Goal: Task Accomplishment & Management: Use online tool/utility

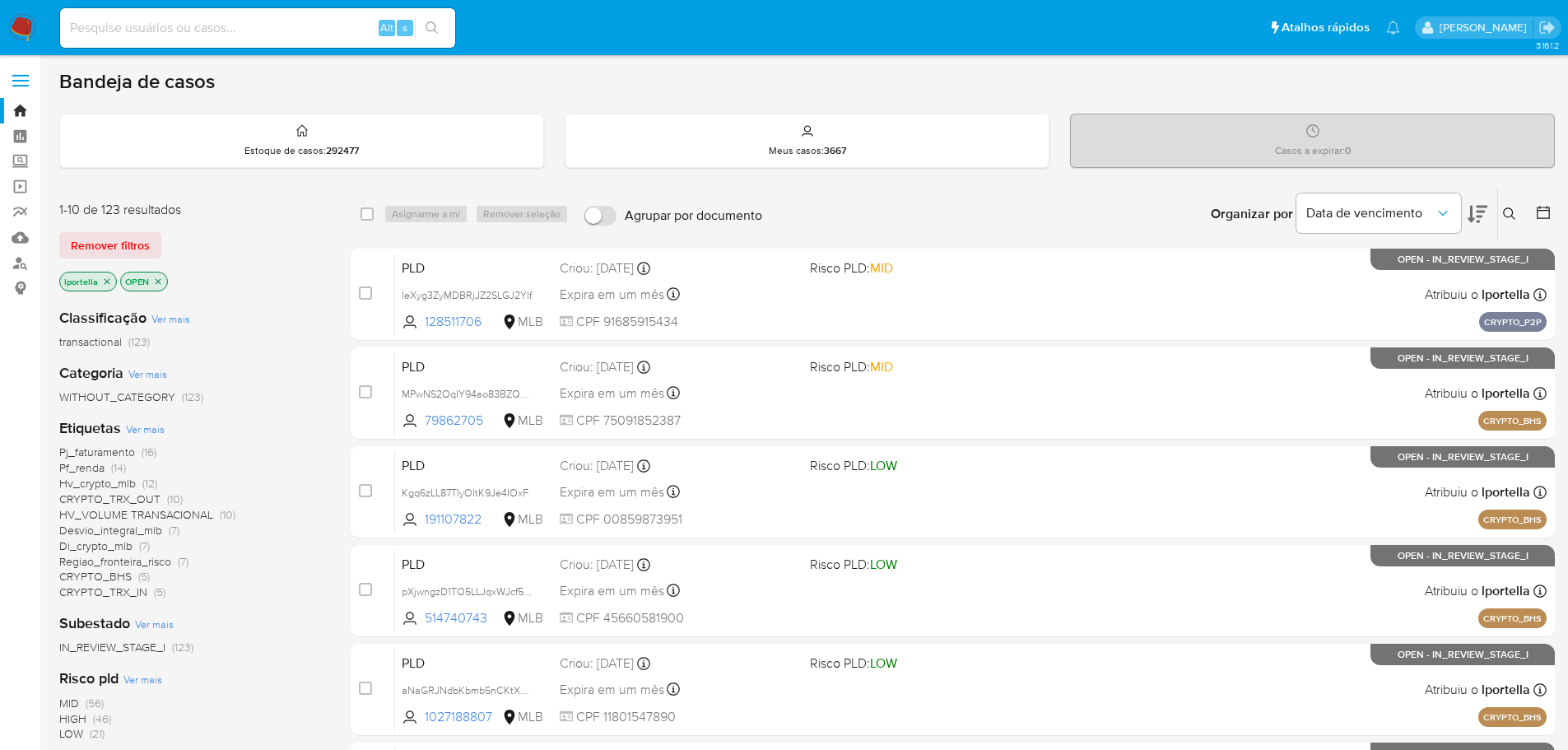
click at [156, 29] on input at bounding box center [258, 27] width 395 height 21
paste input "1896314184"
type input "1896314184"
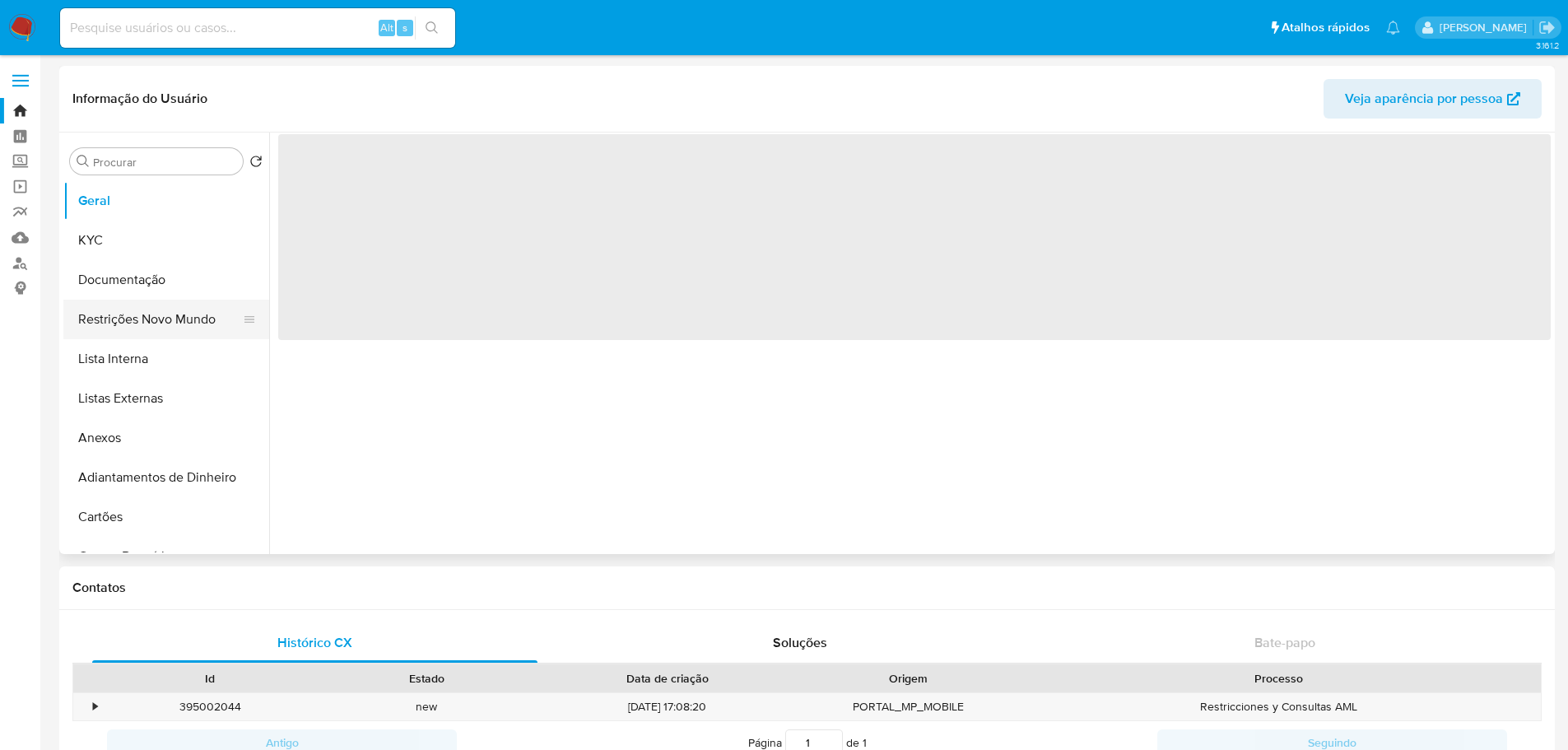
select select "10"
click at [147, 315] on button "Restrições Novo Mundo" at bounding box center [159, 319] width 193 height 39
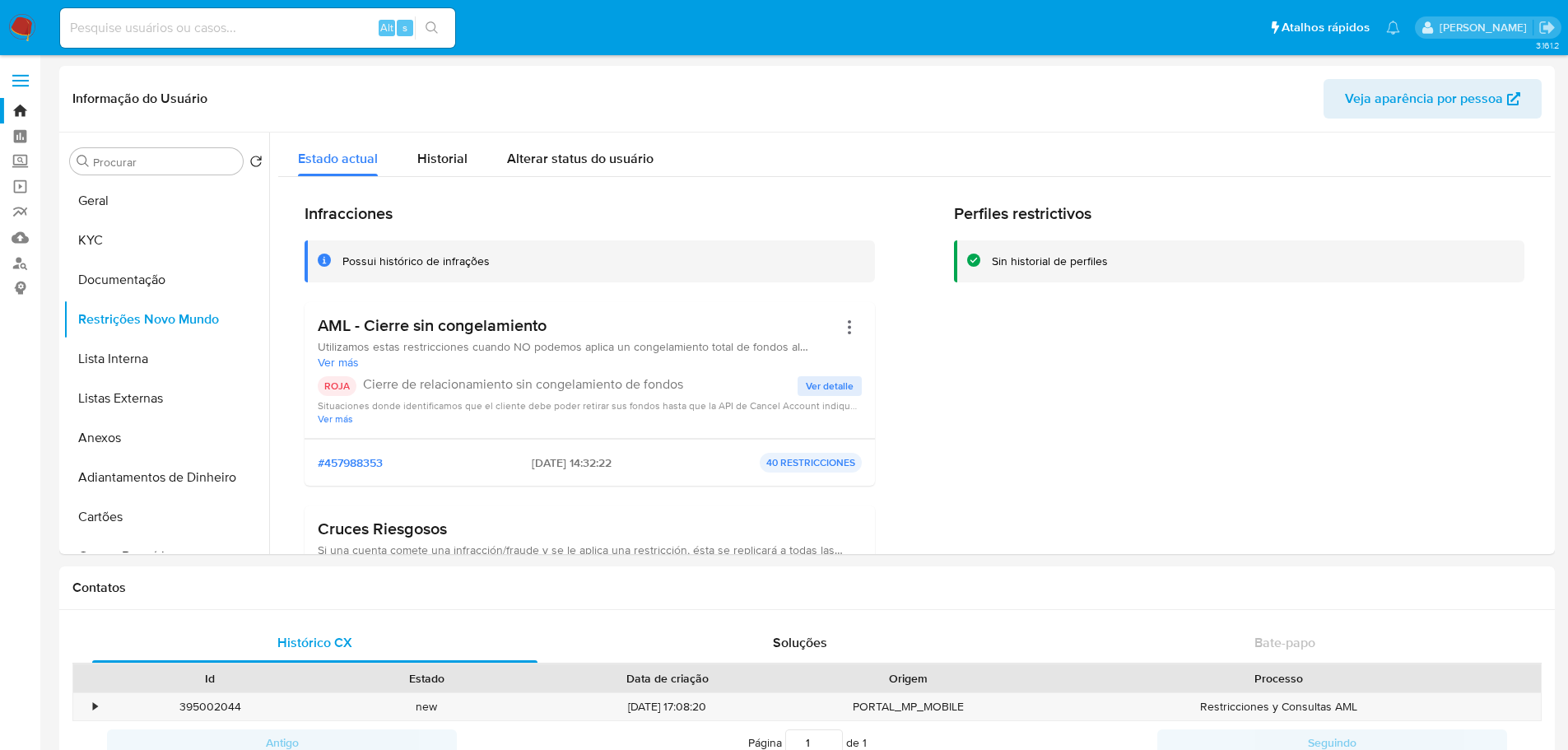
click at [19, 26] on img at bounding box center [22, 27] width 28 height 28
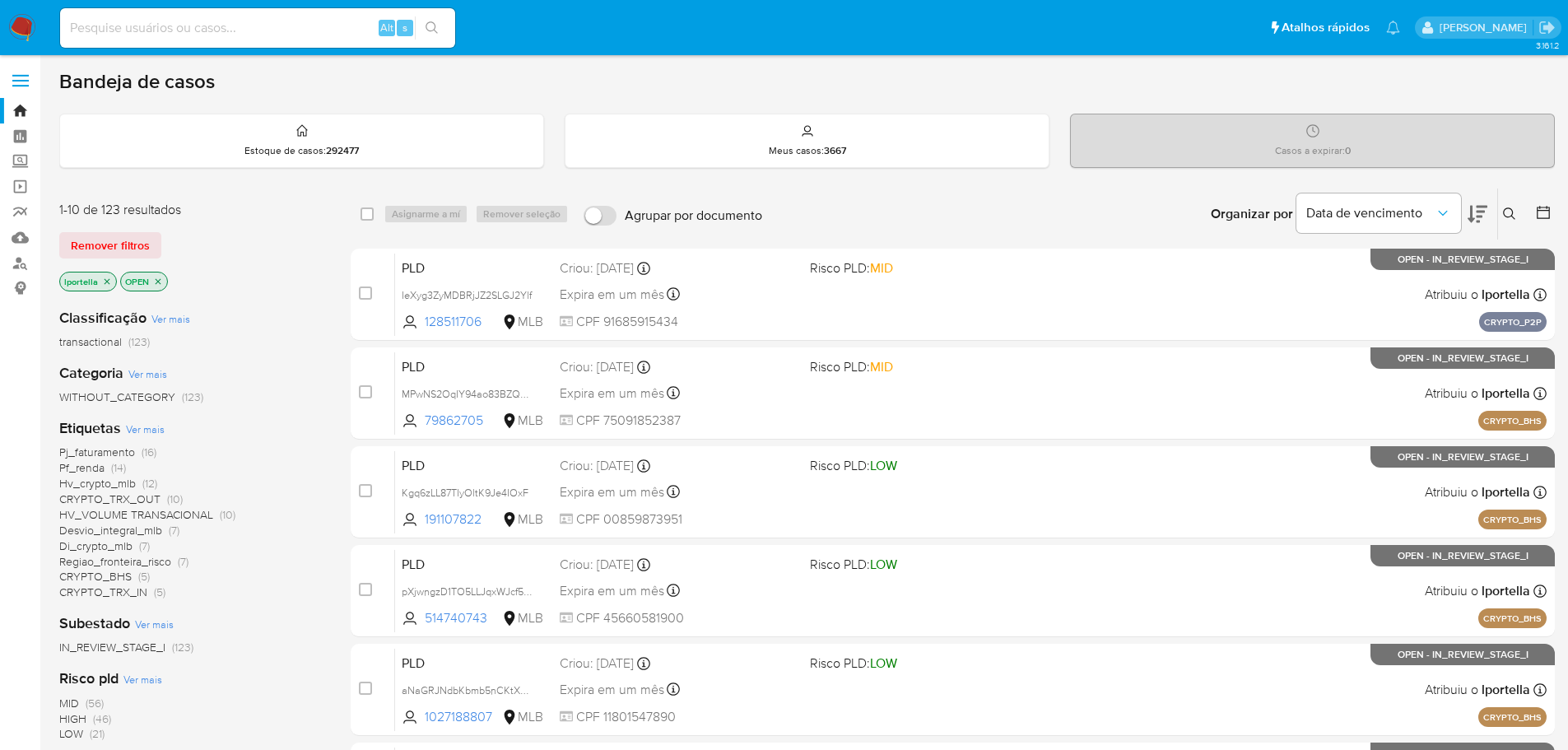
click at [282, 15] on div "Alt s" at bounding box center [258, 27] width 395 height 39
click at [278, 19] on input at bounding box center [258, 27] width 395 height 21
paste input "Pz7KOT7P5q3QD8Emd98mHqoC"
type input "Pz7KOT7P5q3QD8Emd98mHqoC"
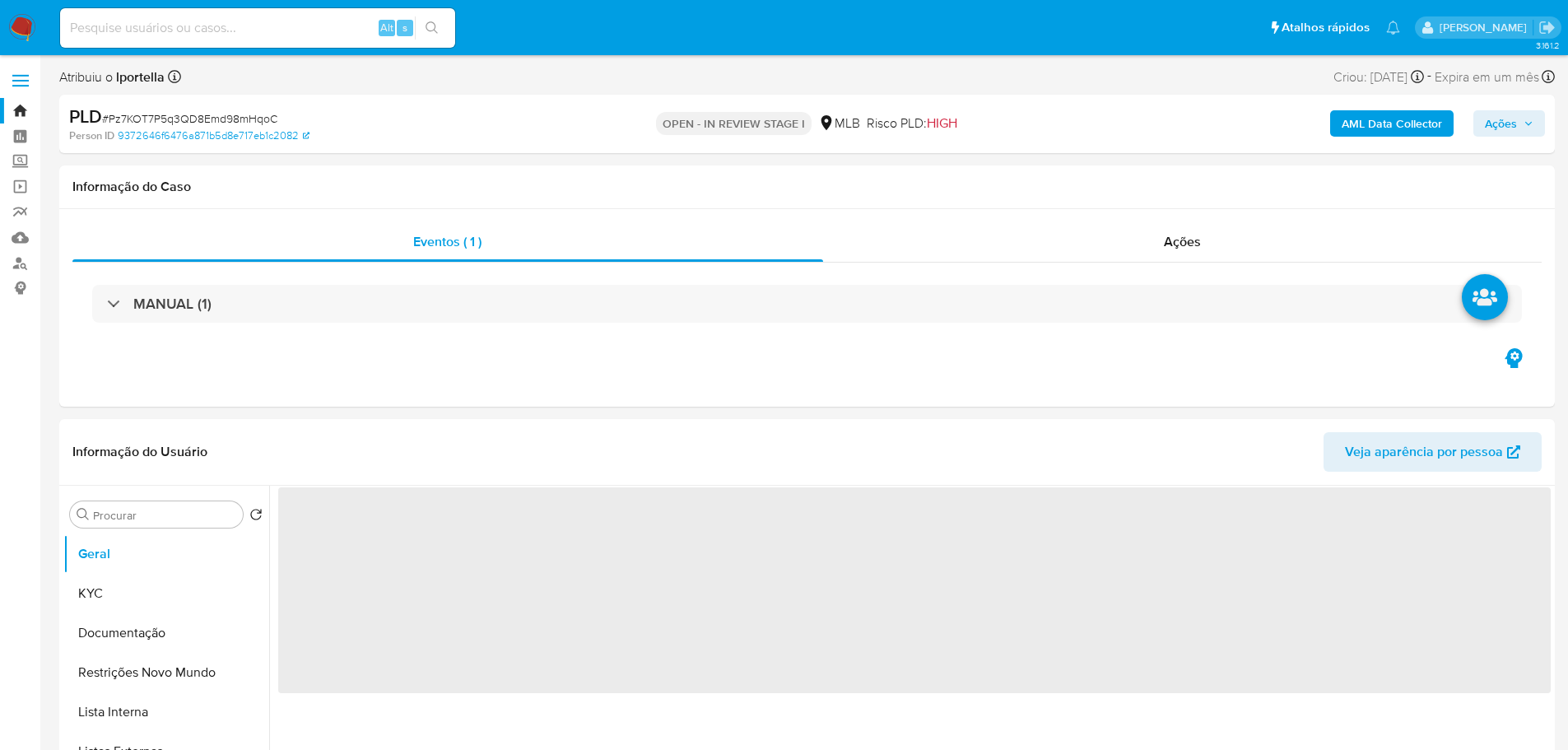
select select "10"
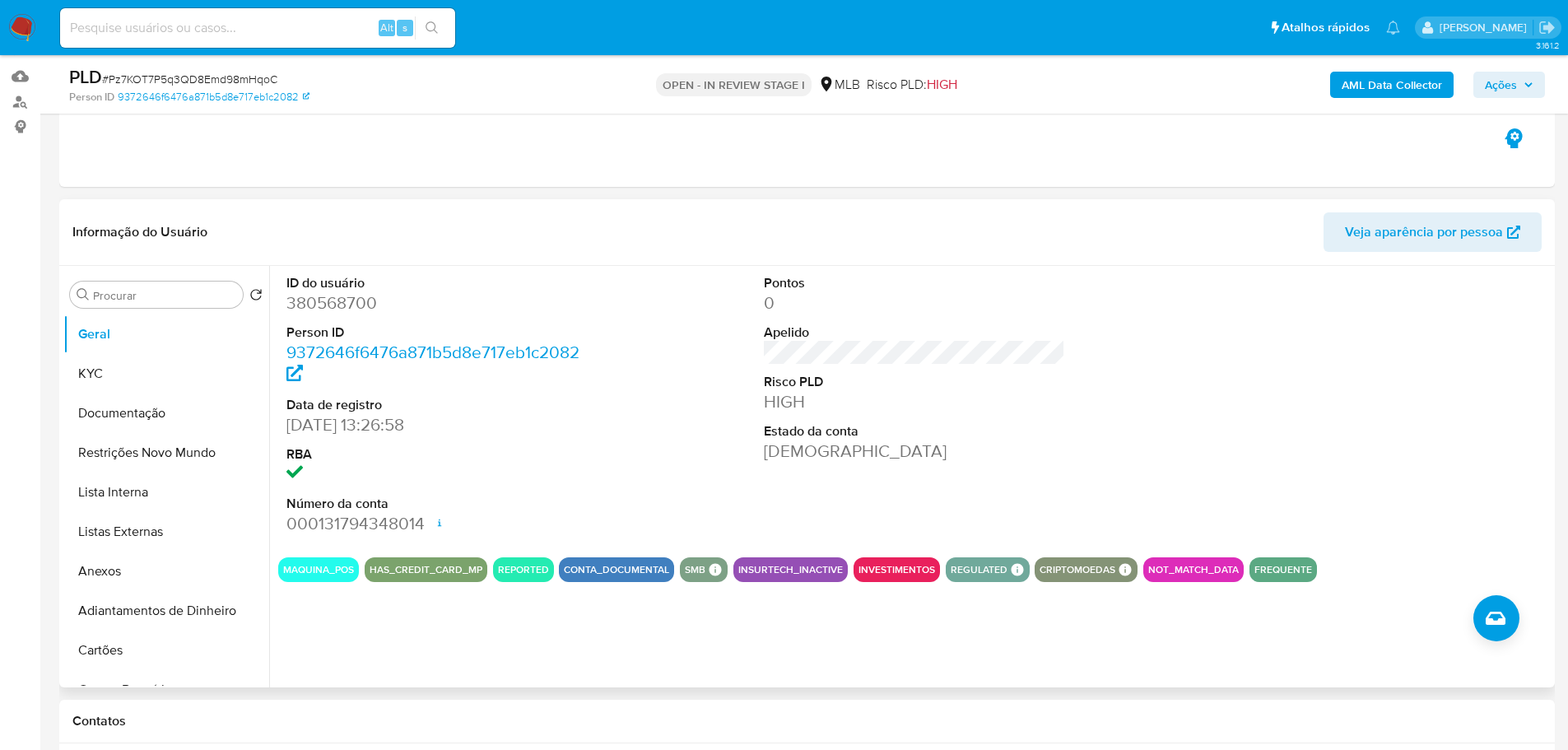
scroll to position [164, 0]
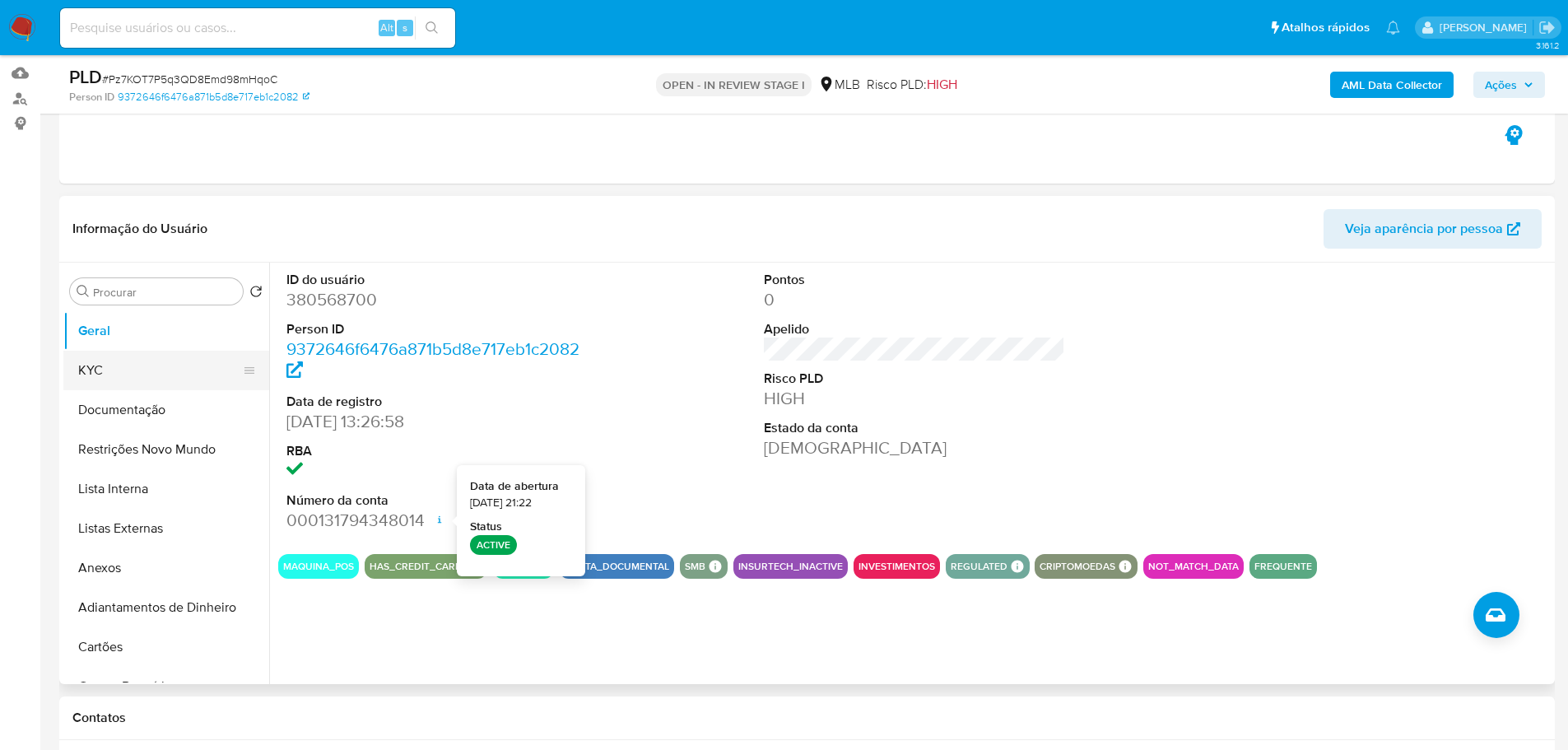
click at [137, 361] on button "KYC" at bounding box center [159, 370] width 193 height 39
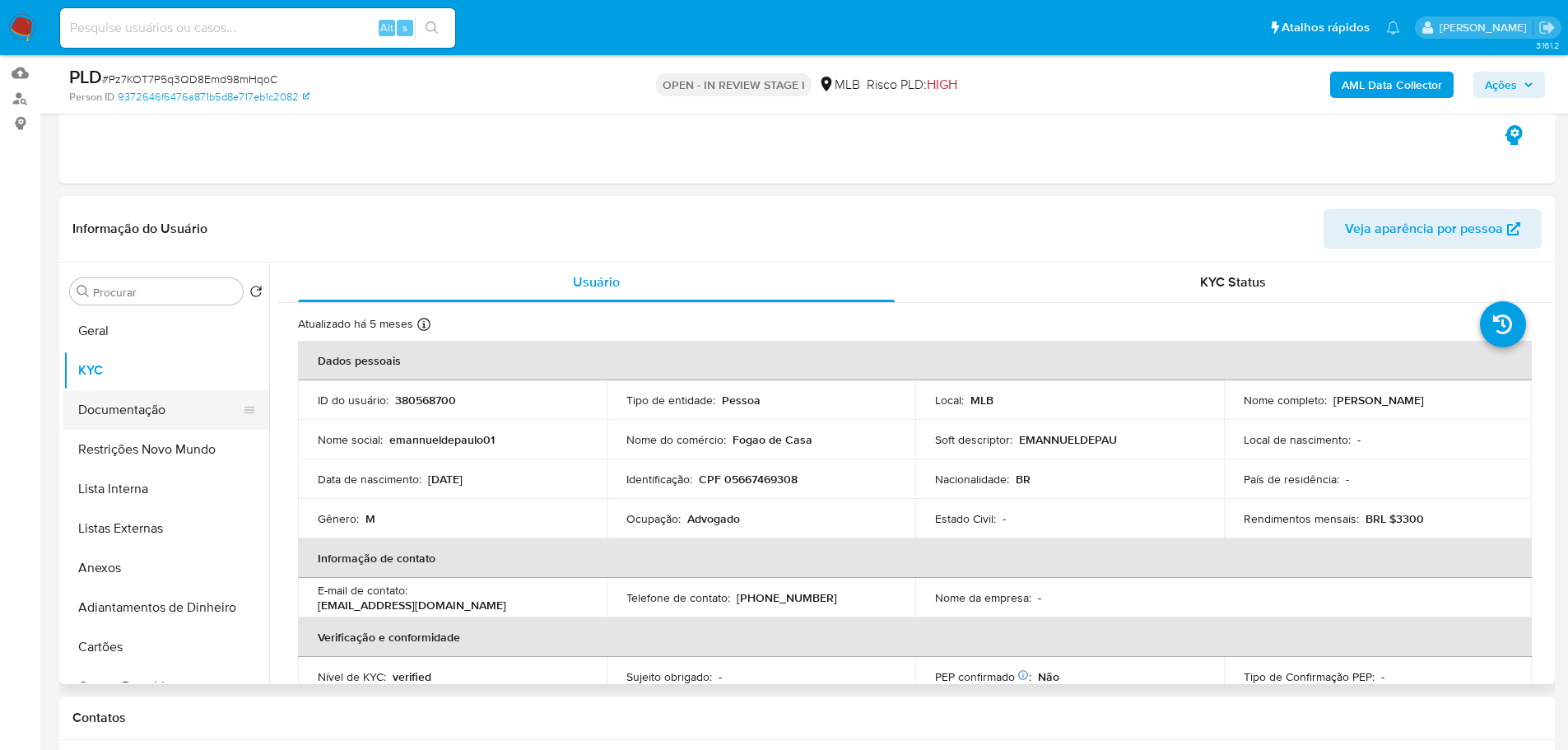
click at [108, 393] on button "Documentação" at bounding box center [159, 409] width 193 height 39
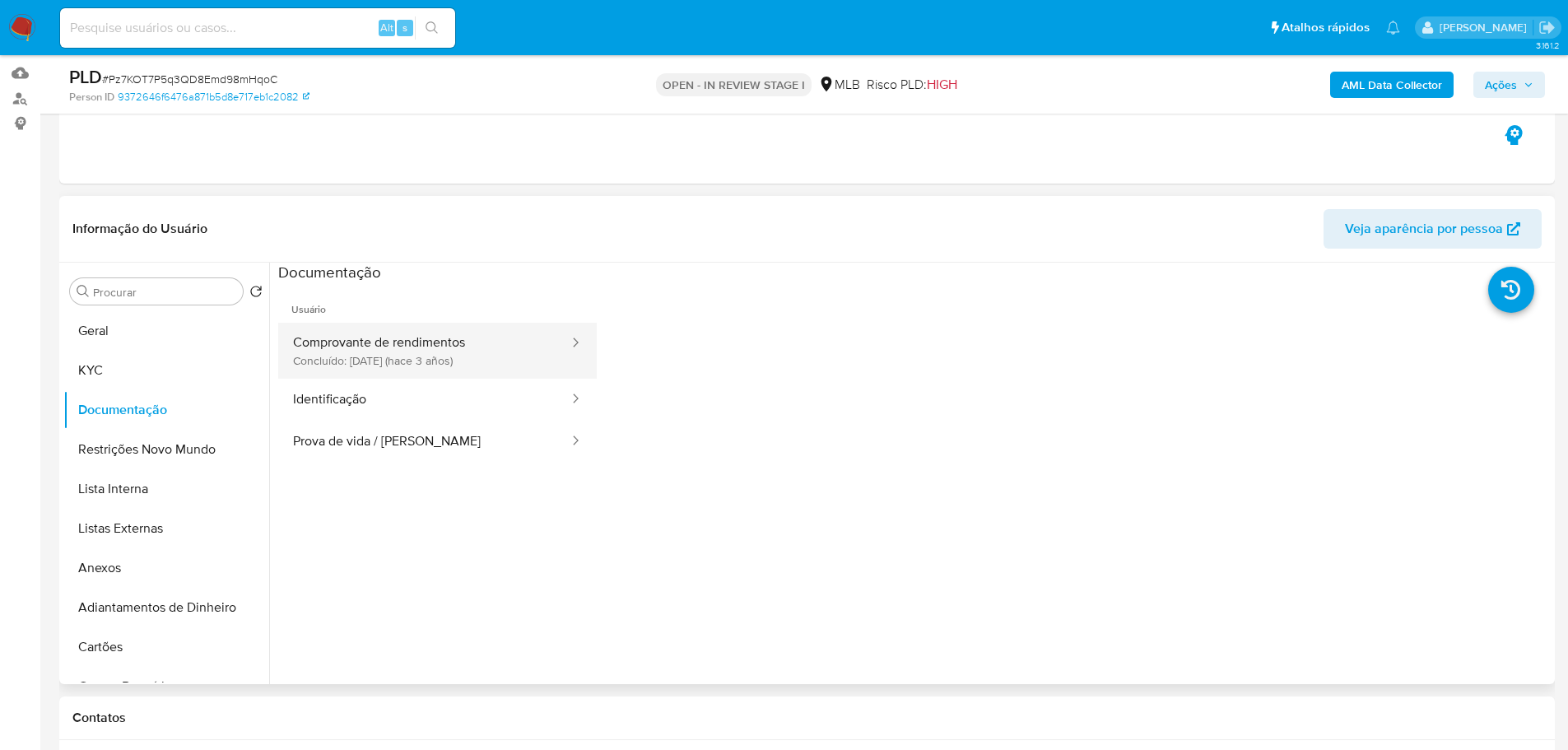
click at [374, 323] on button "Comprovante de rendimentos Concluído: 28/04/2022 (hace 3 años)" at bounding box center [424, 350] width 292 height 56
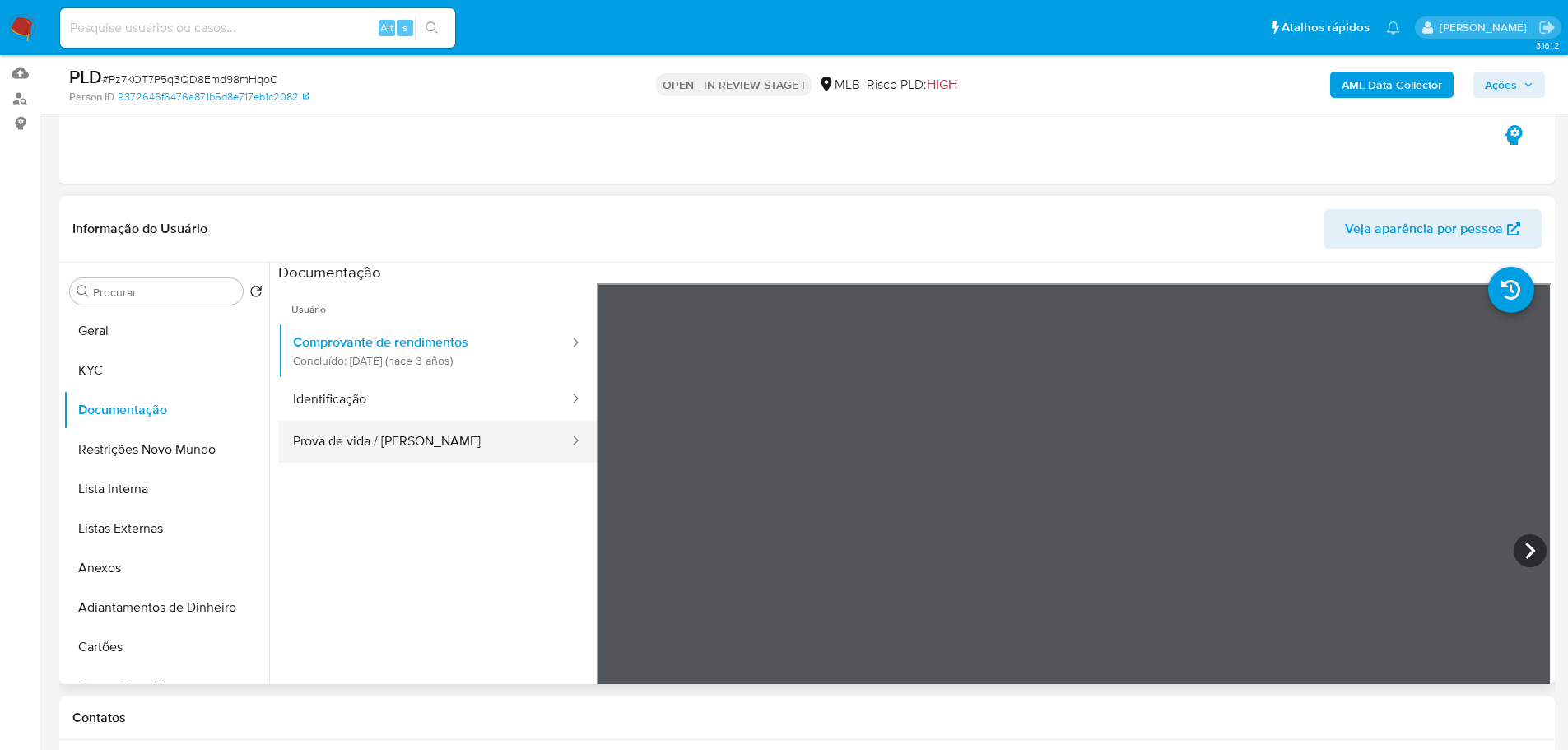
click at [369, 447] on button "Prova de vida / Selfie" at bounding box center [424, 441] width 292 height 42
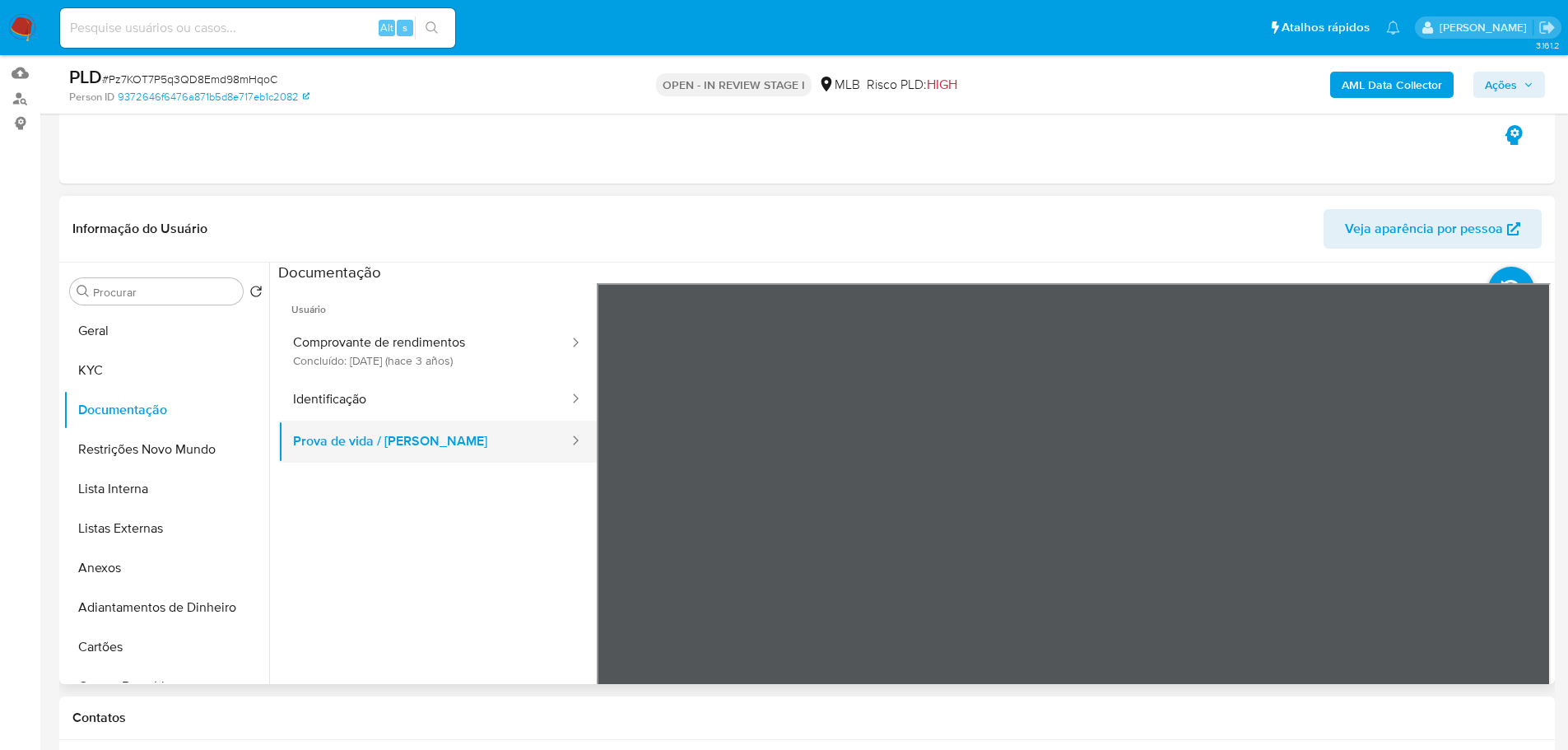
click at [323, 436] on button "Prova de vida / Selfie" at bounding box center [424, 441] width 292 height 42
click at [325, 393] on button "Identificação" at bounding box center [424, 399] width 292 height 42
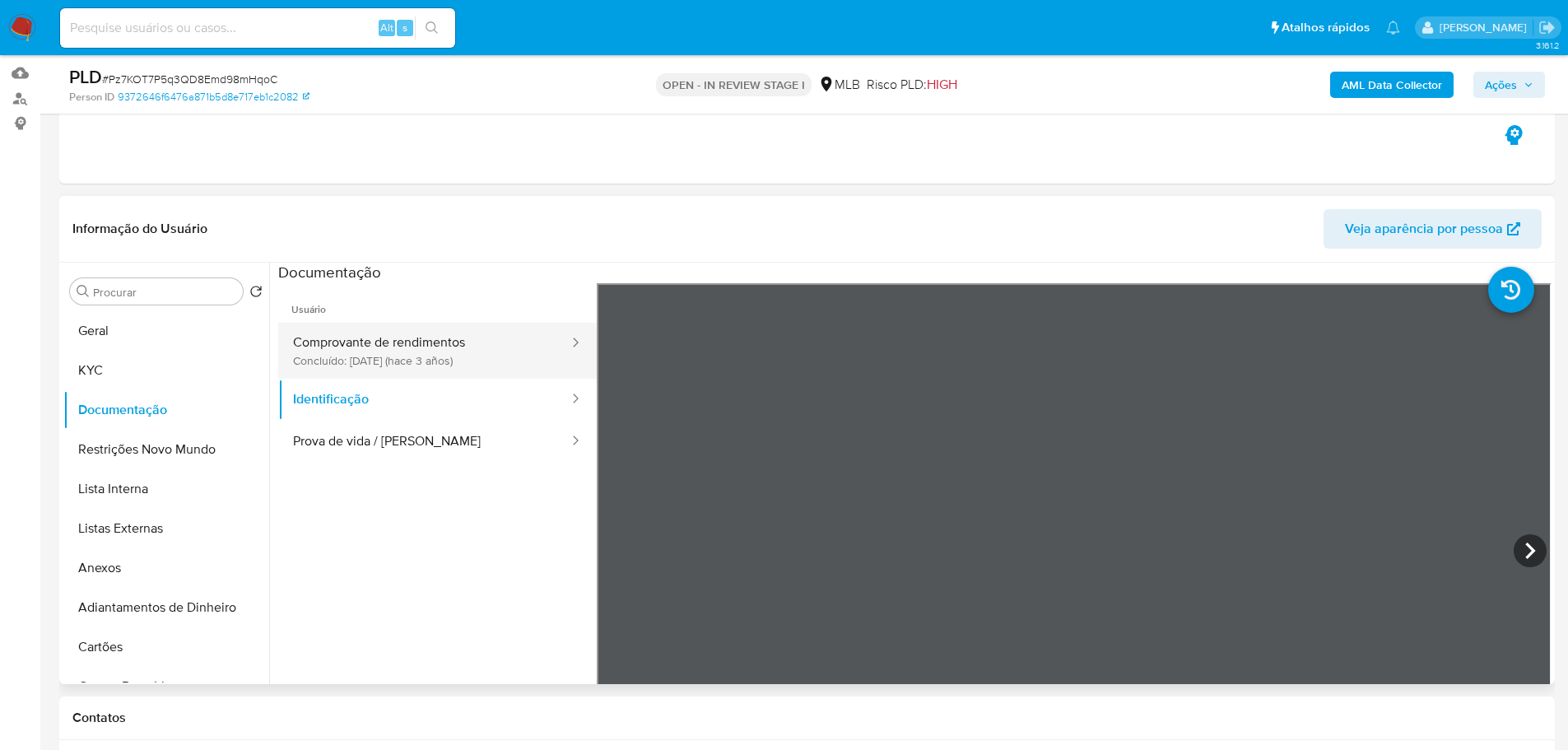
click at [334, 349] on button "Comprovante de rendimentos Concluído: 28/04/2022 (hace 3 años)" at bounding box center [424, 350] width 292 height 56
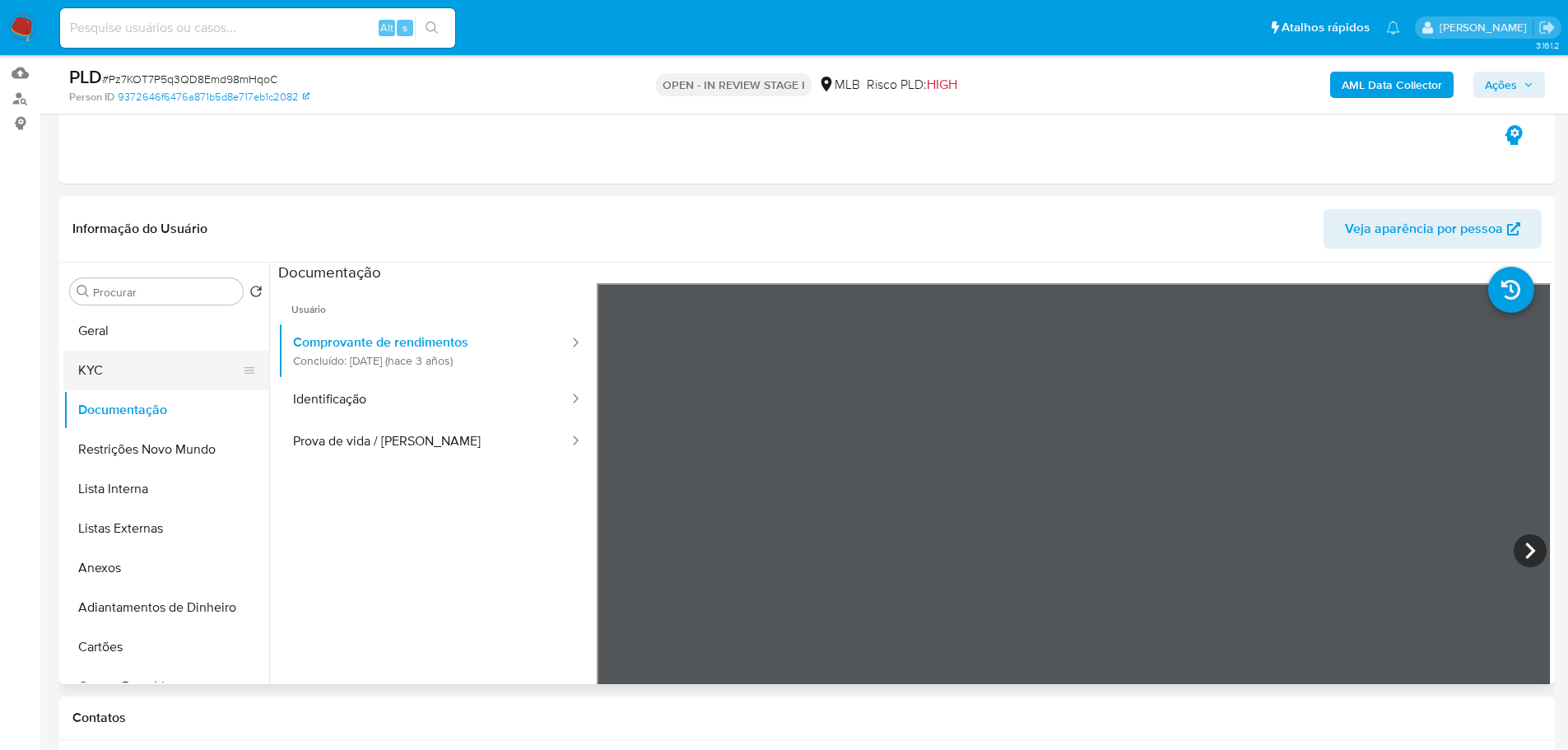
click at [117, 382] on button "KYC" at bounding box center [159, 370] width 193 height 39
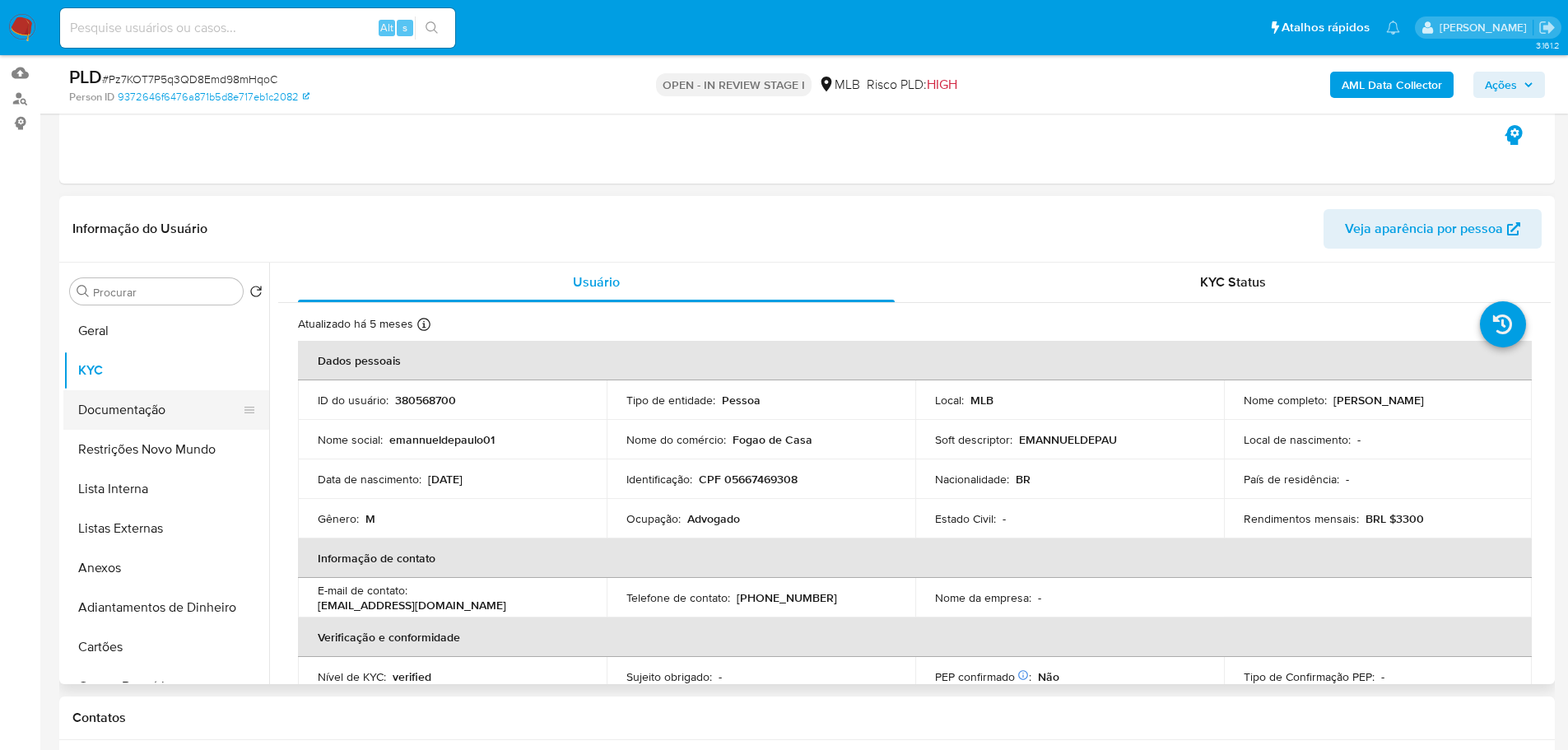
click at [134, 398] on button "Documentação" at bounding box center [159, 409] width 193 height 39
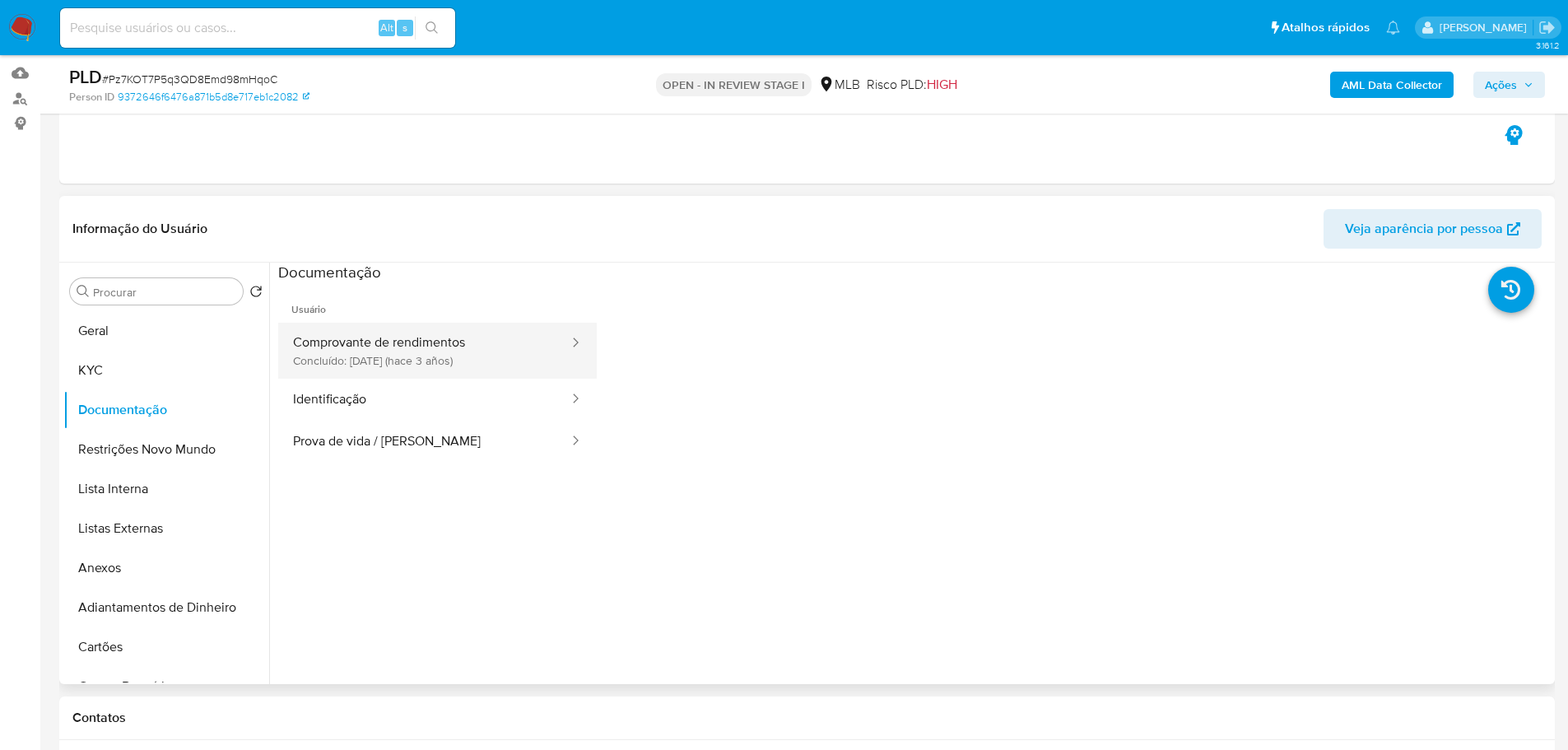
click at [387, 335] on button "Comprovante de rendimentos Concluído: 28/04/2022 (hace 3 años)" at bounding box center [424, 350] width 292 height 56
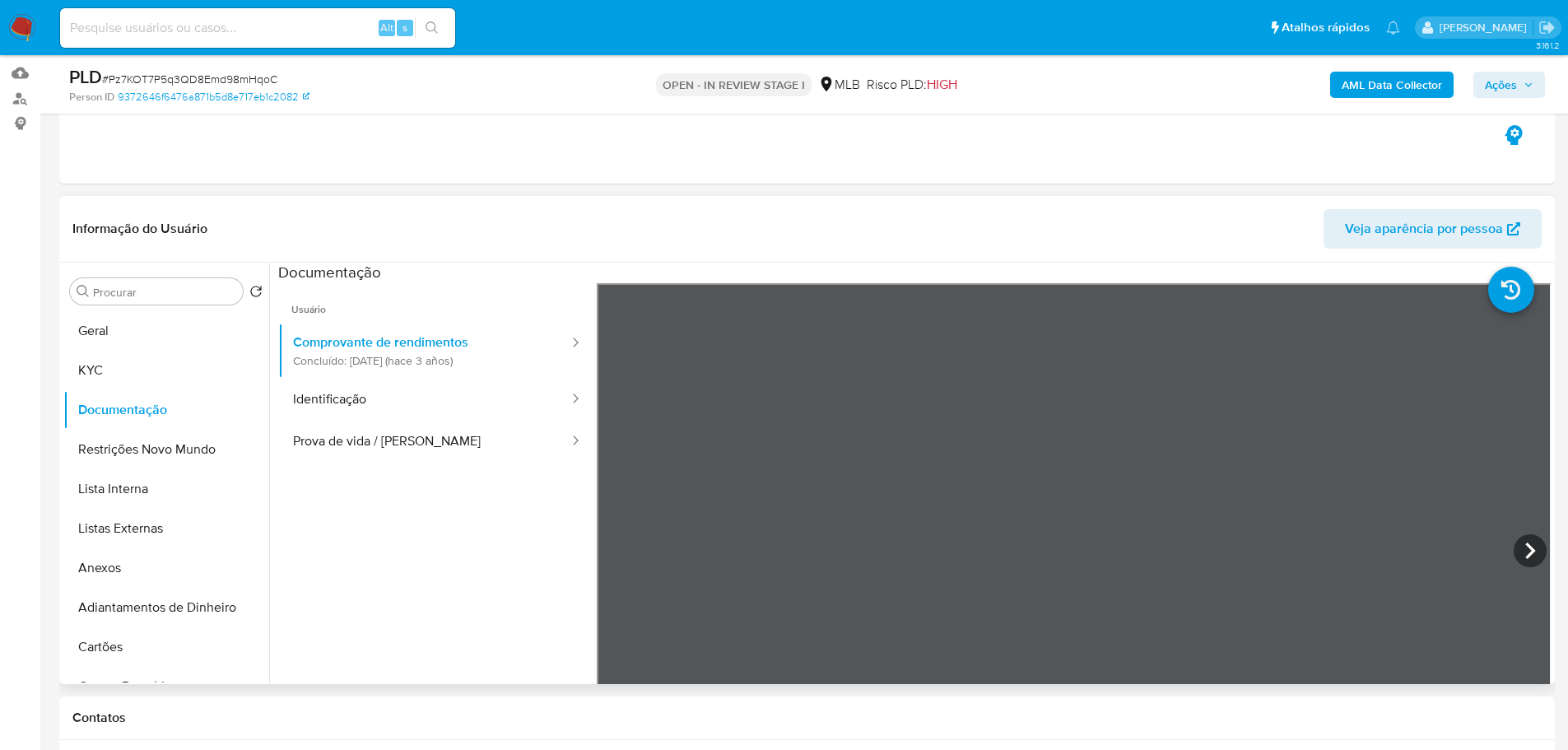
click at [1074, 248] on div "Informação do Usuário Veja aparência por pessoa Procurar Retornar ao pedido pad…" at bounding box center [807, 439] width 1496 height 488
click at [1012, 280] on section at bounding box center [914, 535] width 1273 height 547
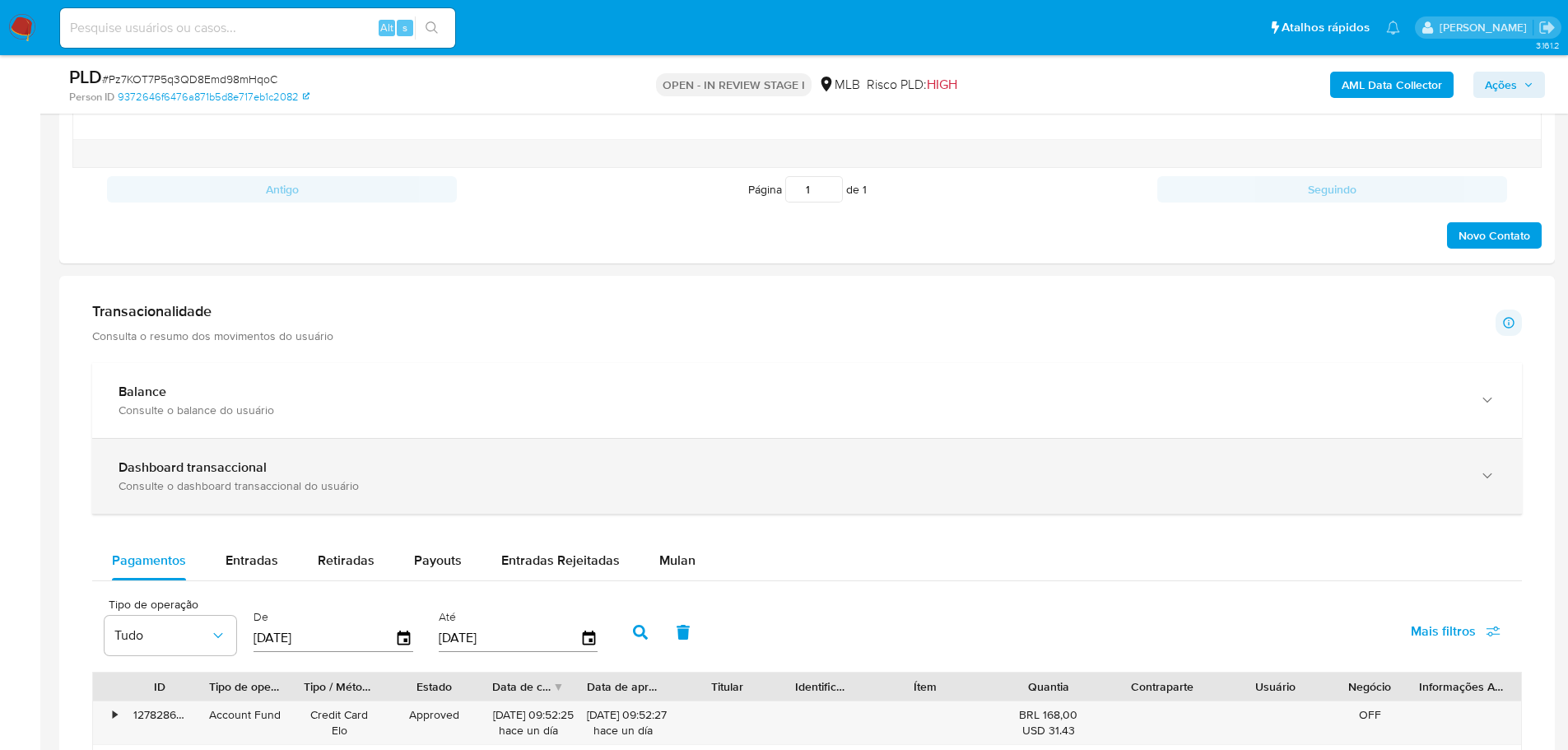
scroll to position [988, 0]
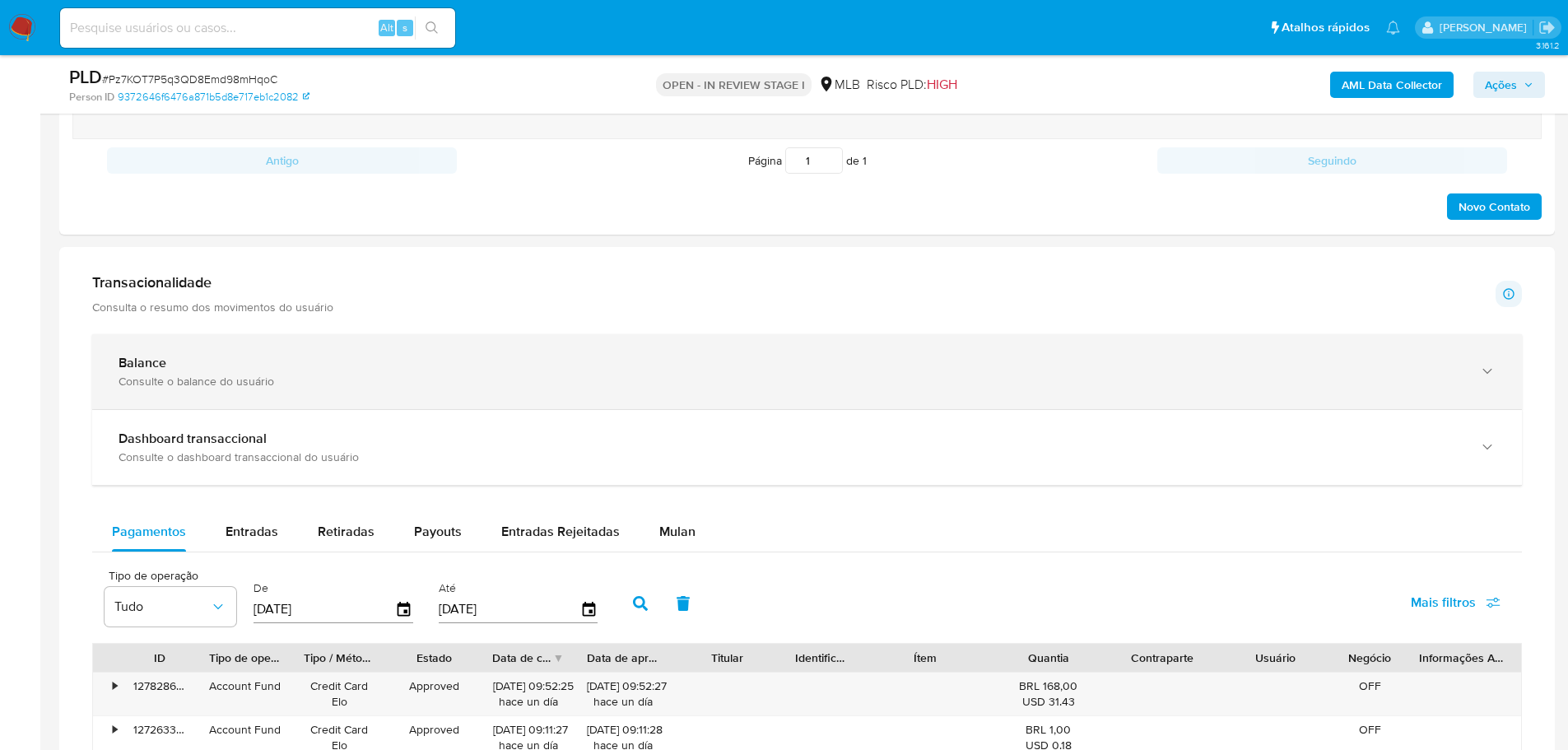
click at [1486, 361] on div "button" at bounding box center [1486, 371] width 20 height 34
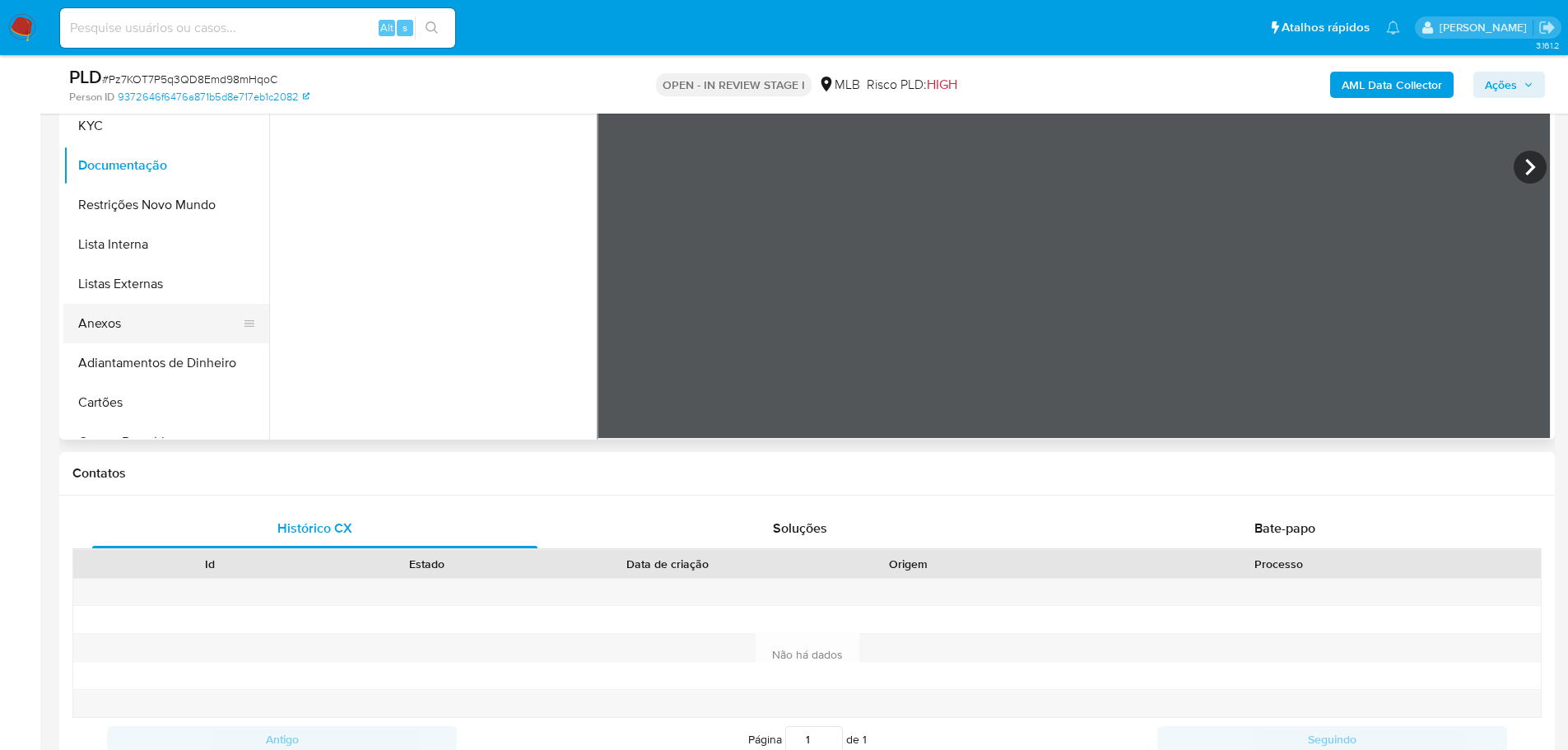
scroll to position [164, 0]
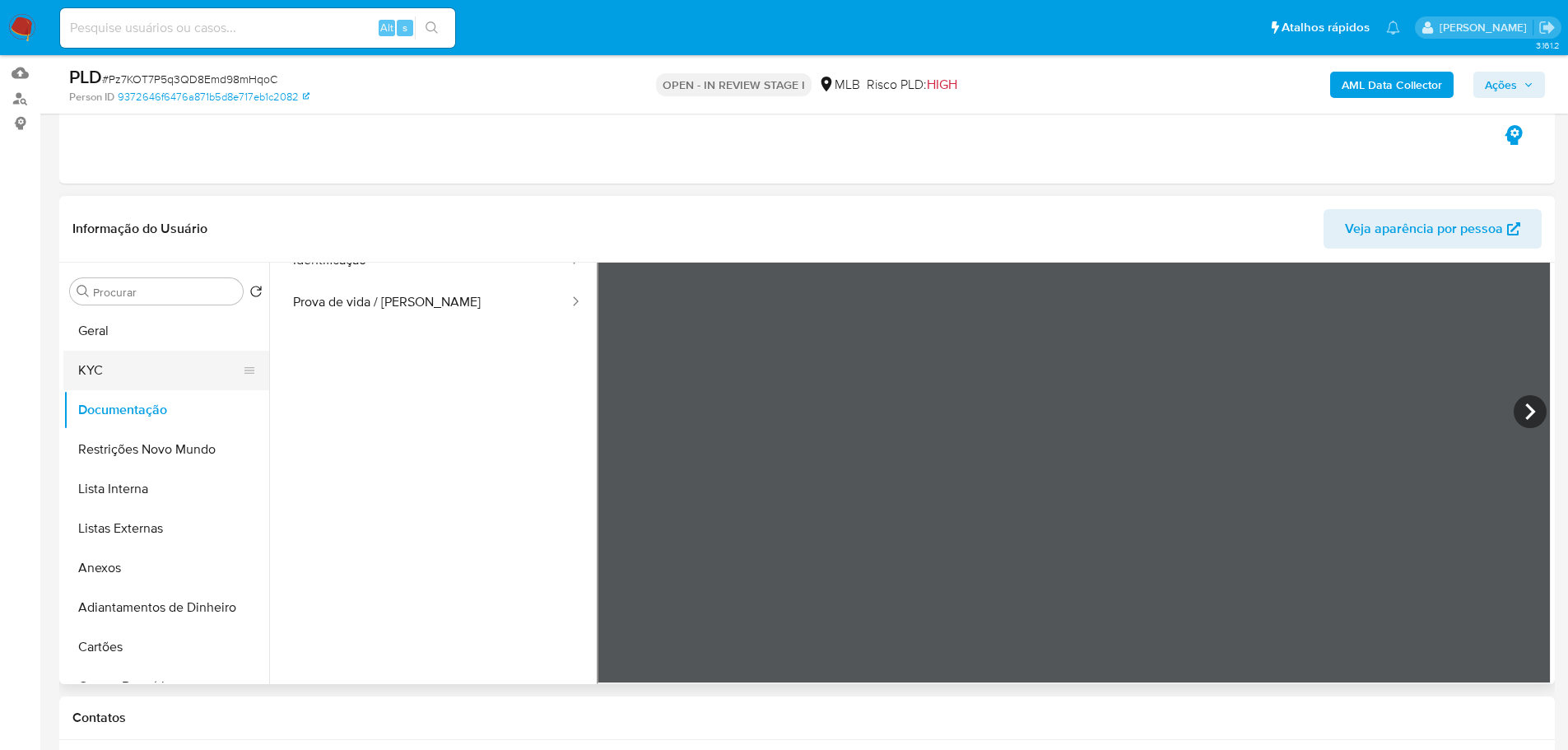
drag, startPoint x: 113, startPoint y: 365, endPoint x: 138, endPoint y: 368, distance: 25.2
click at [113, 365] on button "KYC" at bounding box center [159, 370] width 193 height 39
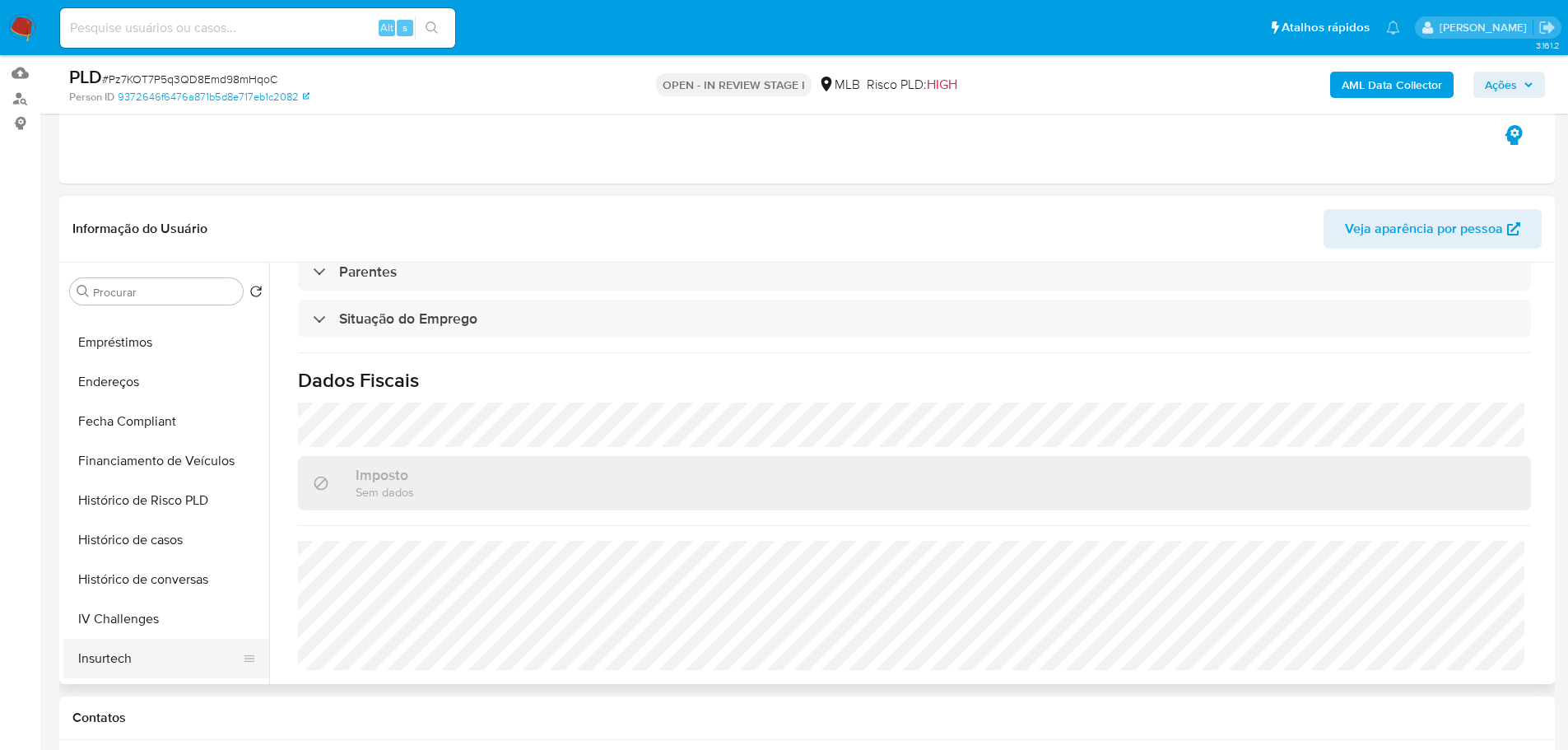
scroll to position [741, 0]
click at [141, 336] on button "Histórico de casos" at bounding box center [159, 340] width 193 height 39
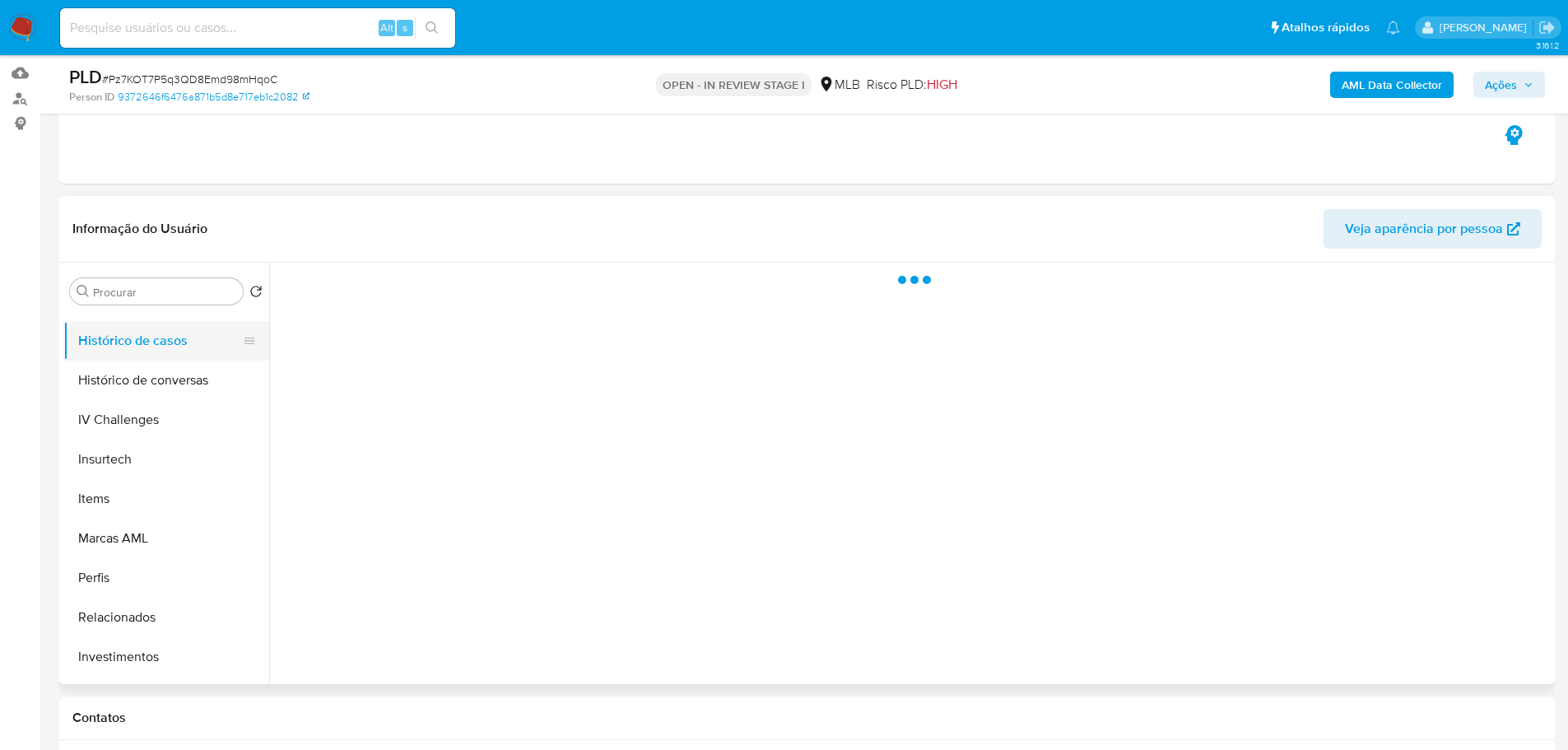
scroll to position [0, 0]
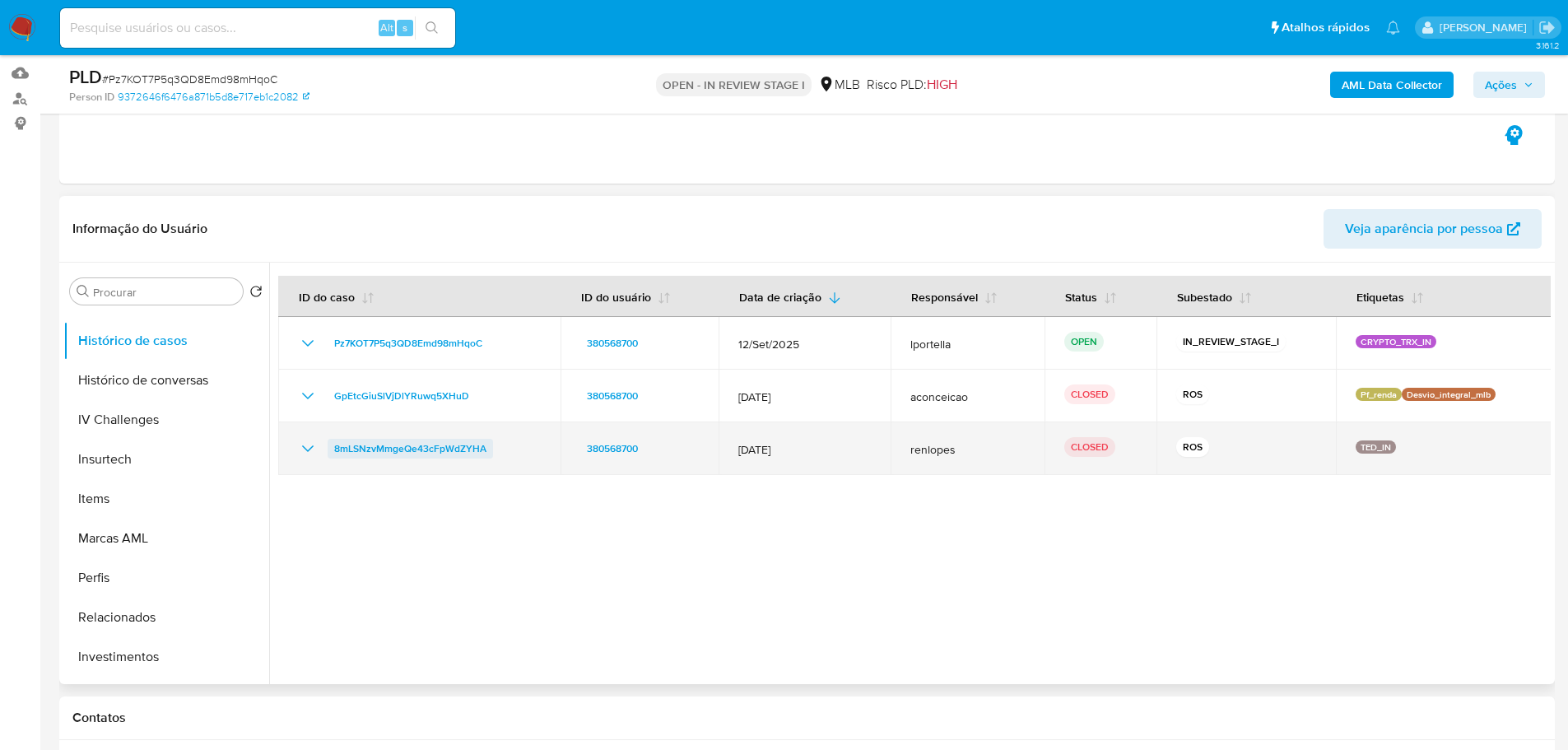
click at [456, 452] on span "8mLSNzvMmgeQe43cFpWdZYHA" at bounding box center [410, 449] width 153 height 20
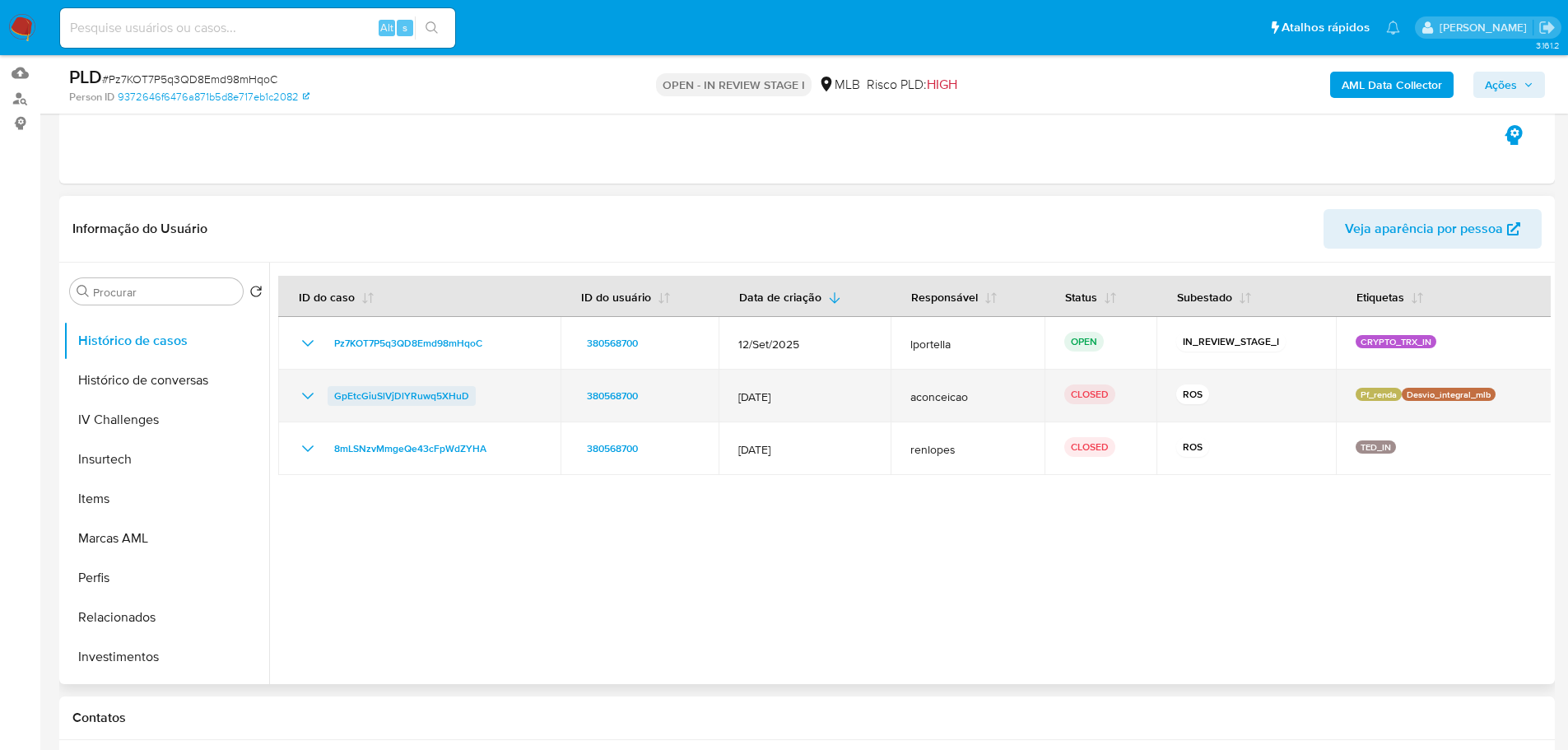
click at [429, 396] on span "GpEtcGiuSlVjDlYRuwq5XHuD" at bounding box center [402, 396] width 135 height 20
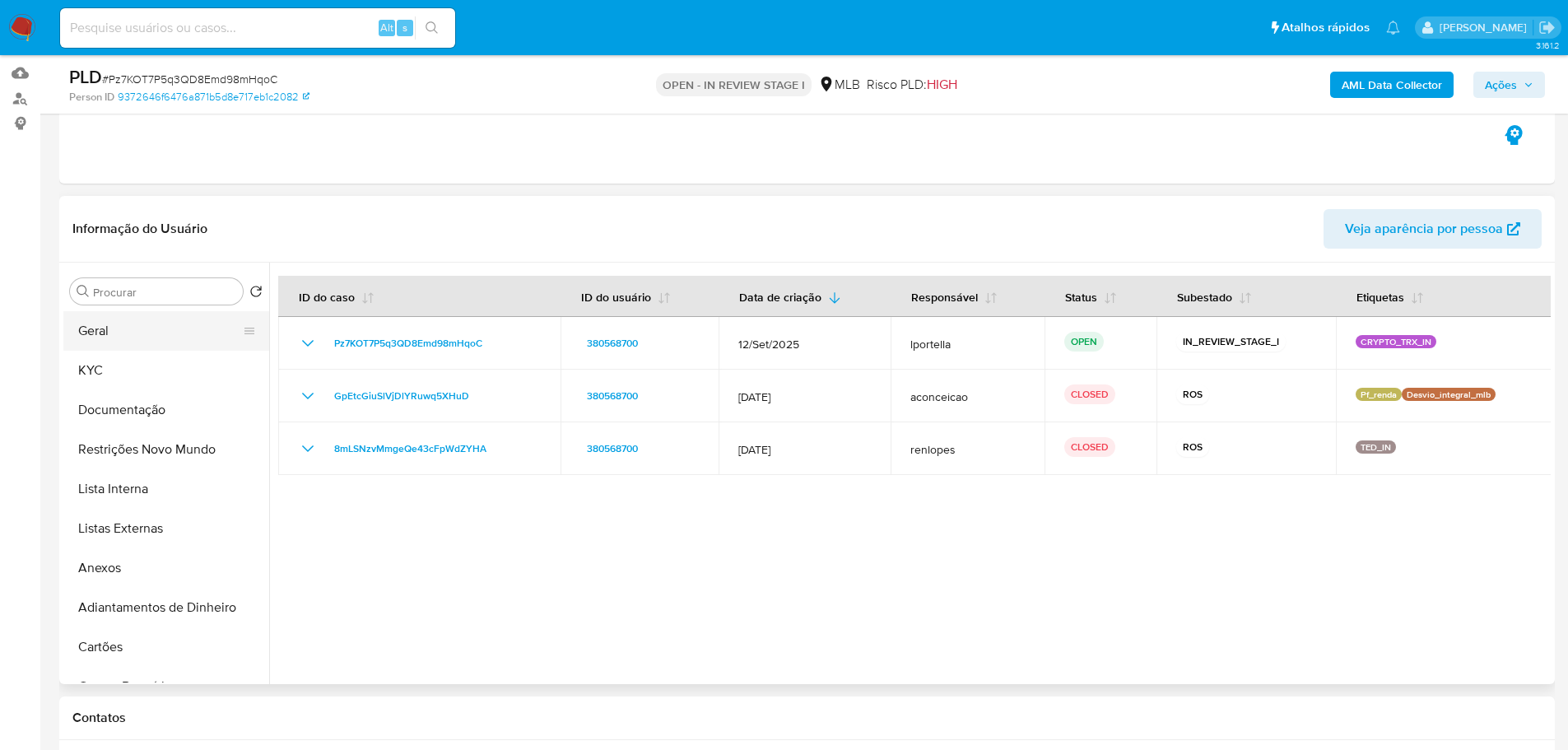
click at [111, 343] on button "Geral" at bounding box center [159, 331] width 193 height 39
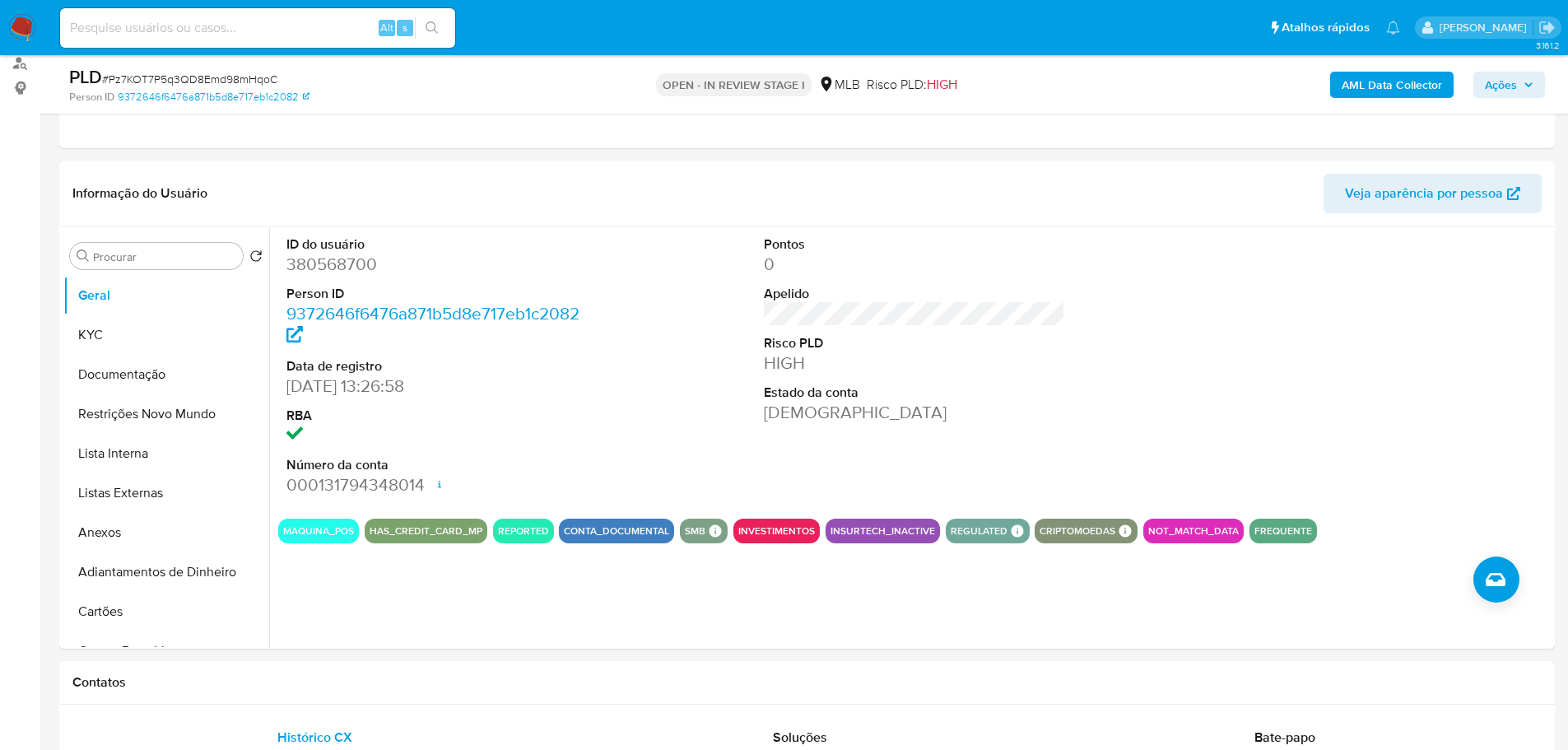
scroll to position [196, 0]
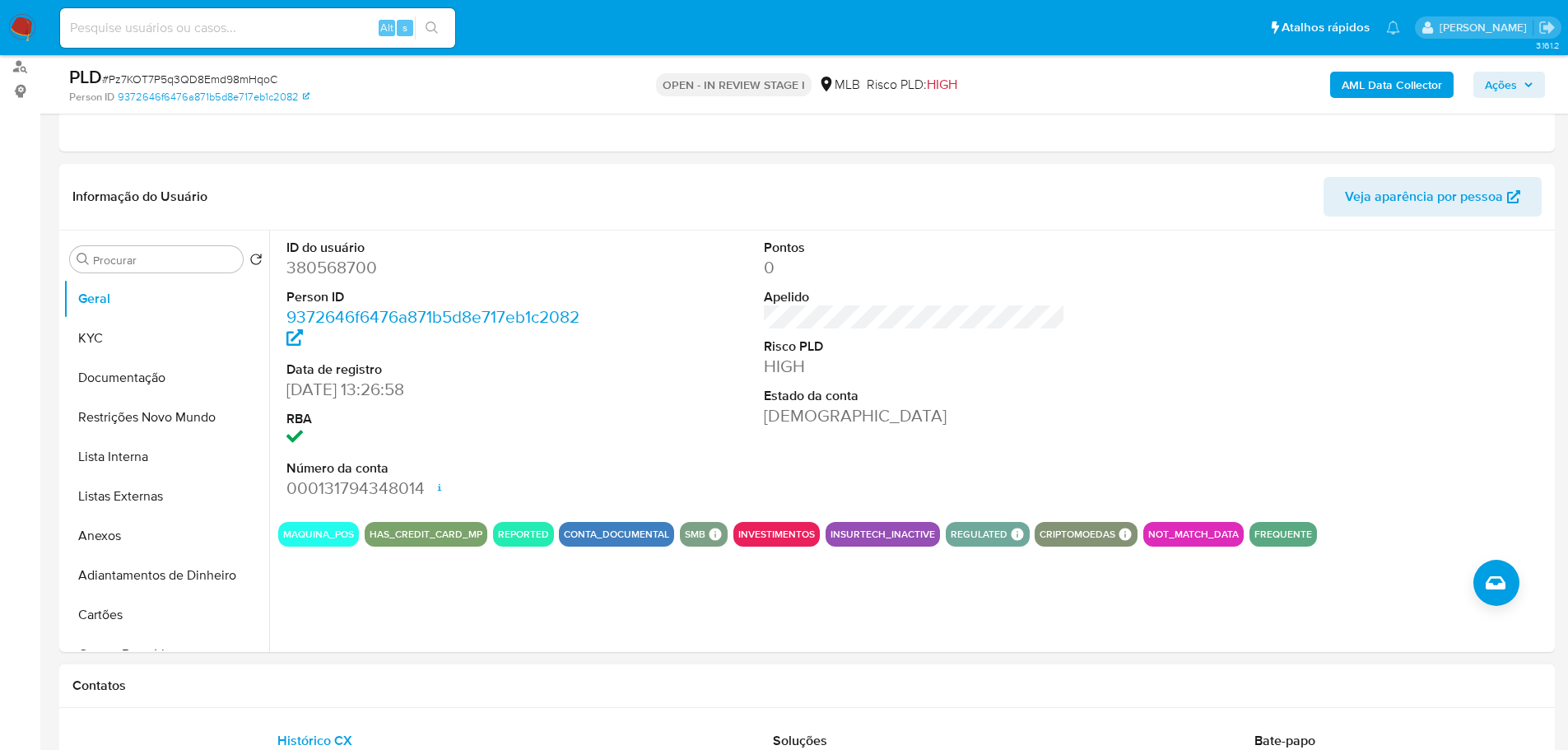
click at [339, 696] on div "Contatos" at bounding box center [807, 686] width 1496 height 44
click at [122, 333] on button "KYC" at bounding box center [159, 338] width 193 height 39
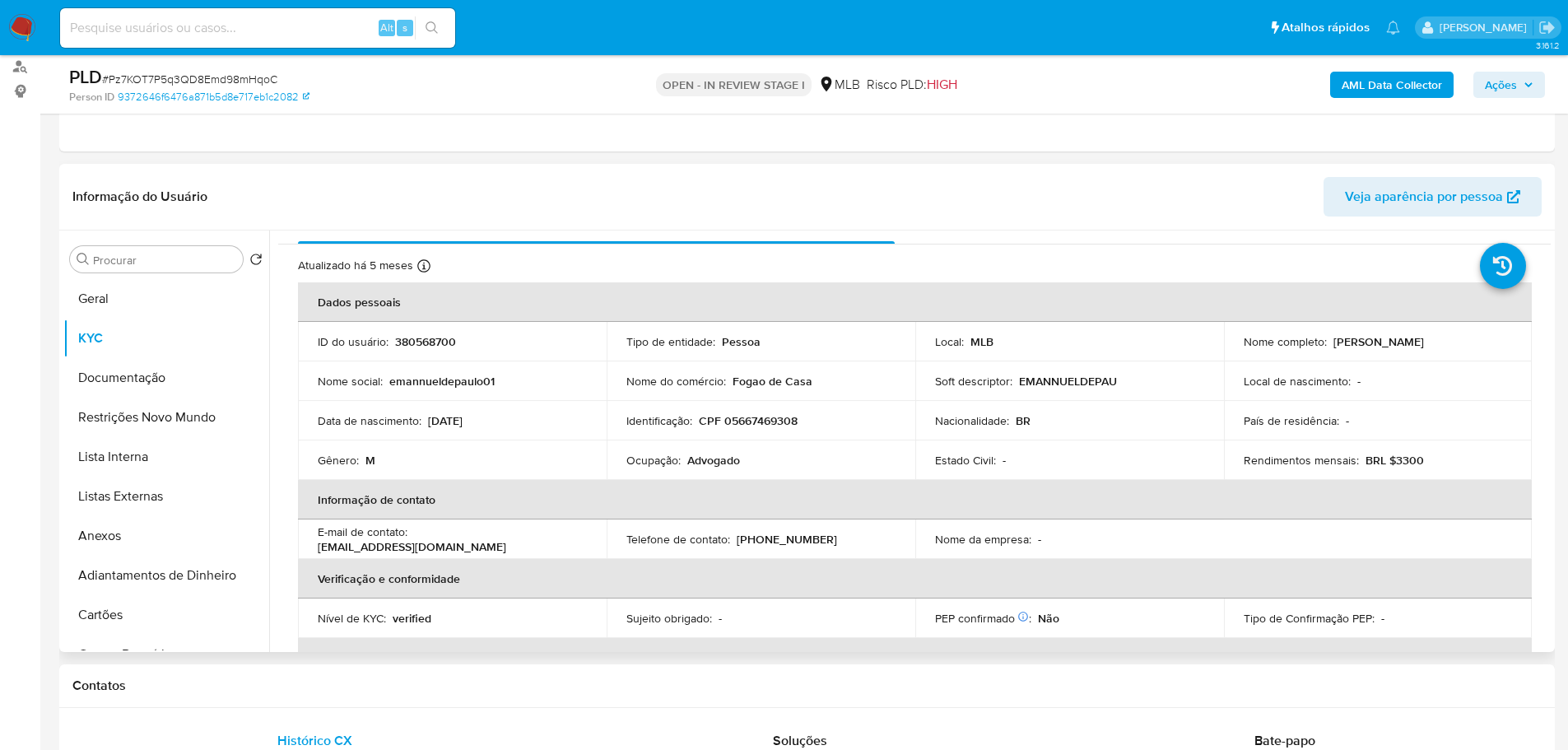
scroll to position [13, 0]
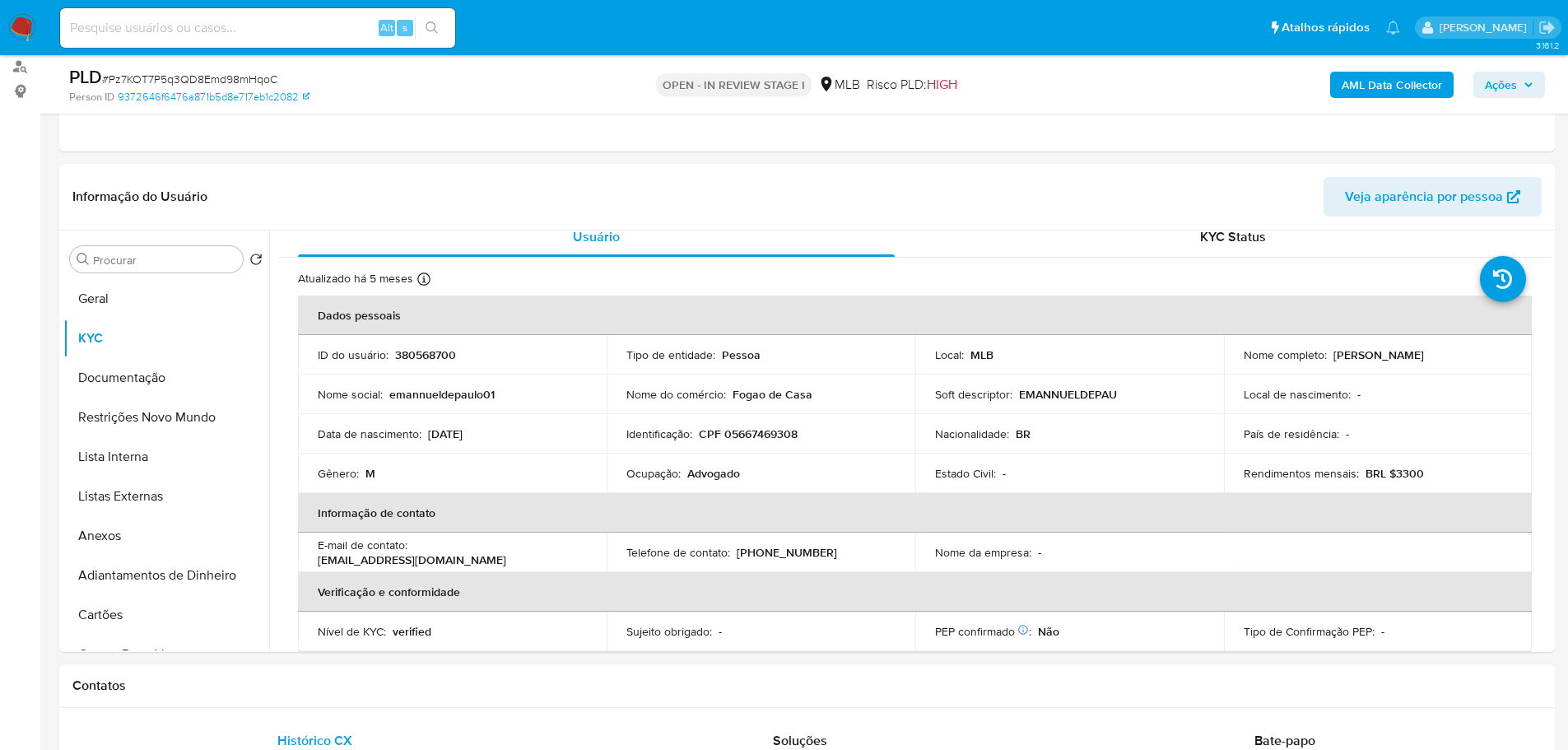
click at [452, 682] on h1 "Contatos" at bounding box center [807, 685] width 1469 height 16
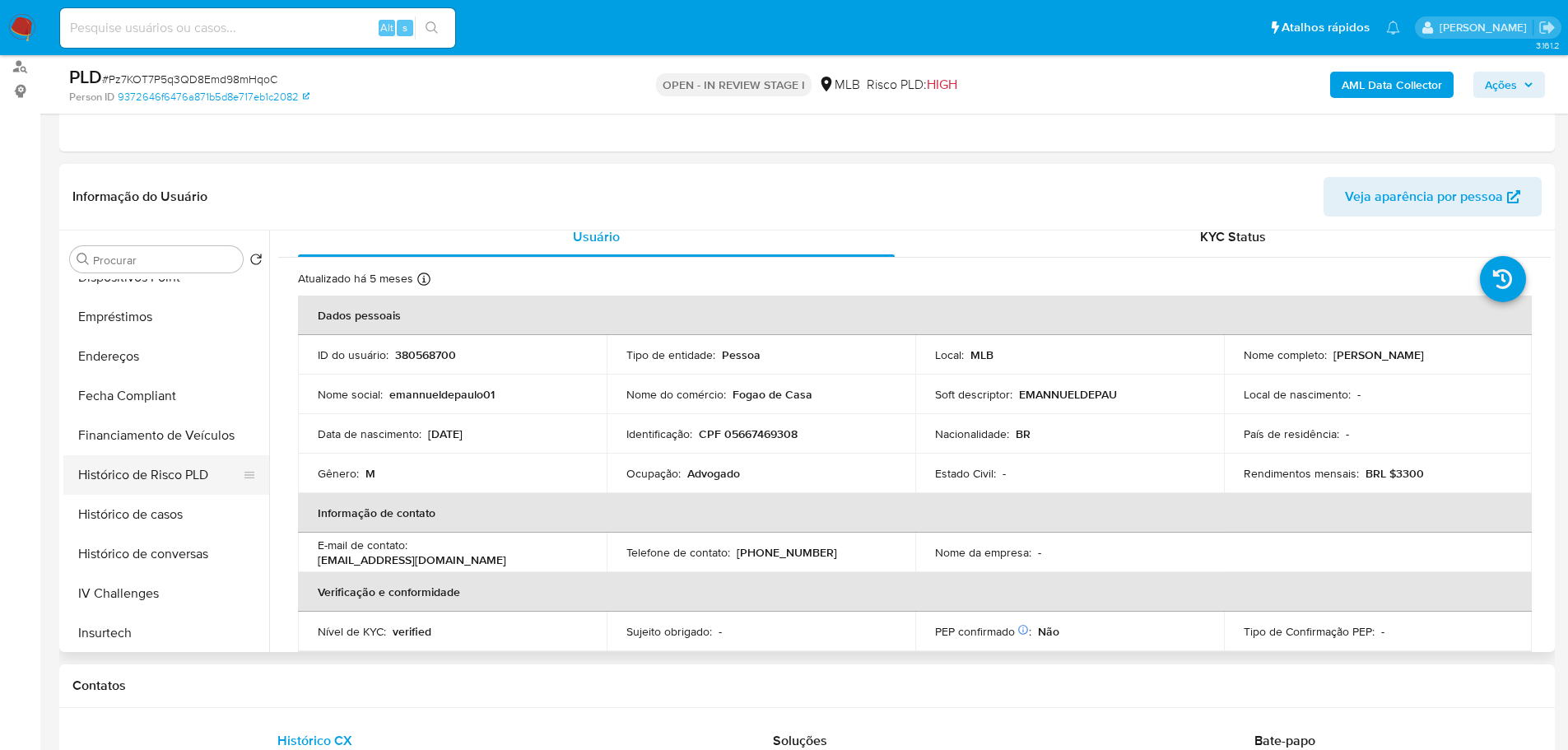
scroll to position [494, 0]
click at [129, 379] on button "Endereços" at bounding box center [159, 396] width 193 height 39
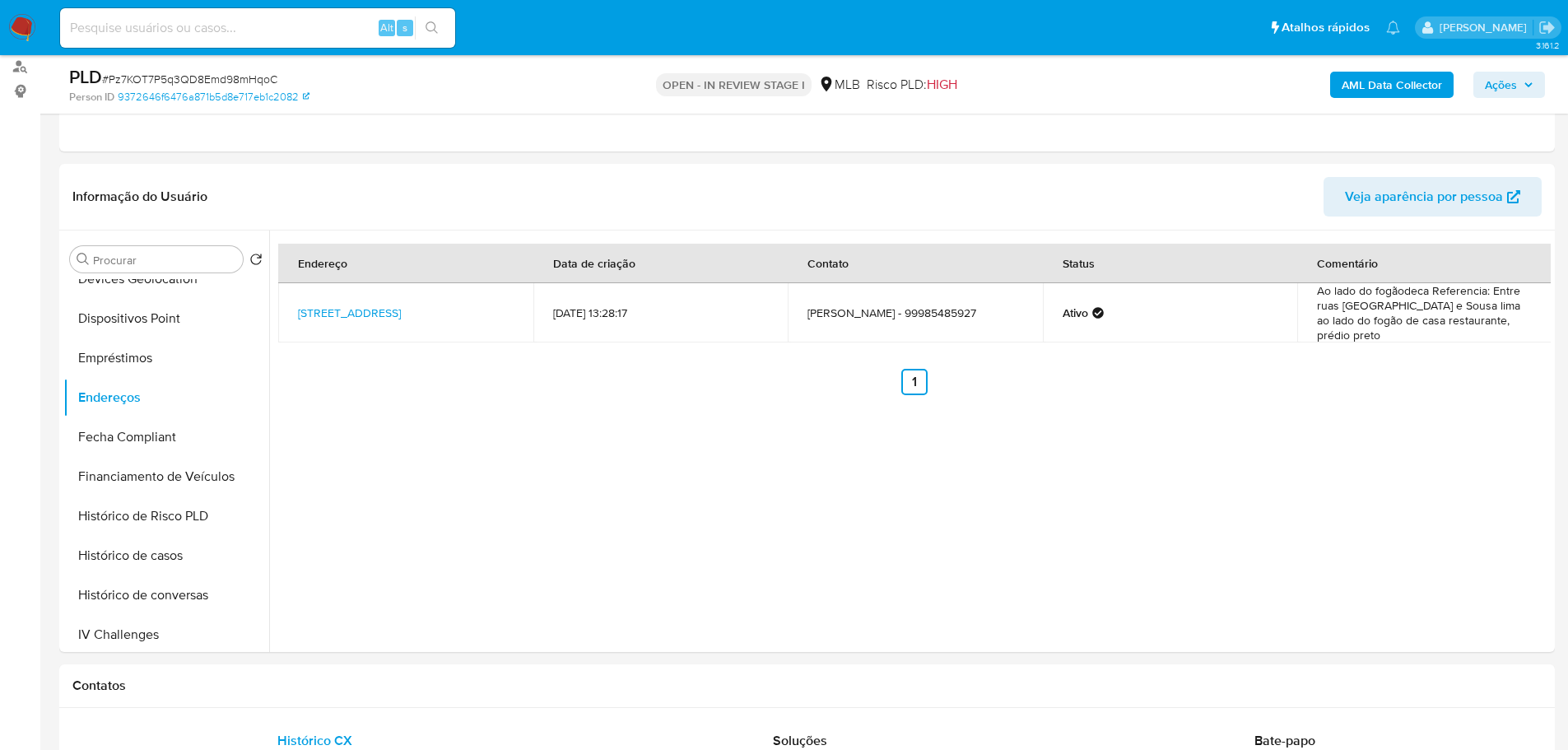
scroll to position [212, 0]
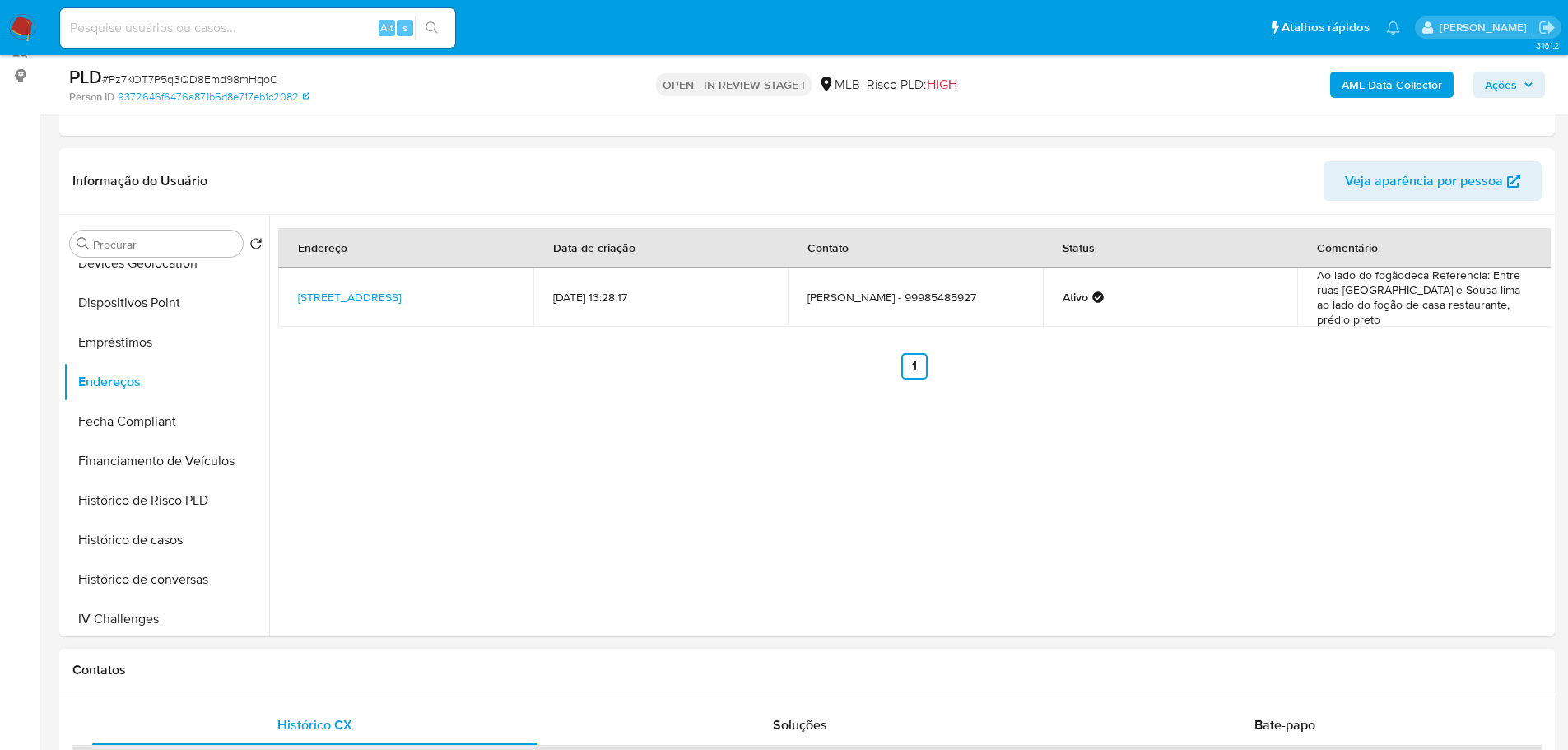
drag, startPoint x: 327, startPoint y: 656, endPoint x: 228, endPoint y: 533, distance: 157.9
click at [312, 655] on div "Contatos" at bounding box center [807, 671] width 1496 height 44
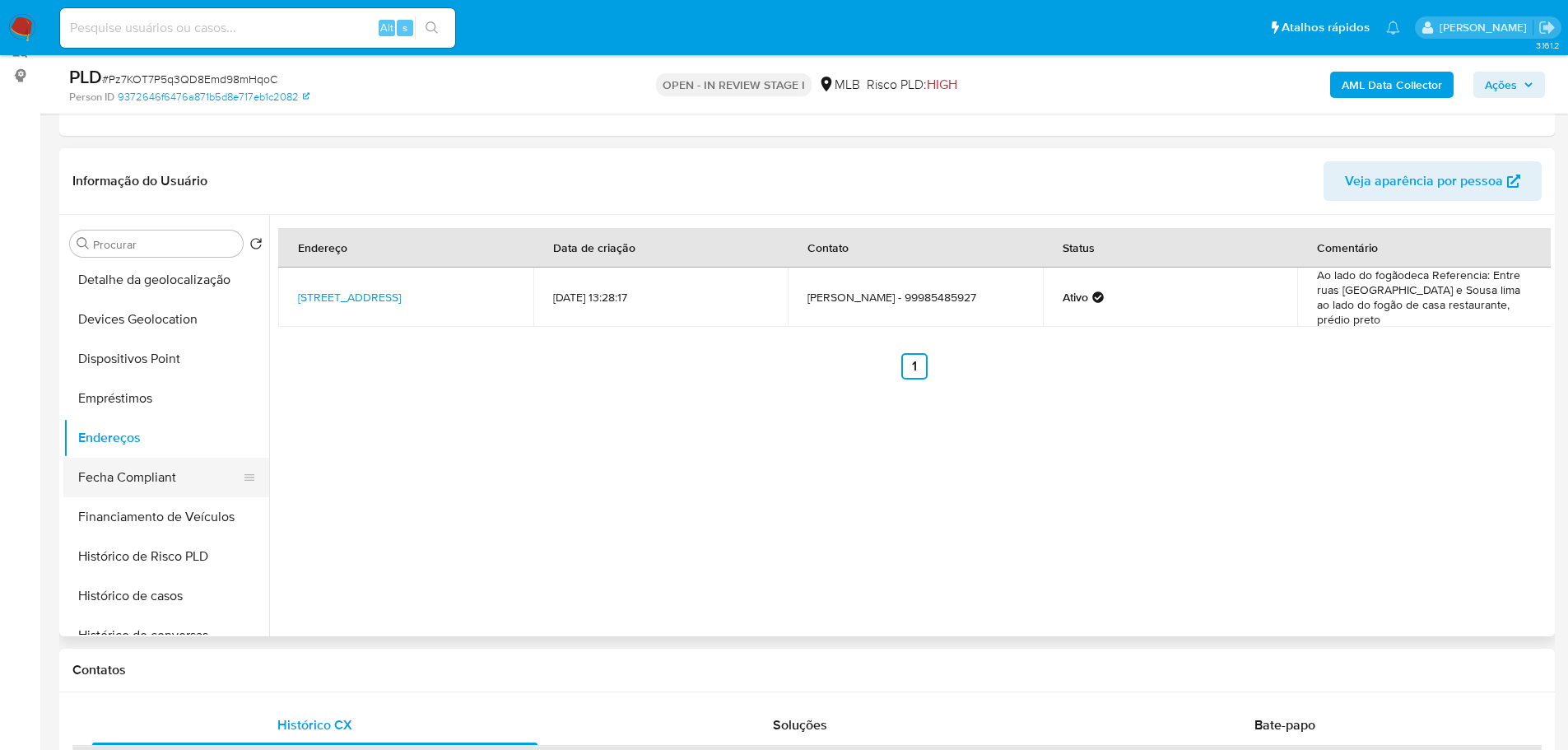
scroll to position [329, 0]
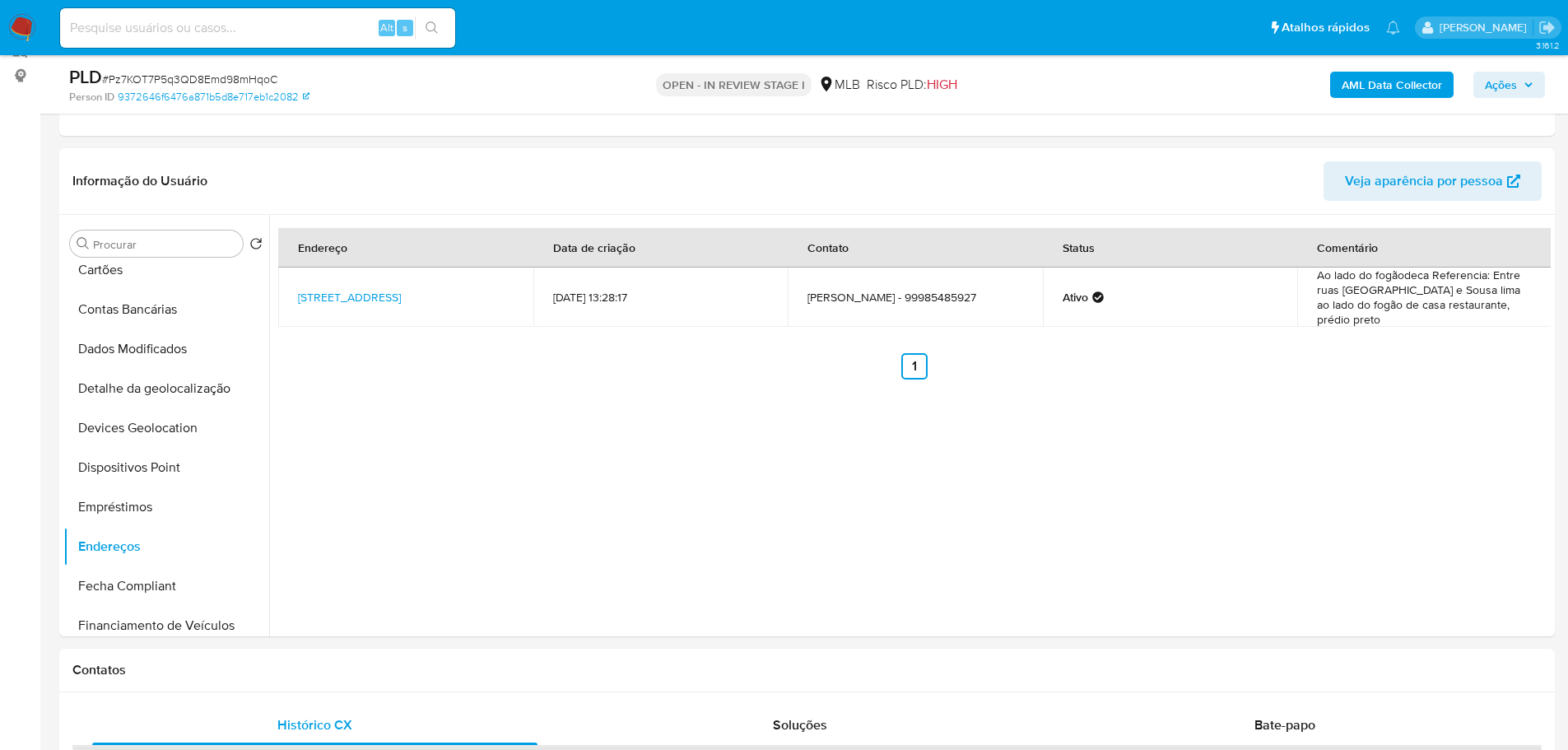
drag, startPoint x: 162, startPoint y: 386, endPoint x: 36, endPoint y: 430, distance: 133.5
click at [152, 394] on button "Detalhe da geolocalização" at bounding box center [165, 388] width 206 height 39
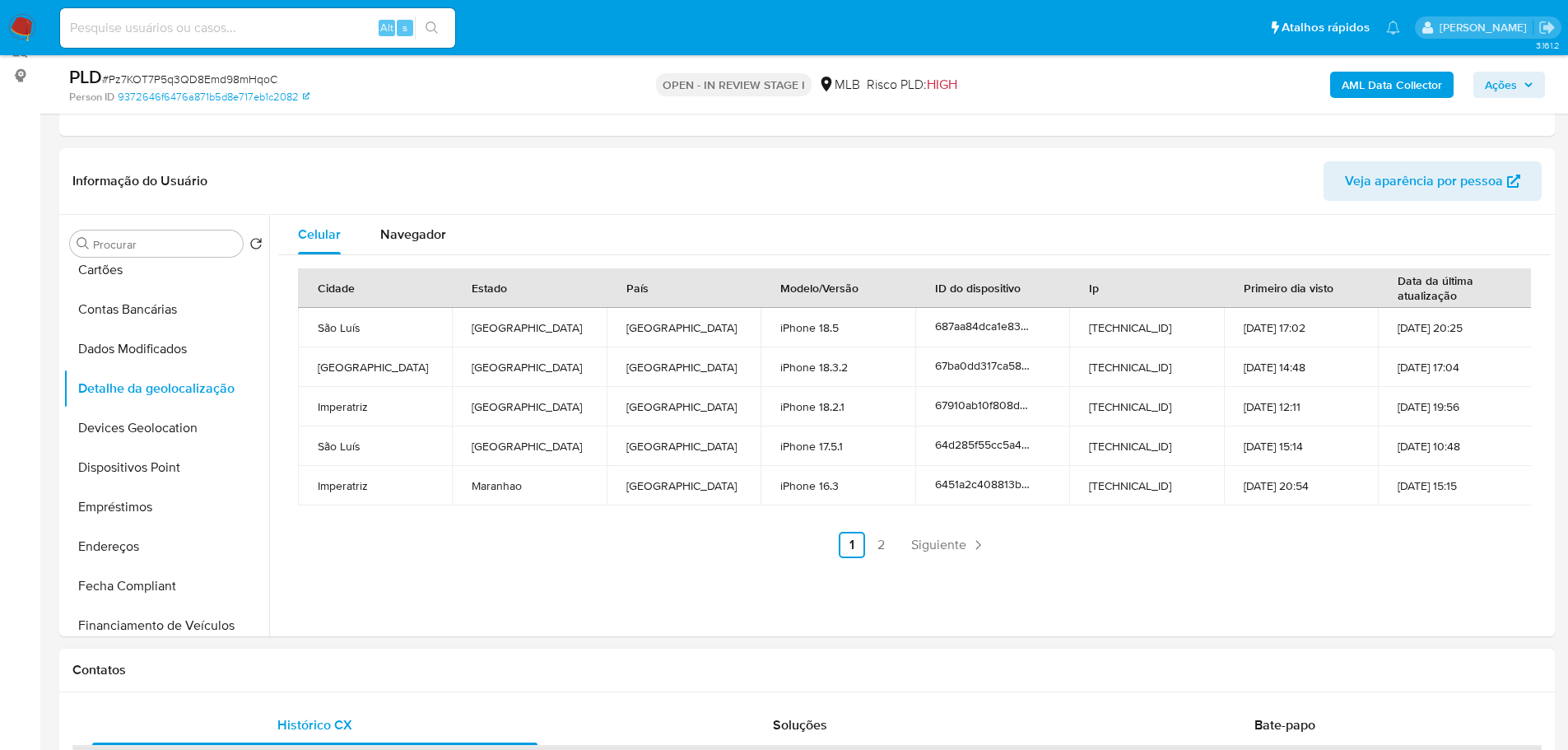
click at [394, 664] on h1 "Contatos" at bounding box center [807, 670] width 1469 height 16
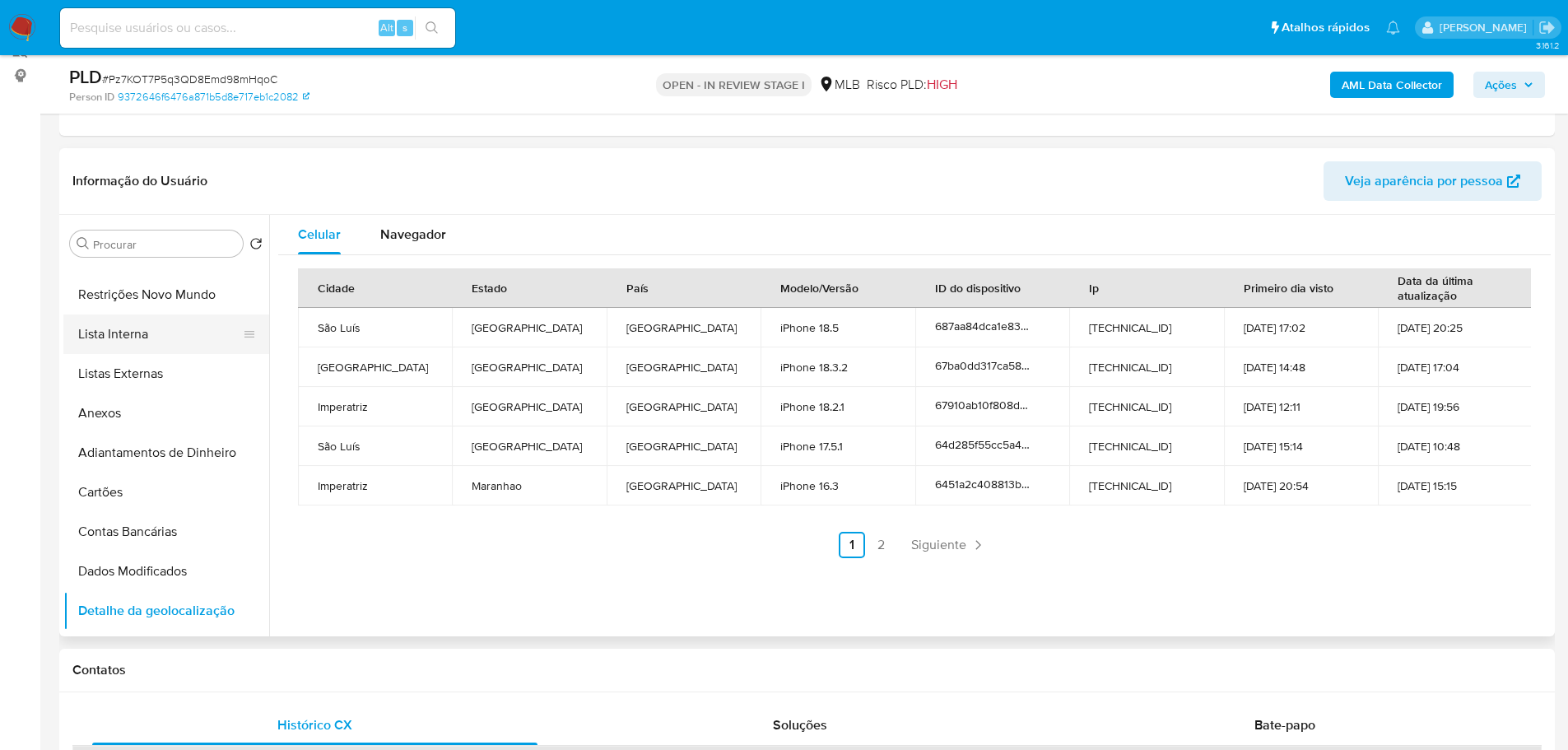
scroll to position [0, 0]
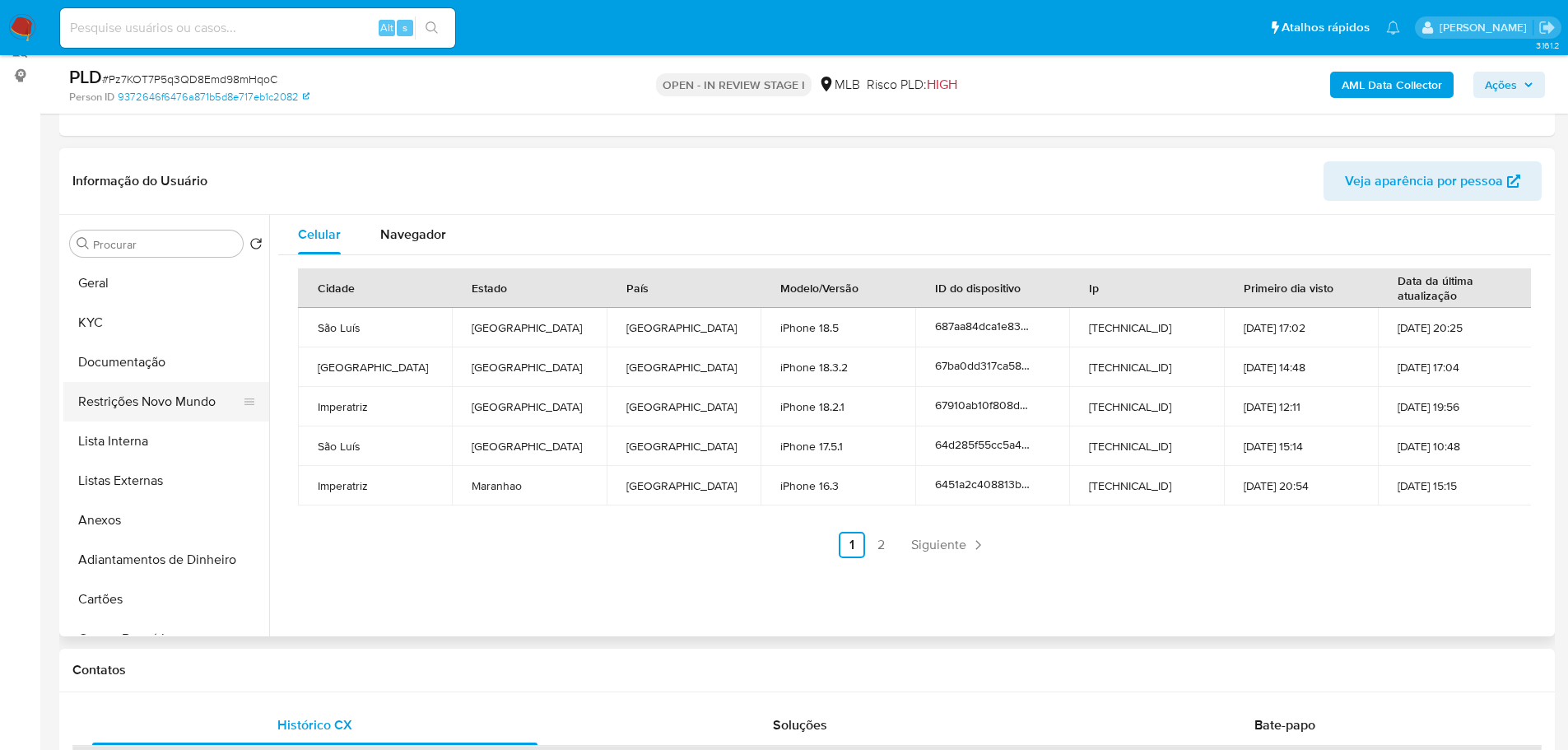
click at [141, 393] on button "Restrições Novo Mundo" at bounding box center [159, 401] width 193 height 39
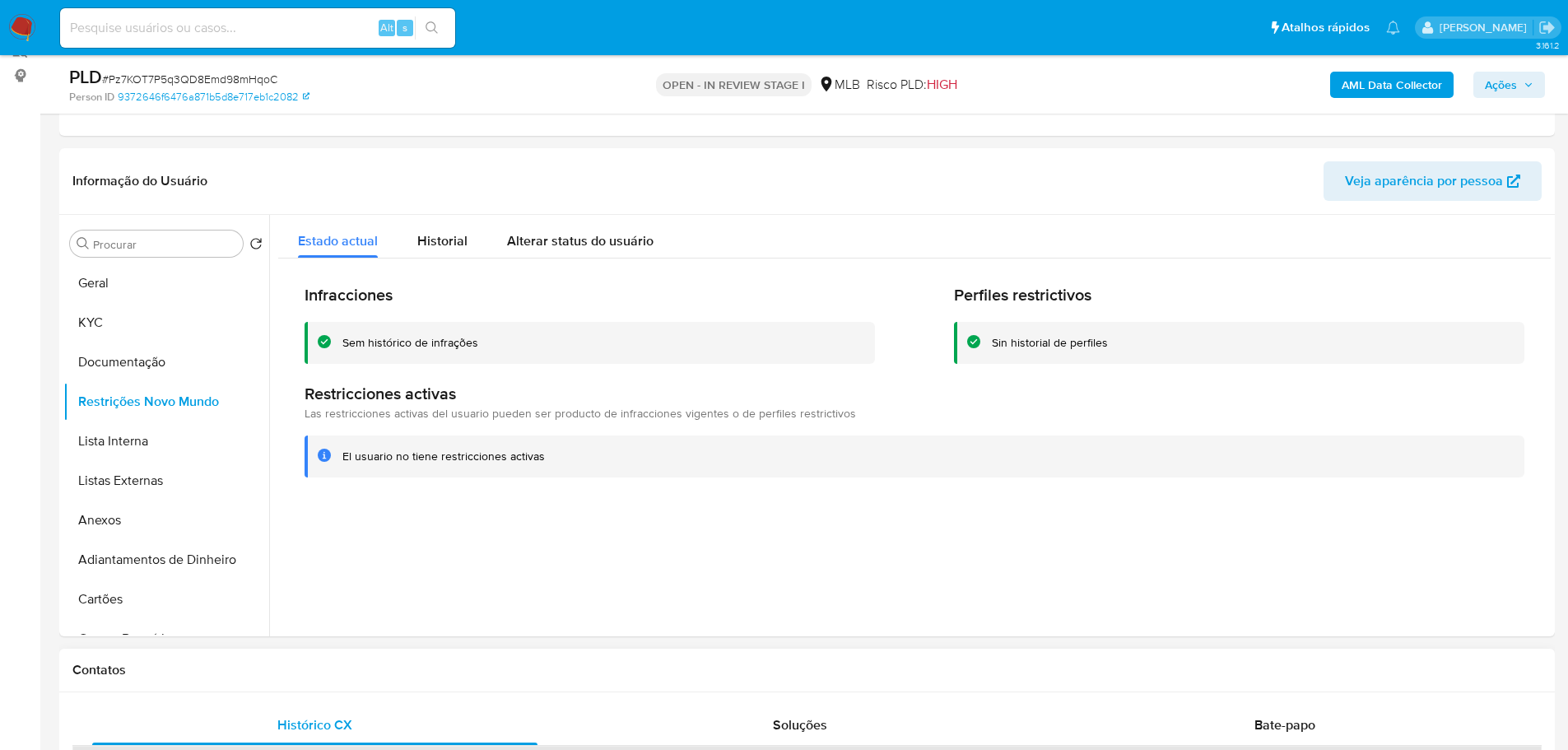
click at [175, 652] on div "Contatos" at bounding box center [807, 671] width 1496 height 44
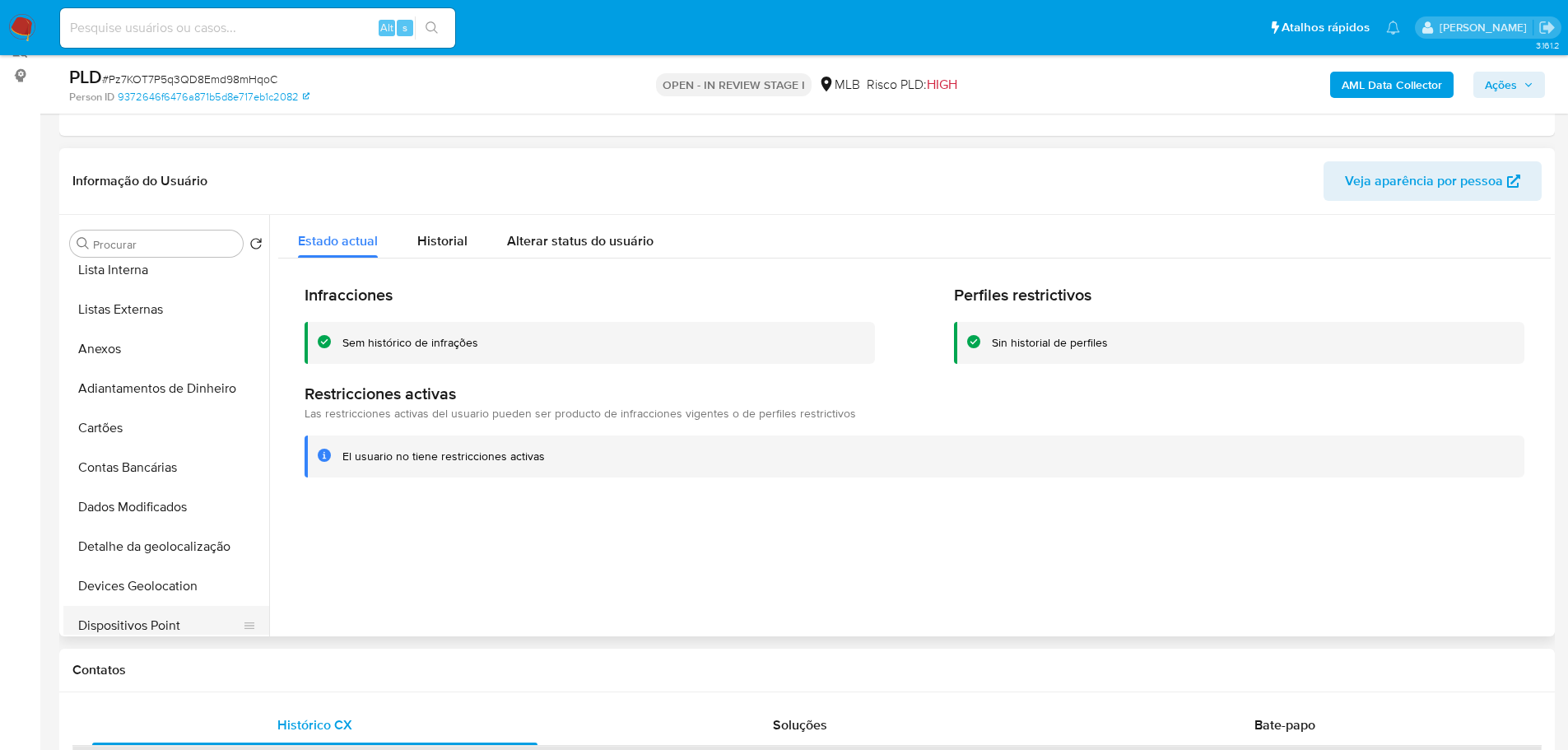
scroll to position [329, 0]
click at [166, 460] on button "Dispositivos Point" at bounding box center [159, 467] width 193 height 39
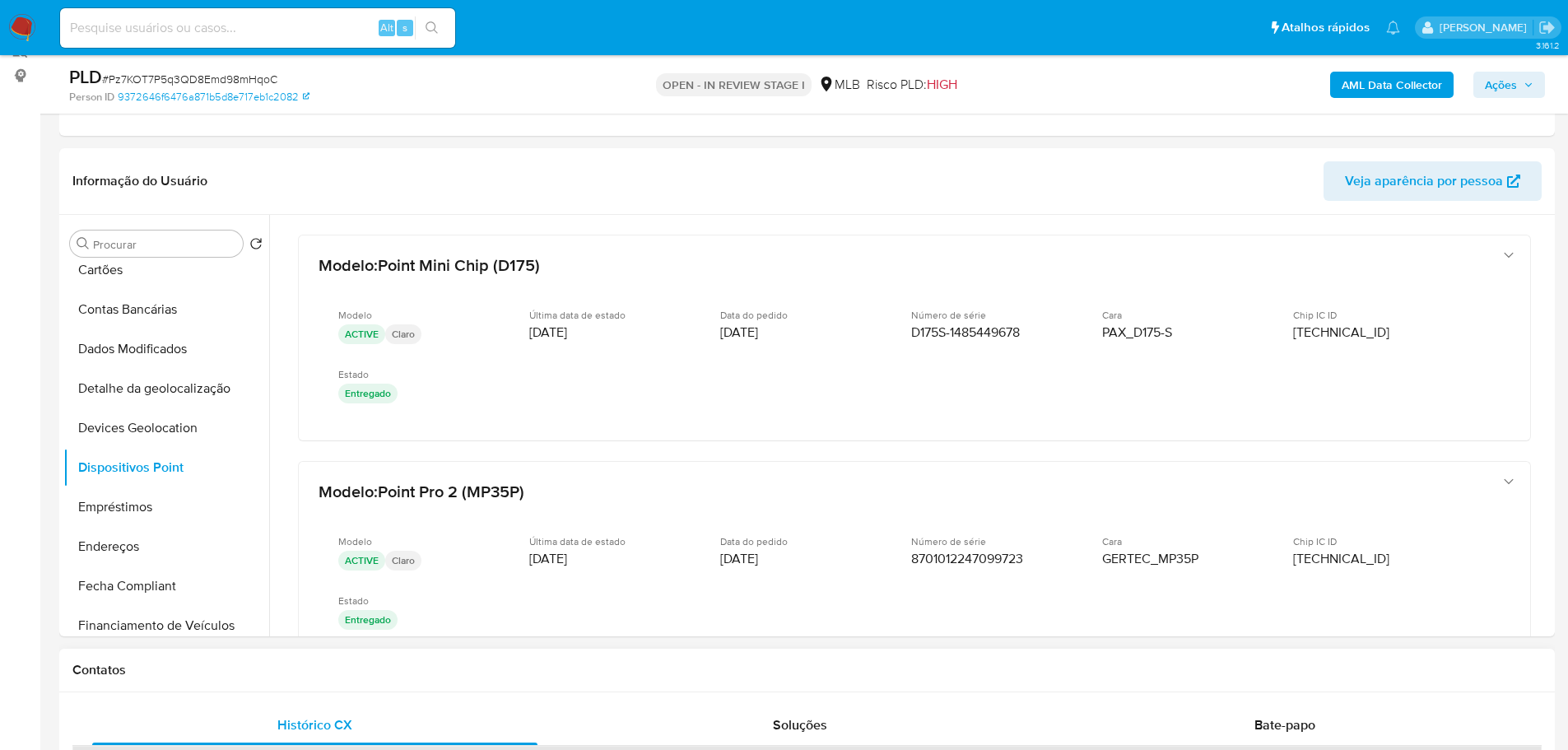
click at [630, 662] on h1 "Contatos" at bounding box center [807, 670] width 1469 height 16
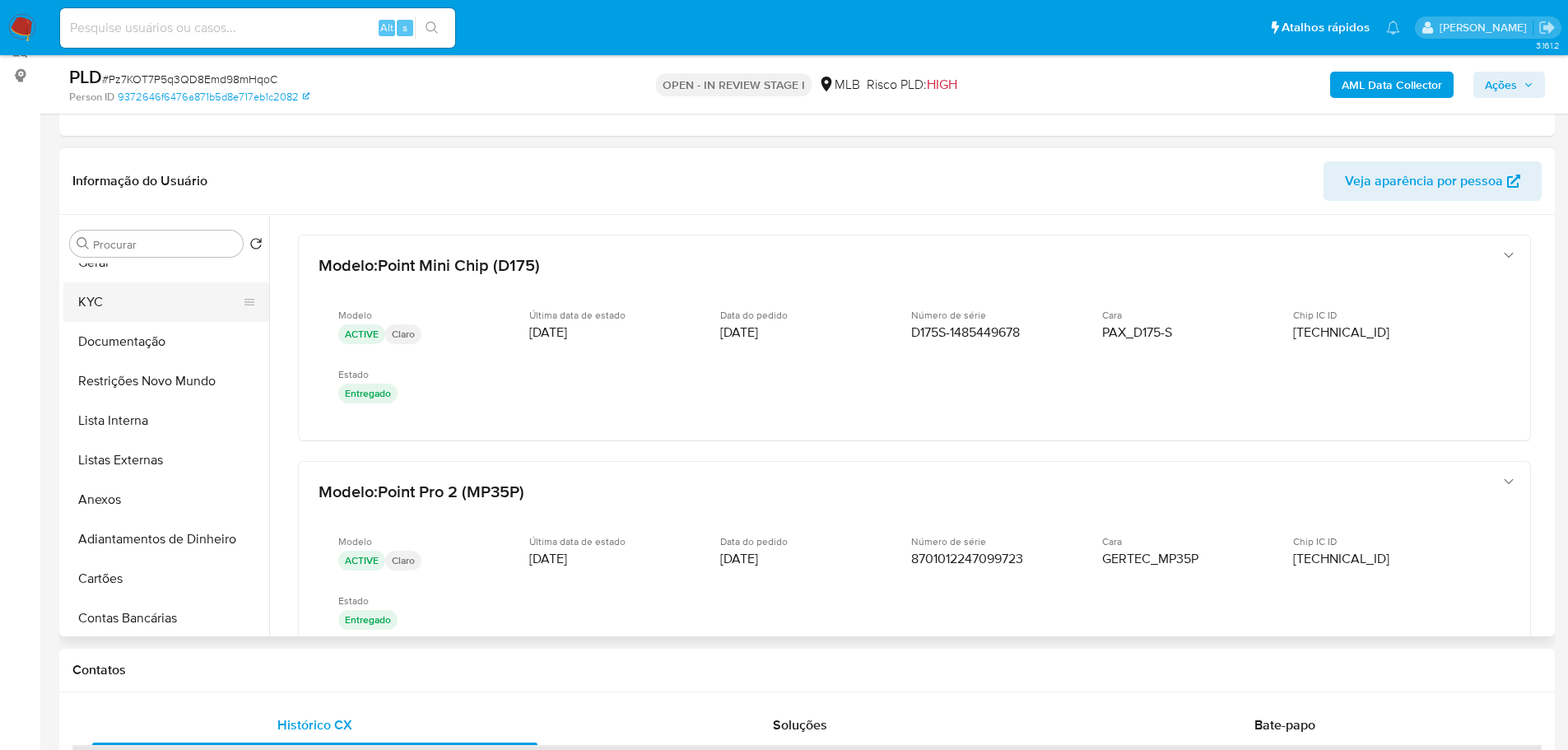
scroll to position [0, 0]
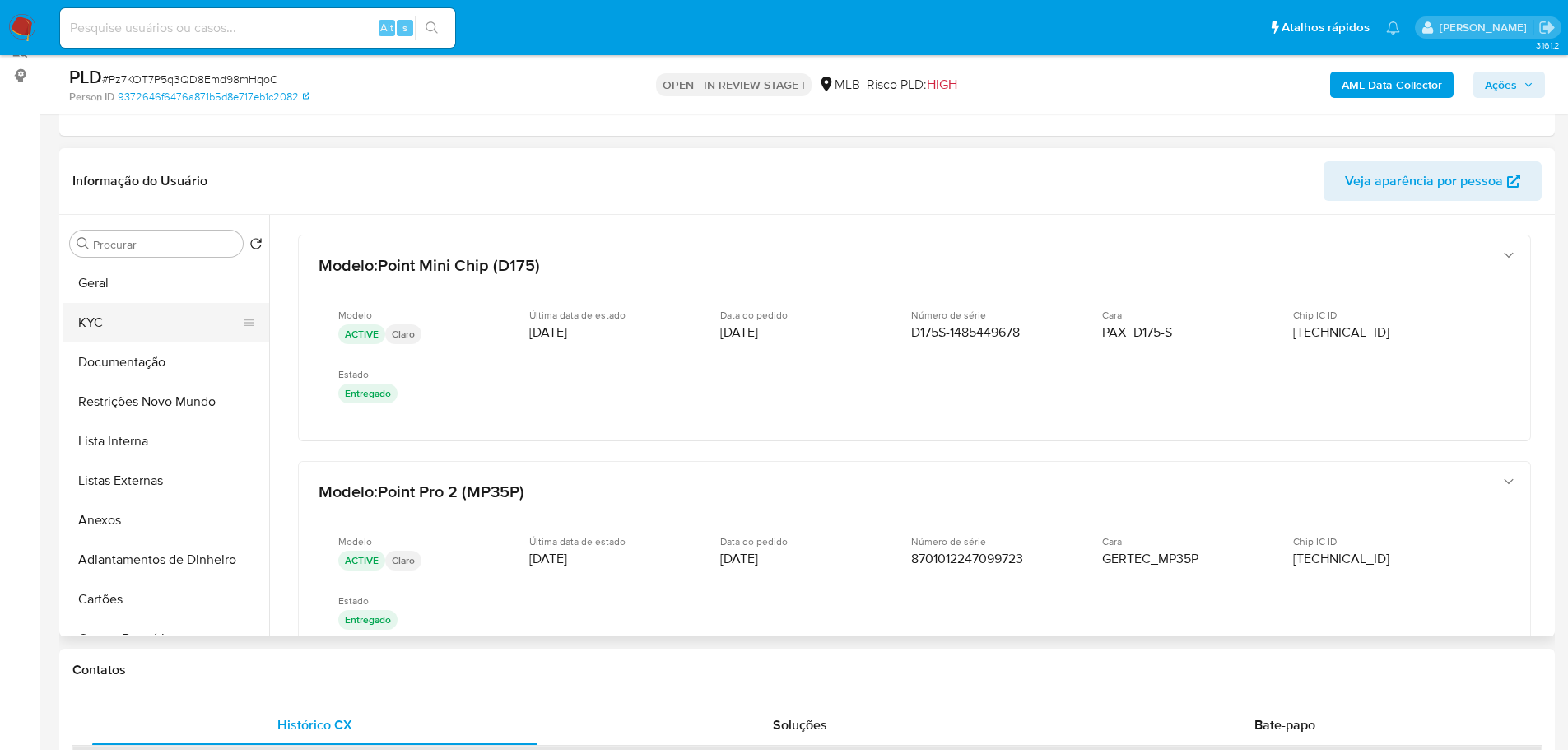
click at [107, 331] on button "KYC" at bounding box center [159, 322] width 193 height 39
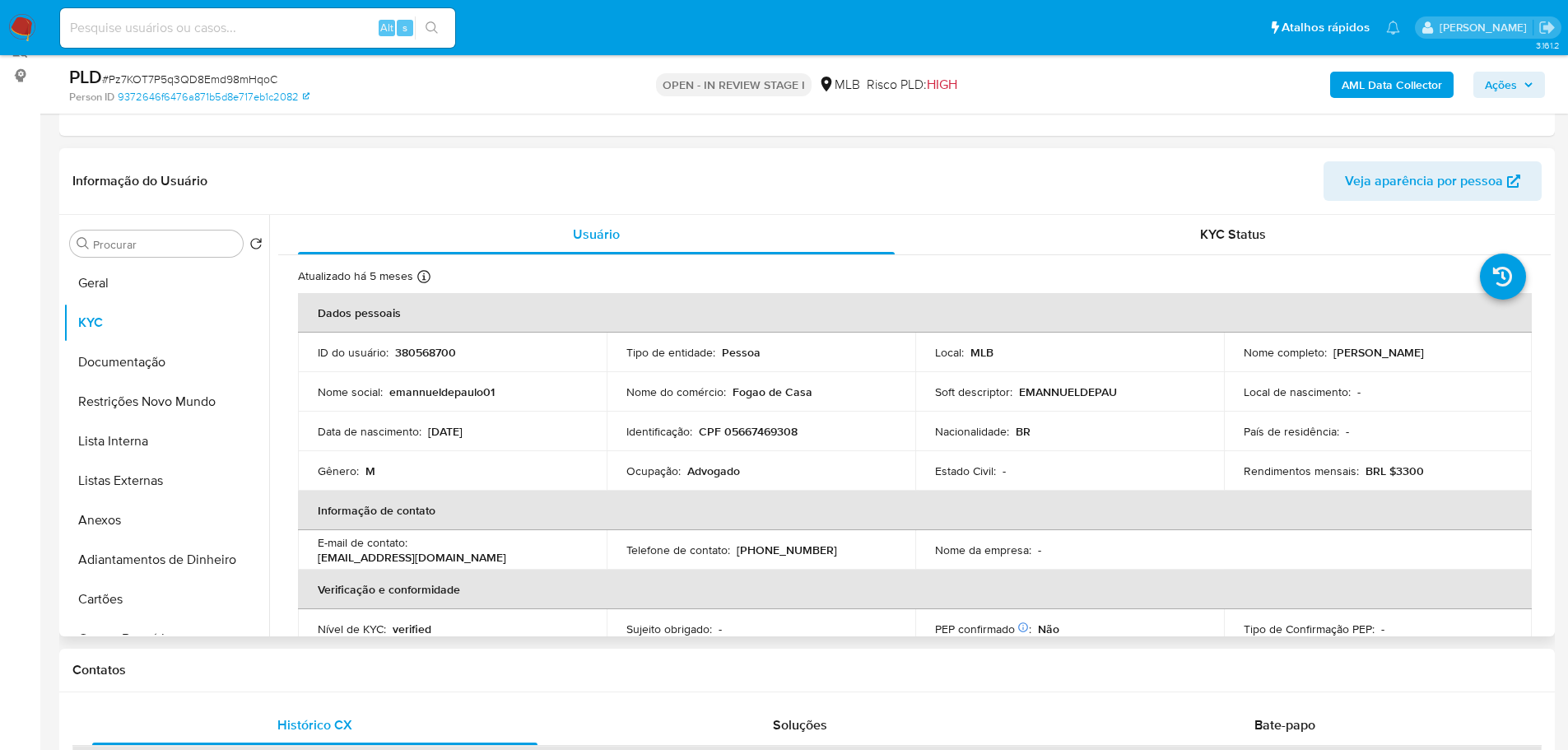
click at [768, 442] on td "Identificação : CPF 05667469308" at bounding box center [761, 430] width 309 height 39
click at [764, 436] on p "CPF 05667469308" at bounding box center [748, 431] width 99 height 15
copy p "05667469308"
click at [1398, 79] on b "AML Data Collector" at bounding box center [1392, 84] width 101 height 26
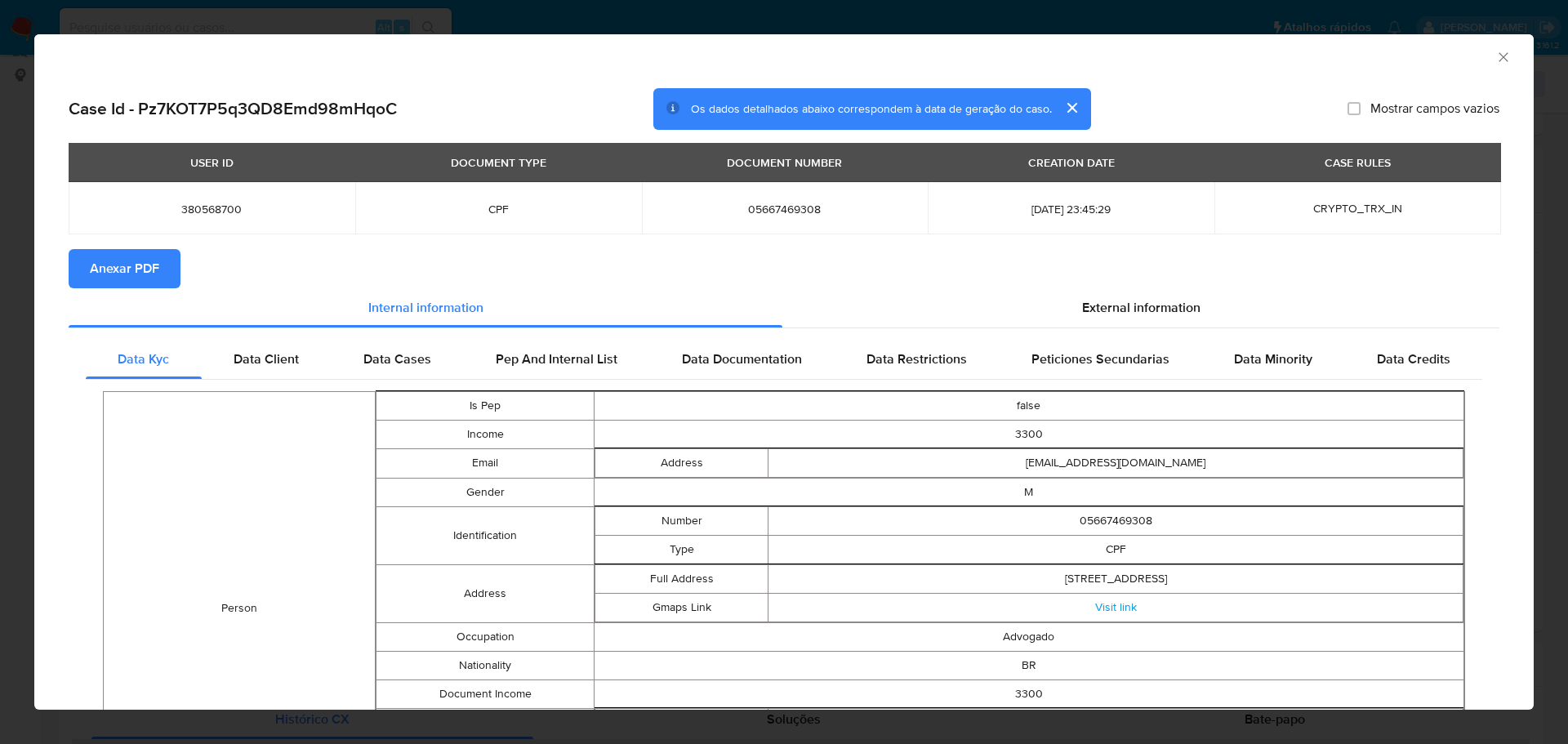
click at [103, 256] on span "Anexar PDF" at bounding box center [124, 269] width 70 height 36
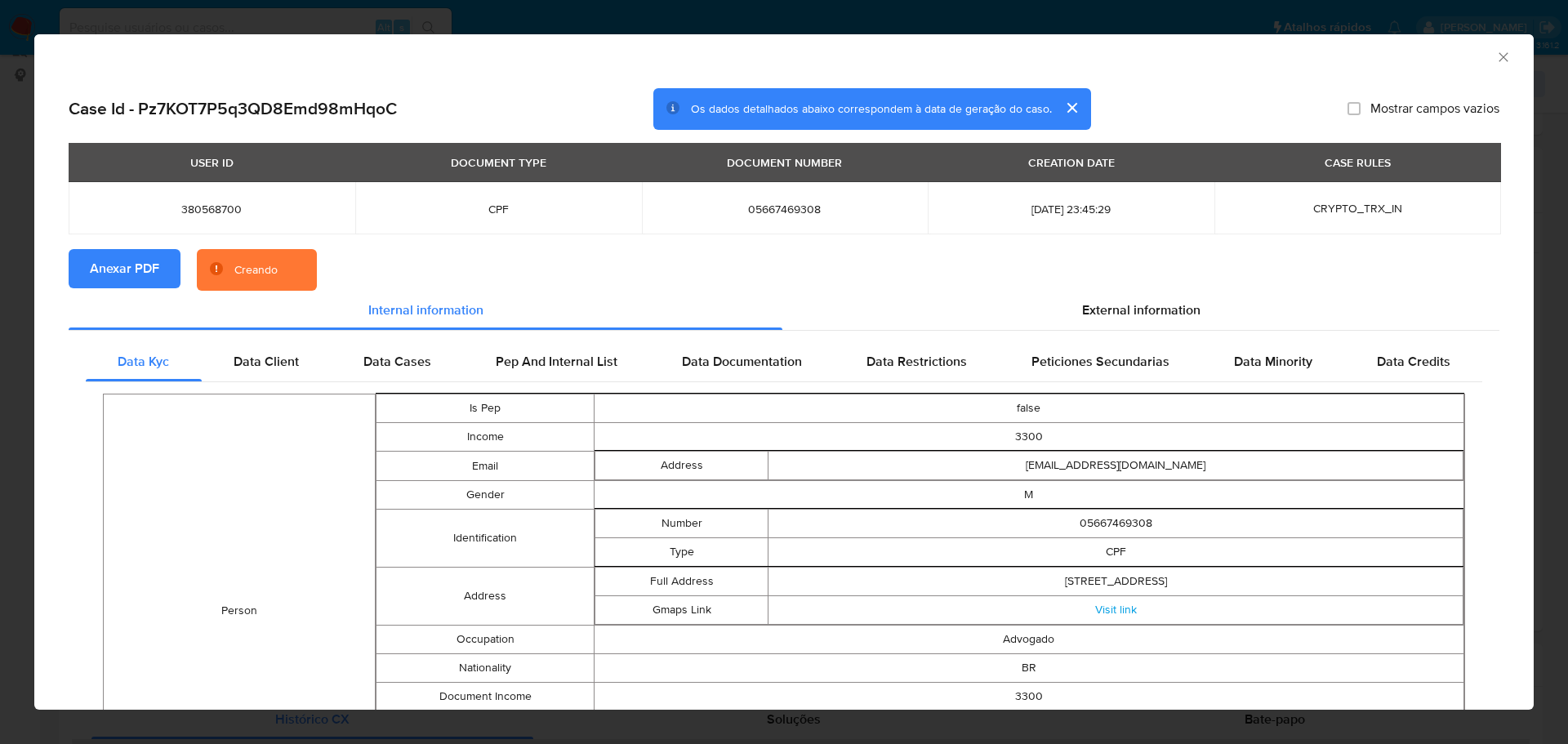
click at [1495, 55] on icon "Fechar a janela" at bounding box center [1503, 57] width 16 height 16
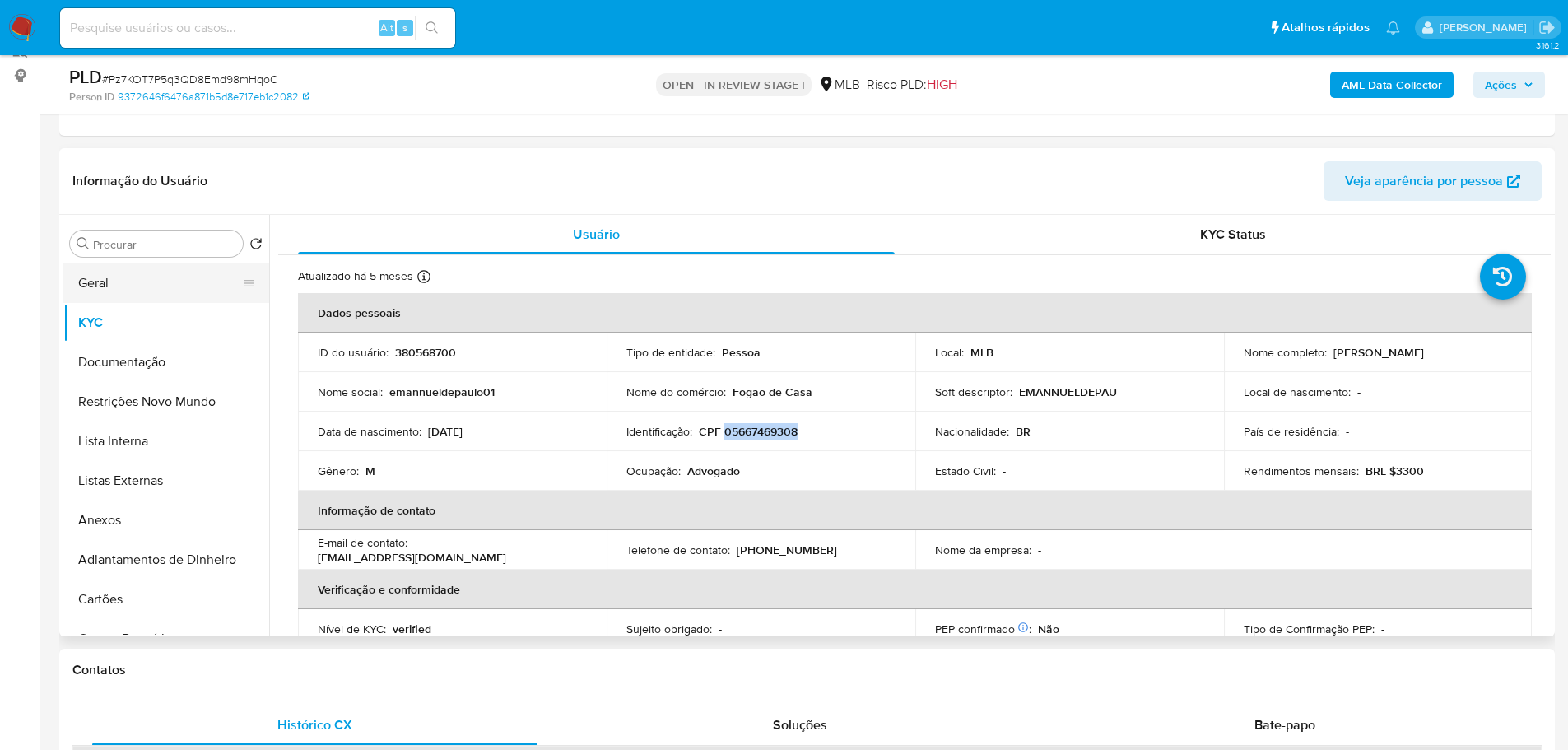
click at [131, 272] on button "Geral" at bounding box center [159, 282] width 193 height 39
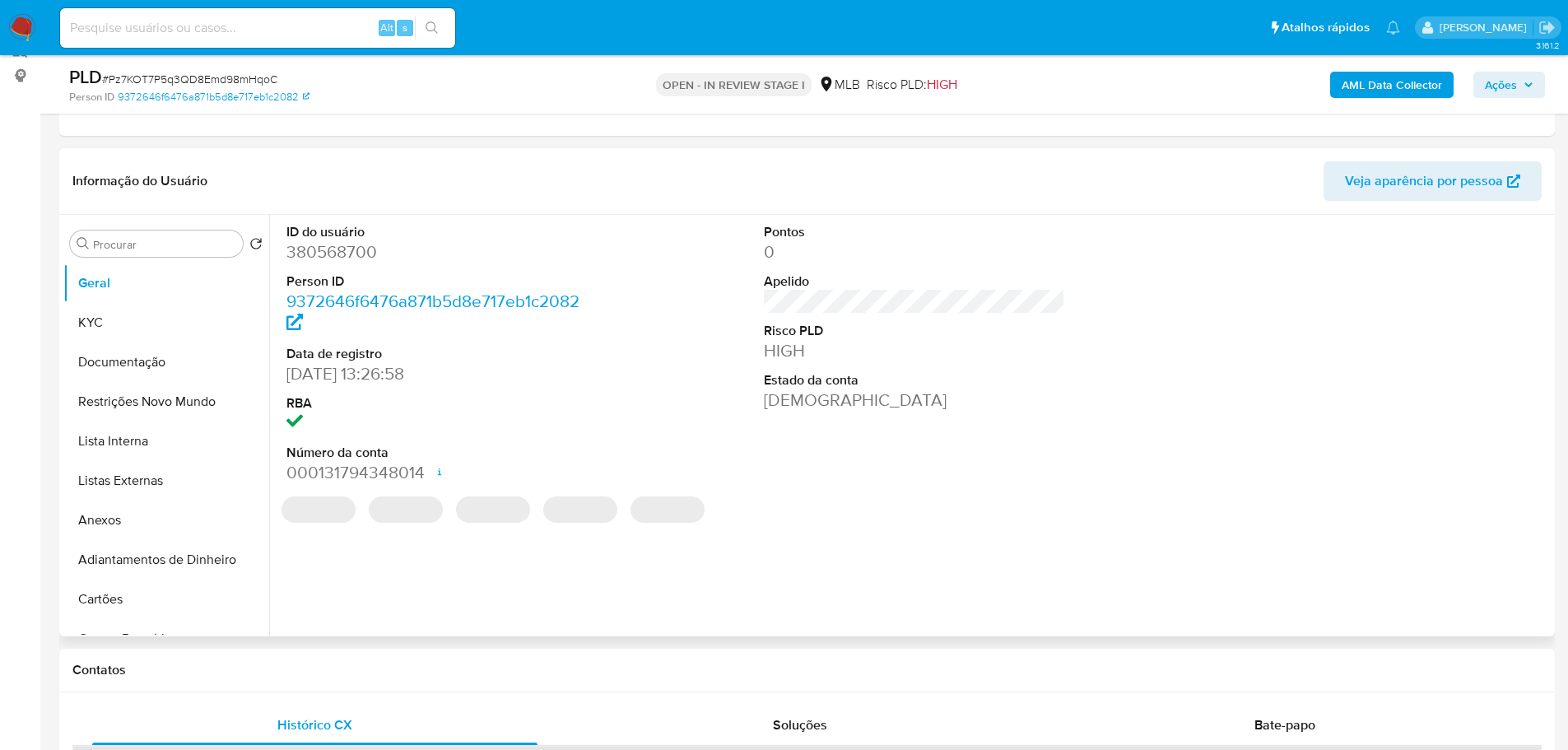
click at [349, 256] on dd "380568700" at bounding box center [438, 251] width 302 height 23
copy dd "380568700"
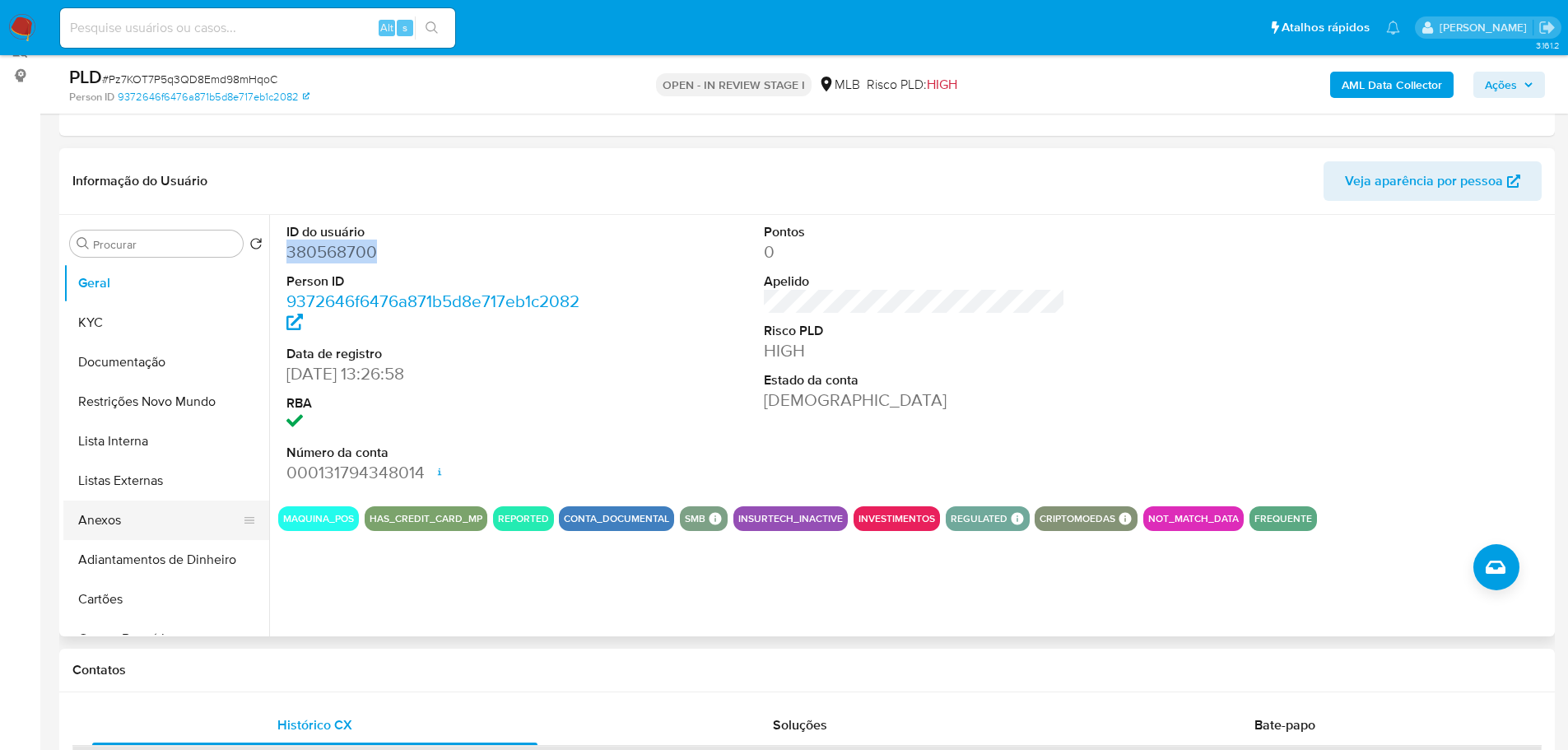
click at [142, 529] on button "Anexos" at bounding box center [159, 520] width 193 height 39
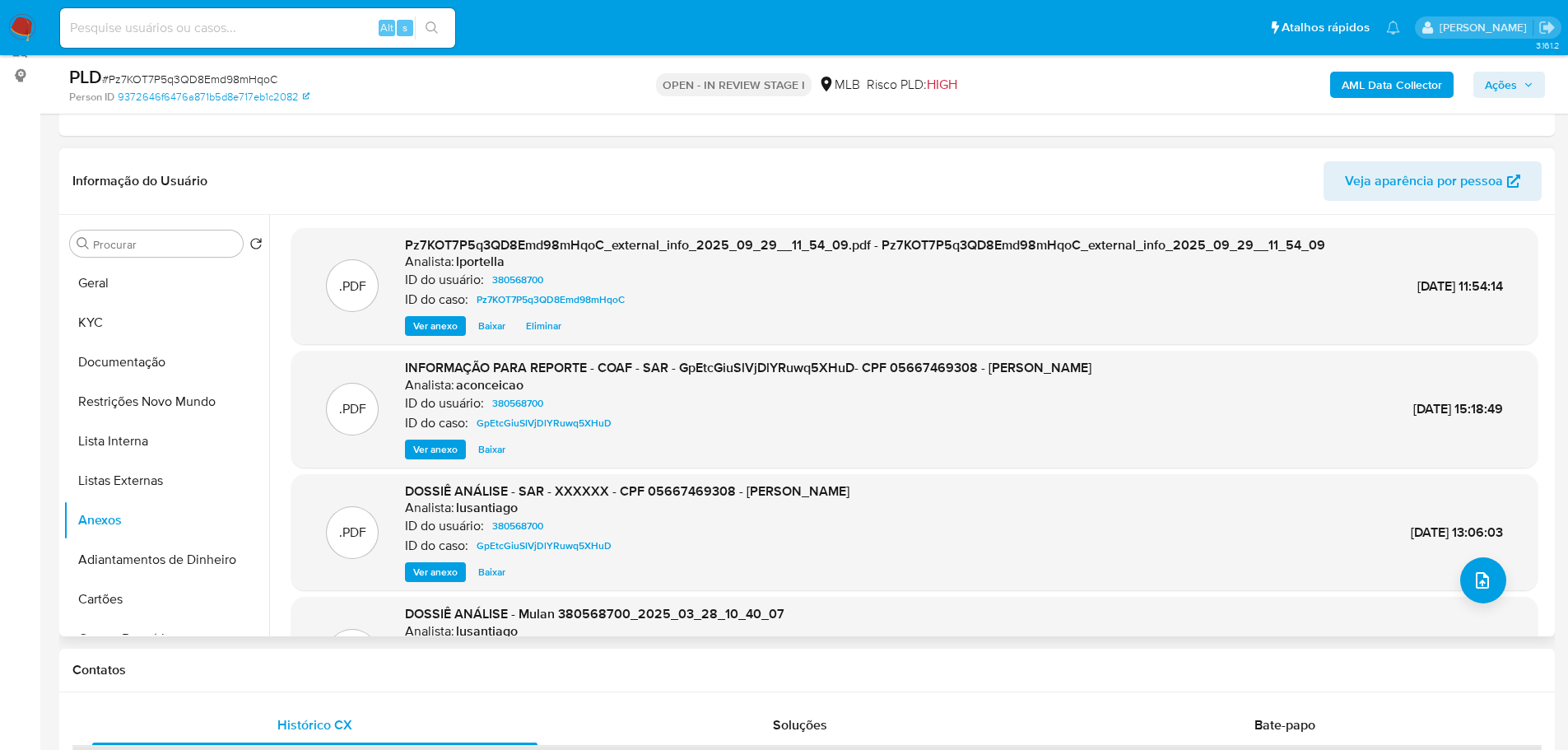
click at [433, 326] on span "Ver anexo" at bounding box center [435, 326] width 45 height 16
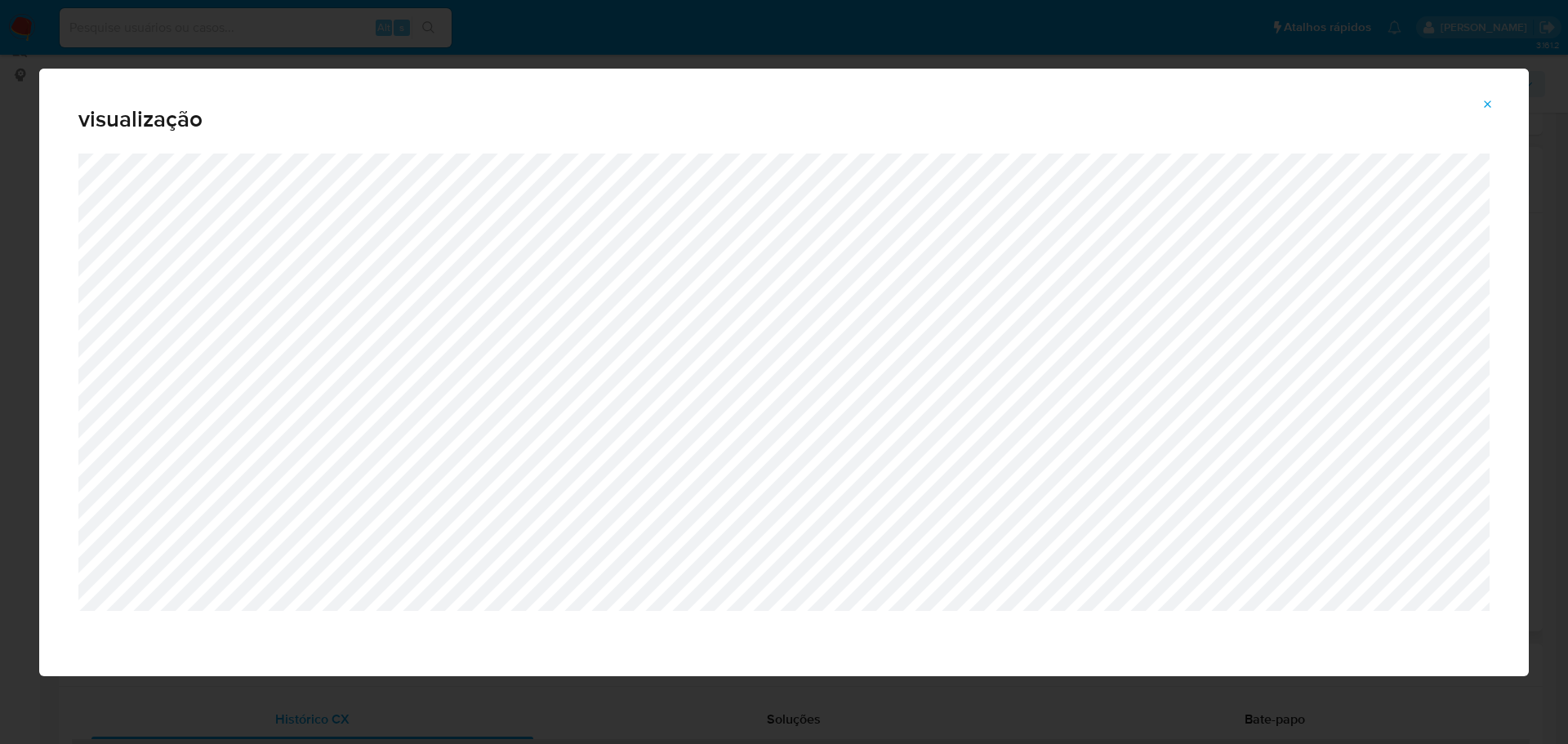
click at [1486, 101] on icon "Attachment preview" at bounding box center [1487, 104] width 13 height 13
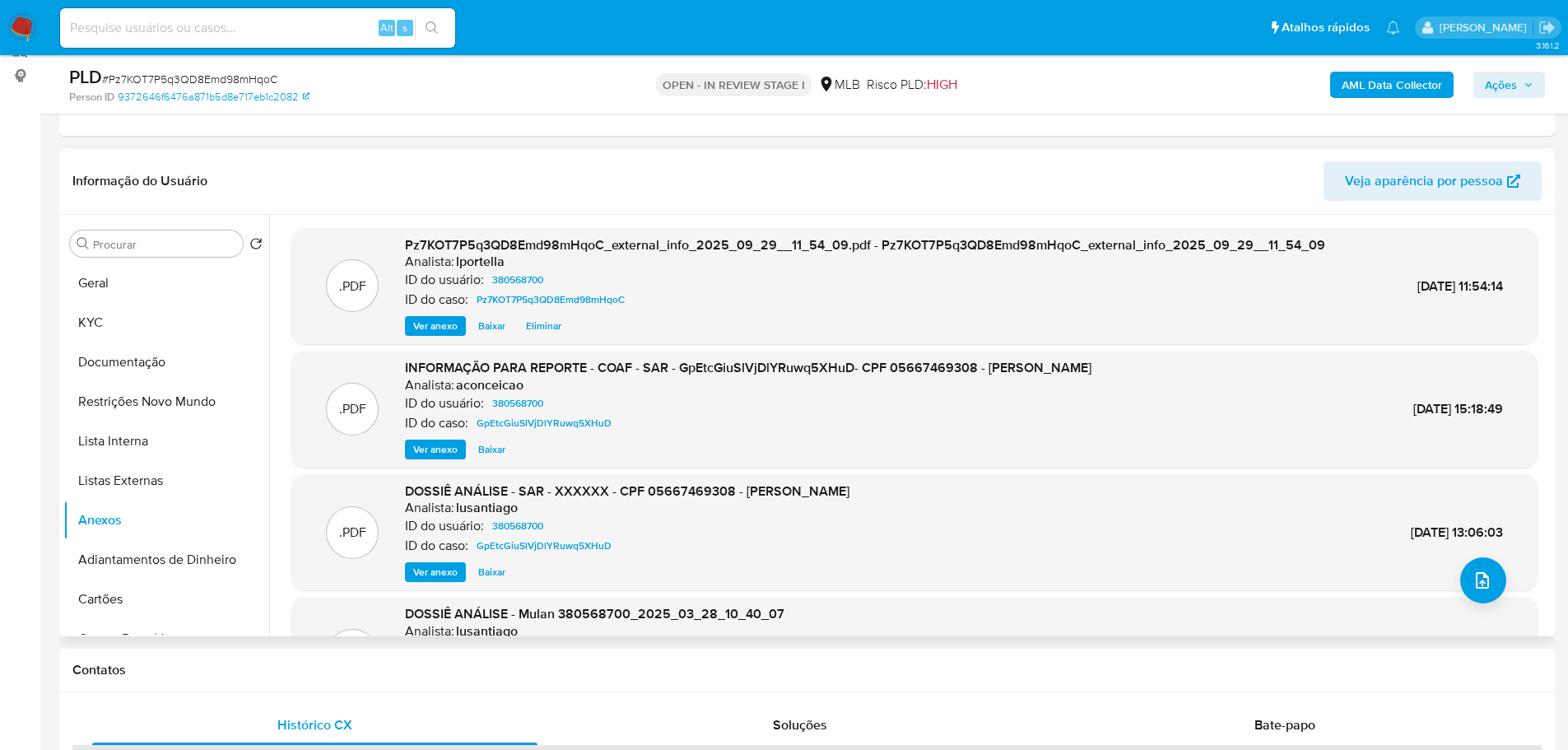
click at [426, 450] on span "Ver anexo" at bounding box center [435, 449] width 45 height 16
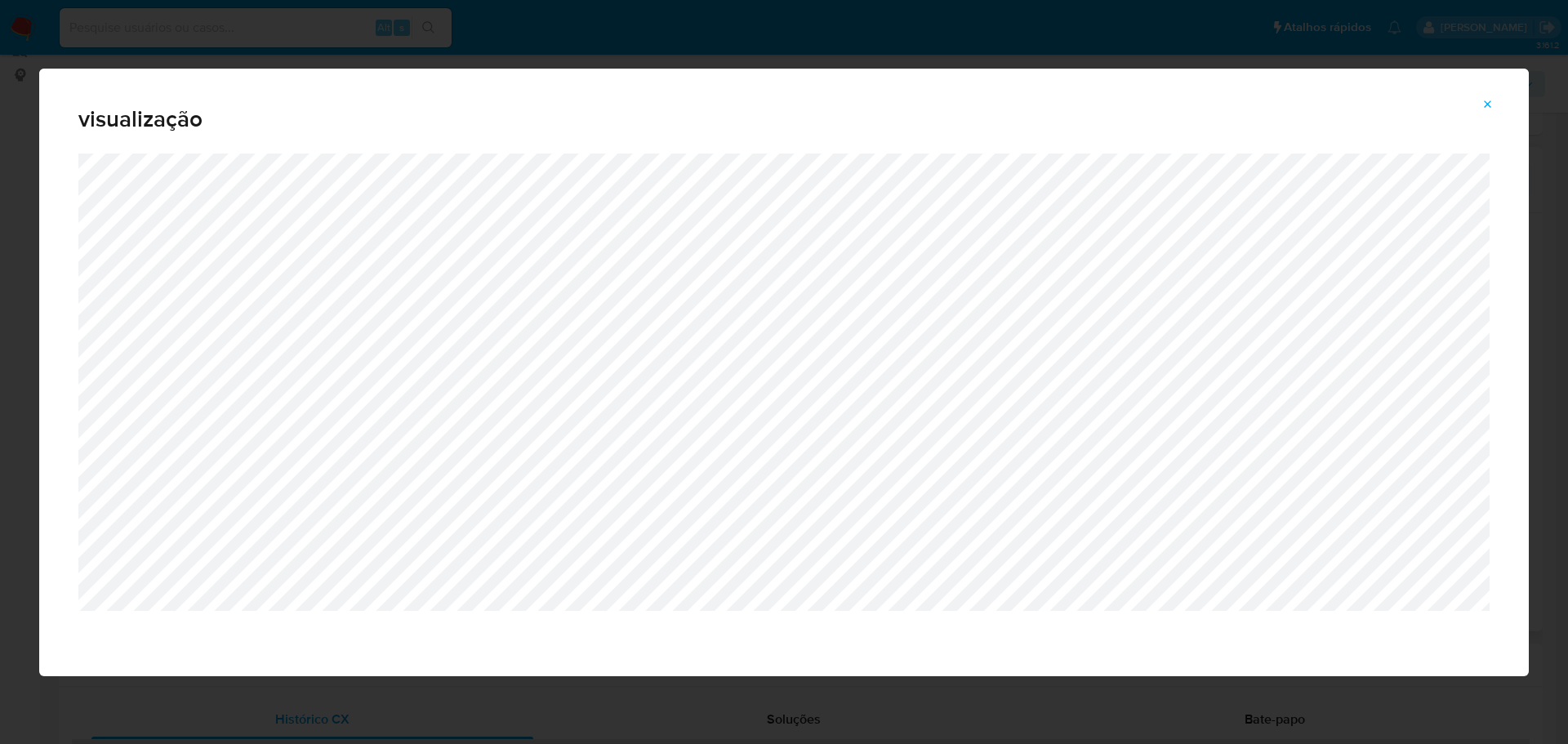
click at [1488, 106] on icon "Attachment preview" at bounding box center [1487, 104] width 13 height 13
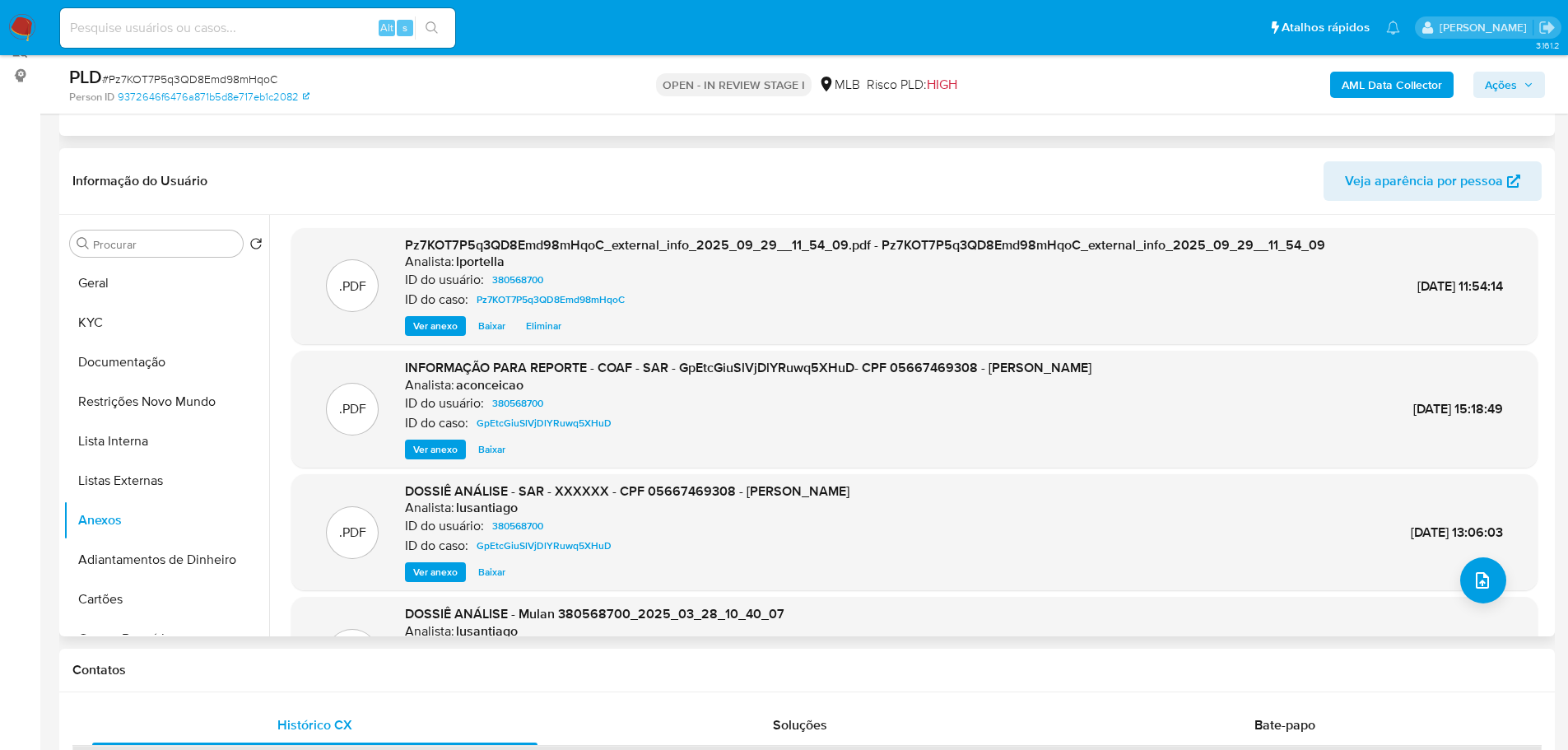
drag, startPoint x: 656, startPoint y: 0, endPoint x: 904, endPoint y: 122, distance: 276.4
click at [902, 123] on div "Eventos ( 1 ) Ações MANUAL (1)" at bounding box center [807, 37] width 1496 height 197
click at [1534, 79] on button "Ações" at bounding box center [1510, 84] width 71 height 26
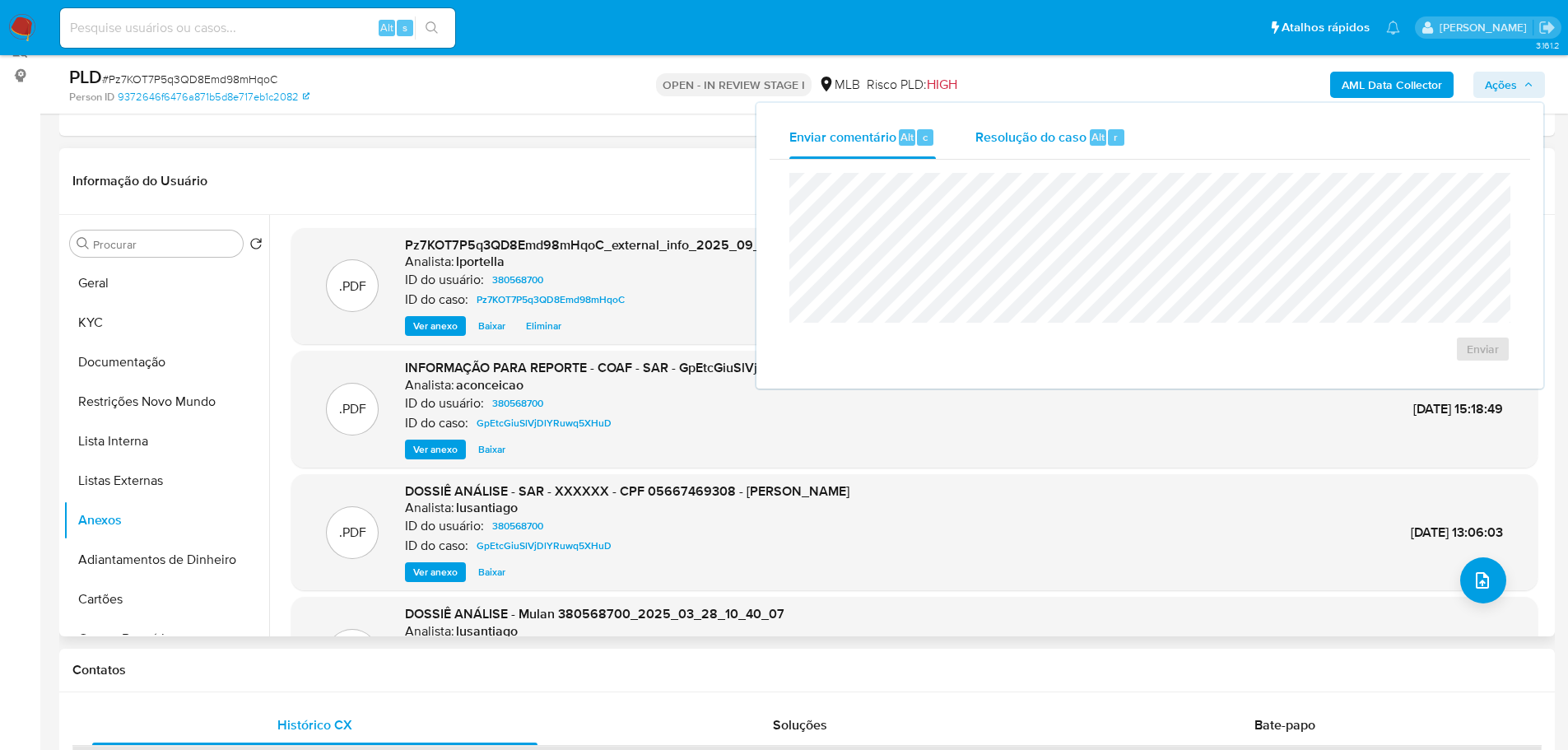
click at [990, 134] on span "Resolução do caso" at bounding box center [1032, 136] width 111 height 19
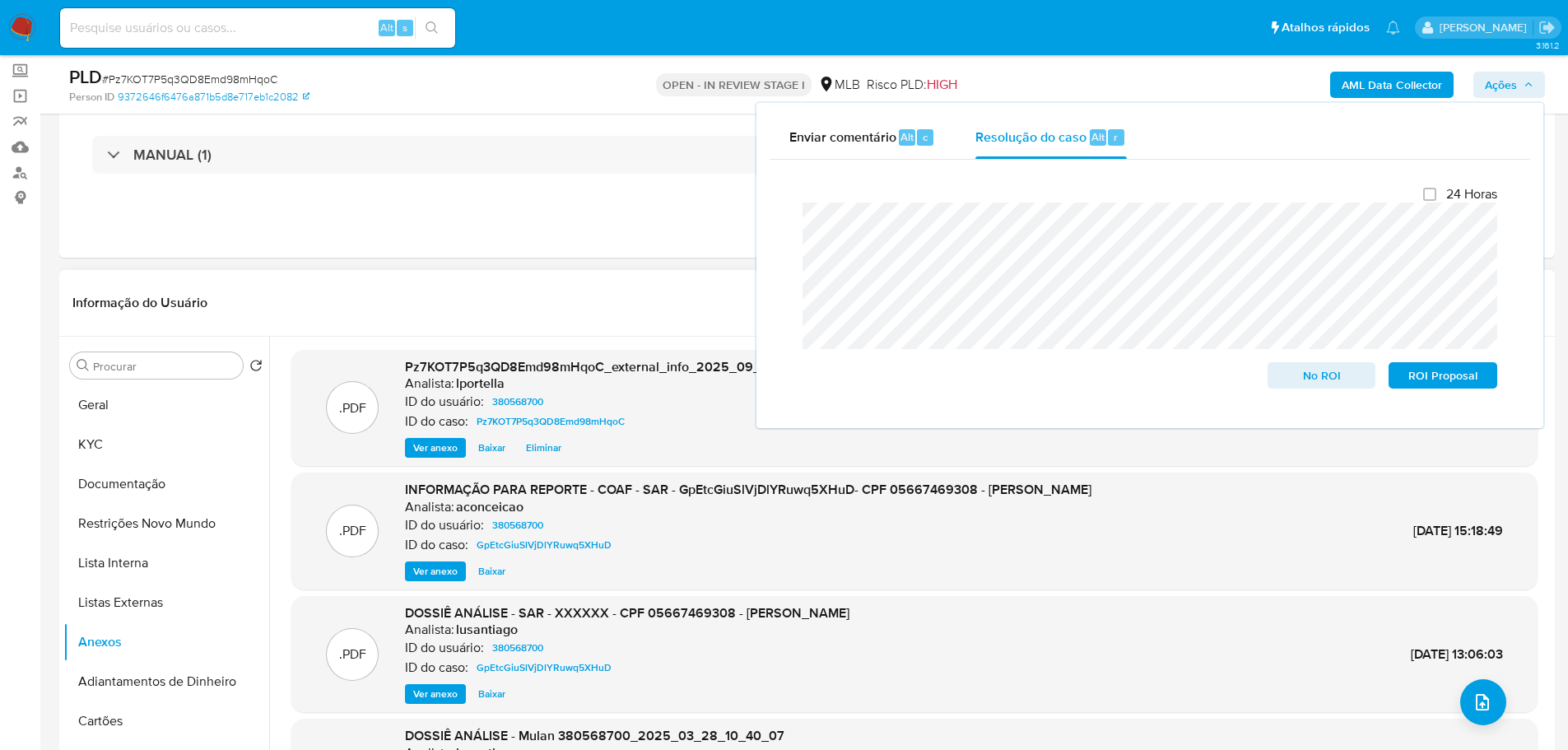
scroll to position [48, 0]
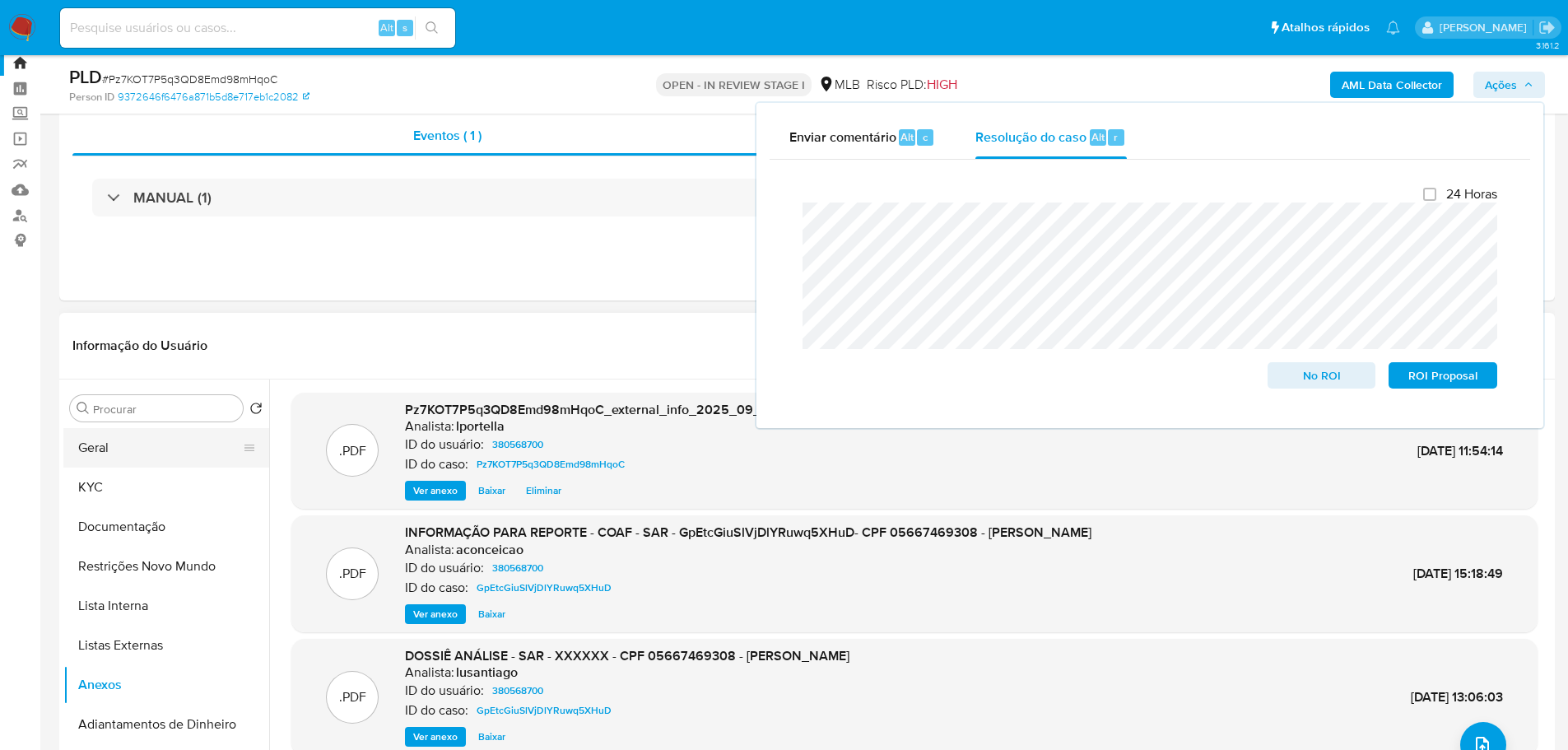
click at [121, 437] on button "Geral" at bounding box center [159, 447] width 193 height 39
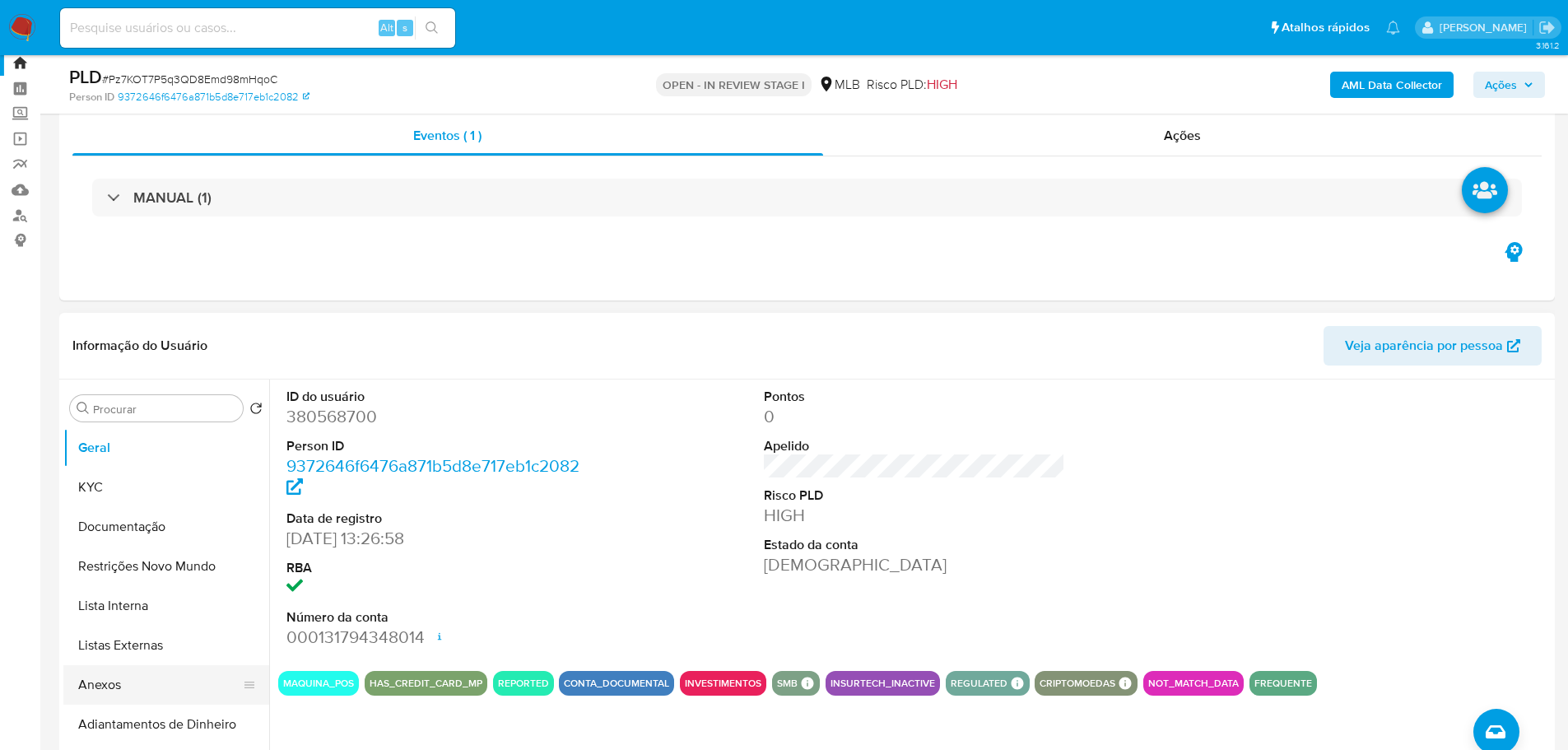
click at [133, 683] on button "Anexos" at bounding box center [159, 684] width 193 height 39
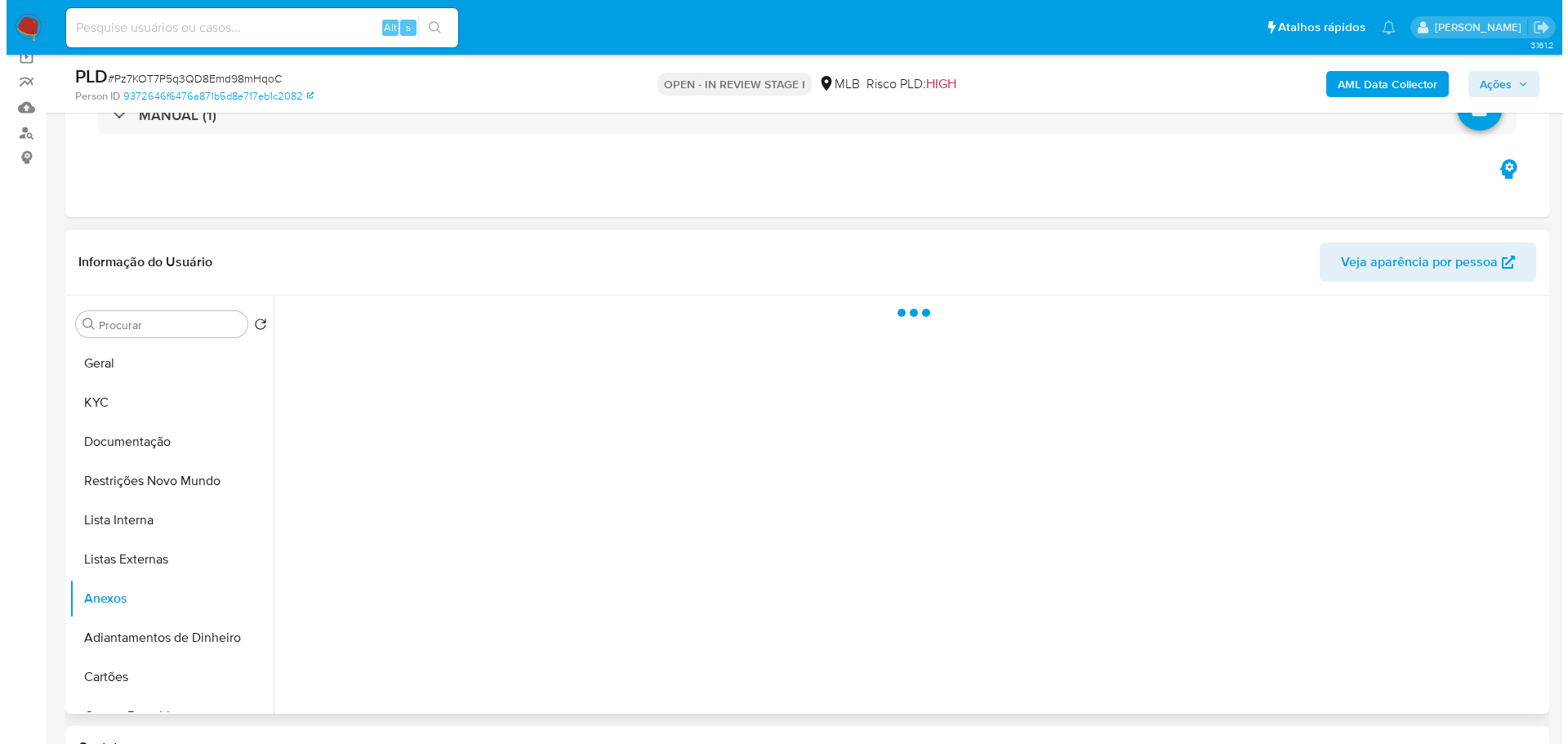
scroll to position [129, 0]
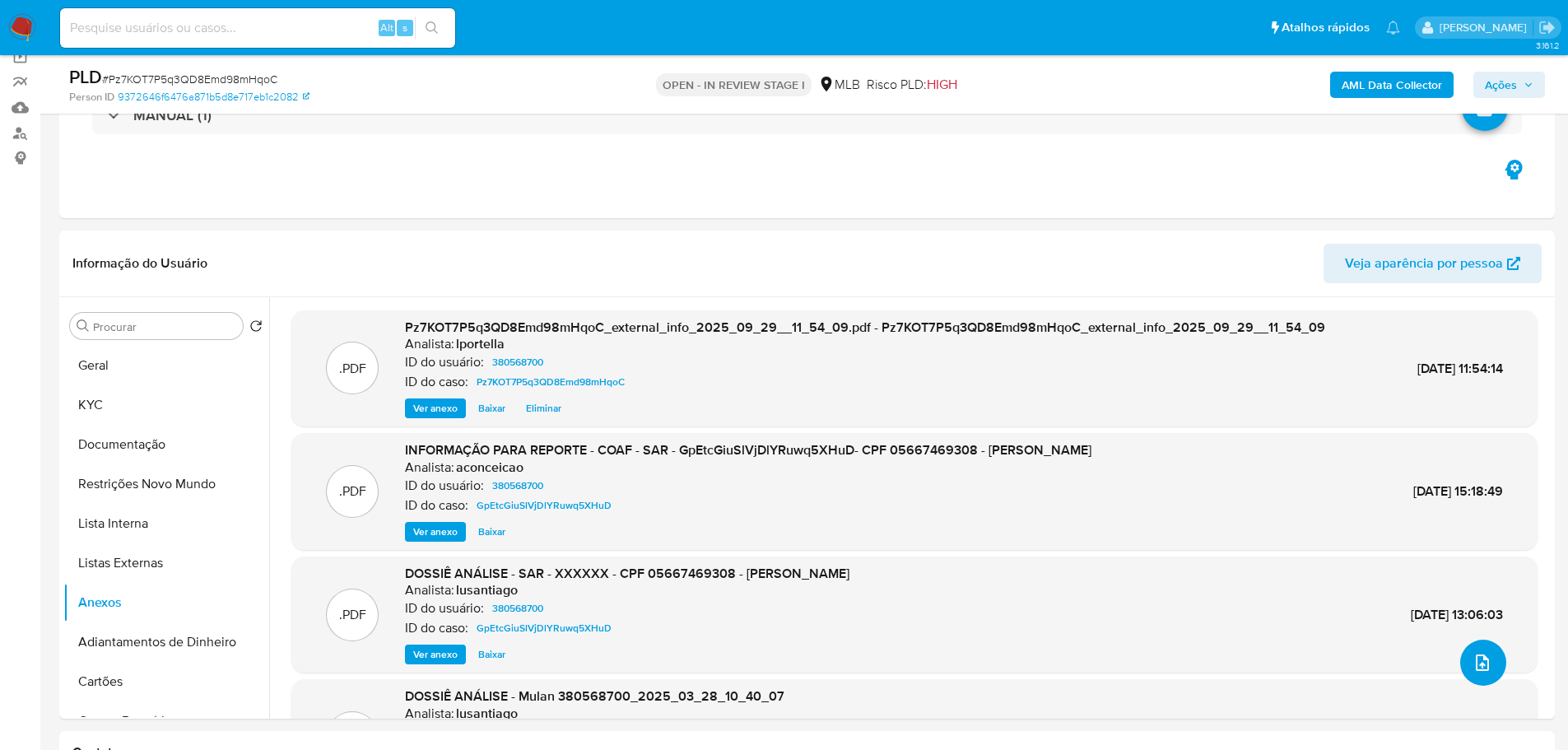
click at [1473, 660] on icon "upload-file" at bounding box center [1483, 662] width 20 height 20
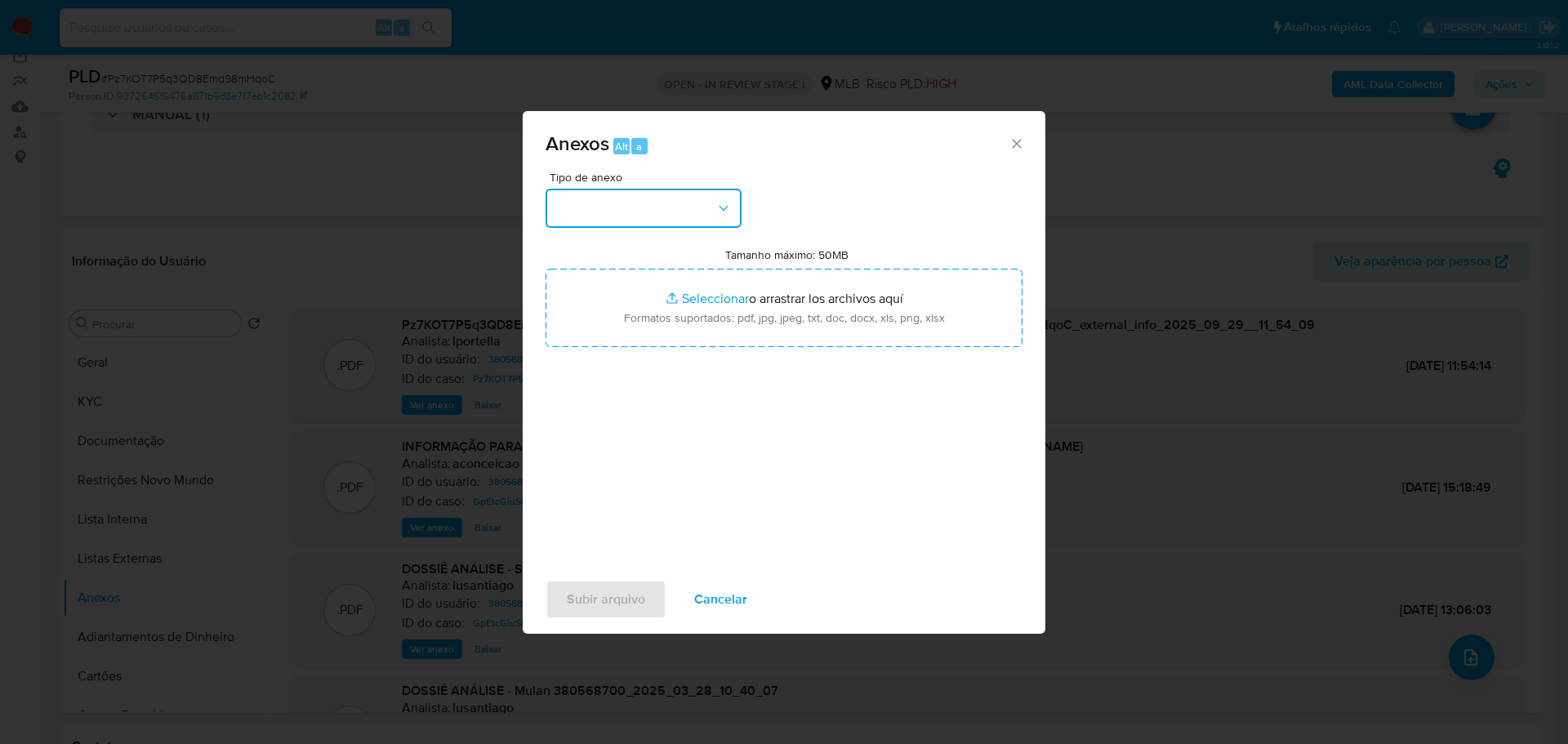
click at [634, 199] on button "button" at bounding box center [644, 208] width 196 height 39
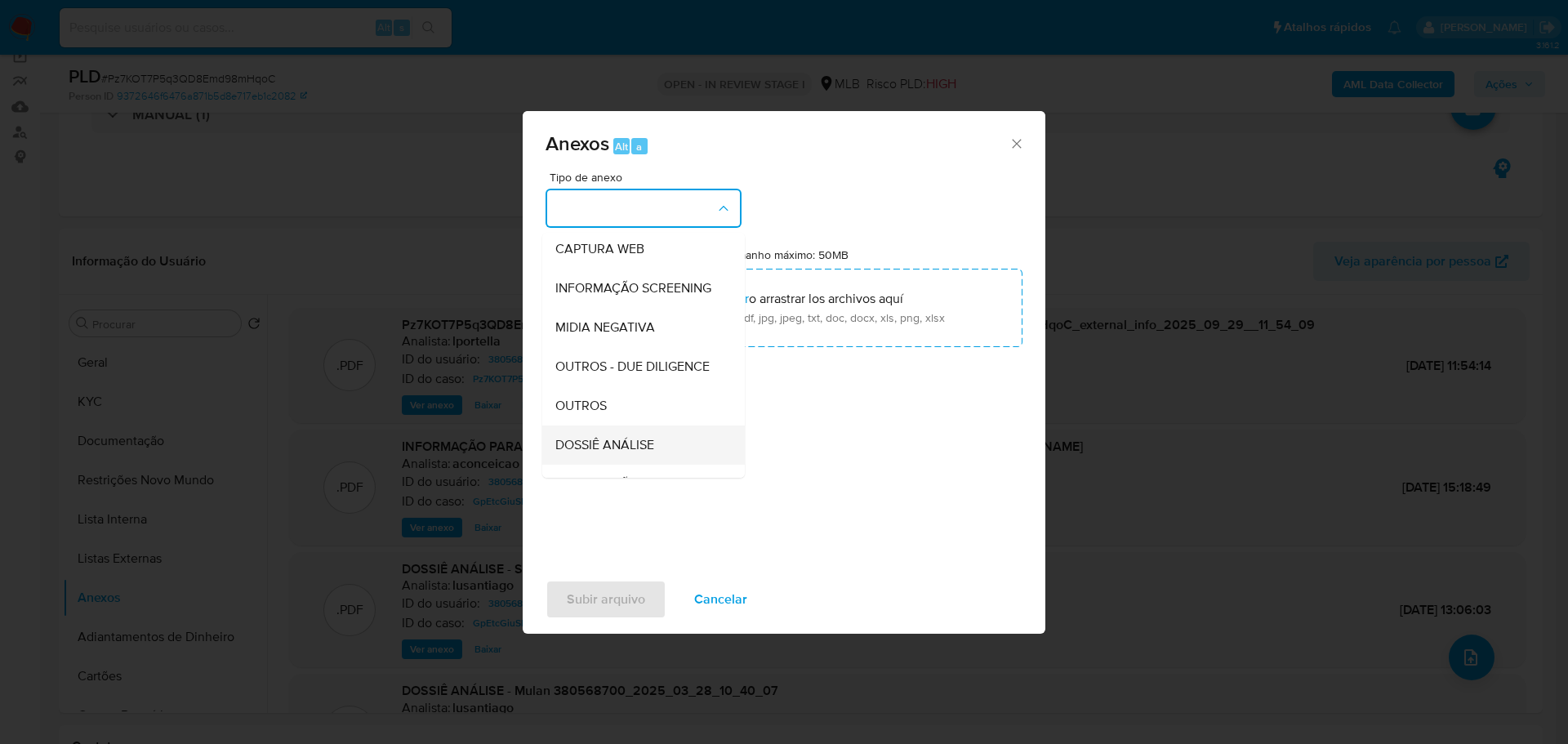
scroll to position [251, 0]
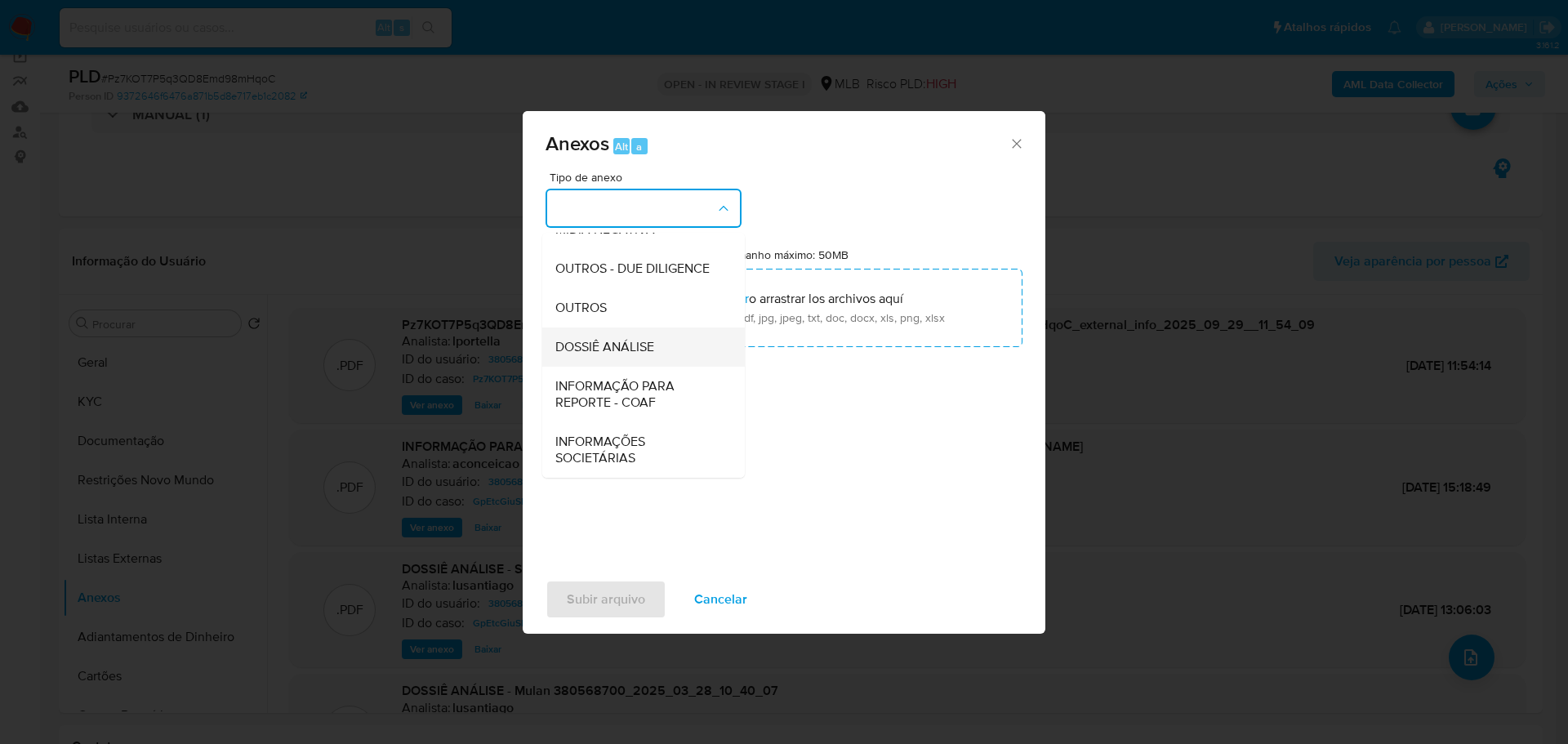
click at [611, 344] on span "DOSSIÊ ANÁLISE" at bounding box center [605, 347] width 99 height 16
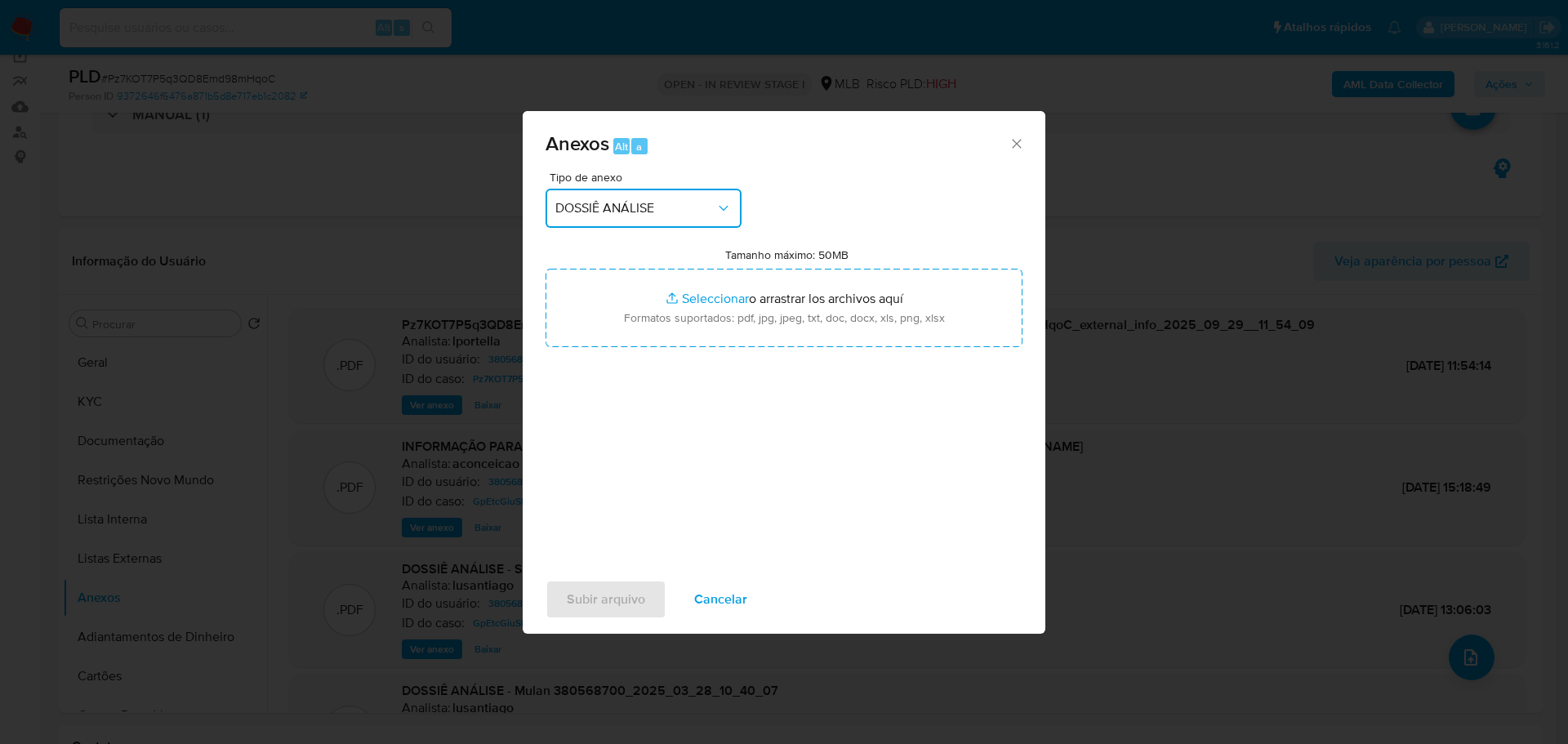
click at [640, 212] on span "DOSSIÊ ANÁLISE" at bounding box center [635, 208] width 160 height 16
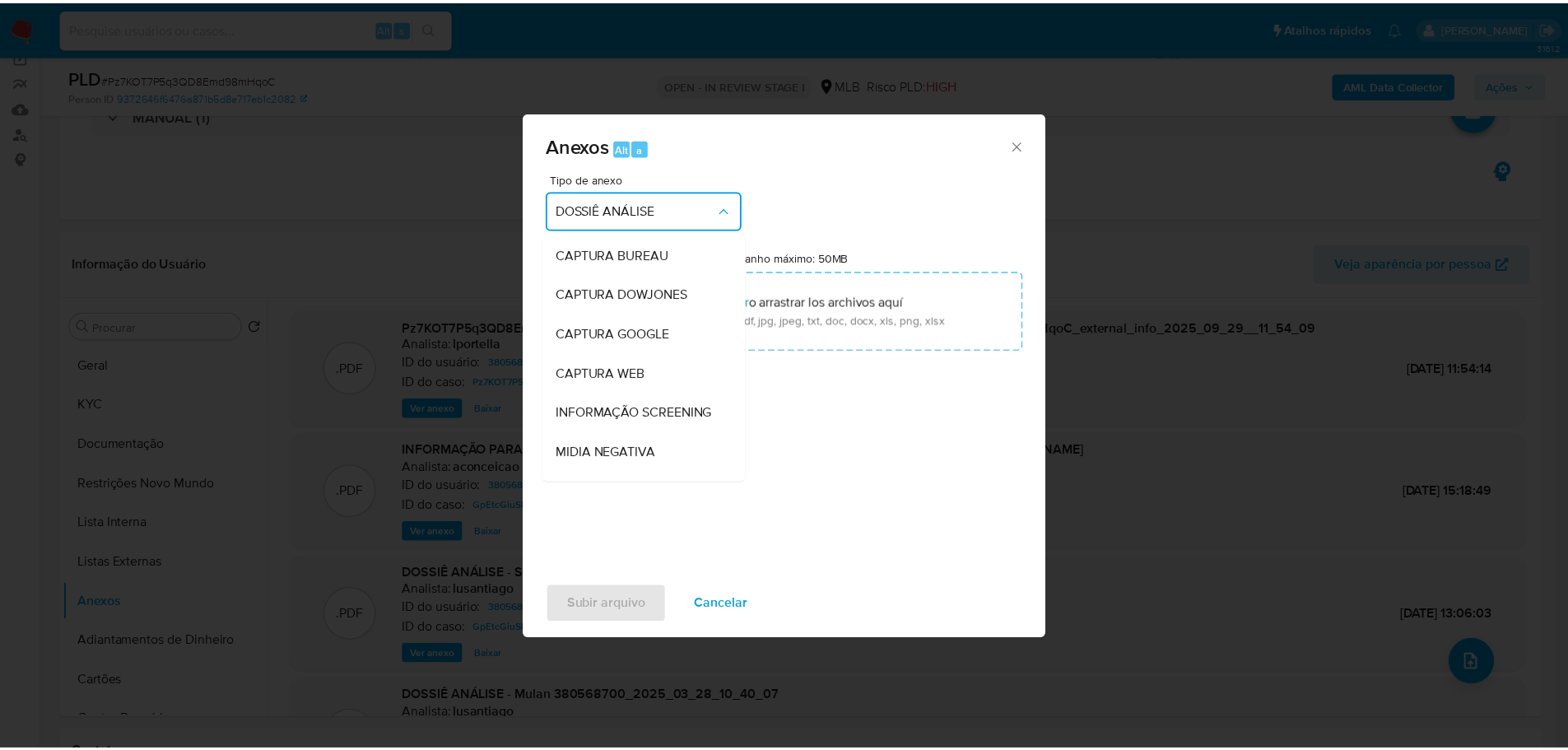
scroll to position [245, 0]
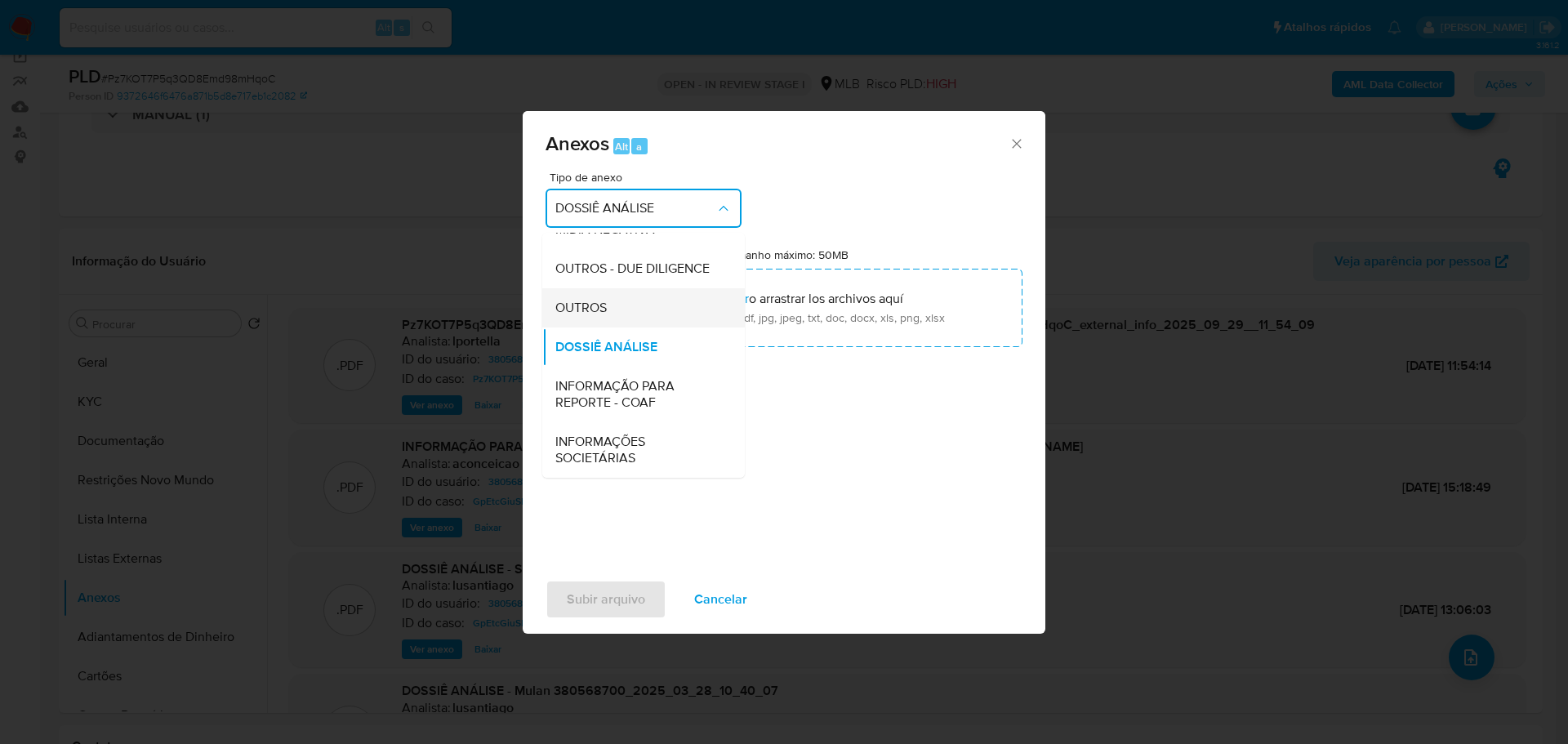
click at [595, 314] on span "OUTROS" at bounding box center [581, 308] width 52 height 16
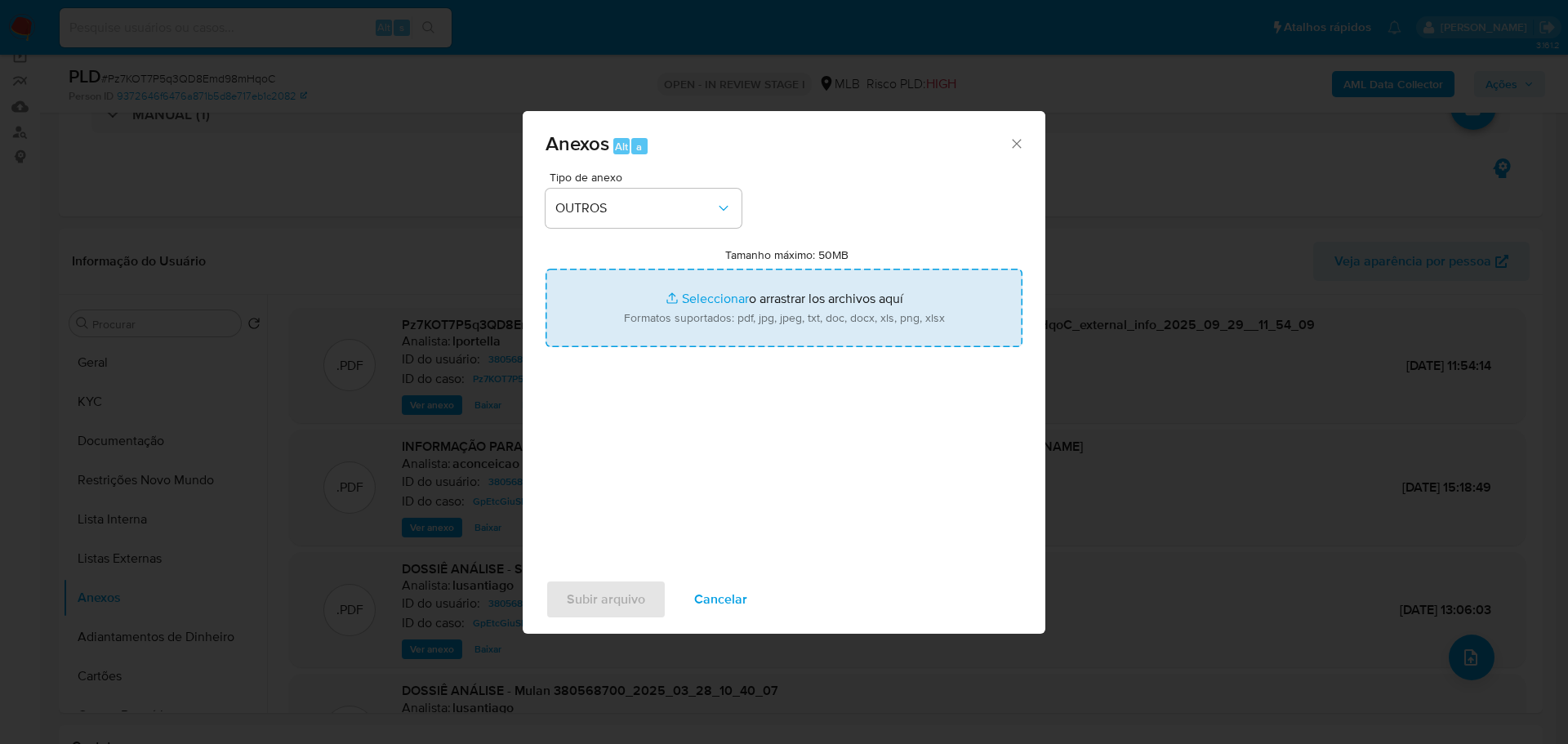
type input "C:\fakepath\Pz7KOT7P5q3QD8Emd98mHqoC - CPF 05667469308 - EMANNUEL OLIVEIRA VIEI…"
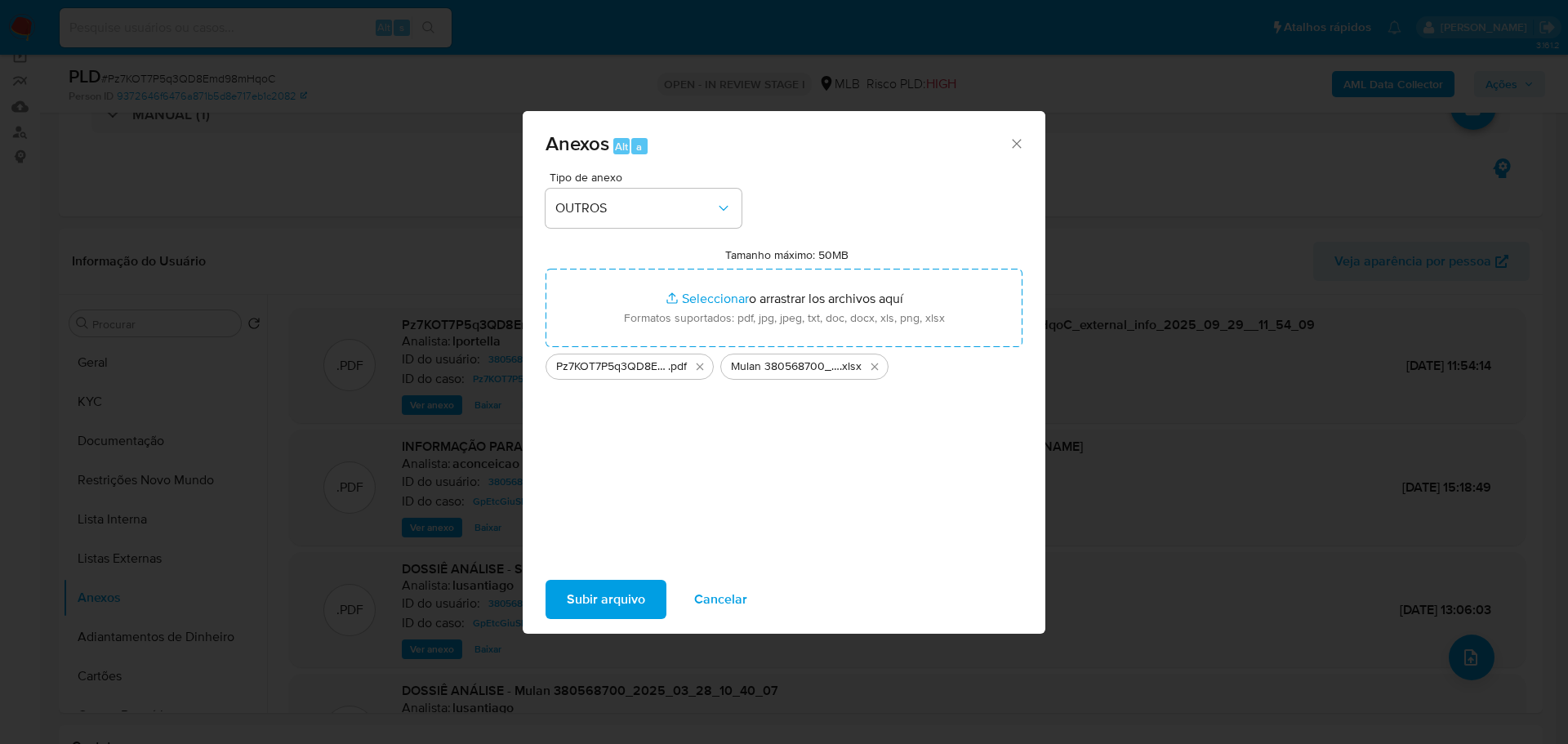
click at [576, 602] on span "Subir arquivo" at bounding box center [605, 599] width 78 height 36
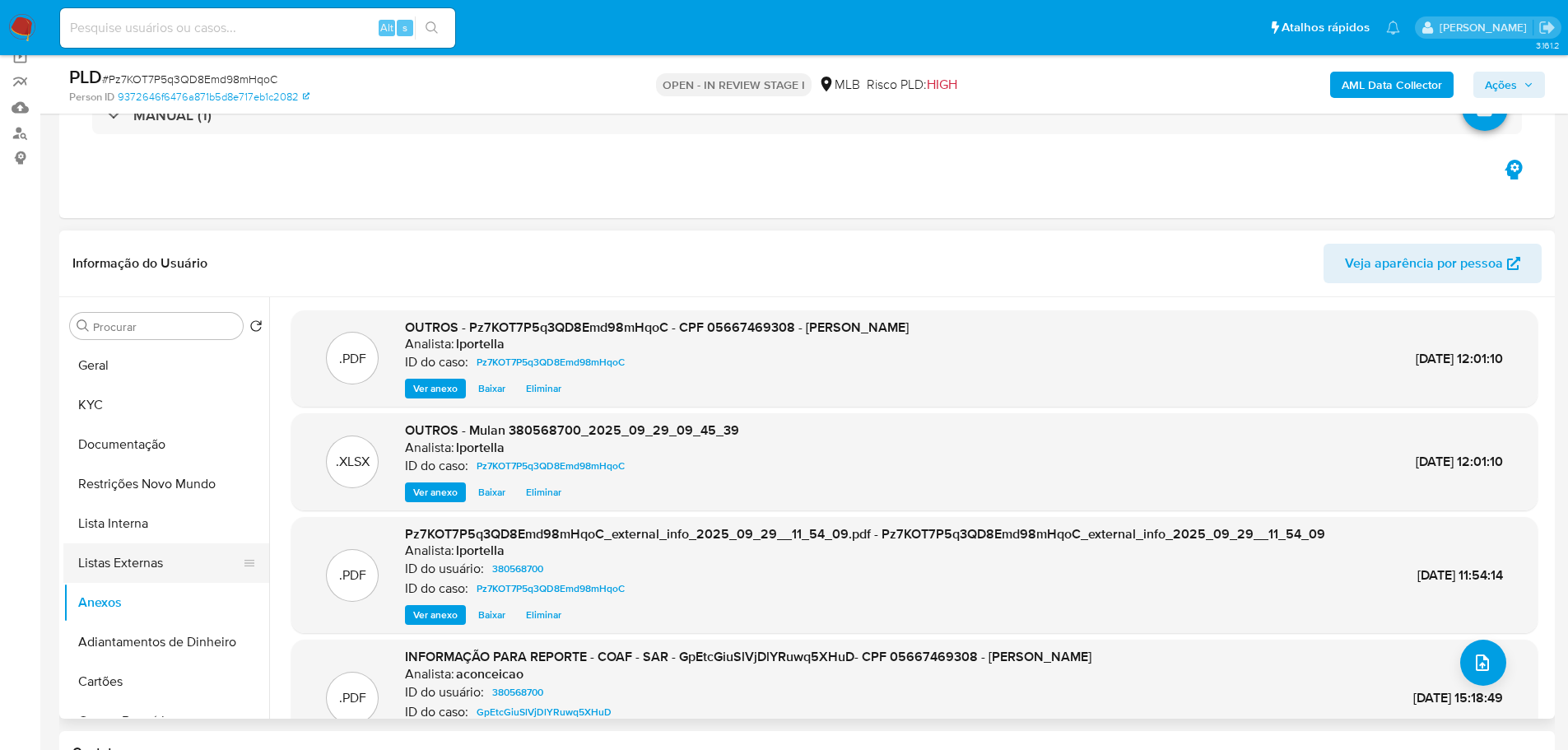
click at [178, 561] on button "Listas Externas" at bounding box center [159, 563] width 193 height 39
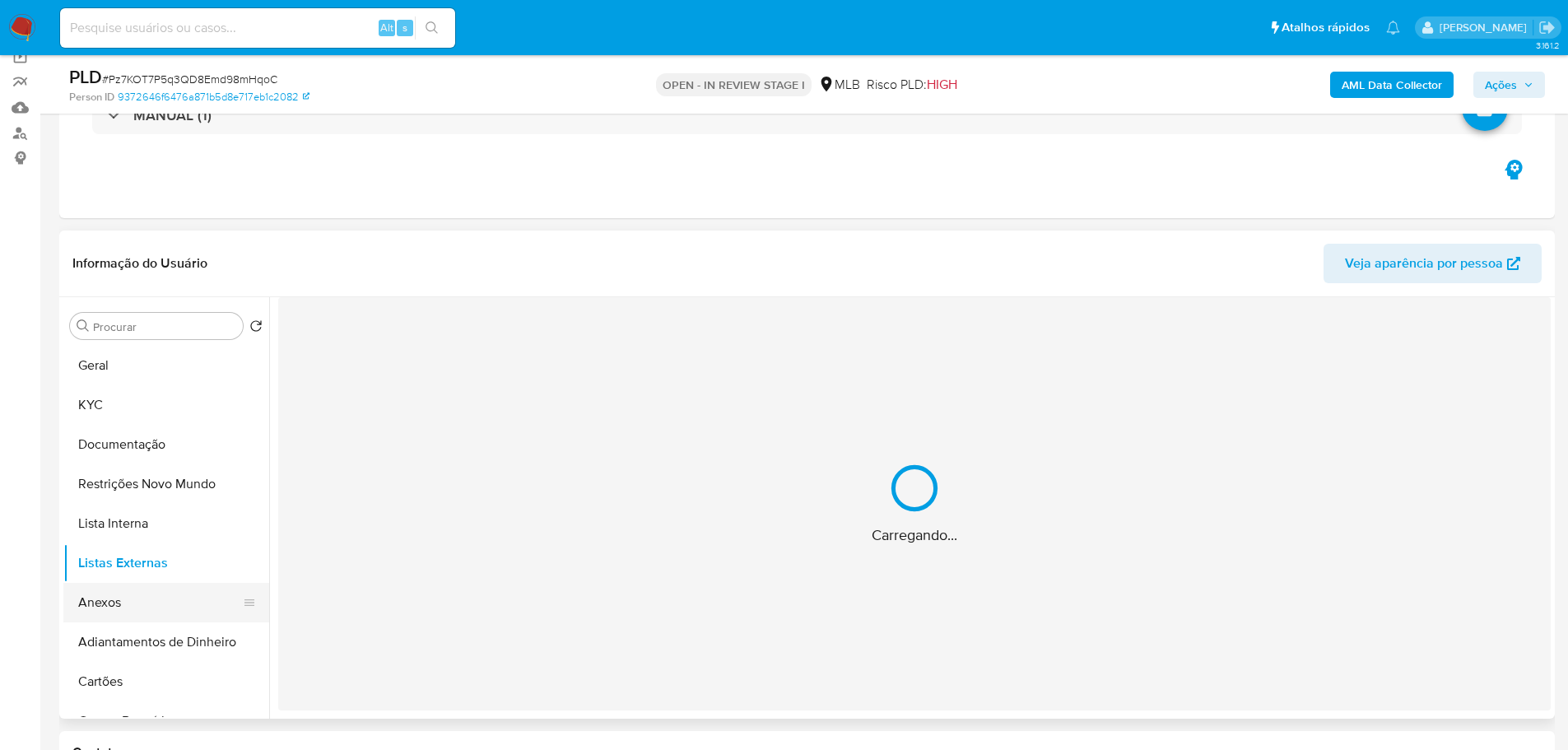
click at [145, 593] on button "Anexos" at bounding box center [159, 602] width 193 height 39
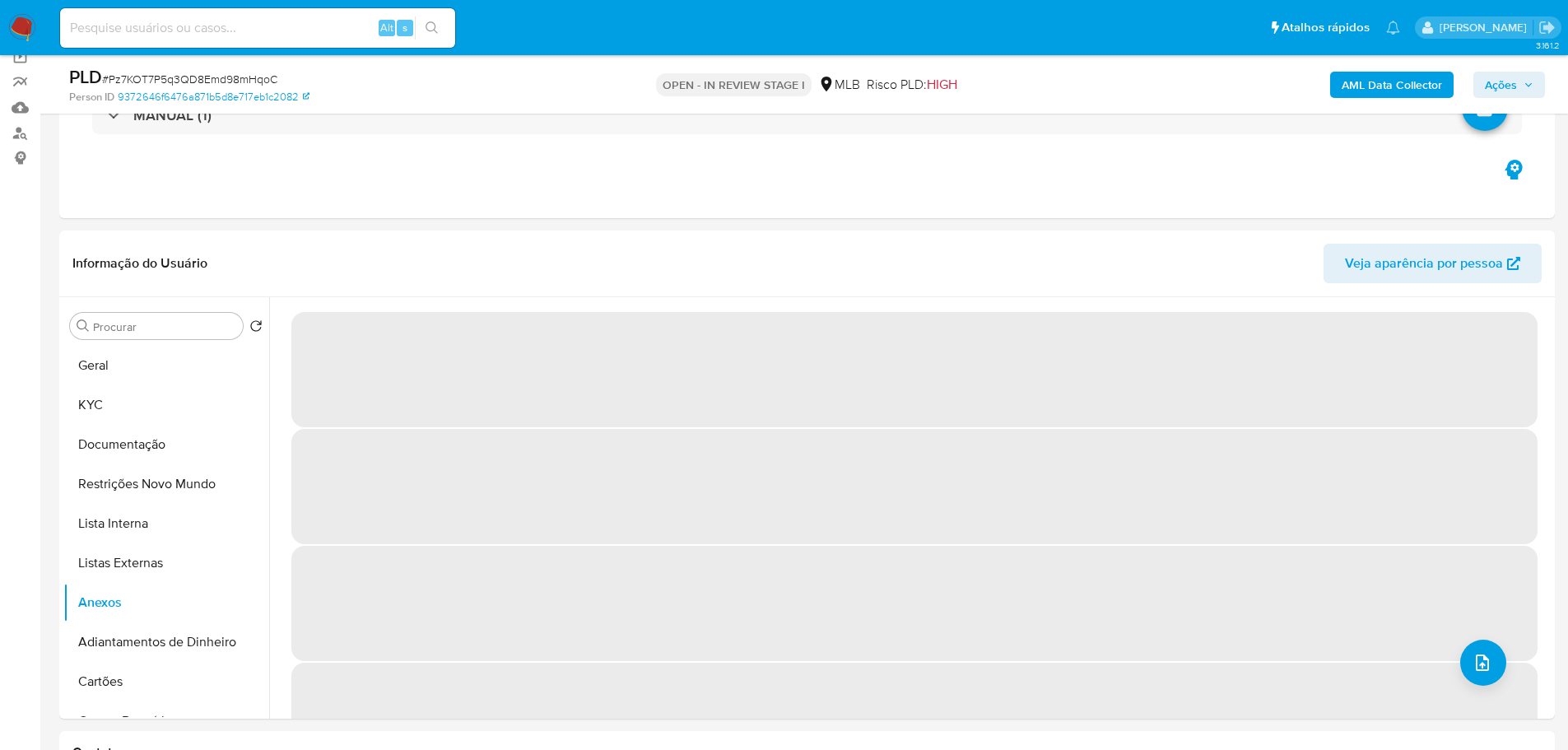
click at [1521, 95] on span "Ações" at bounding box center [1509, 84] width 48 height 23
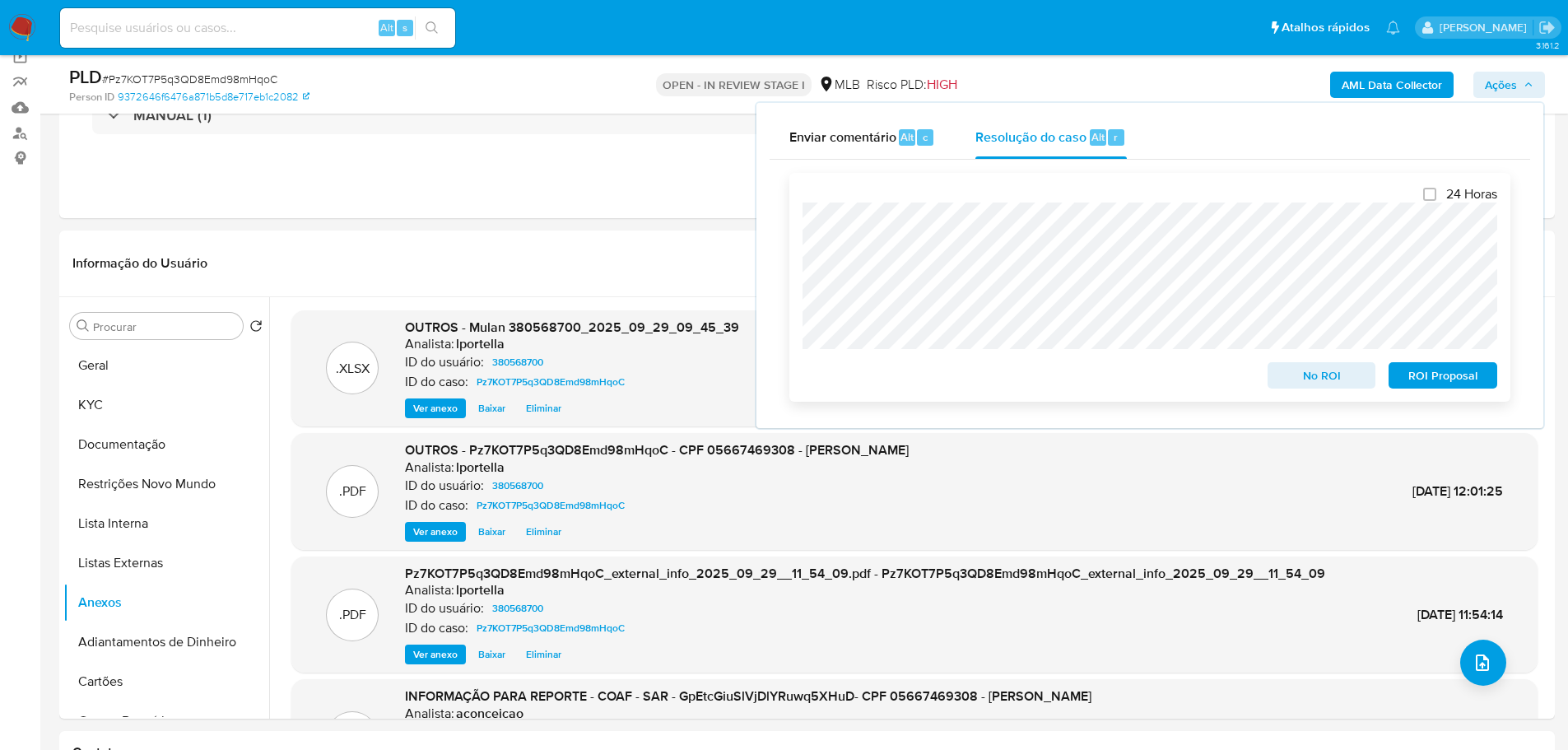
click at [1333, 381] on span "No ROI" at bounding box center [1322, 375] width 86 height 23
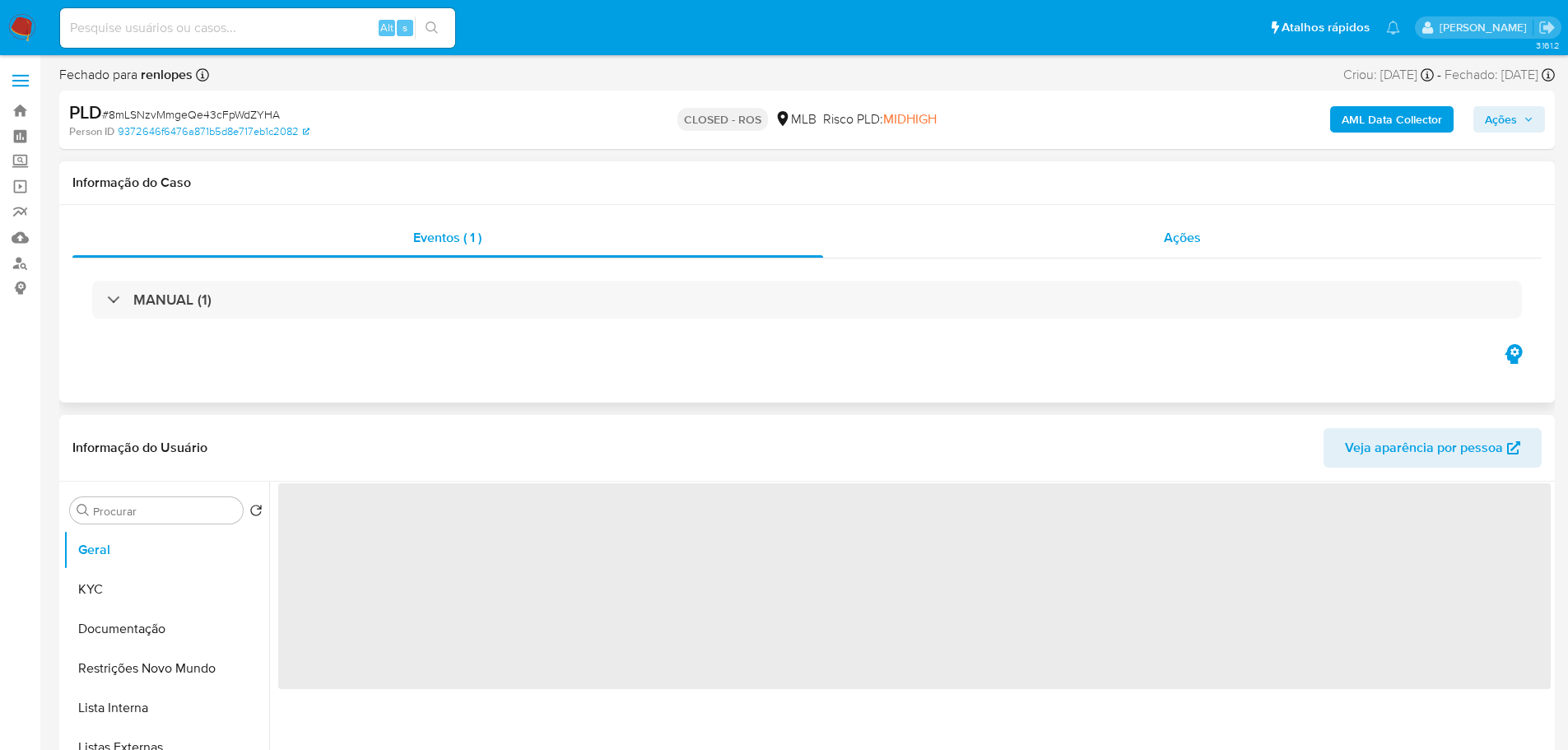
click at [1181, 244] on span "Ações" at bounding box center [1182, 238] width 37 height 19
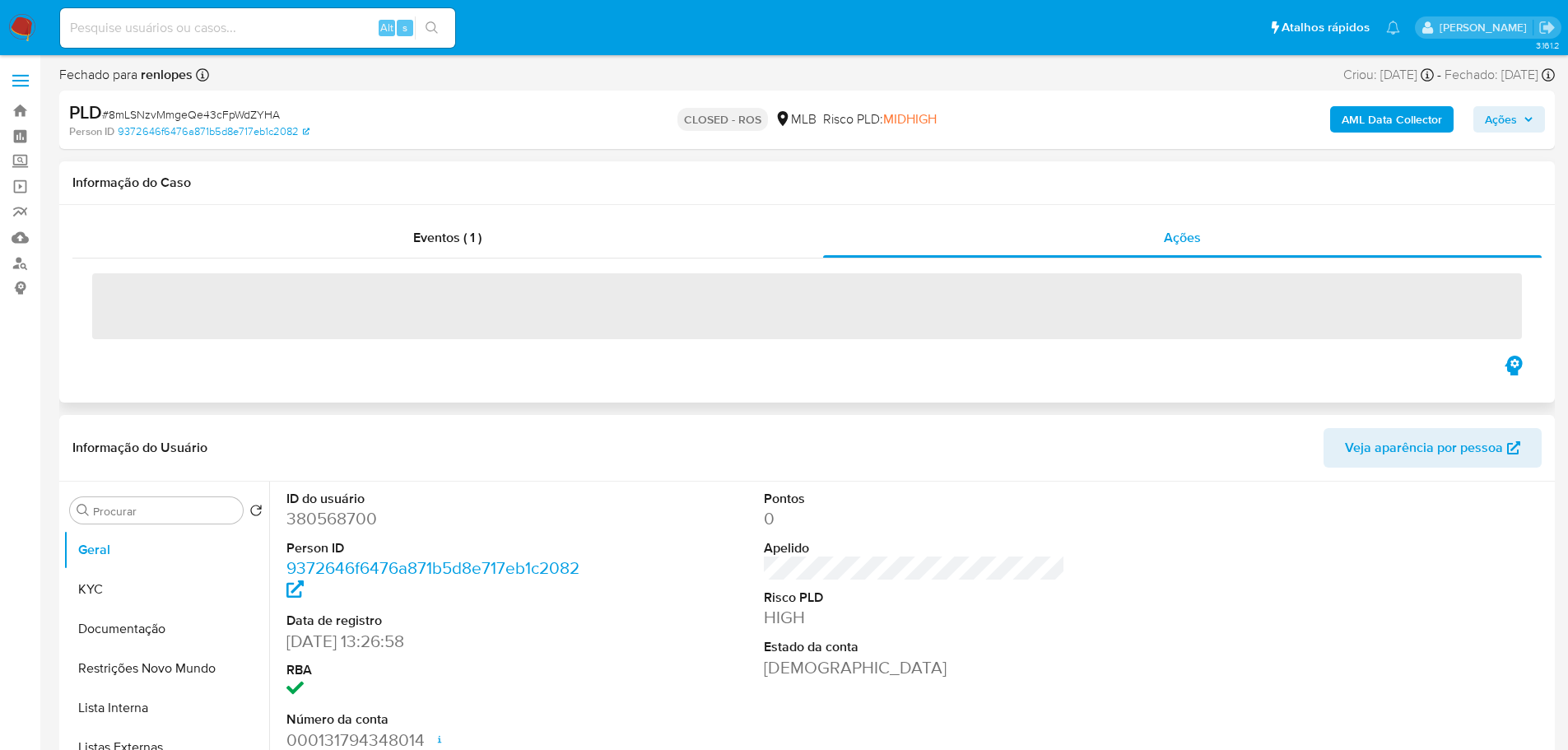
select select "10"
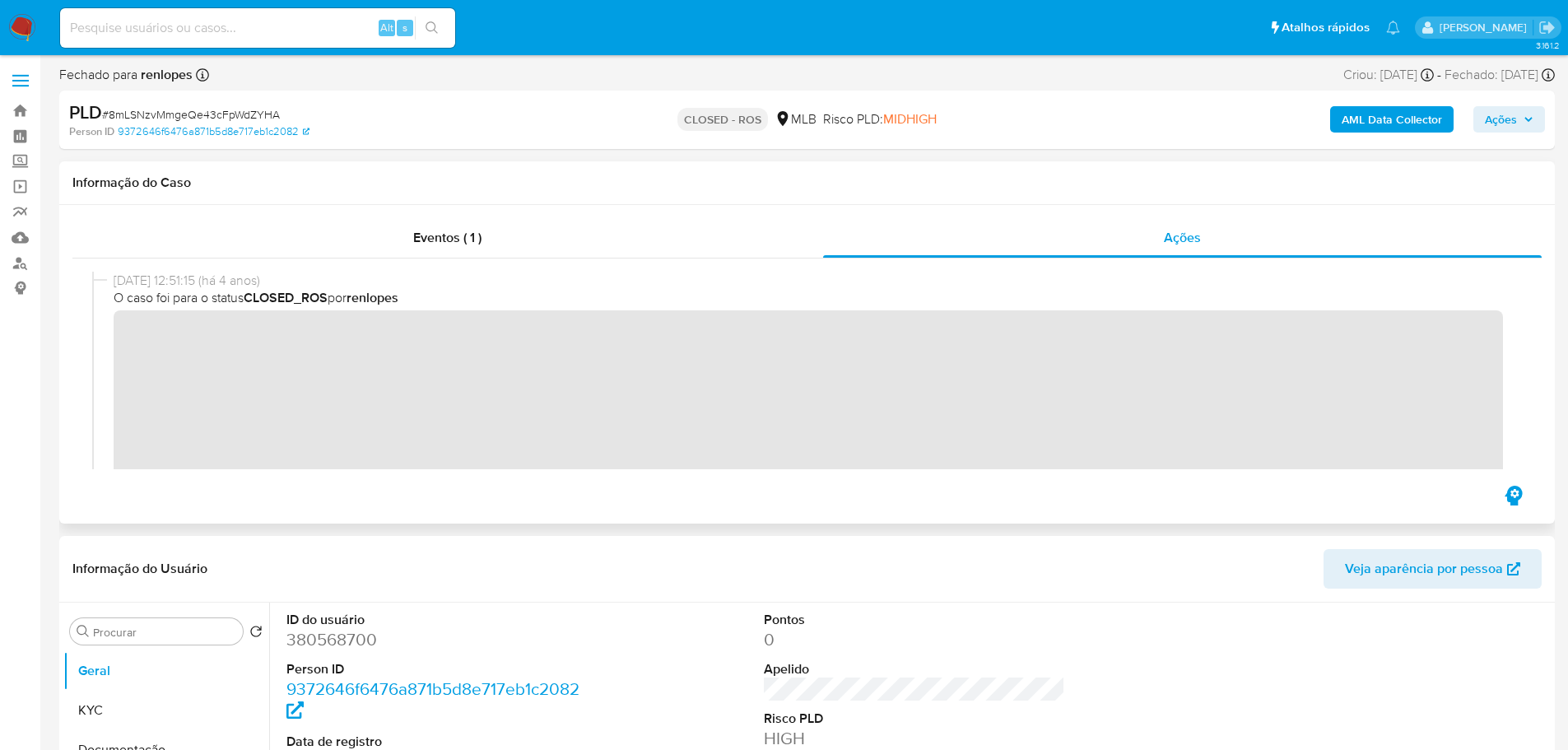
drag, startPoint x: 175, startPoint y: 278, endPoint x: 111, endPoint y: 277, distance: 64.0
click at [111, 277] on div "27/10/2021 12:51:15 (há 4 anos) O caso foi para o status CLOSED_ROS por renlopes" at bounding box center [807, 380] width 1430 height 218
click at [453, 248] on div "Eventos ( 1 )" at bounding box center [448, 238] width 751 height 39
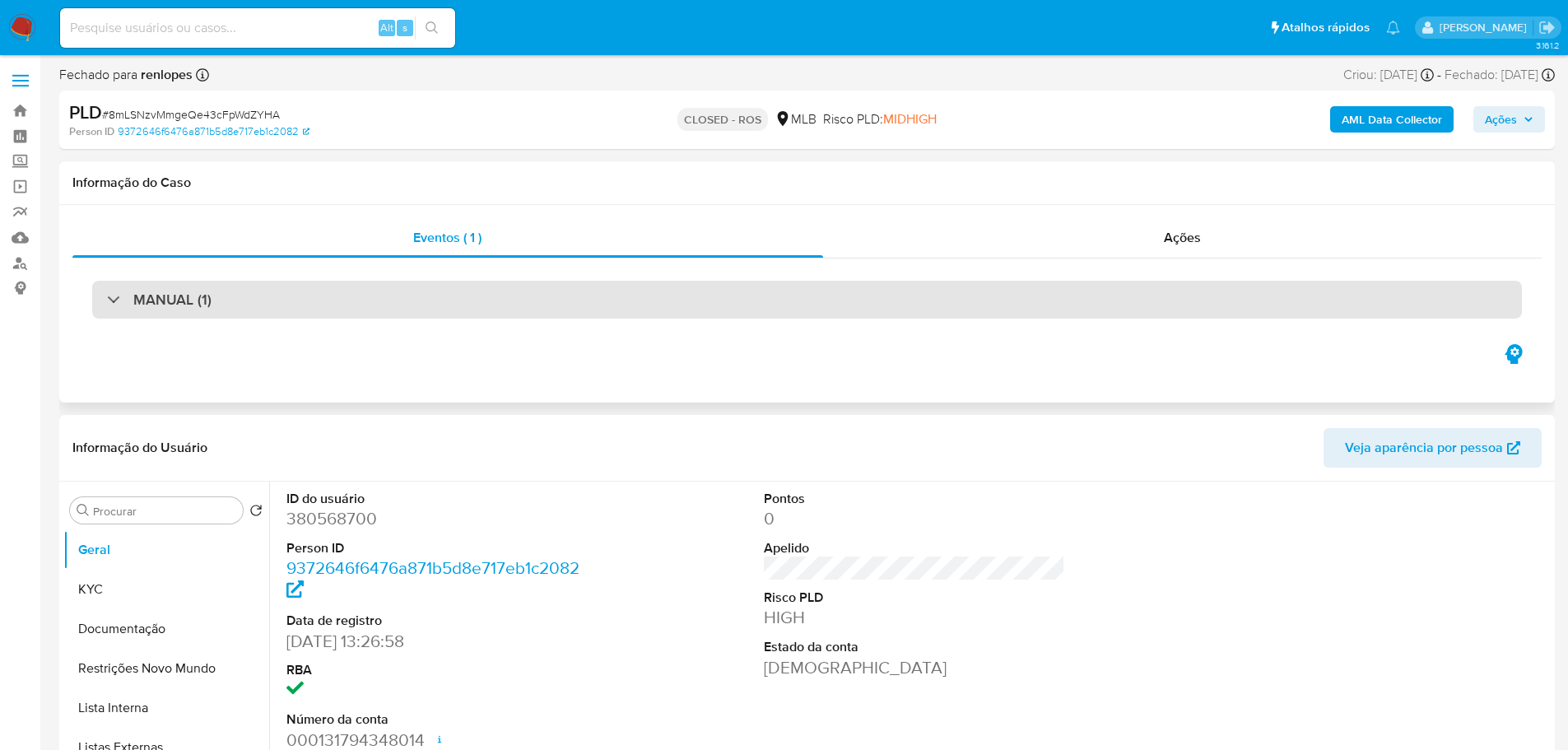
click at [186, 298] on h3 "MANUAL (1)" at bounding box center [173, 300] width 79 height 18
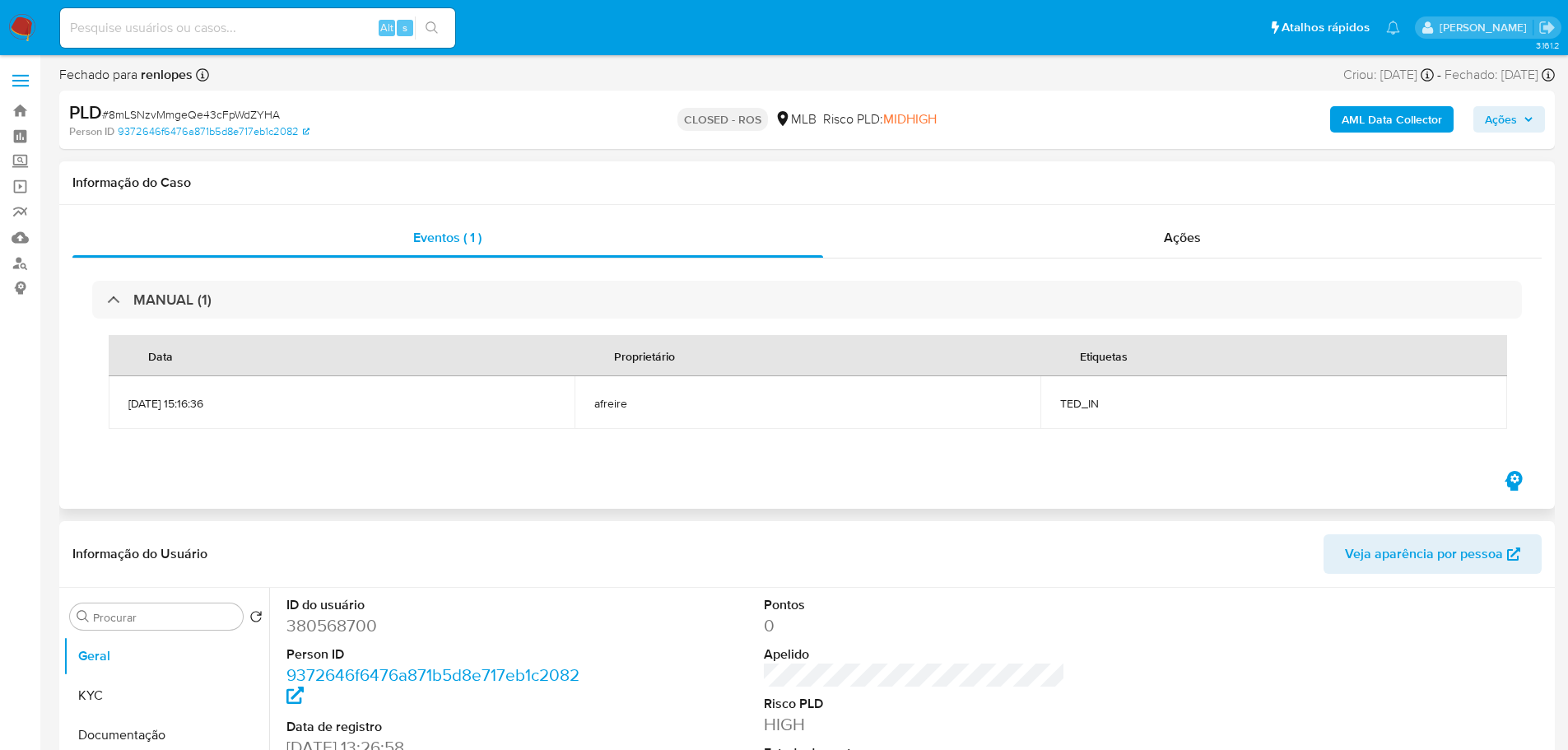
click at [1089, 410] on span "TED_IN" at bounding box center [1273, 403] width 427 height 15
copy span "TED_IN"
click at [168, 115] on span "# 8mLSNzvMmgeQe43cFpWdZYHA" at bounding box center [191, 114] width 178 height 16
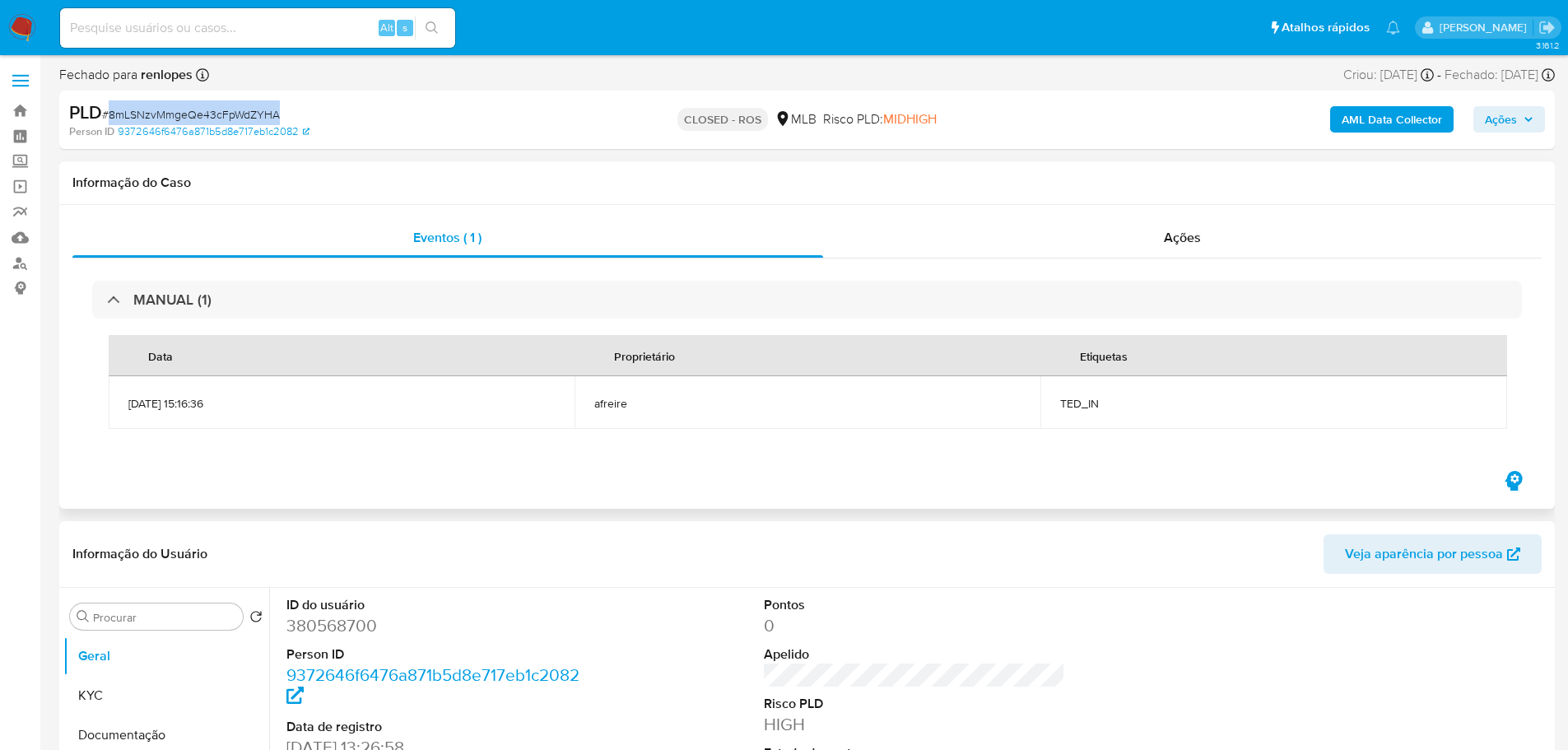
copy span "8mLSNzvMmgeQe43cFpWdZYHA"
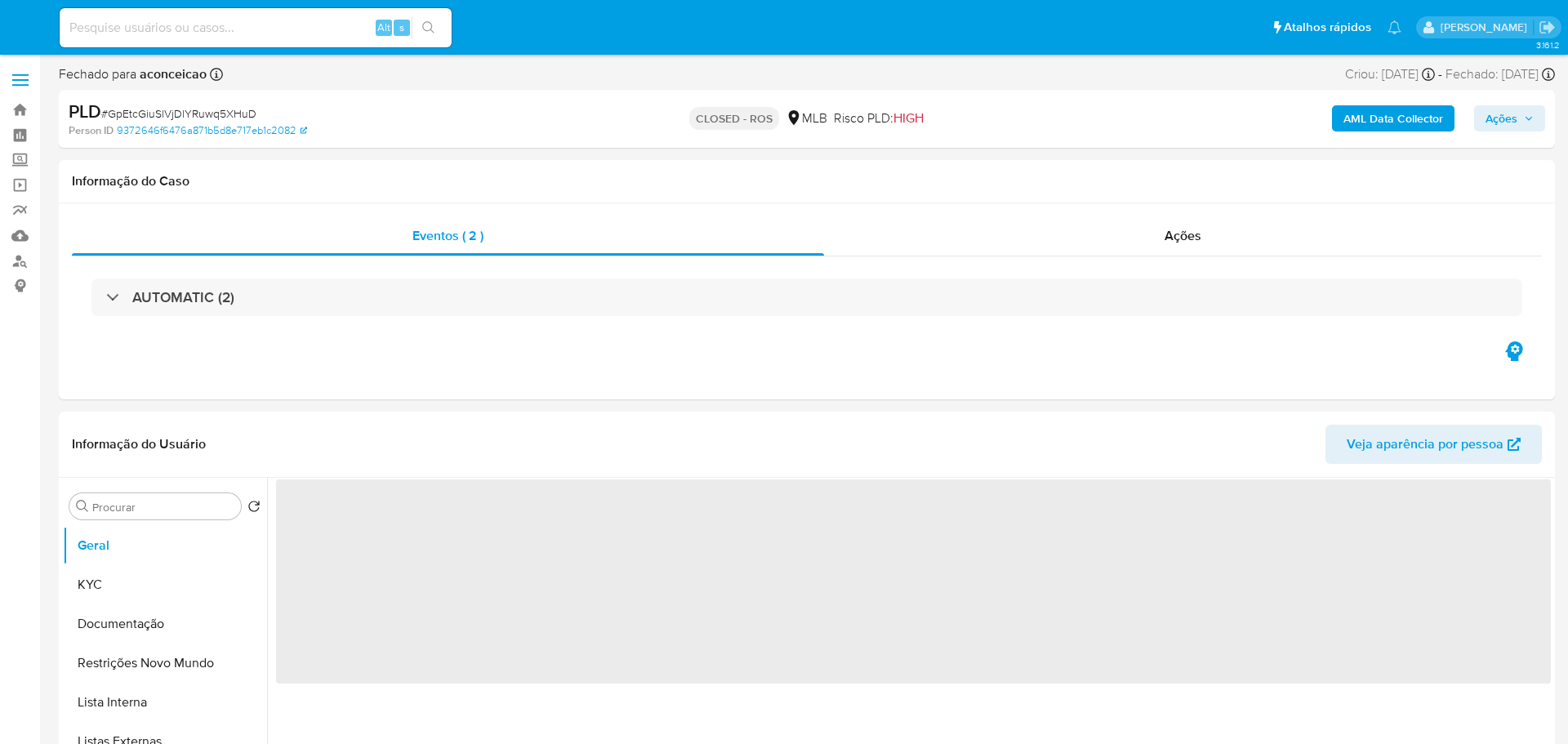
select select "10"
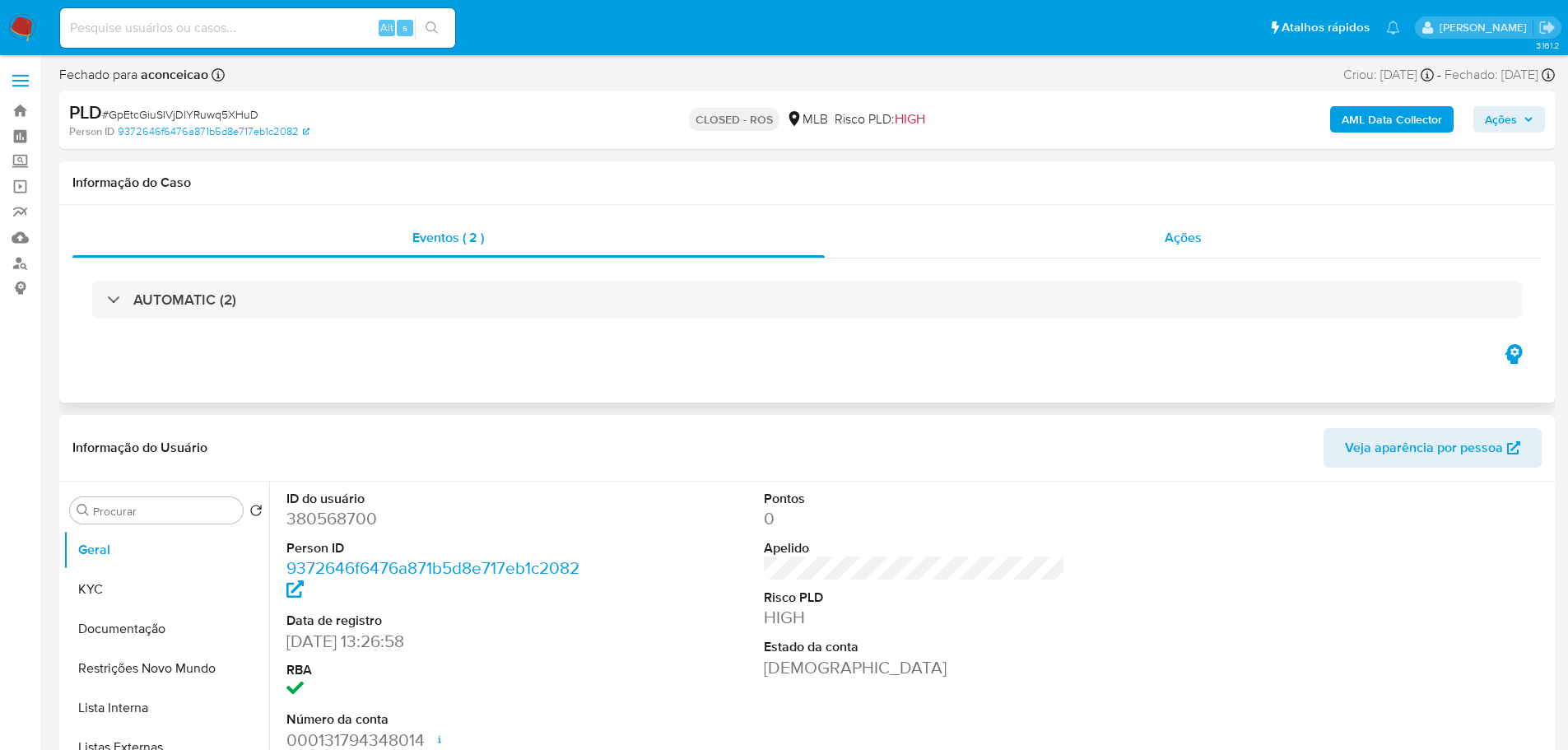
click at [1223, 243] on div "Ações" at bounding box center [1184, 238] width 718 height 39
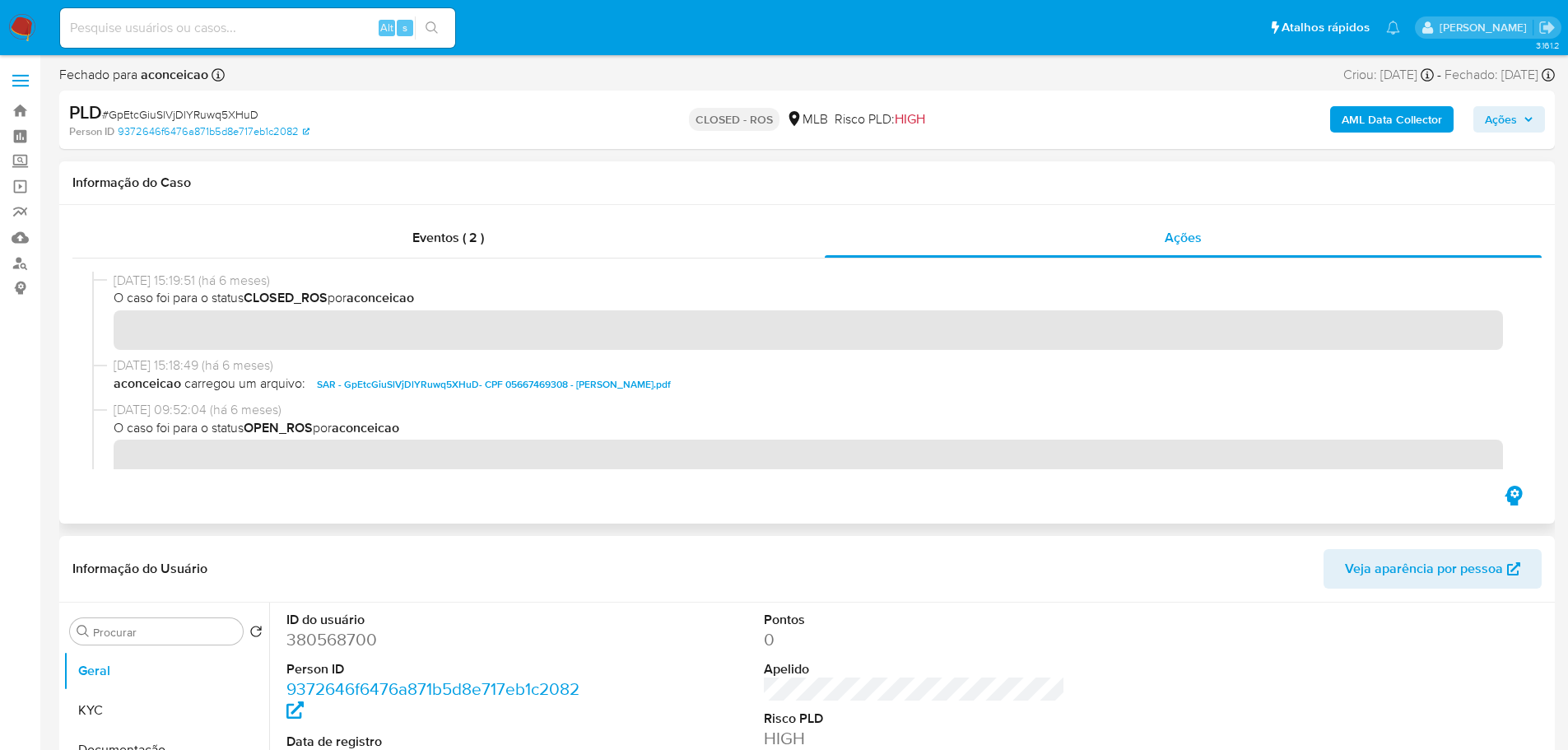
drag, startPoint x: 177, startPoint y: 281, endPoint x: 116, endPoint y: 285, distance: 61.1
click at [116, 285] on span "31/03/2025 15:19:51 (há 6 meses)" at bounding box center [814, 280] width 1402 height 18
click at [490, 228] on div "Eventos ( 2 )" at bounding box center [448, 238] width 752 height 39
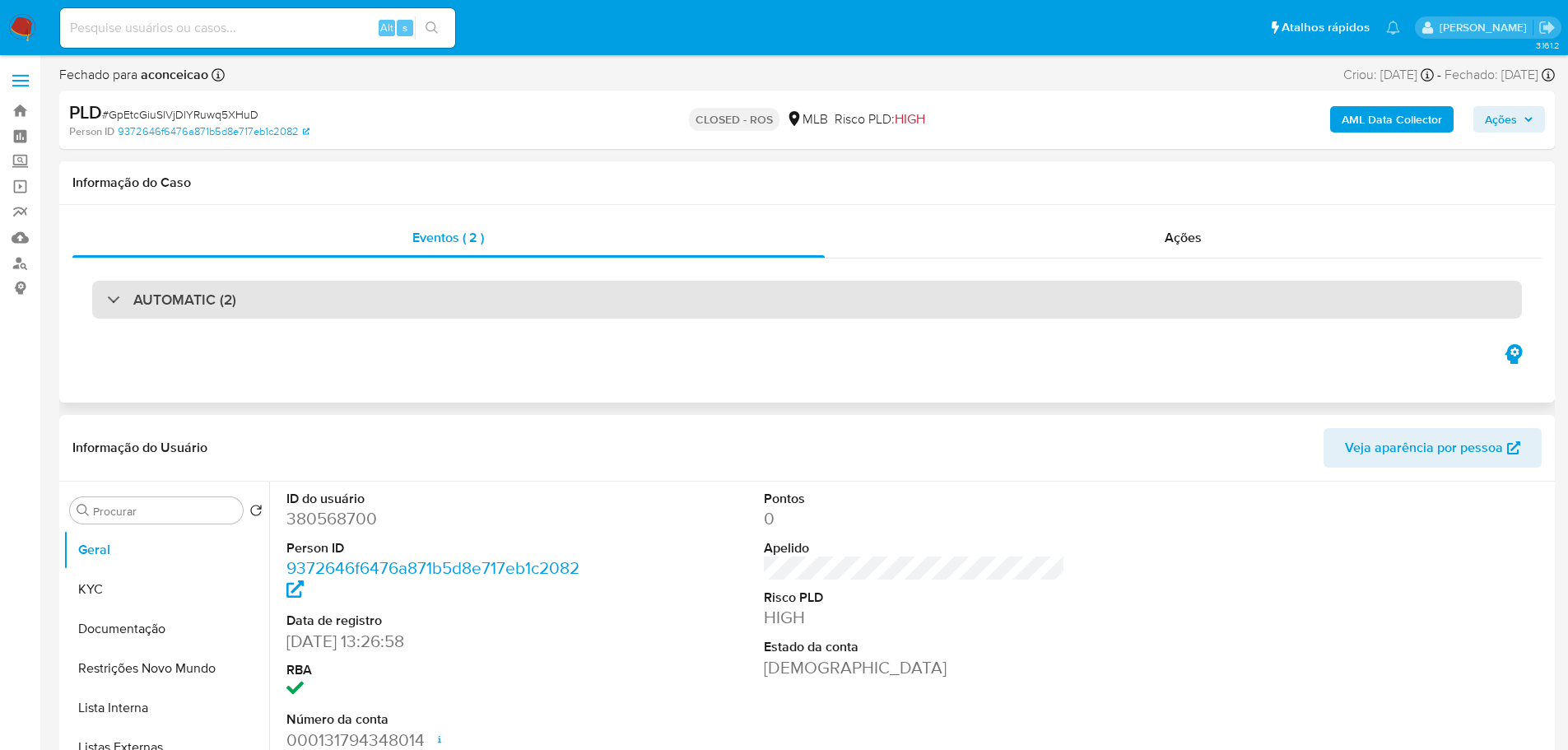
click at [197, 316] on div "AUTOMATIC (2)" at bounding box center [807, 299] width 1430 height 37
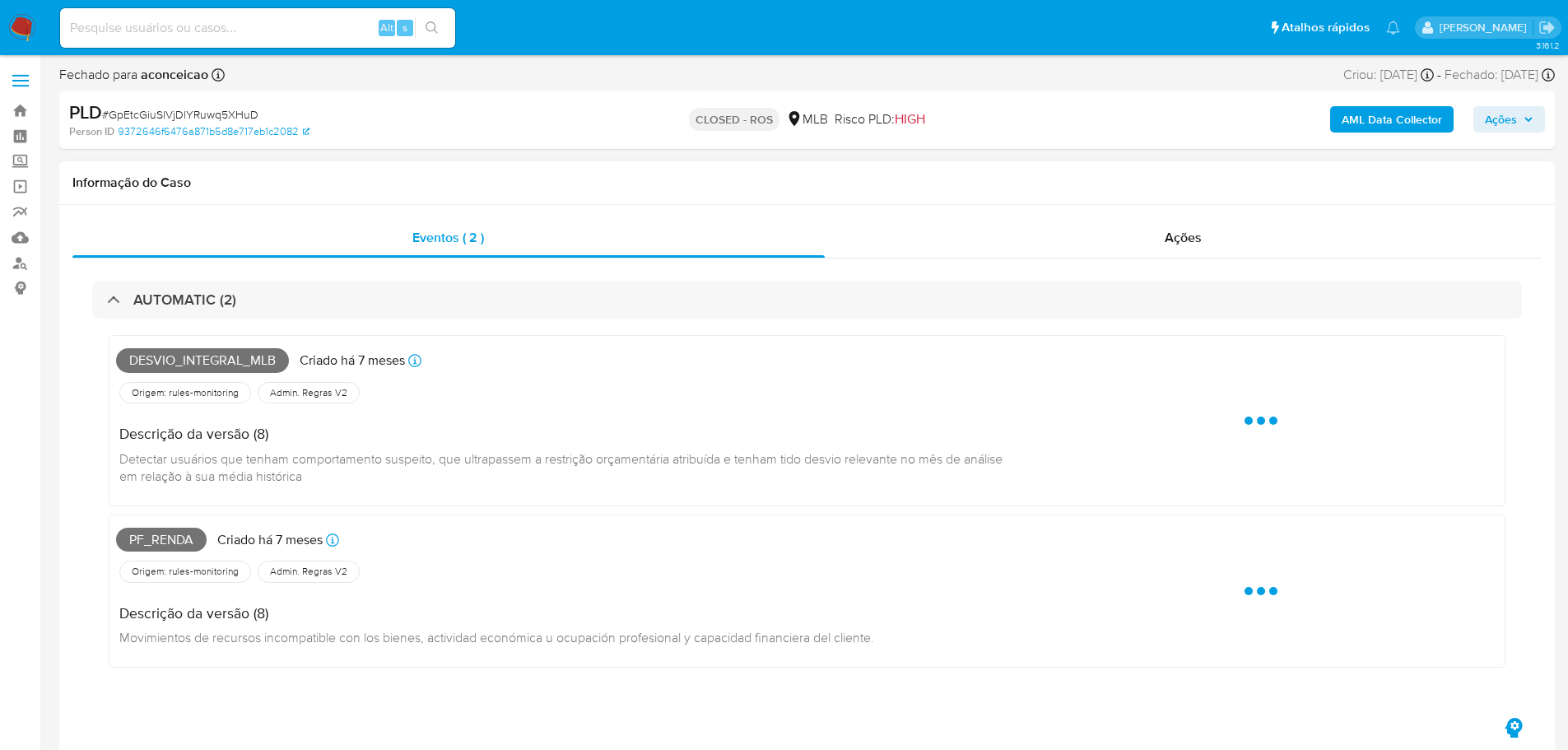
click at [157, 532] on span "Pf_renda" at bounding box center [161, 539] width 90 height 25
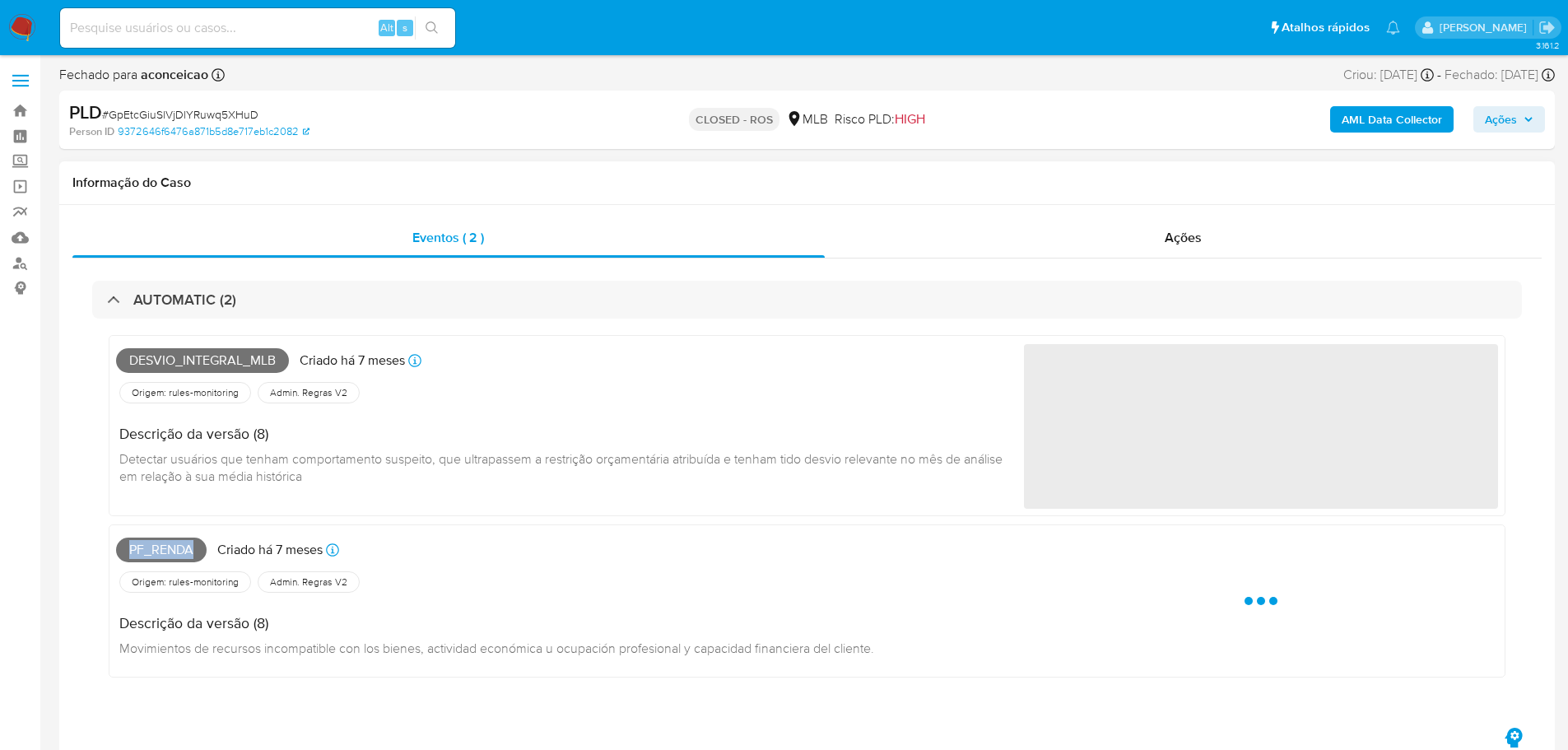
click at [157, 532] on div "Pf_renda Criado há 7 meses Criado: 12/03/2025 10:14:25" at bounding box center [570, 550] width 908 height 37
copy span "Pf_renda"
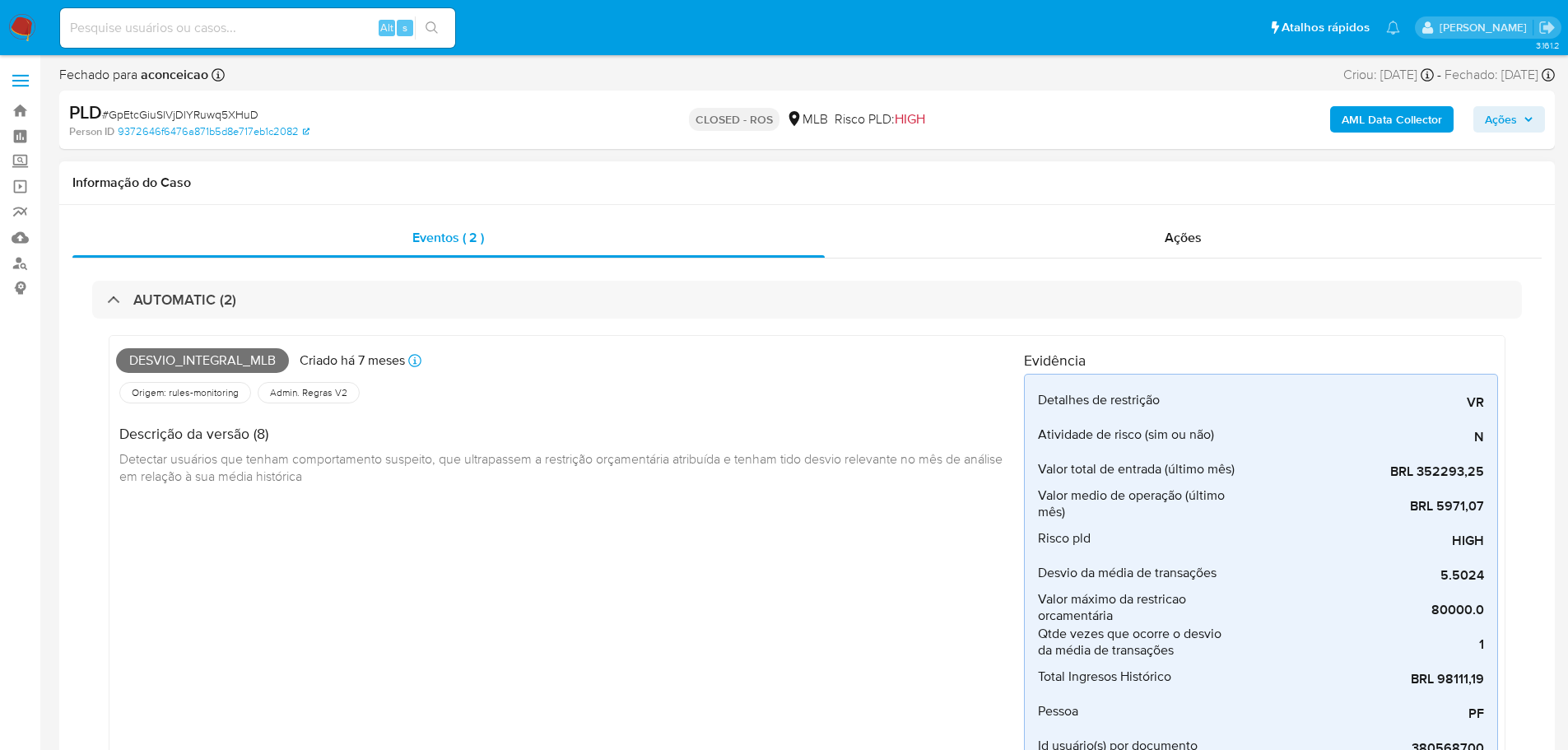
click at [212, 356] on span "Desvio_integral_mlb" at bounding box center [202, 360] width 173 height 25
copy span "Desvio_integral_mlb"
click at [213, 118] on span "# GpEtcGiuSlVjDlYRuwq5XHuD" at bounding box center [180, 114] width 156 height 16
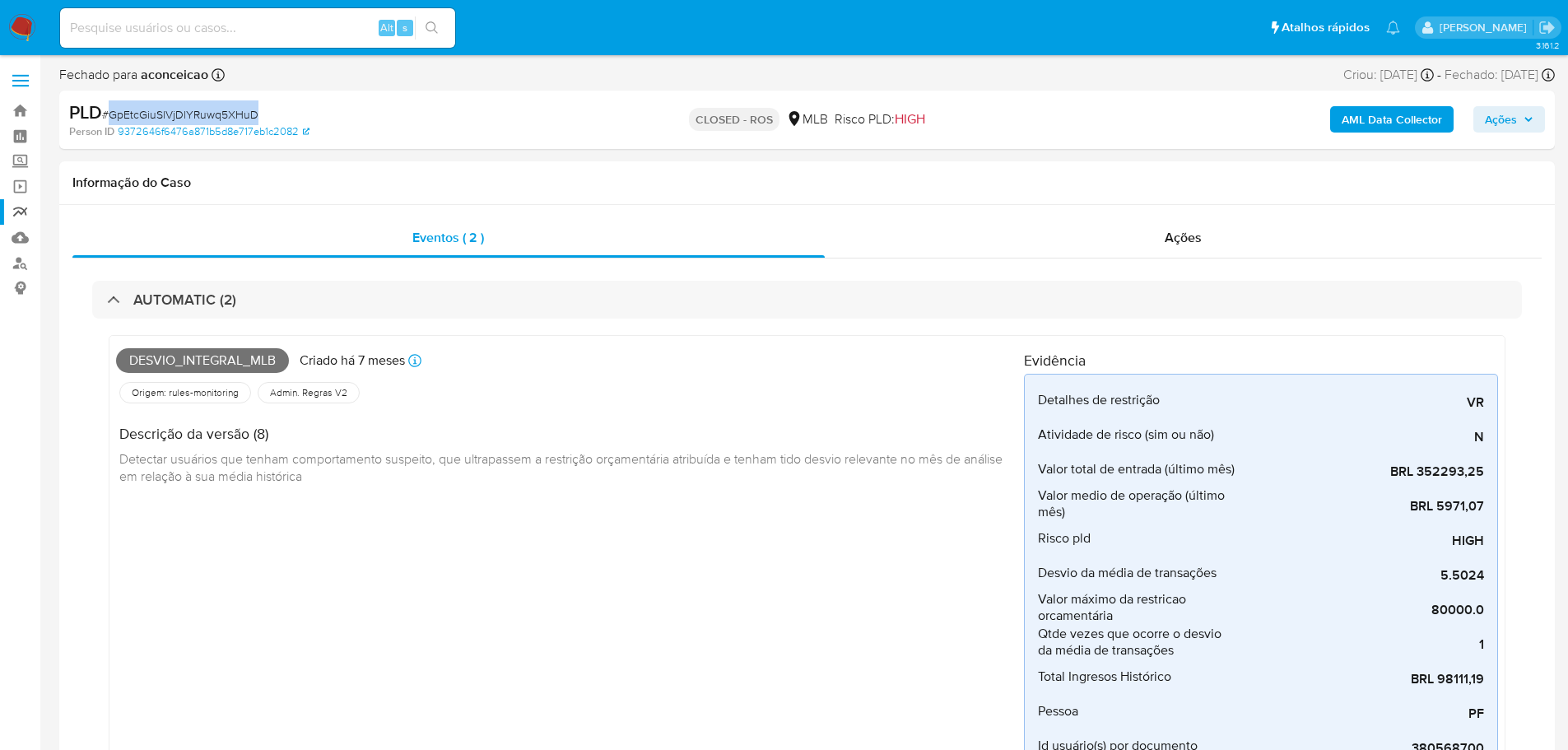
copy span "GpEtcGiuSlVjDlYRuwq5XHuD"
click at [204, 120] on span "# GpEtcGiuSlVjDlYRuwq5XHuD" at bounding box center [180, 114] width 156 height 16
click at [428, 243] on span "Eventos ( 2 )" at bounding box center [448, 238] width 71 height 19
click at [1219, 233] on div "Ações" at bounding box center [1184, 238] width 718 height 39
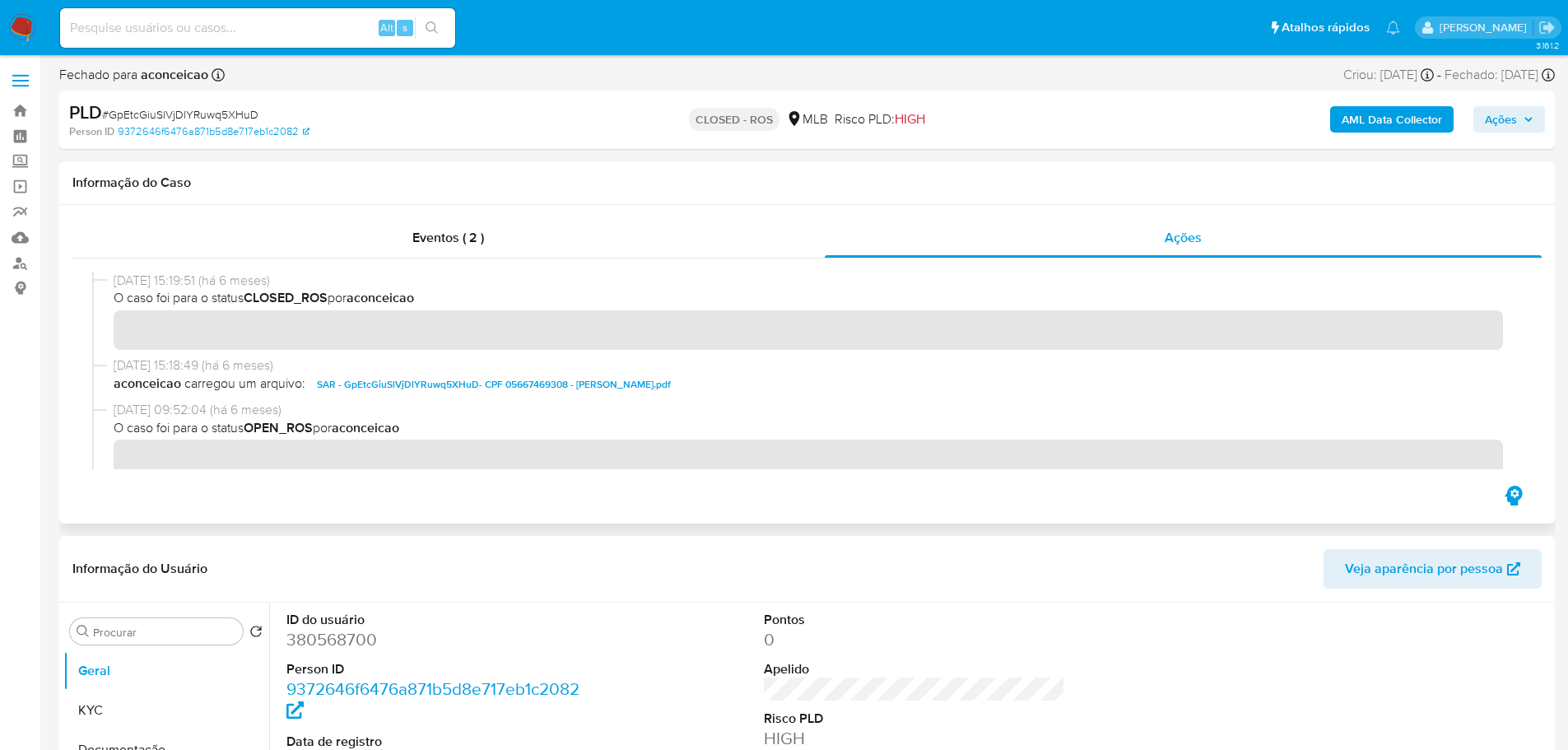
click at [175, 282] on span "31/03/2025 15:19:51 (há 6 meses)" at bounding box center [814, 280] width 1402 height 18
click at [180, 280] on span "31/03/2025 15:19:51 (há 6 meses)" at bounding box center [814, 280] width 1402 height 18
click at [179, 280] on span "31/03/2025 15:19:51 (há 6 meses)" at bounding box center [814, 280] width 1402 height 18
drag, startPoint x: 178, startPoint y: 278, endPoint x: 115, endPoint y: 279, distance: 63.0
click at [115, 279] on span "31/03/2025 15:19:51 (há 6 meses)" at bounding box center [814, 280] width 1402 height 18
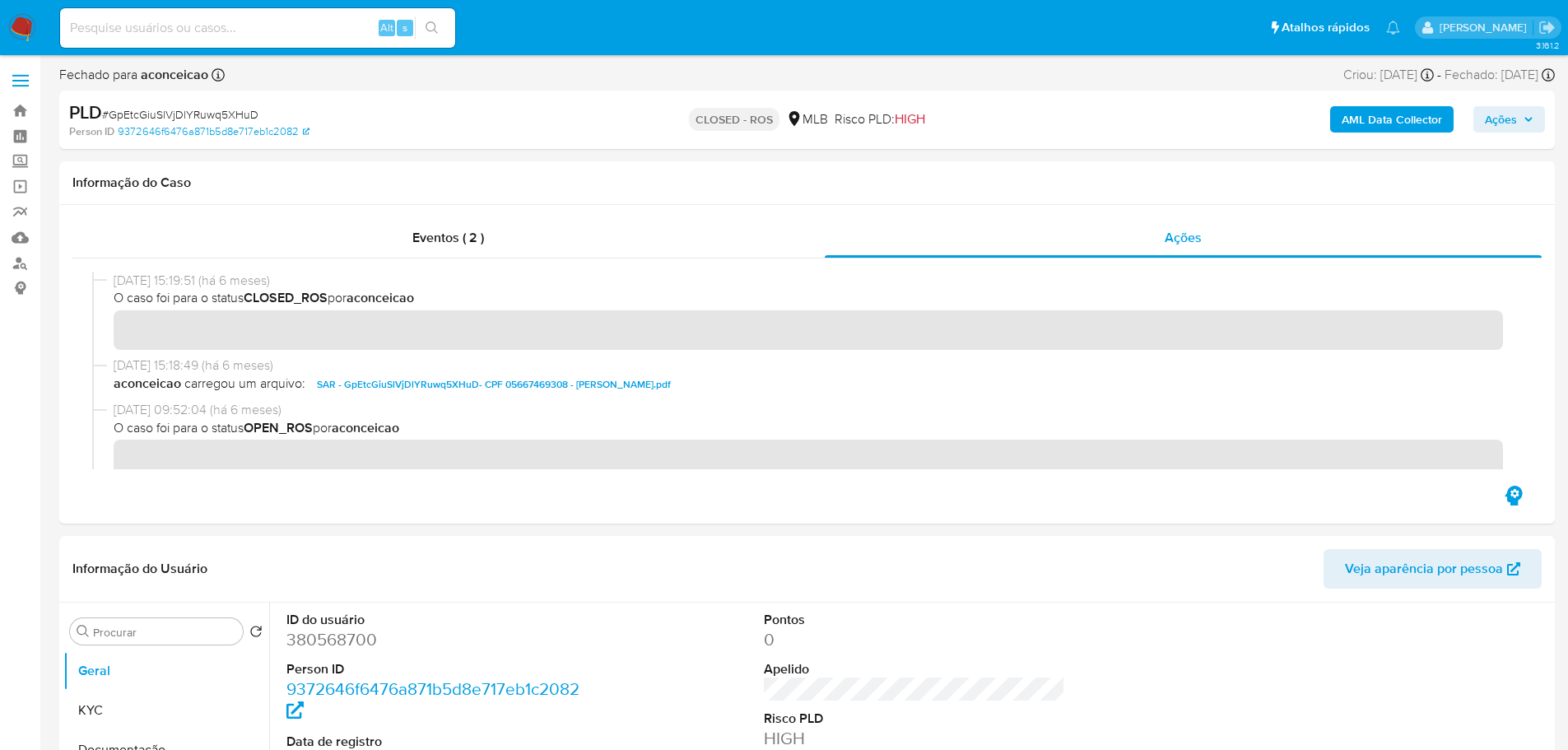
click at [200, 107] on span "# GpEtcGiuSlVjDlYRuwq5XHuD" at bounding box center [180, 114] width 156 height 16
copy span "GpEtcGiuSlVjDlYRuwq5XHuD"
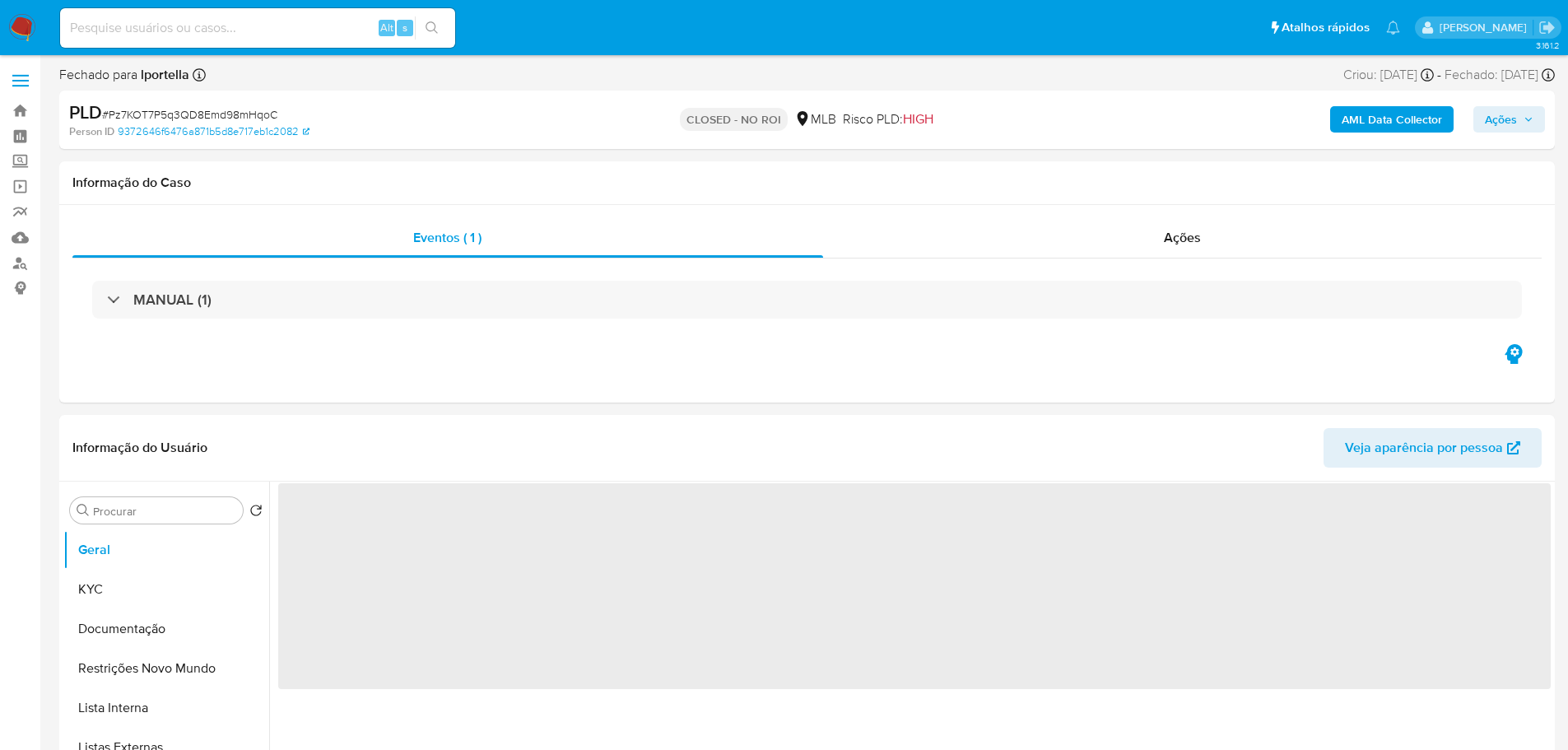
select select "10"
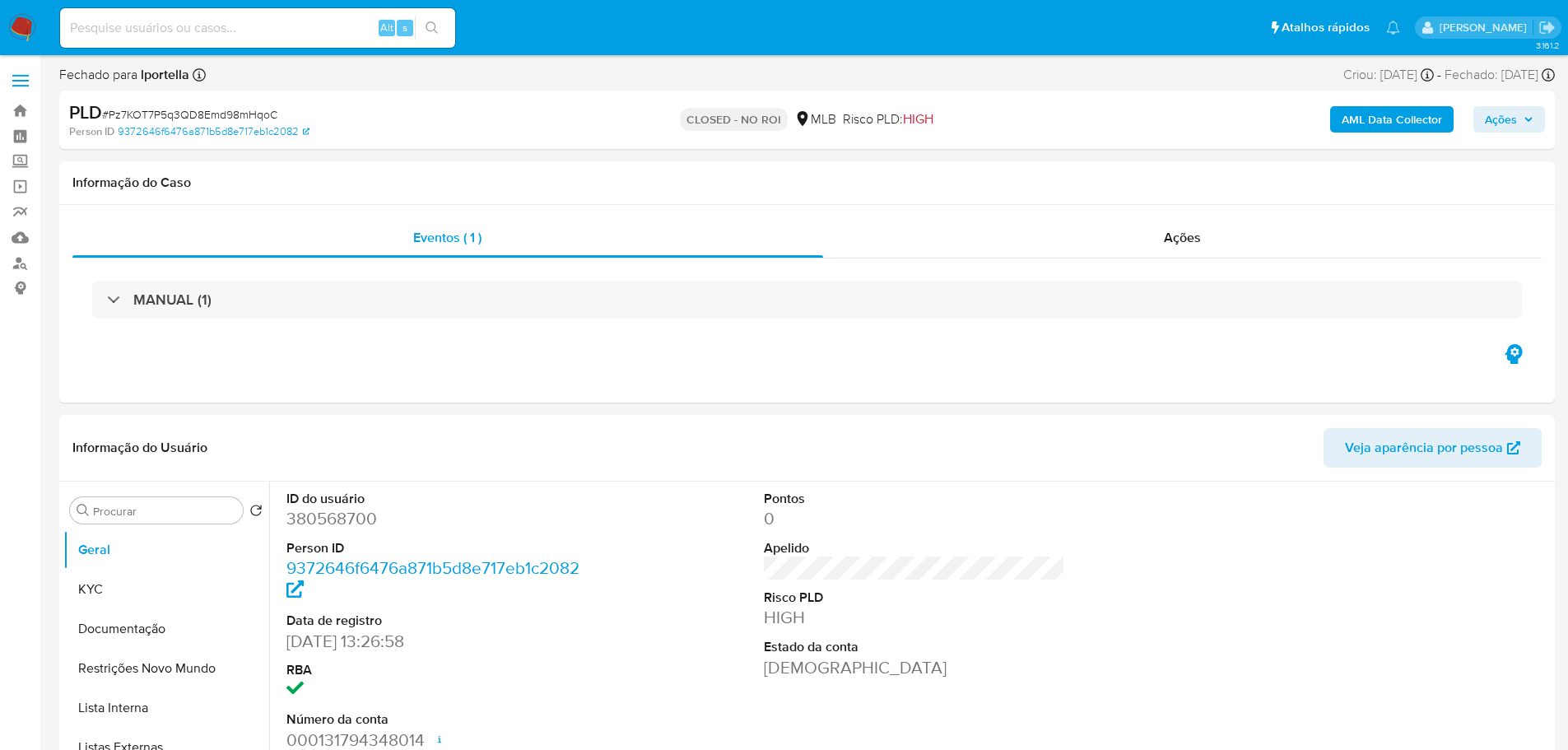
click at [28, 26] on img at bounding box center [22, 27] width 28 height 28
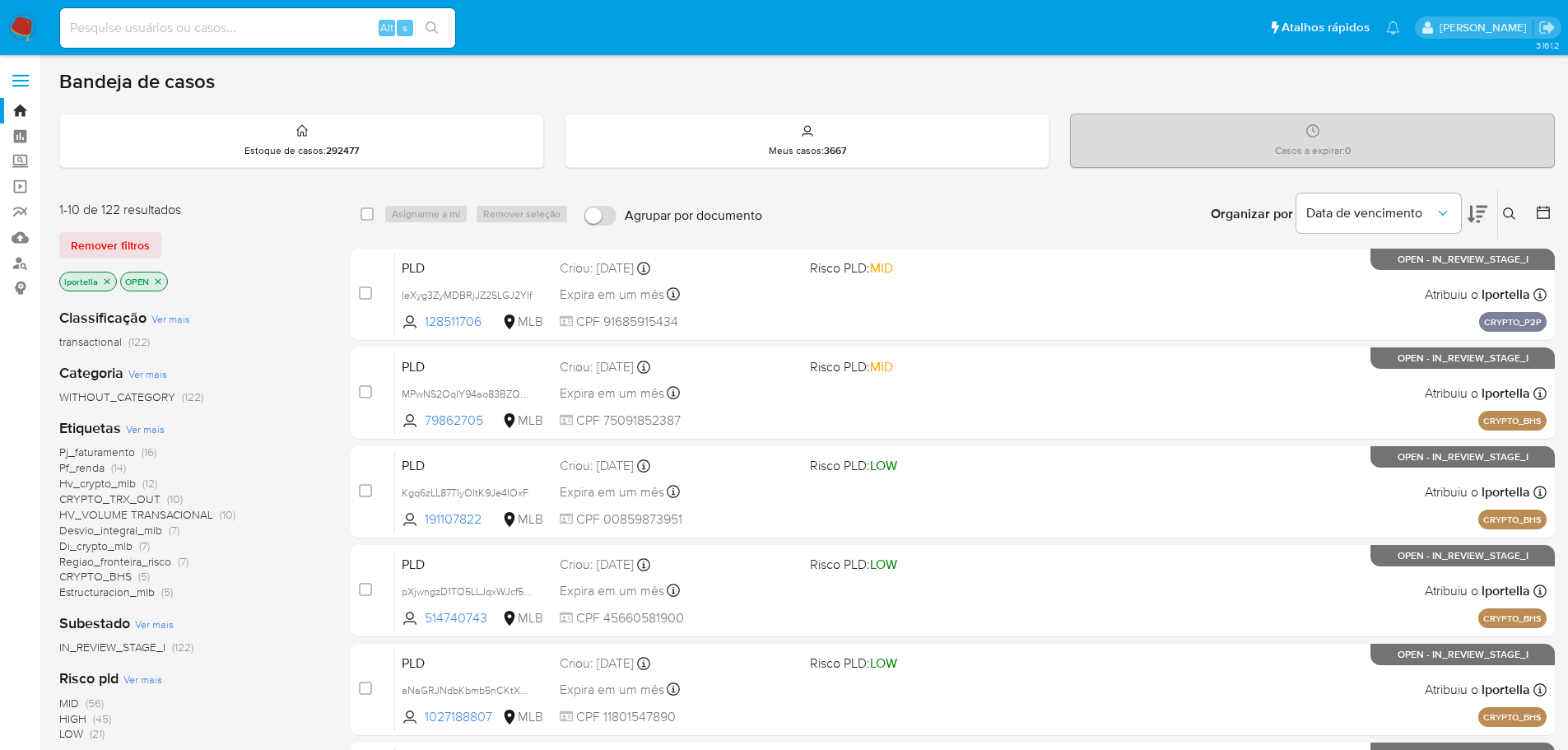
click at [259, 25] on input at bounding box center [258, 27] width 395 height 21
paste input "MPwNS2OqIY94ao83BZQ67tum"
type input "MPwNS2OqIY94ao83BZQ67tum"
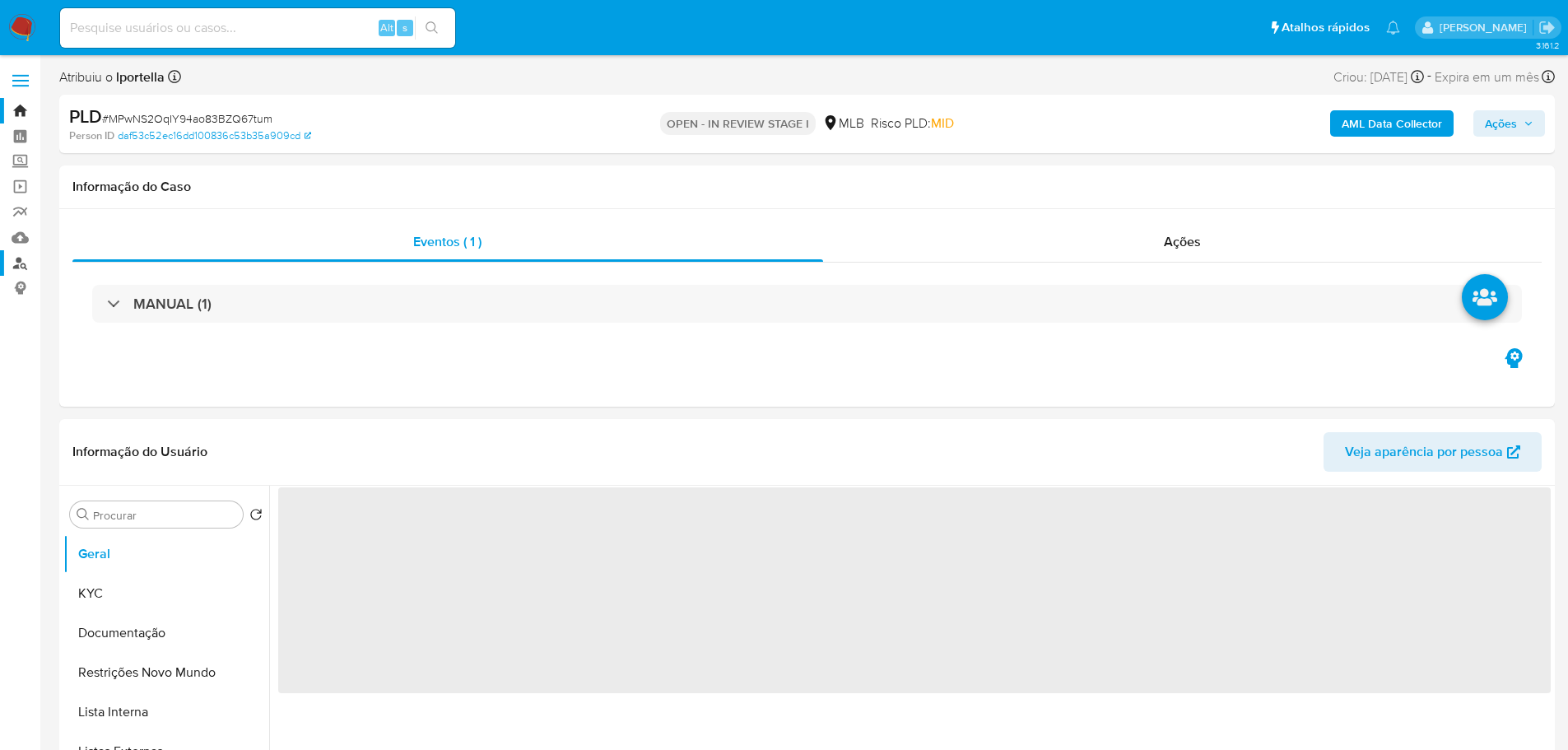
select select "10"
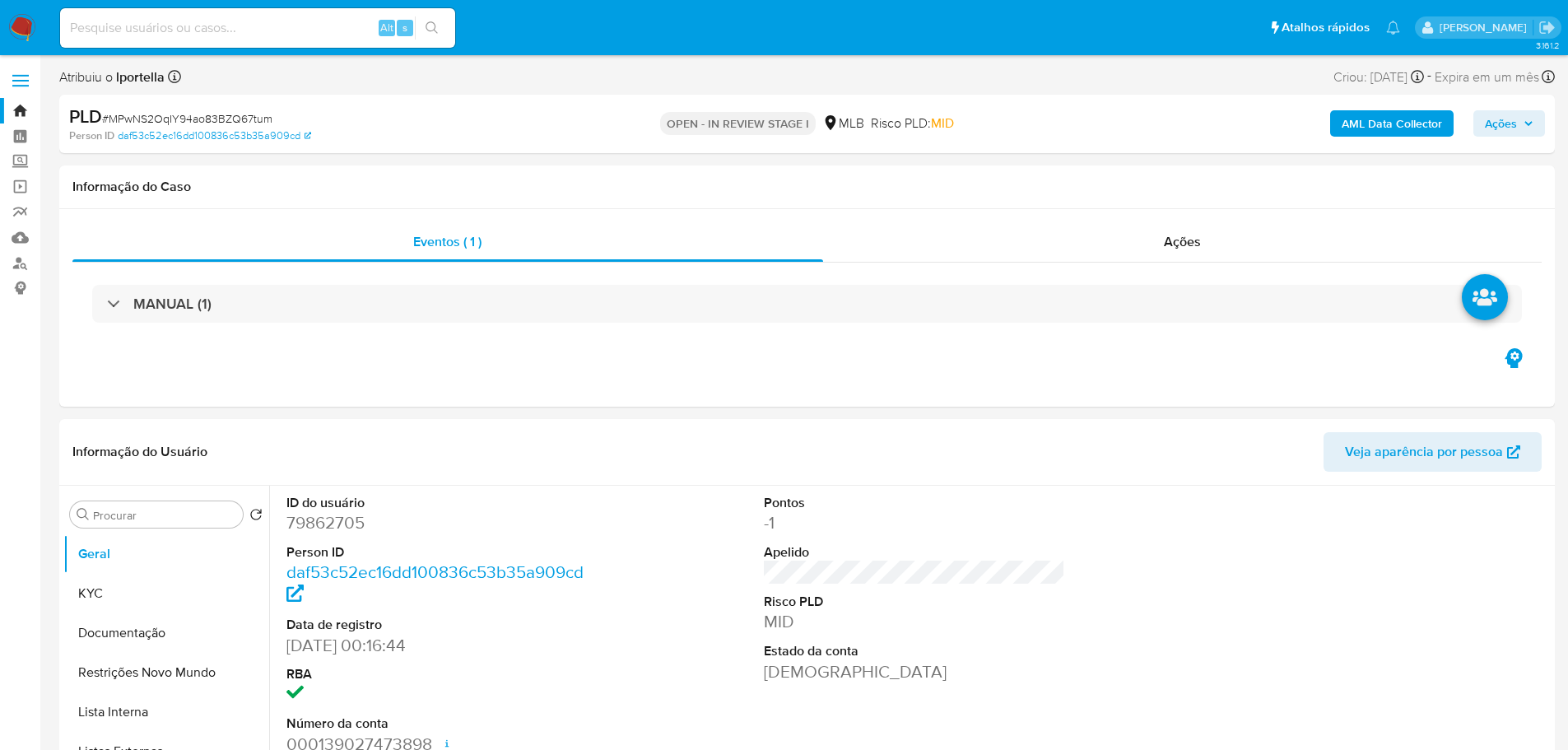
click at [1517, 126] on span "Ações" at bounding box center [1509, 123] width 48 height 23
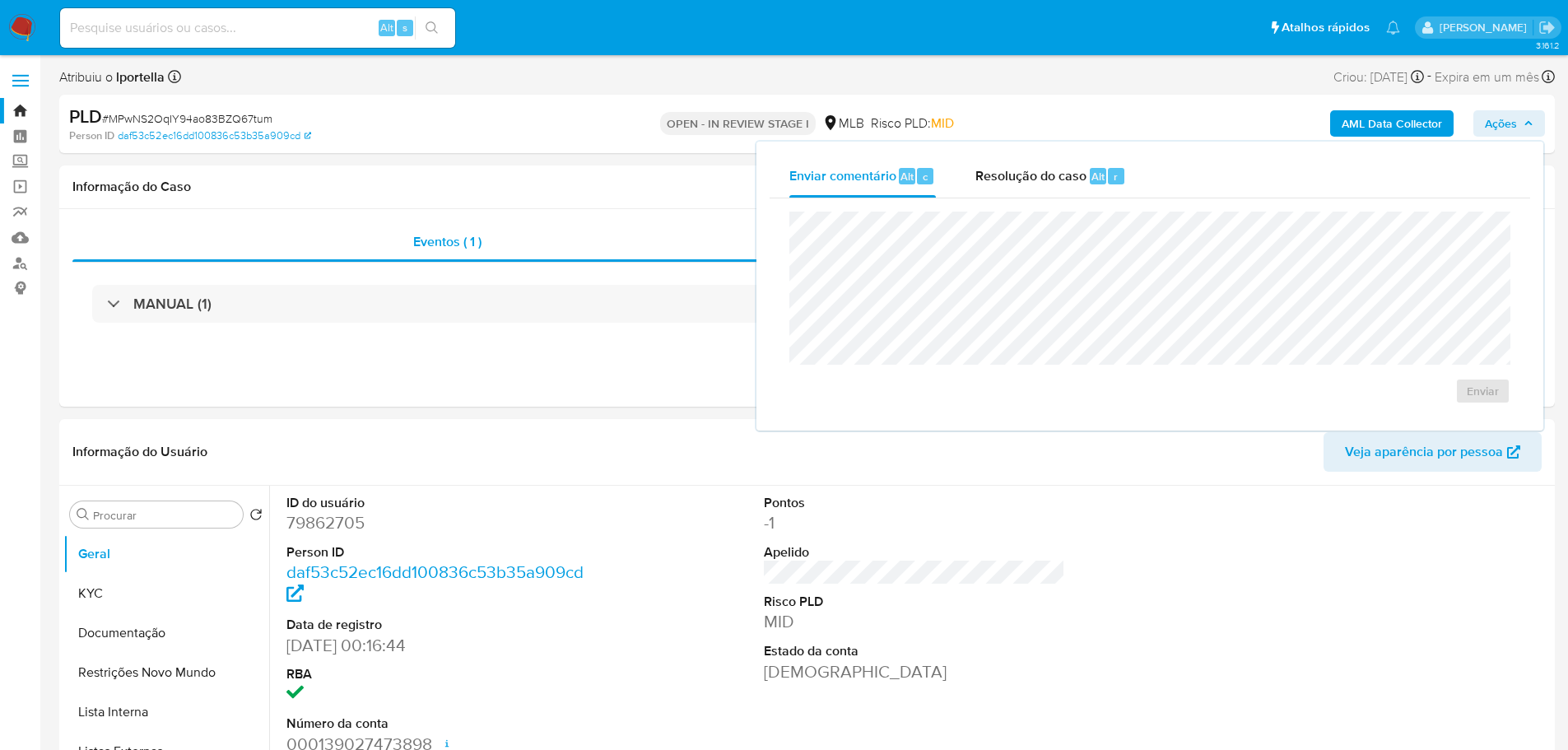
click at [1514, 126] on span "Ações" at bounding box center [1500, 123] width 32 height 26
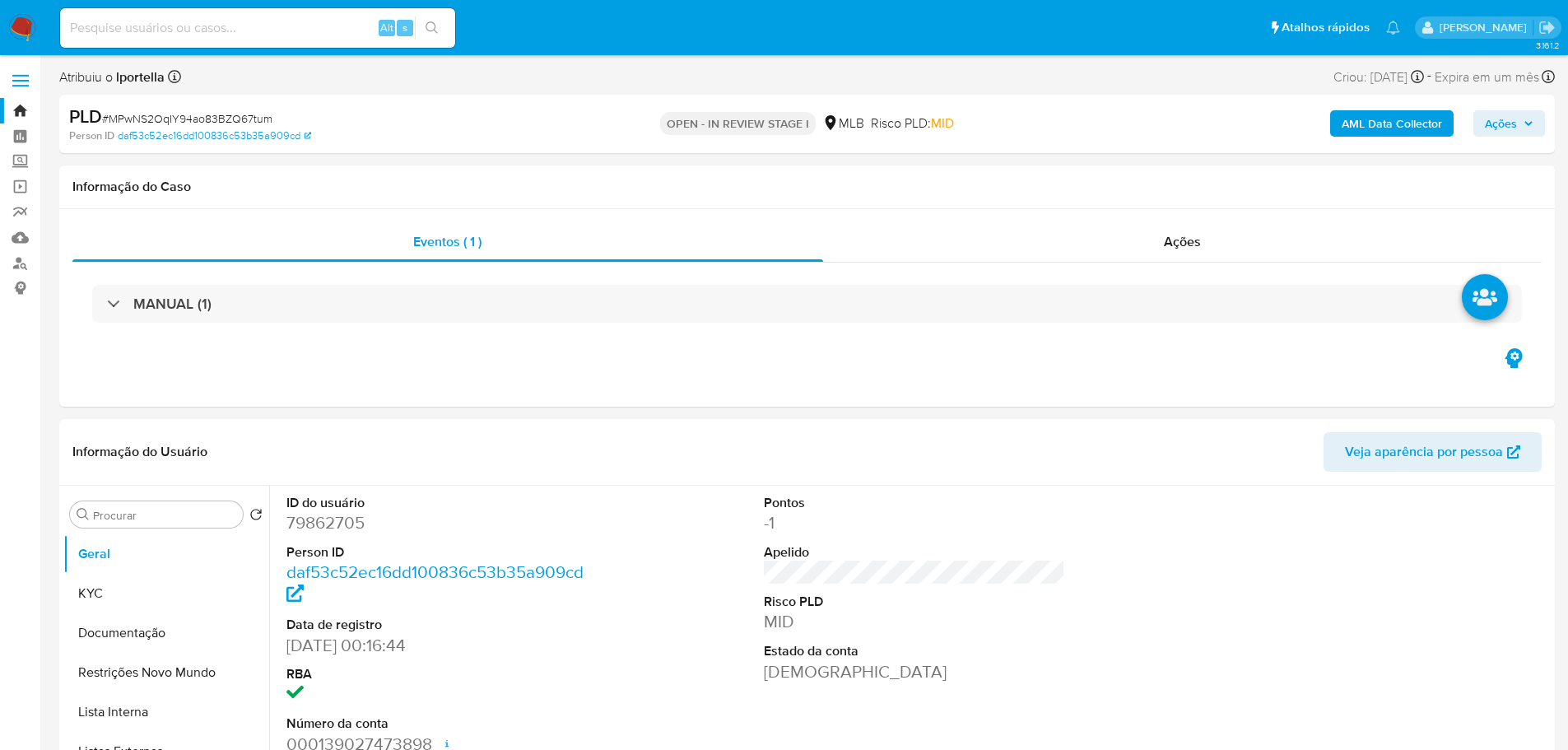
click at [1393, 121] on b "AML Data Collector" at bounding box center [1392, 123] width 101 height 26
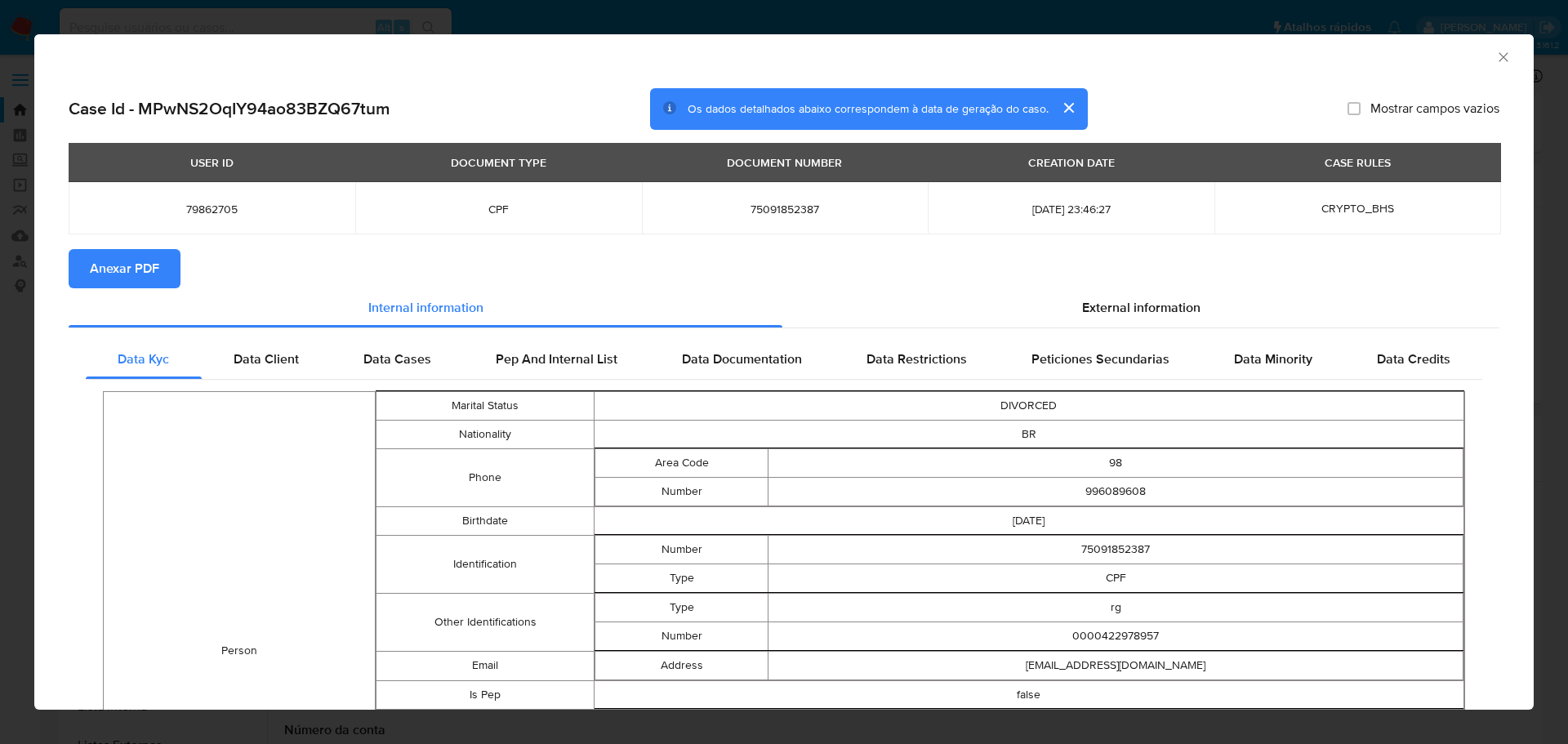
click at [135, 281] on span "Anexar PDF" at bounding box center [124, 269] width 70 height 36
click at [1495, 56] on icon "Fechar a janela" at bounding box center [1503, 57] width 16 height 16
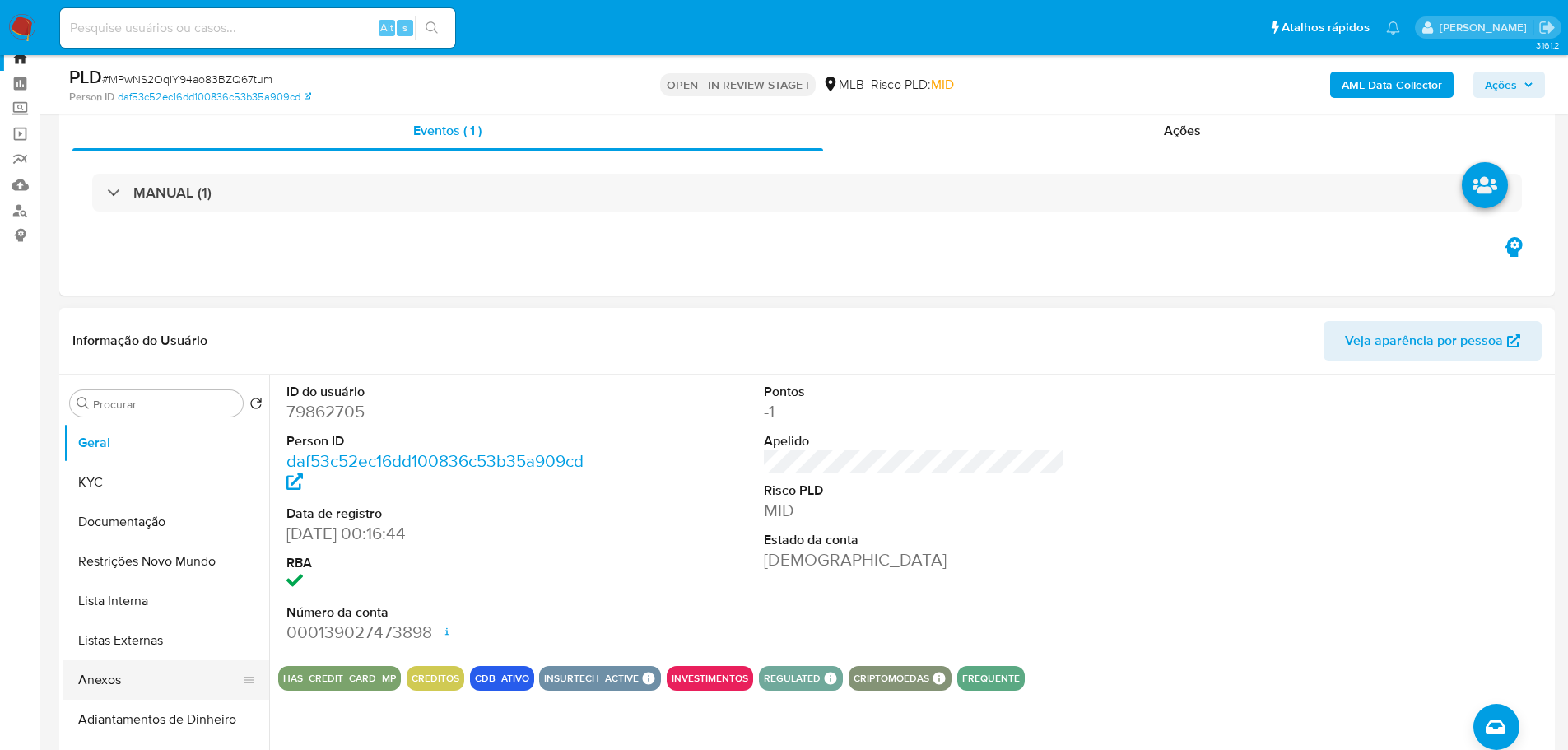
scroll to position [82, 0]
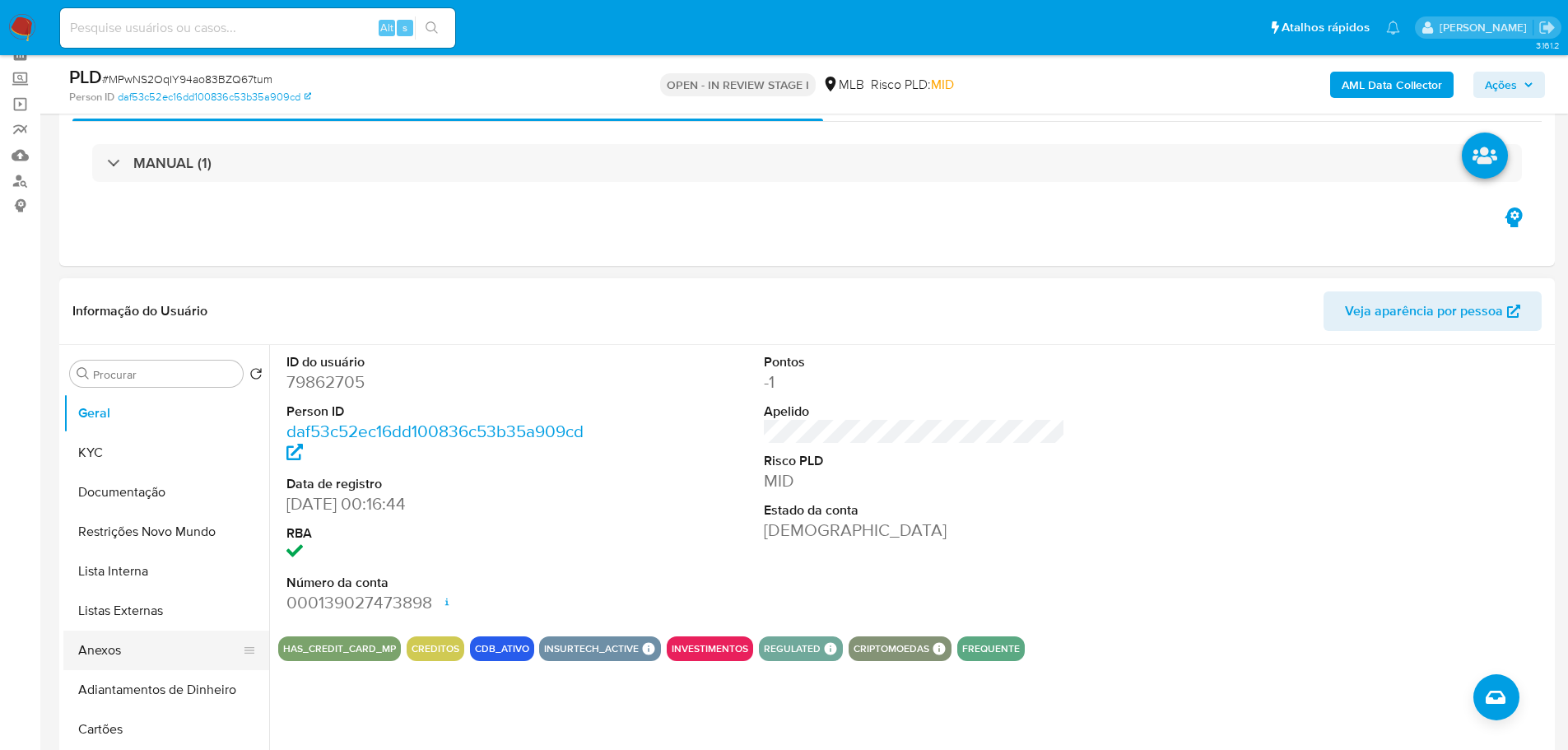
click at [104, 646] on button "Anexos" at bounding box center [159, 650] width 193 height 39
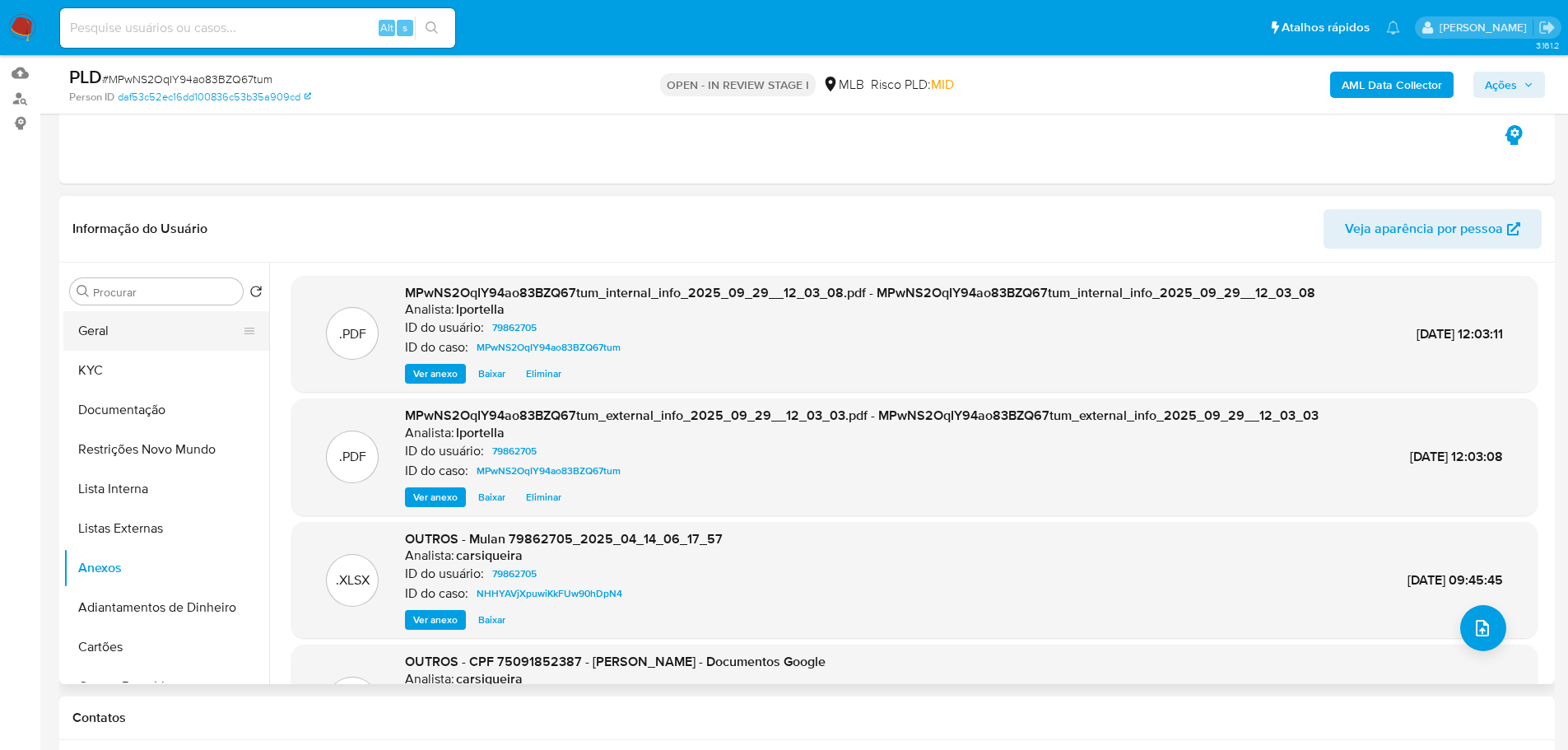
scroll to position [0, 0]
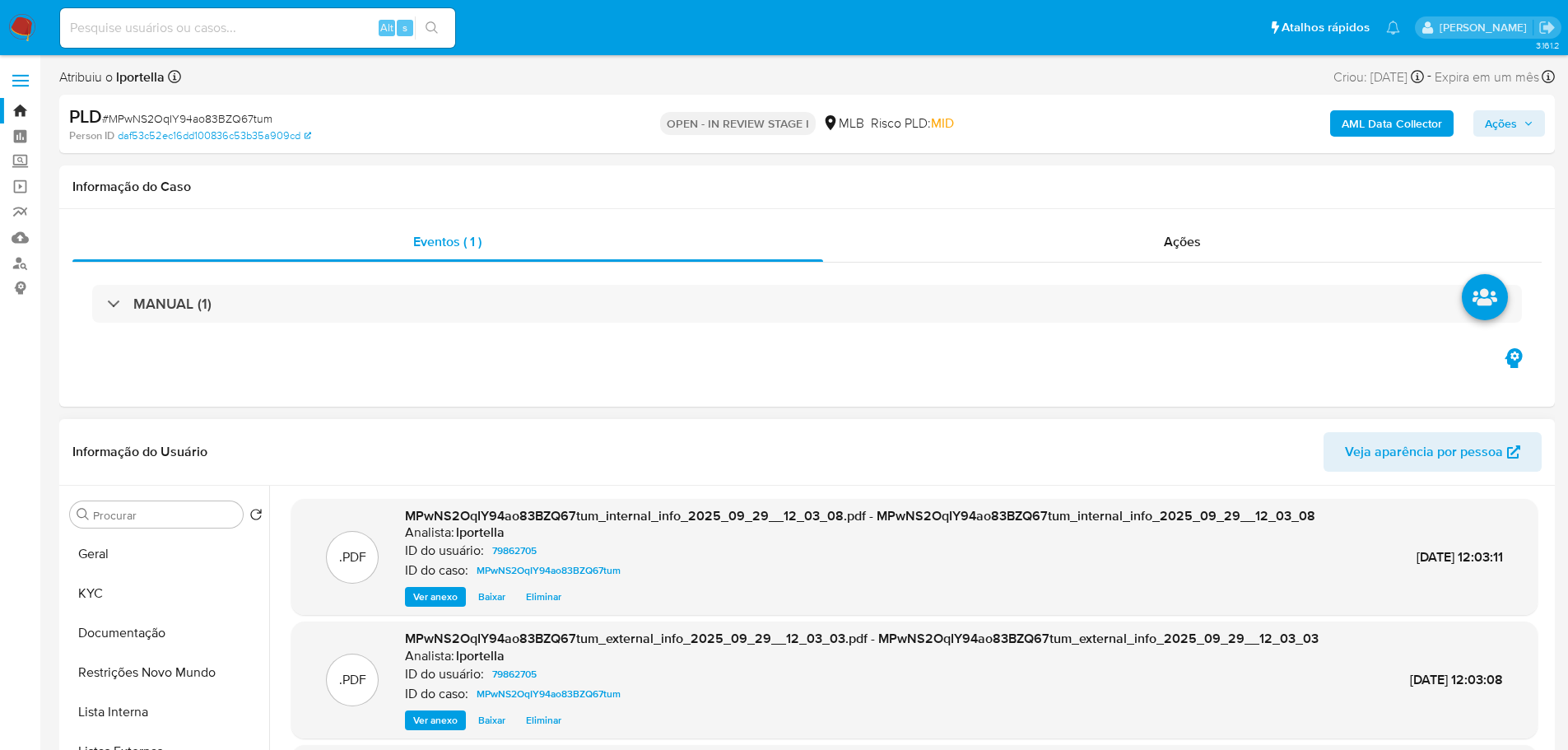
click at [125, 533] on div "Procurar Retornar ao pedido padrão Geral KYC Documentação Restrições Novo Mundo…" at bounding box center [165, 697] width 206 height 419
click at [130, 552] on button "Geral" at bounding box center [159, 554] width 193 height 39
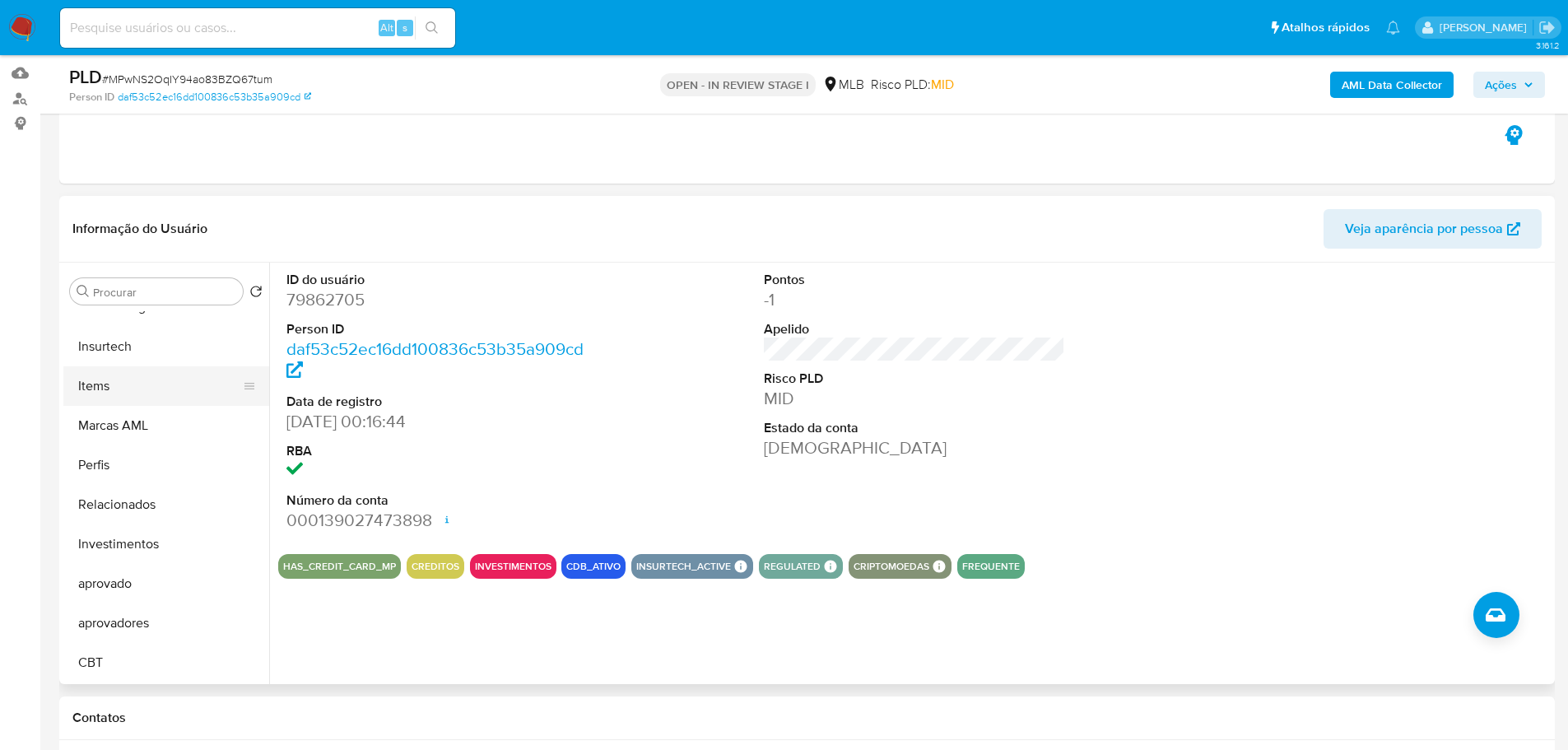
scroll to position [689, 0]
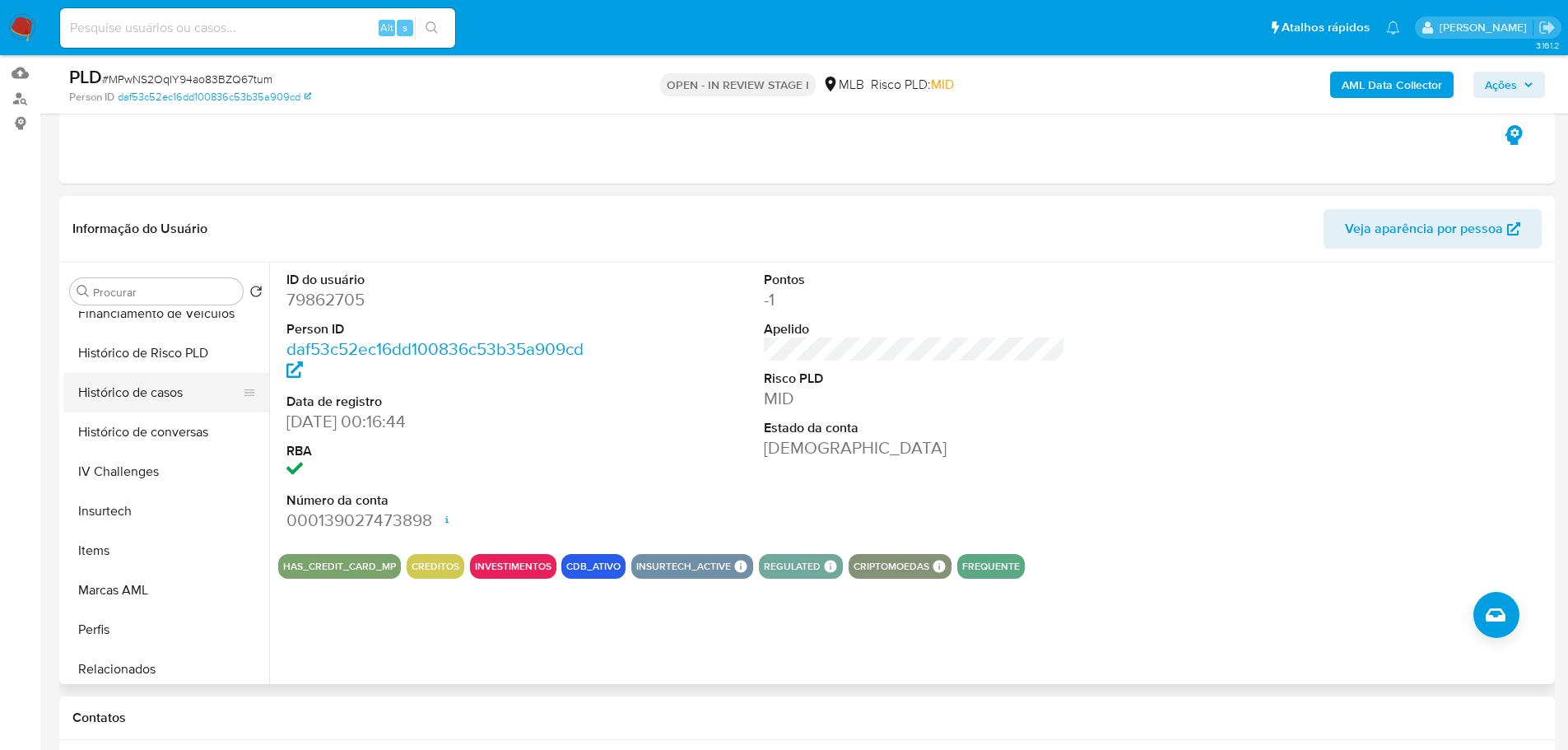
click at [170, 411] on button "Histórico de casos" at bounding box center [159, 392] width 193 height 39
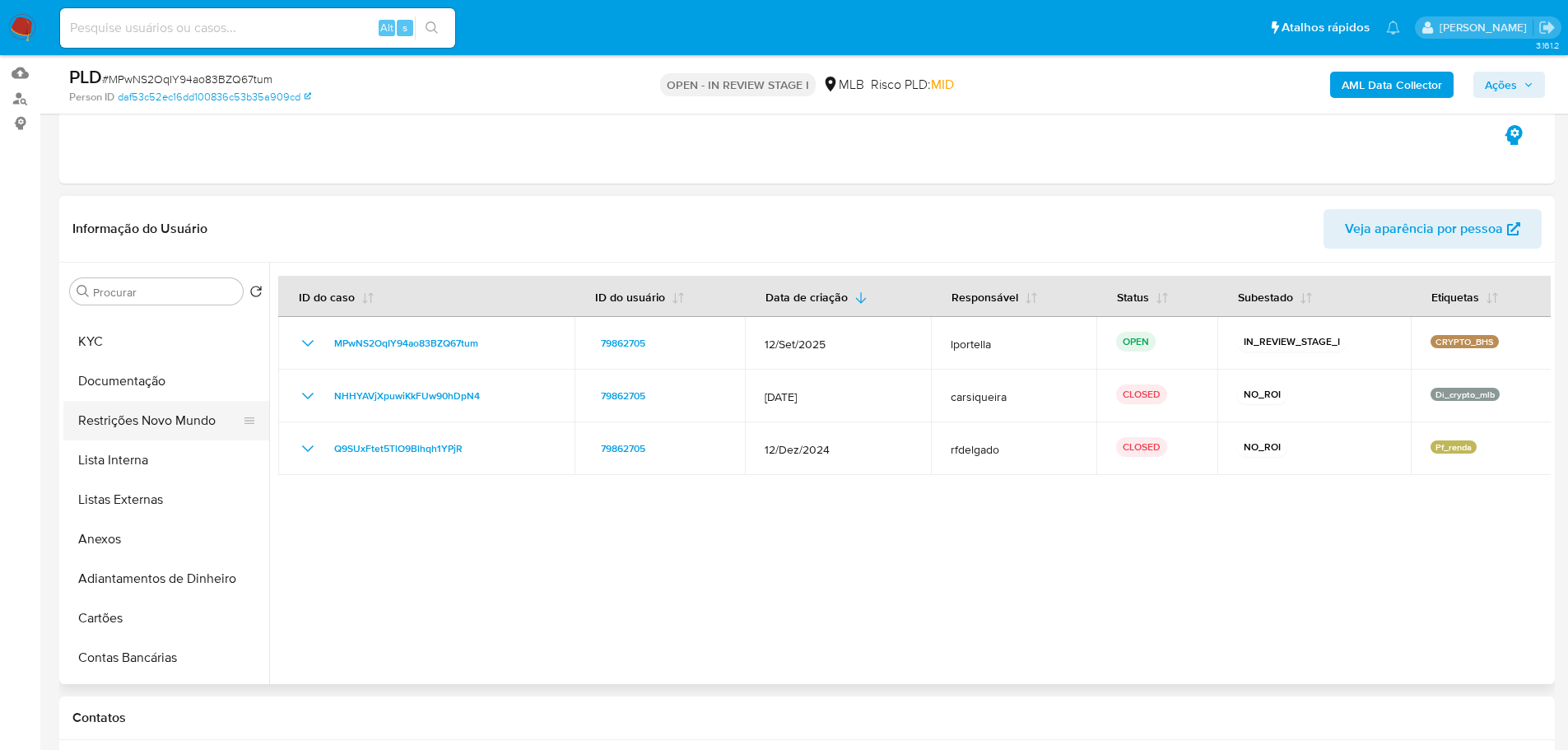
scroll to position [0, 0]
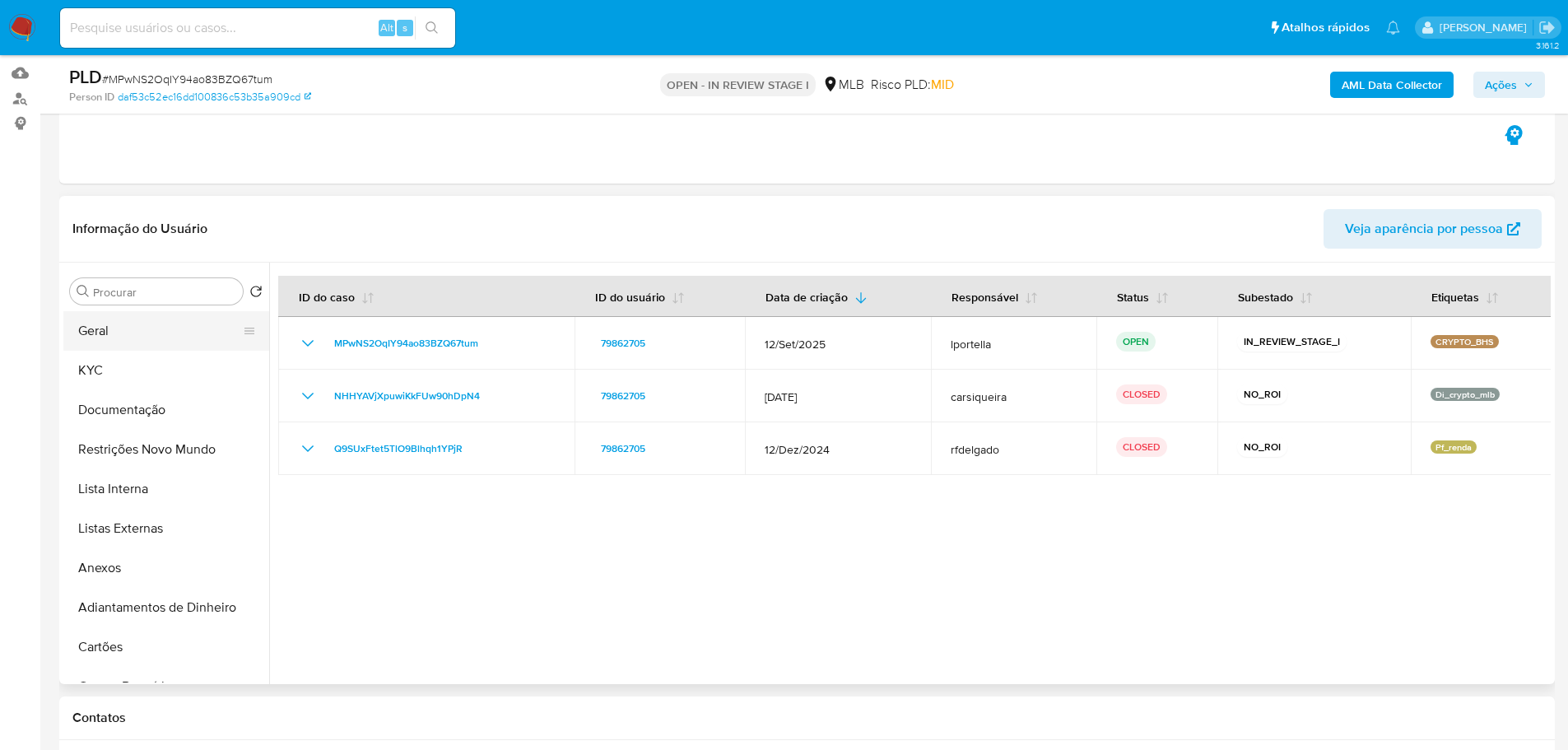
click at [129, 335] on button "Geral" at bounding box center [159, 331] width 193 height 39
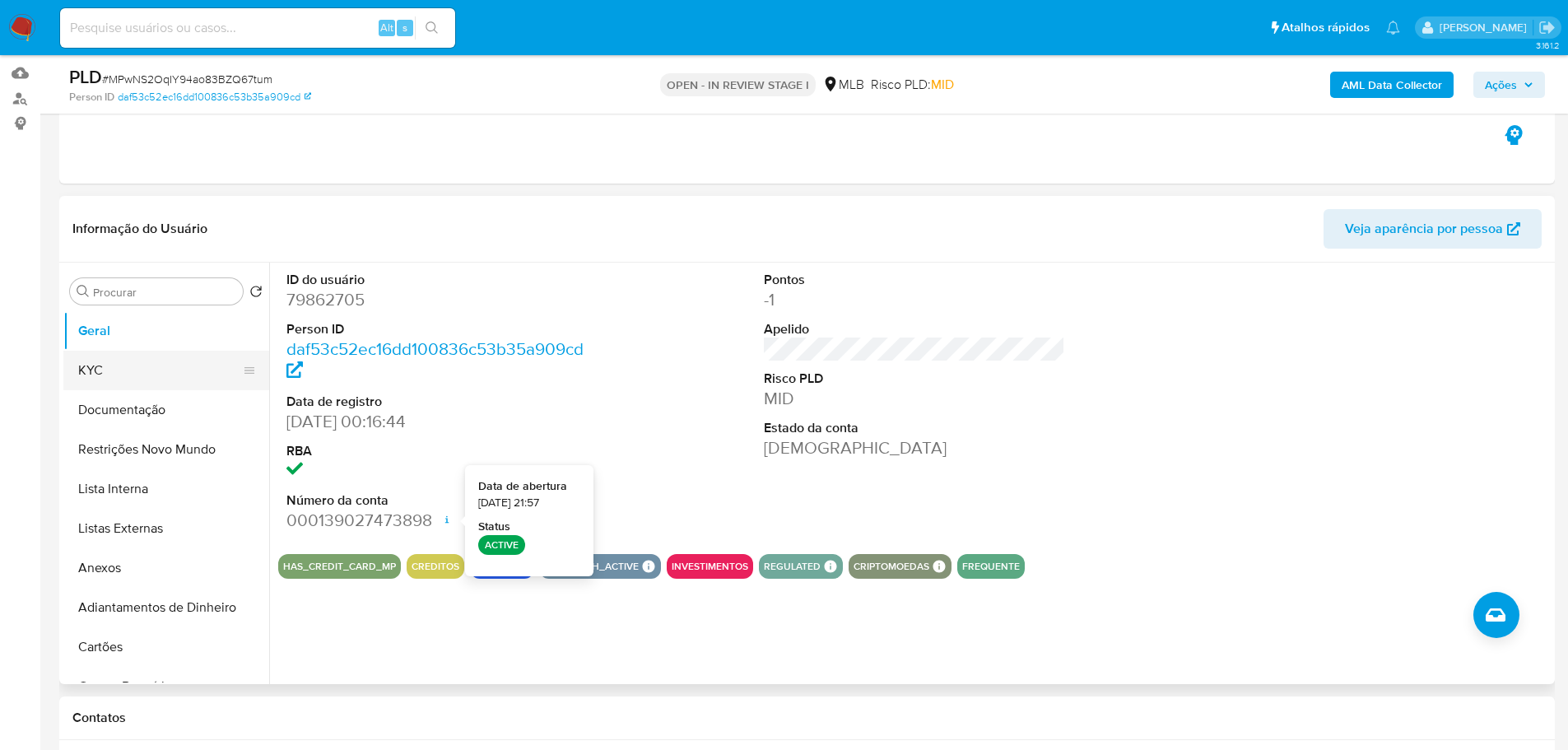
click at [217, 374] on button "KYC" at bounding box center [159, 370] width 193 height 39
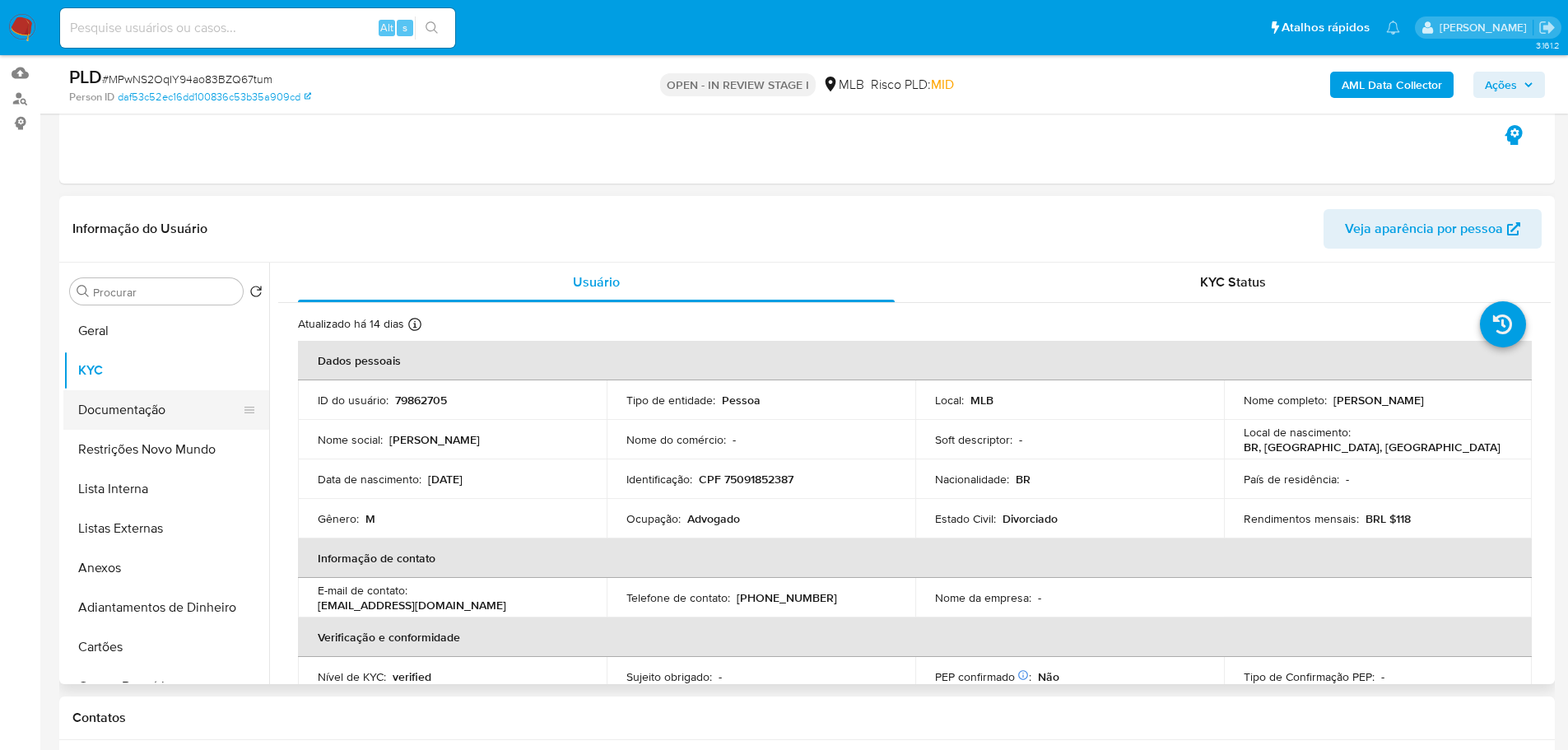
click at [162, 402] on button "Documentação" at bounding box center [159, 409] width 193 height 39
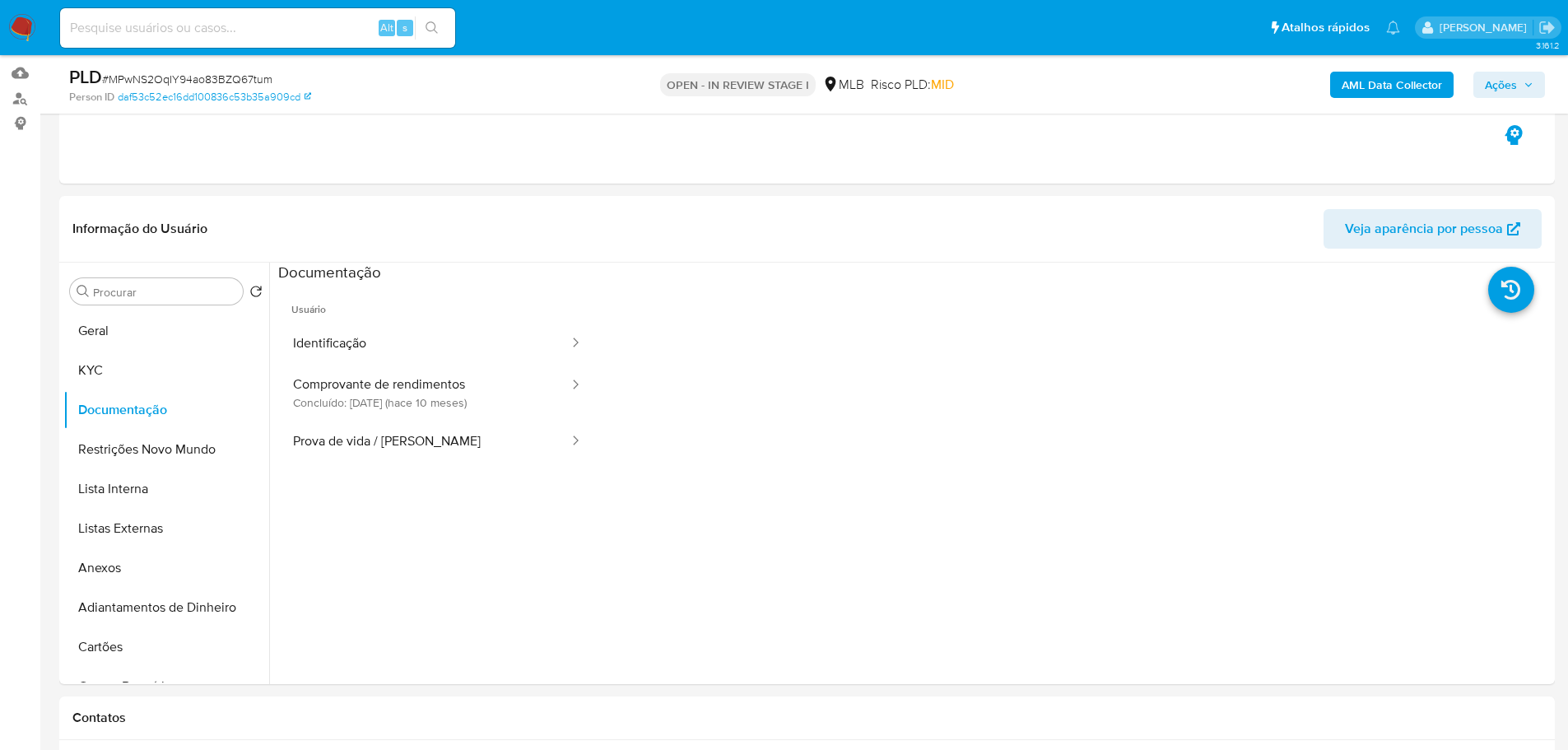
click at [354, 338] on button "Identificação" at bounding box center [424, 343] width 292 height 42
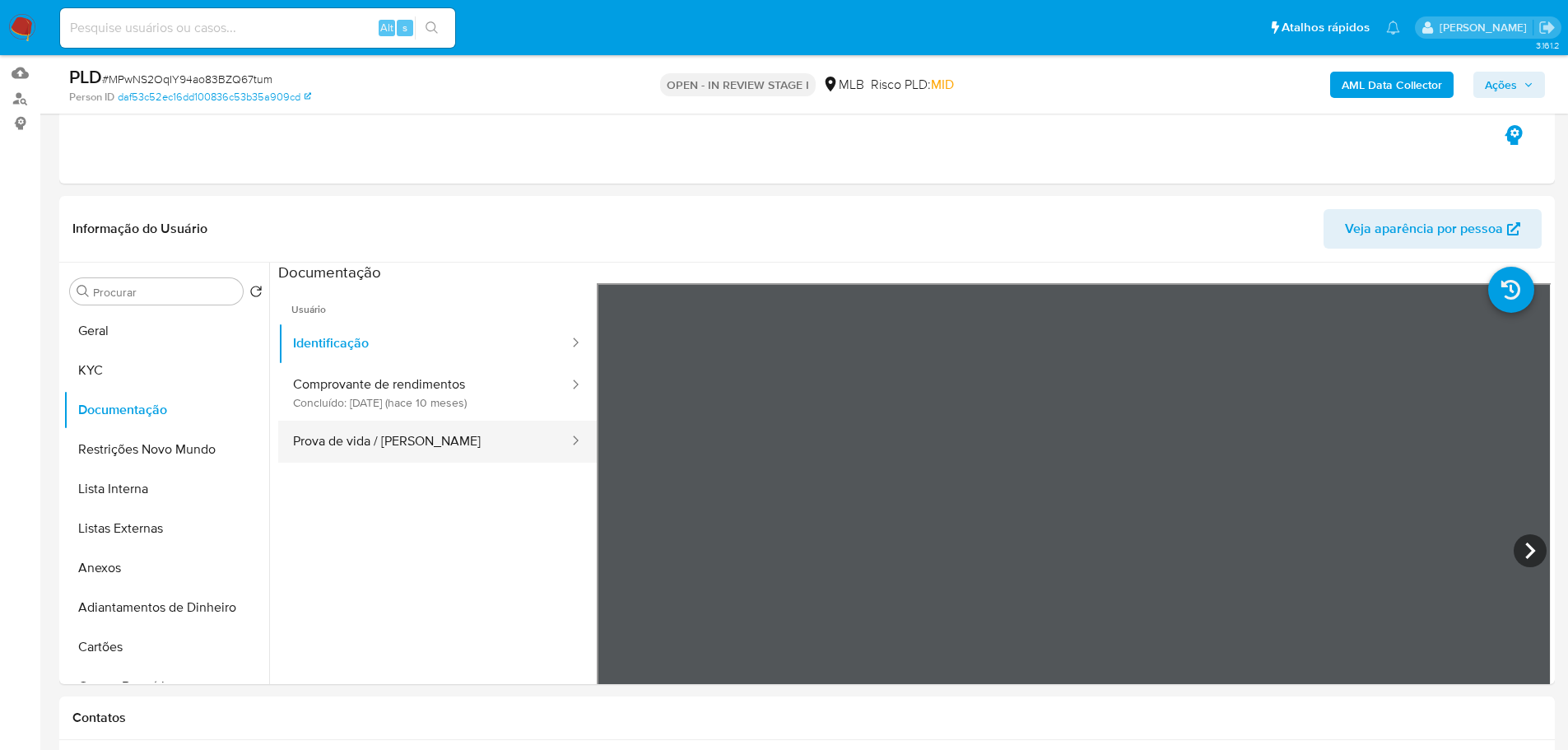
click at [508, 444] on button "Prova de vida / Selfie" at bounding box center [424, 441] width 292 height 42
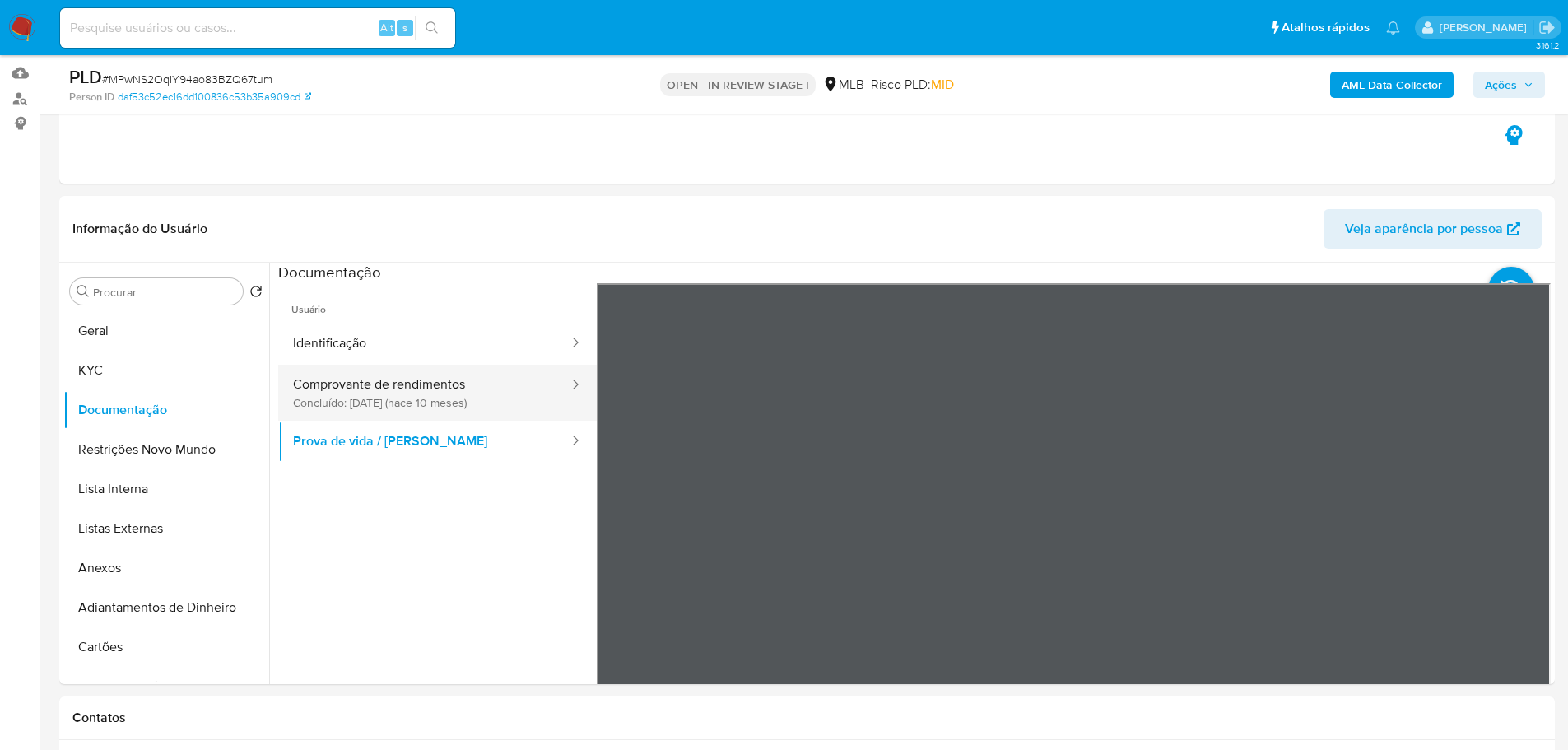
click at [481, 418] on button "Comprovante de rendimentos Concluído: 22/11/2024 (hace 10 meses)" at bounding box center [424, 392] width 292 height 56
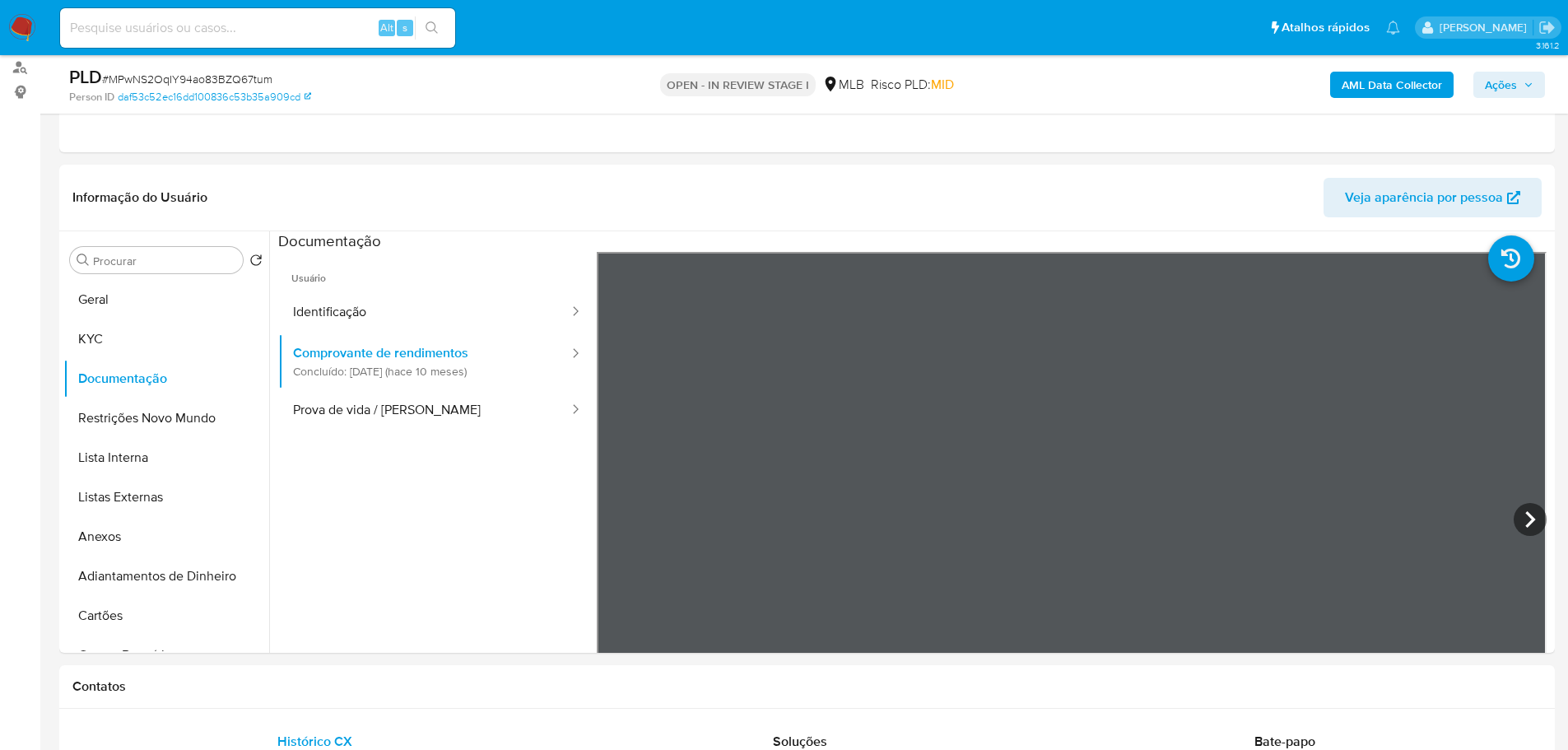
scroll to position [247, 0]
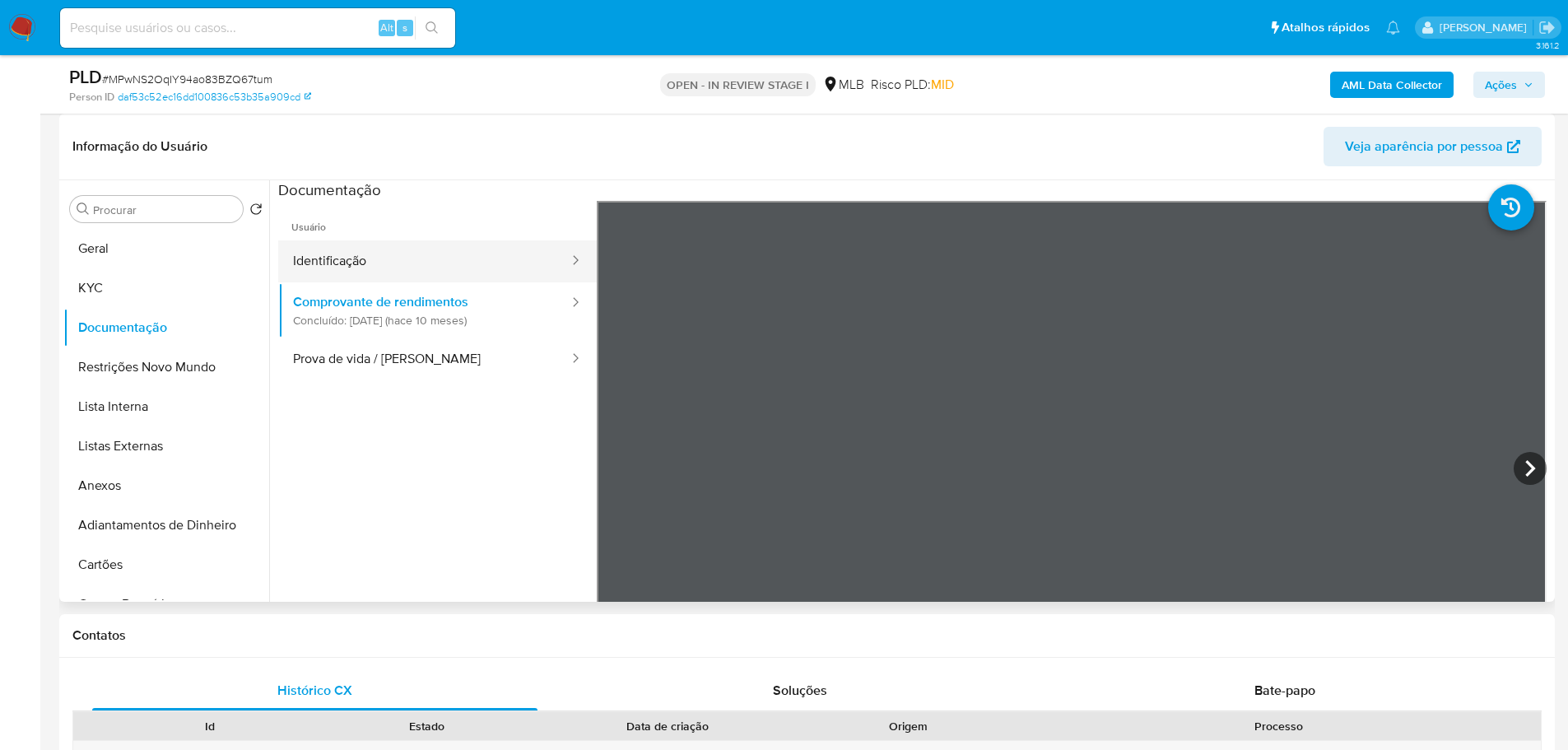
drag, startPoint x: 332, startPoint y: 280, endPoint x: 333, endPoint y: 269, distance: 11.0
click at [331, 279] on button "Identificação" at bounding box center [424, 261] width 292 height 42
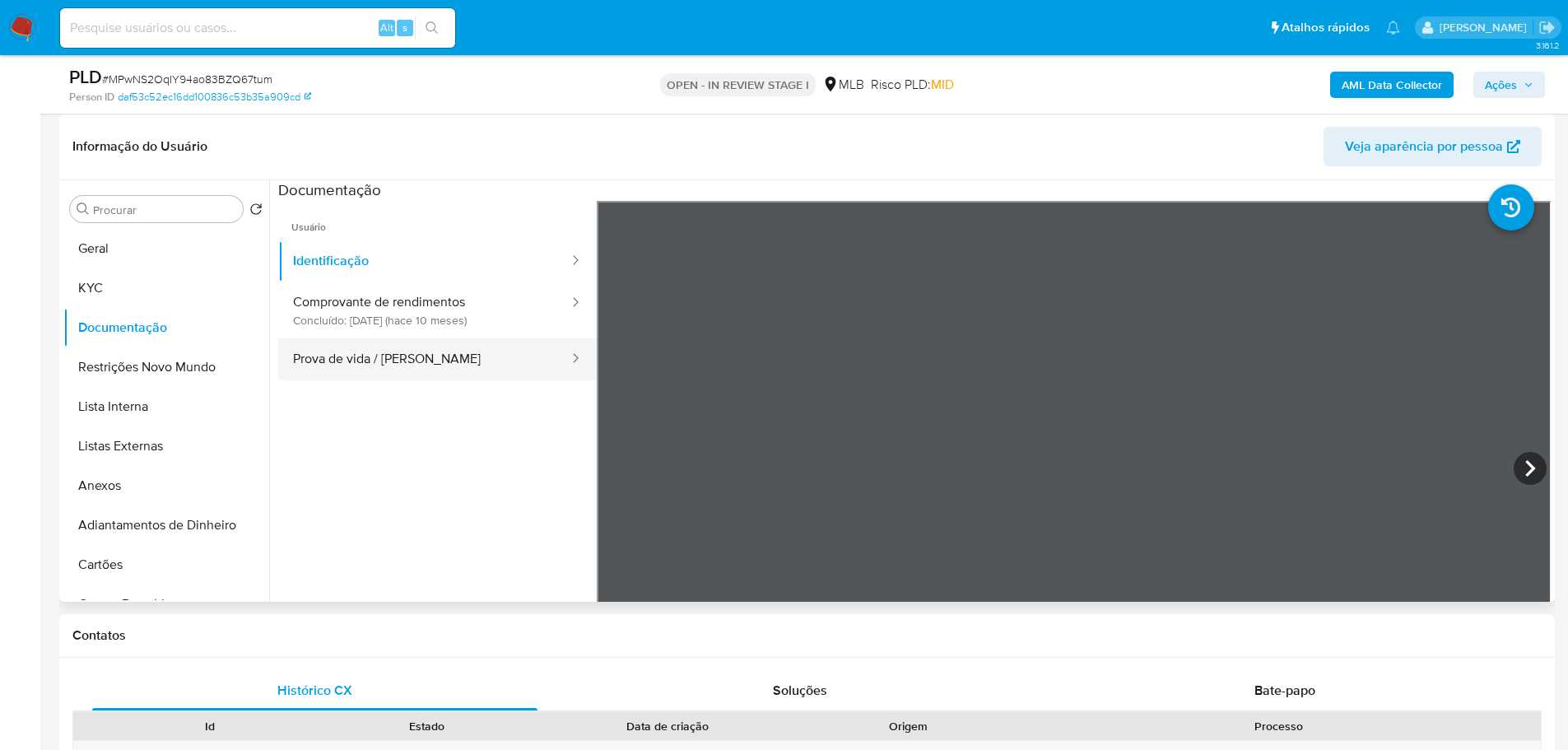
click at [396, 356] on button "Prova de vida / Selfie" at bounding box center [424, 359] width 292 height 42
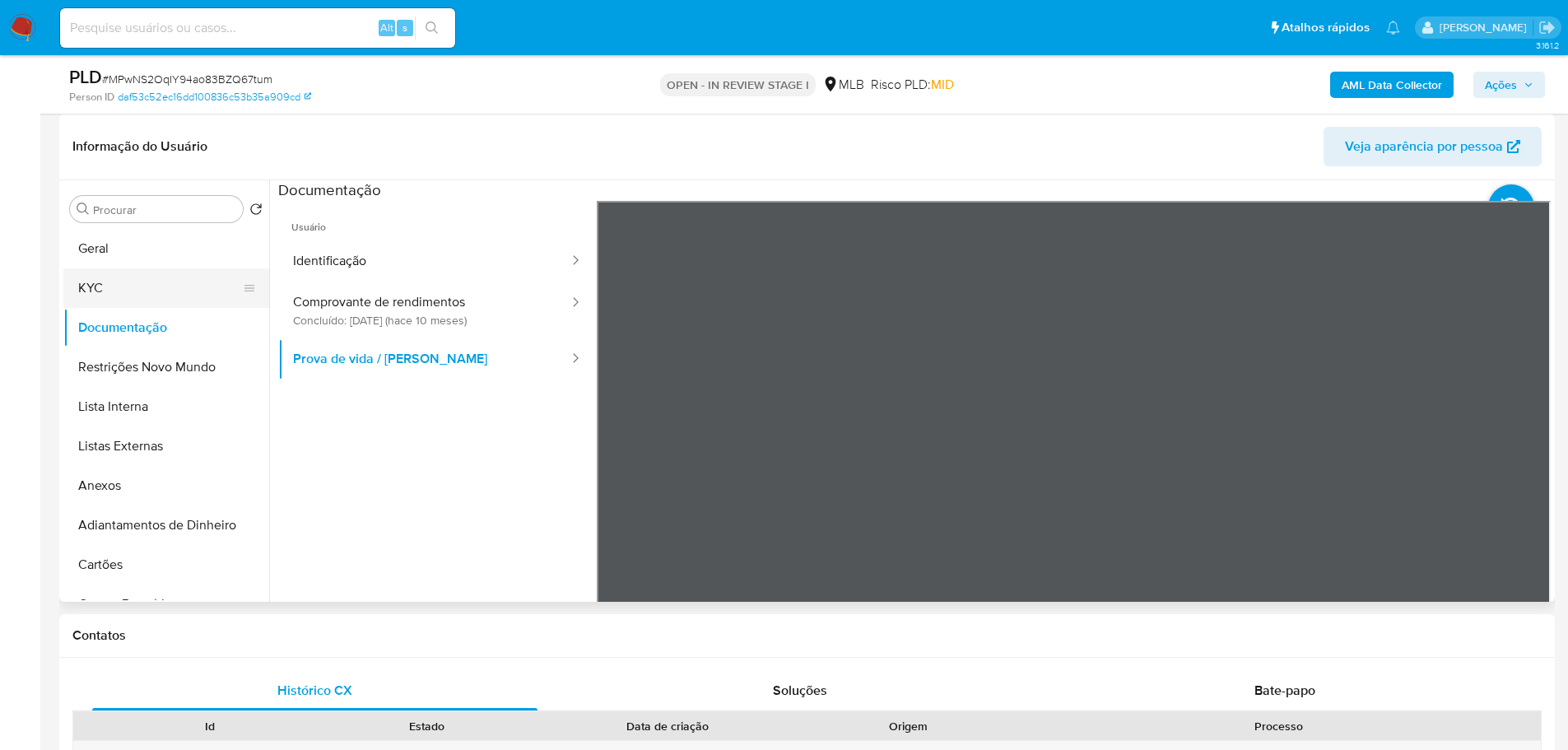
click at [119, 287] on button "KYC" at bounding box center [159, 288] width 193 height 39
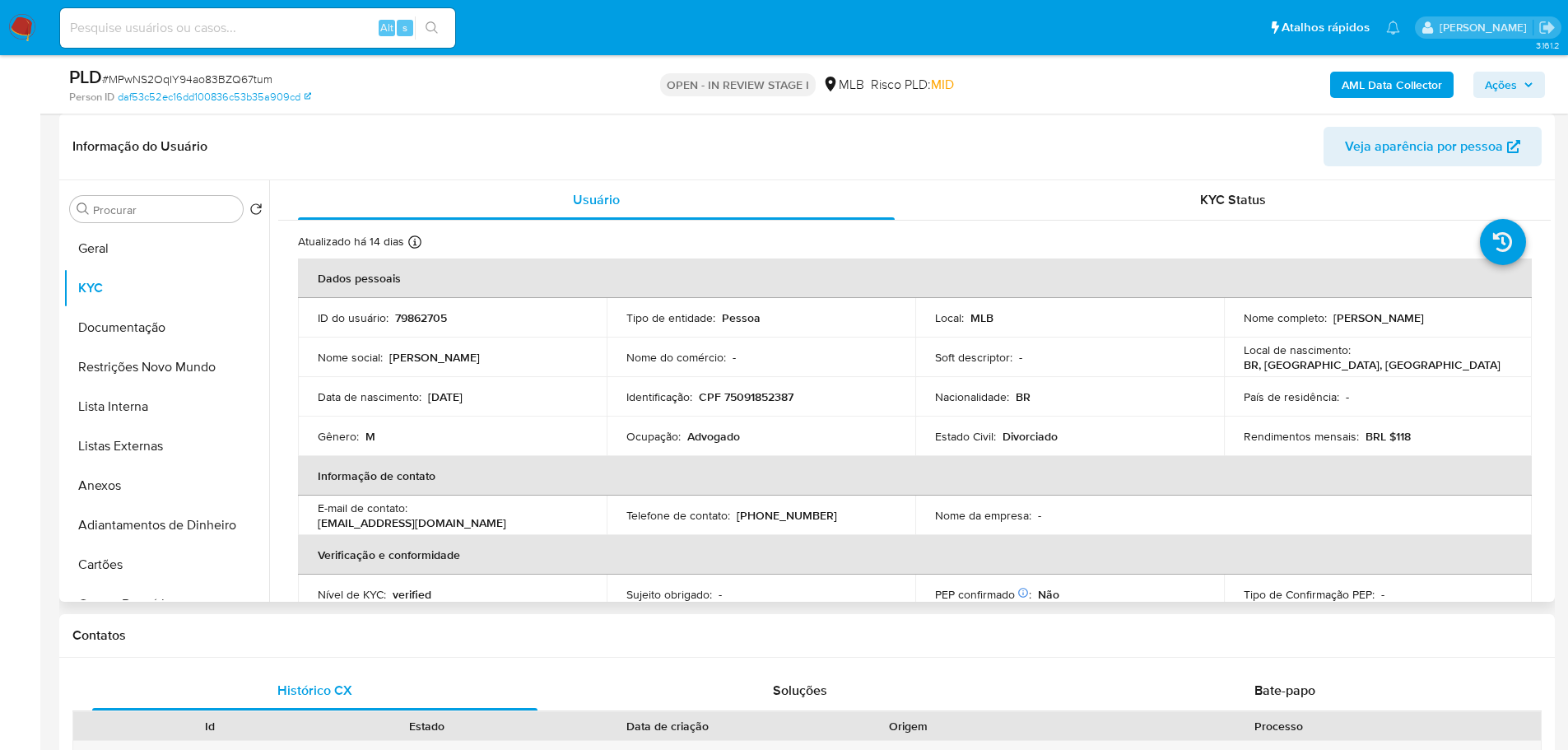
click at [706, 448] on td "Ocupação : Advogado" at bounding box center [761, 436] width 309 height 39
click at [705, 444] on td "Ocupação : Advogado" at bounding box center [761, 436] width 309 height 39
click at [703, 440] on p "Advogado" at bounding box center [714, 436] width 53 height 15
copy p "Advogado"
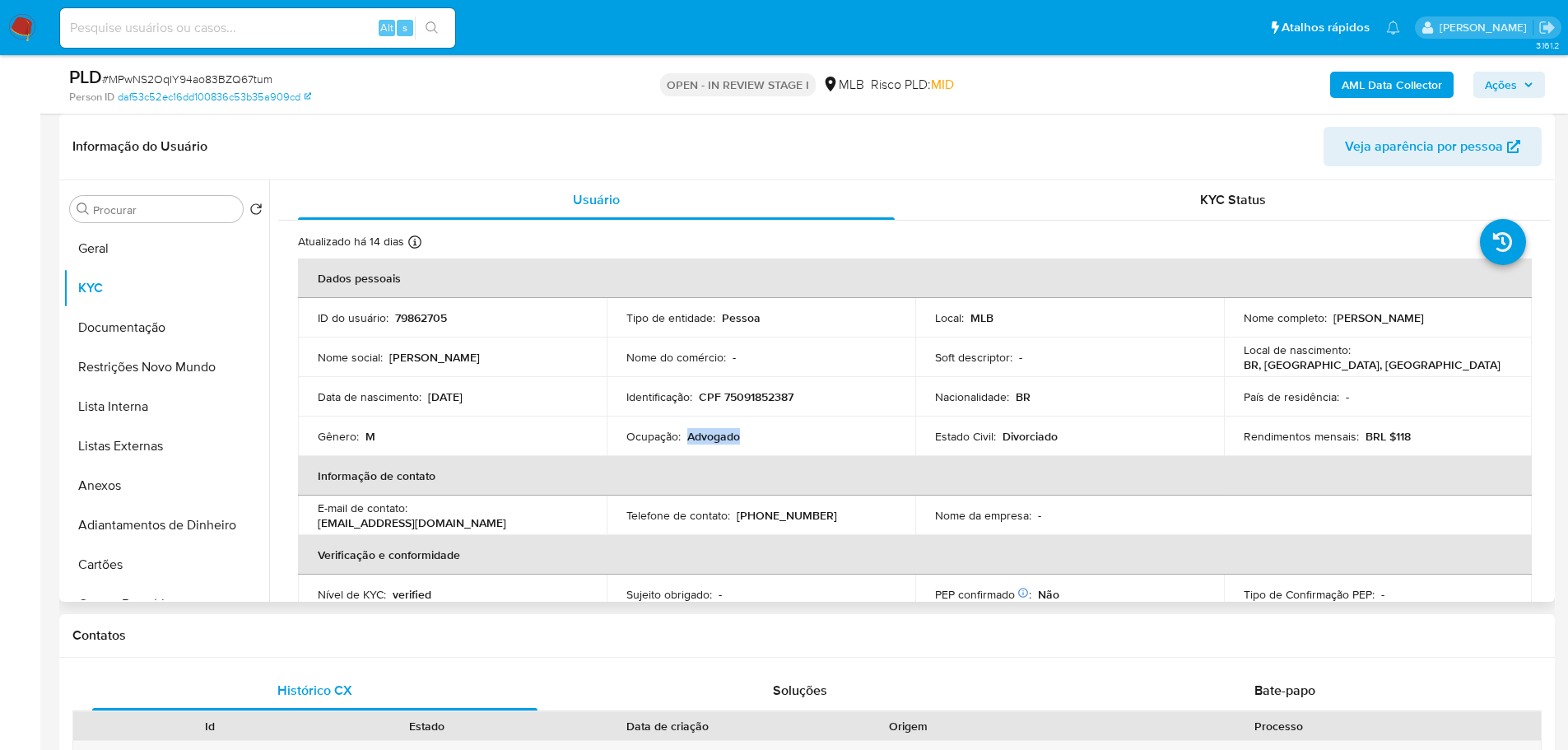
scroll to position [0, 0]
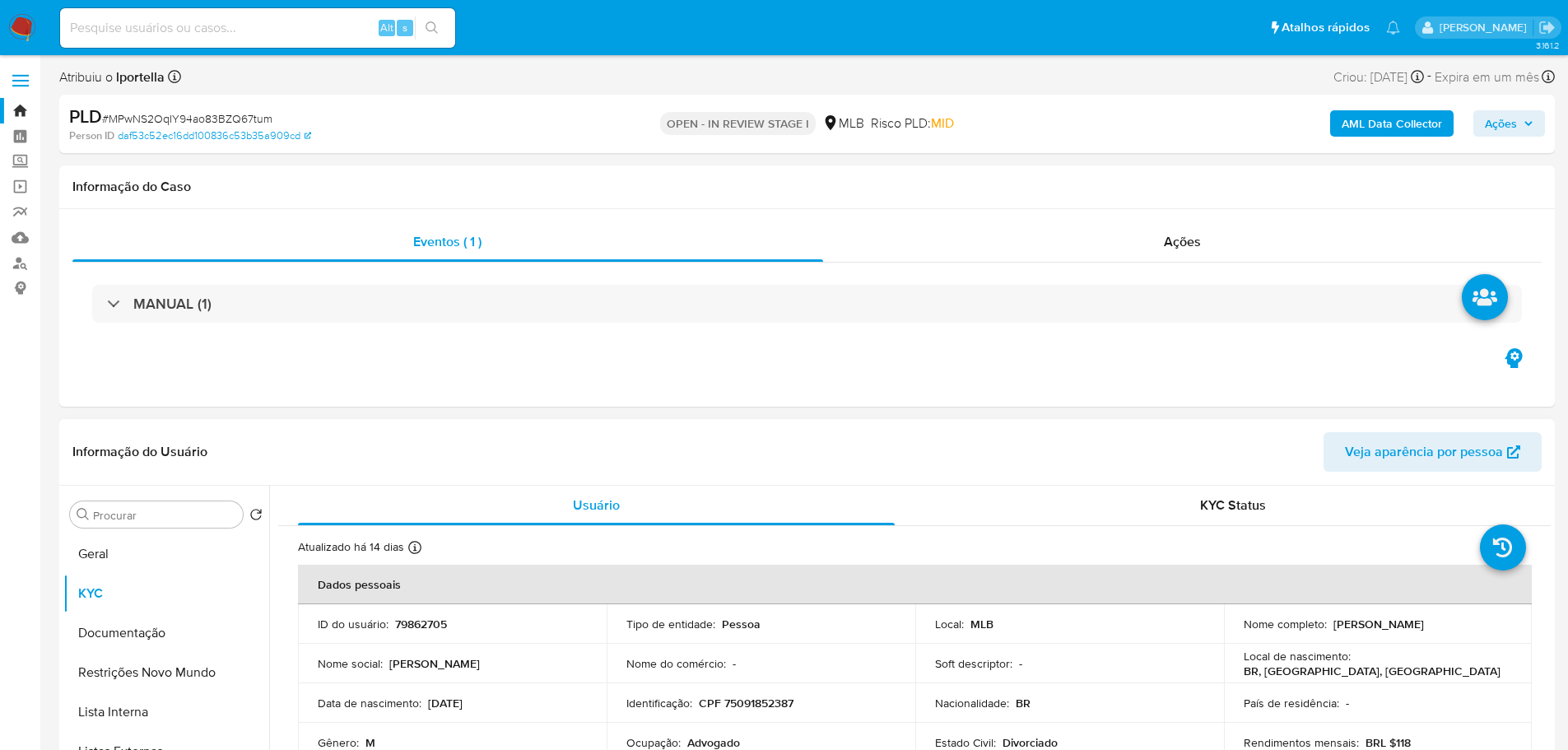
click at [771, 708] on p "CPF 75091852387" at bounding box center [747, 702] width 95 height 15
copy p "75091852387"
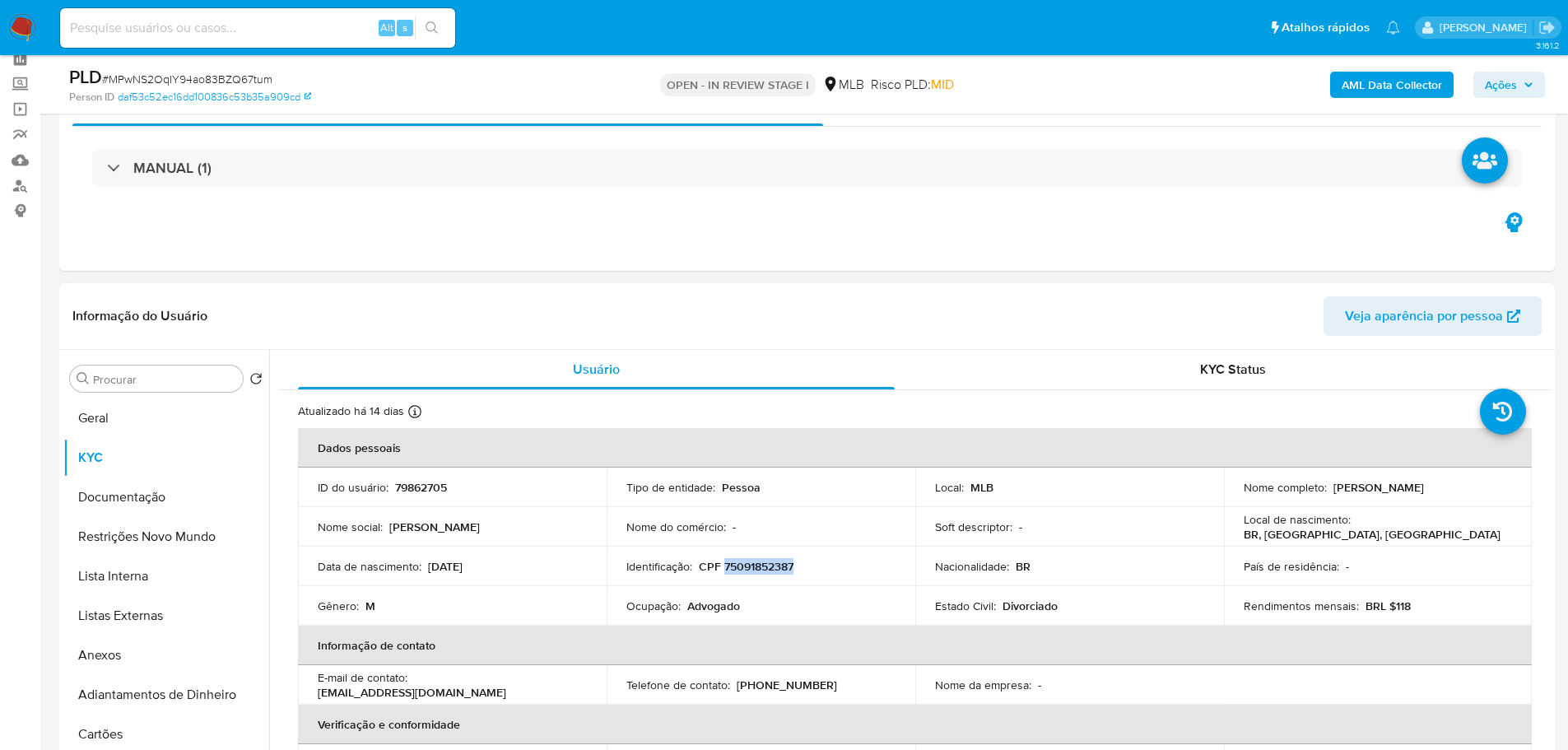
scroll to position [164, 0]
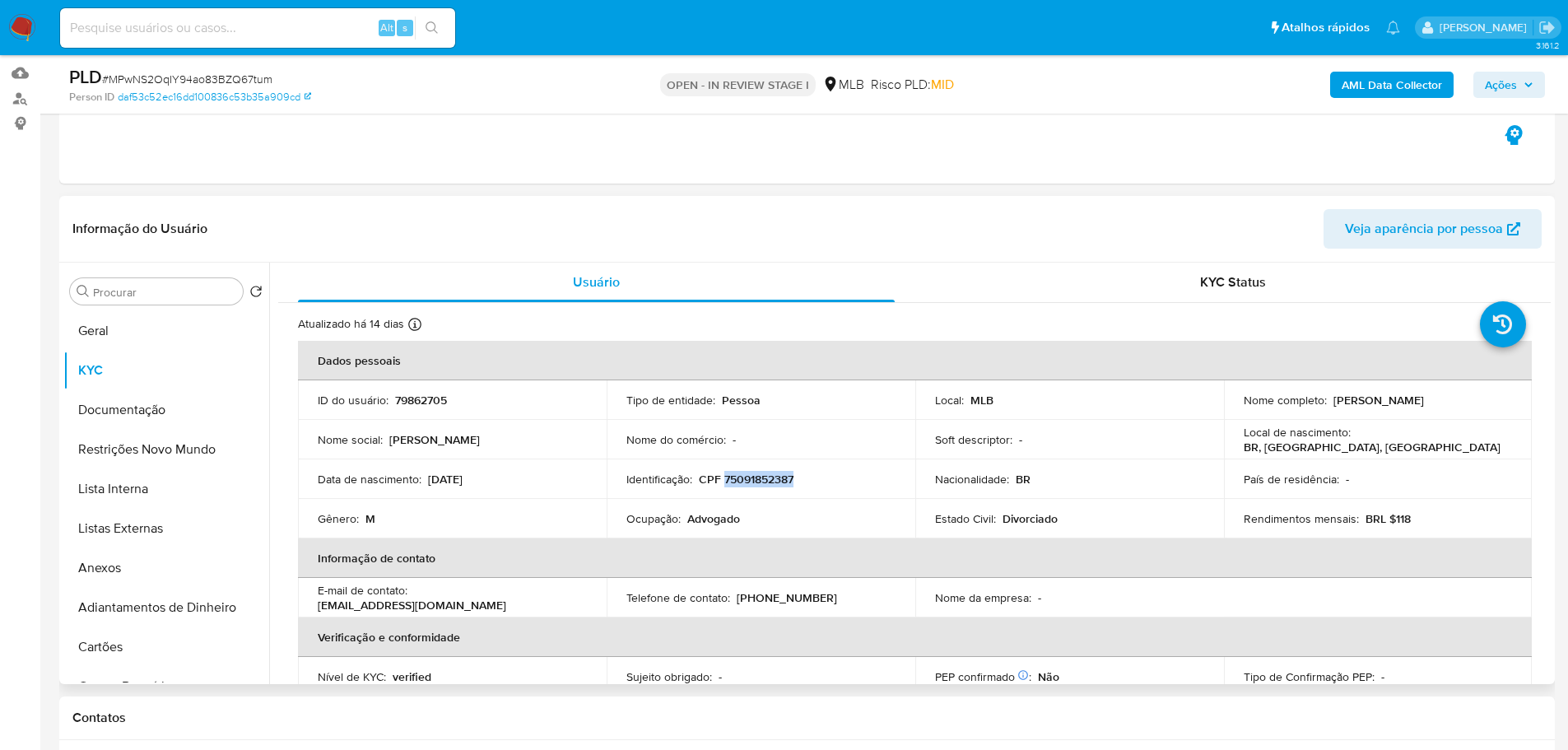
drag, startPoint x: 1479, startPoint y: 396, endPoint x: 1329, endPoint y: 407, distance: 150.4
click at [1329, 407] on div "Nome completo : Bruno Leonardo Moraes Diaz" at bounding box center [1378, 400] width 270 height 15
copy p "Bruno Leonardo Moraes Diaz"
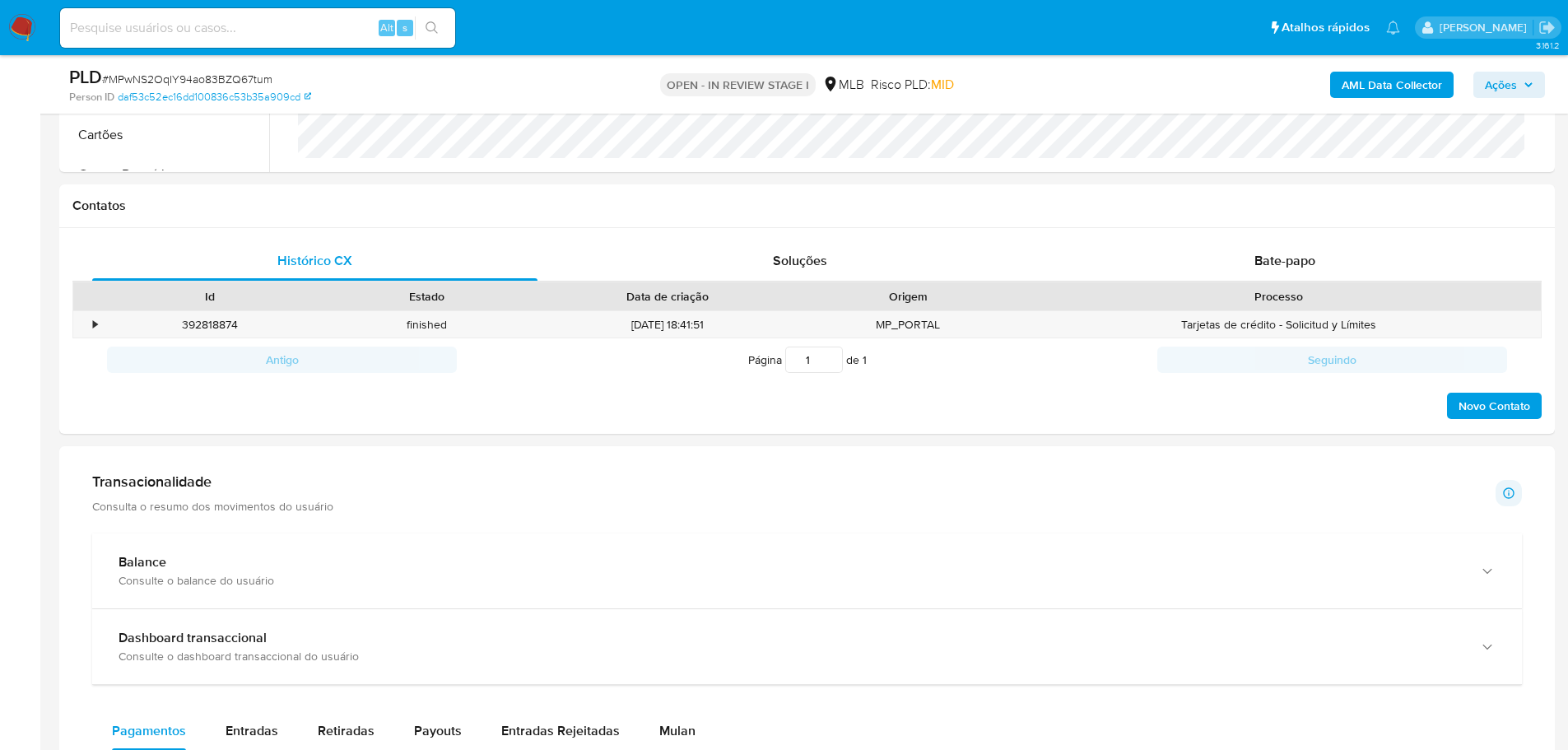
scroll to position [823, 0]
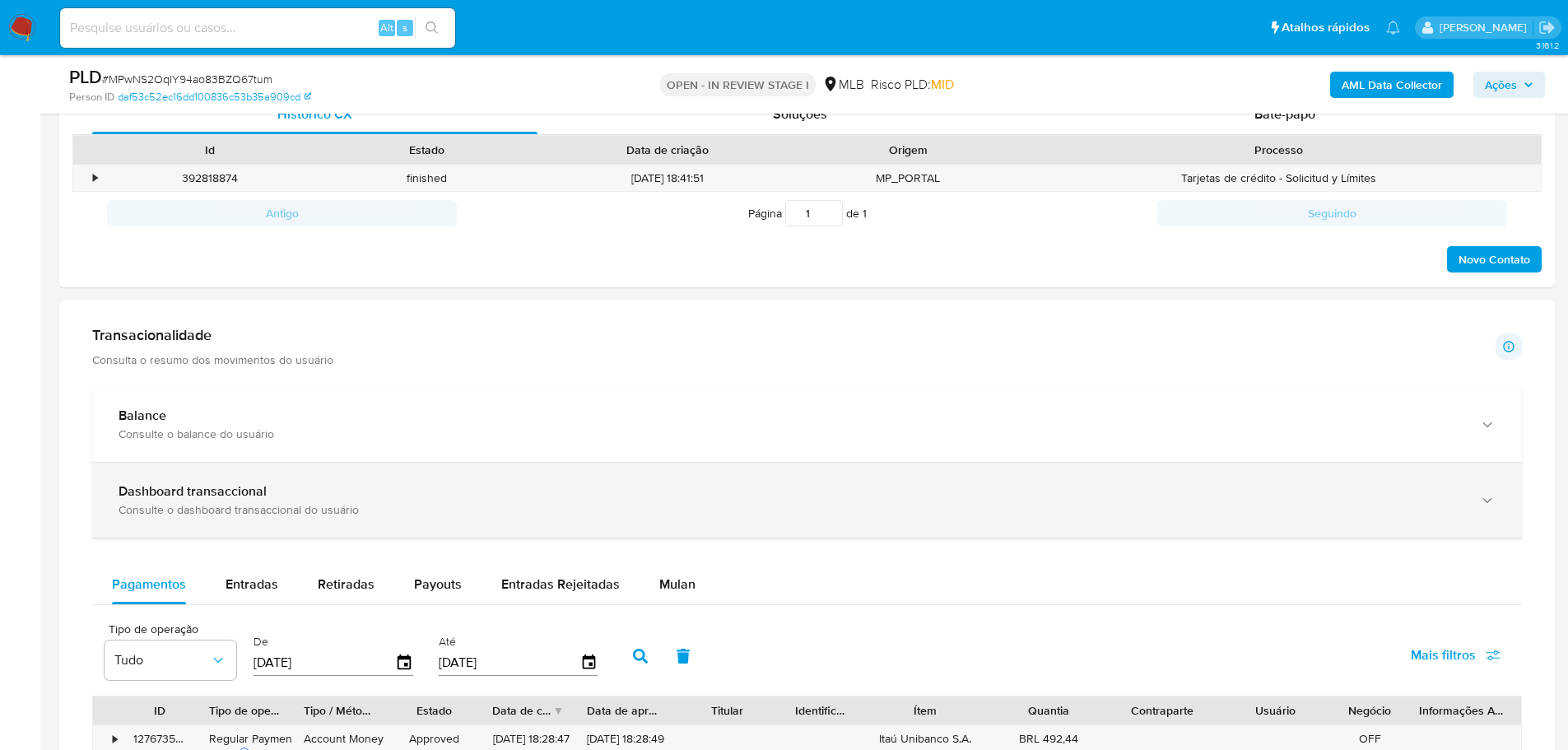
click at [514, 514] on div "Consulte o dashboard transaccional do usuário" at bounding box center [790, 510] width 1344 height 15
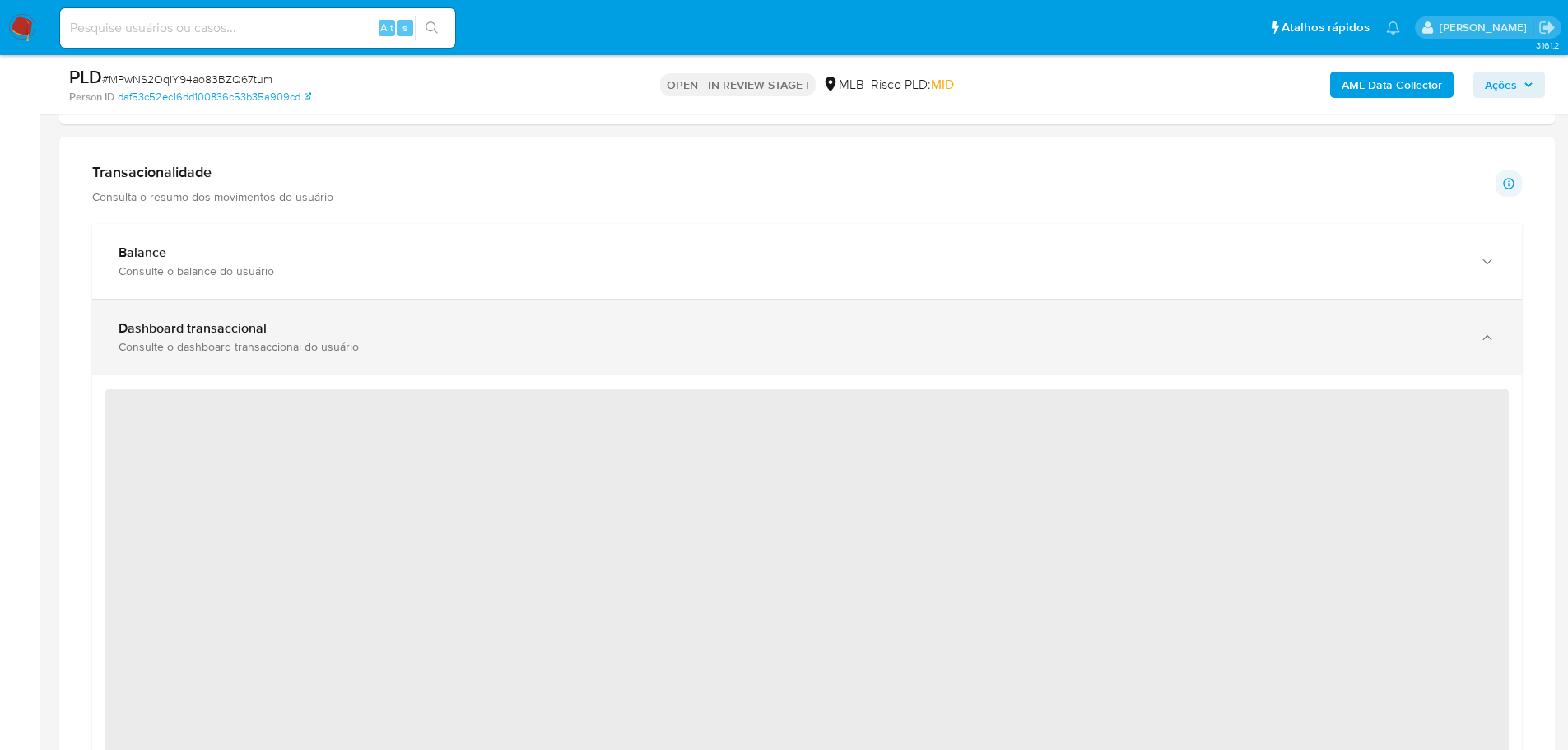
scroll to position [988, 0]
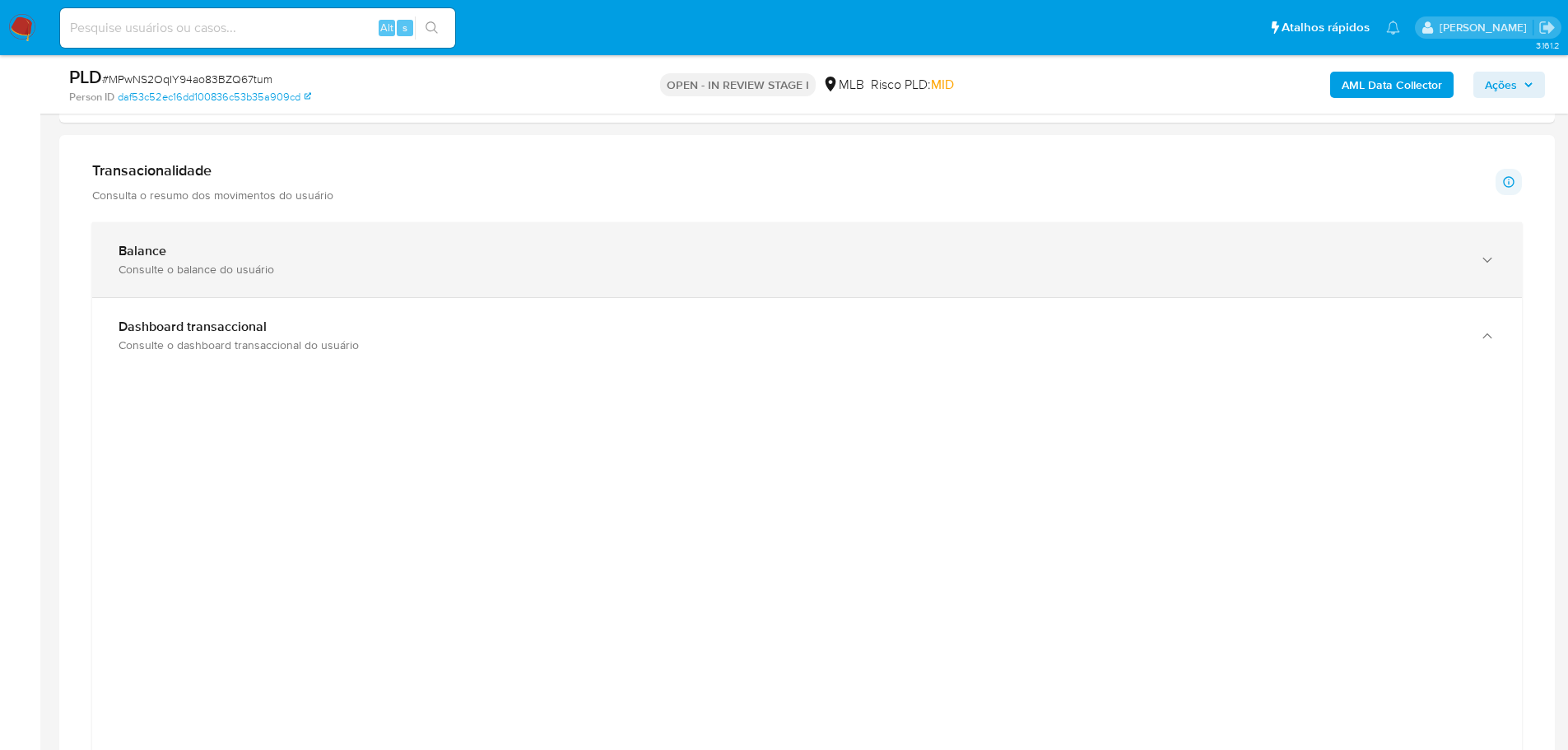
click at [337, 245] on div "Balance" at bounding box center [790, 251] width 1344 height 16
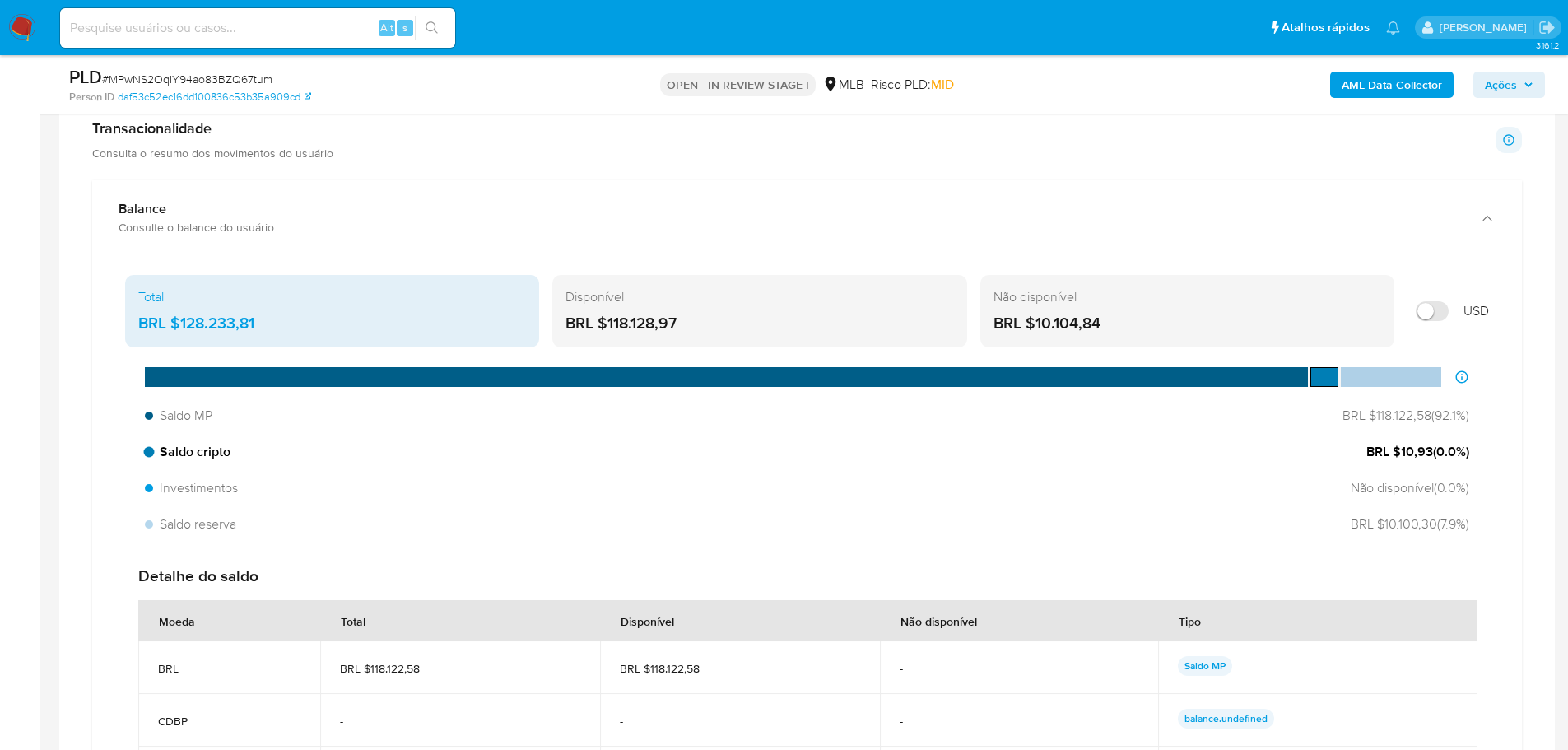
scroll to position [1070, 0]
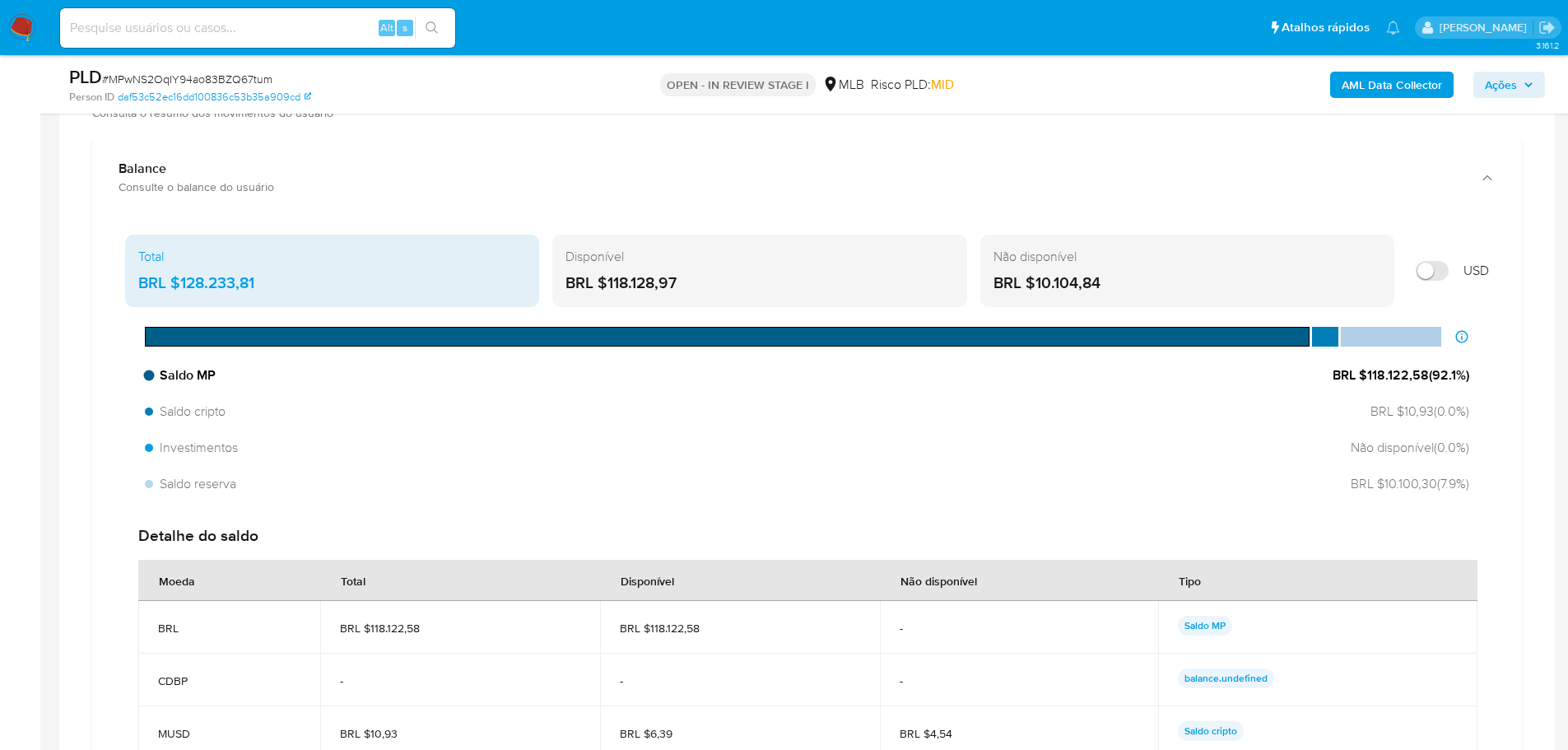
drag, startPoint x: 1423, startPoint y: 375, endPoint x: 1366, endPoint y: 377, distance: 57.0
click at [1366, 377] on span "BRL $118.122,58 ( 92.1 %)" at bounding box center [1402, 375] width 137 height 18
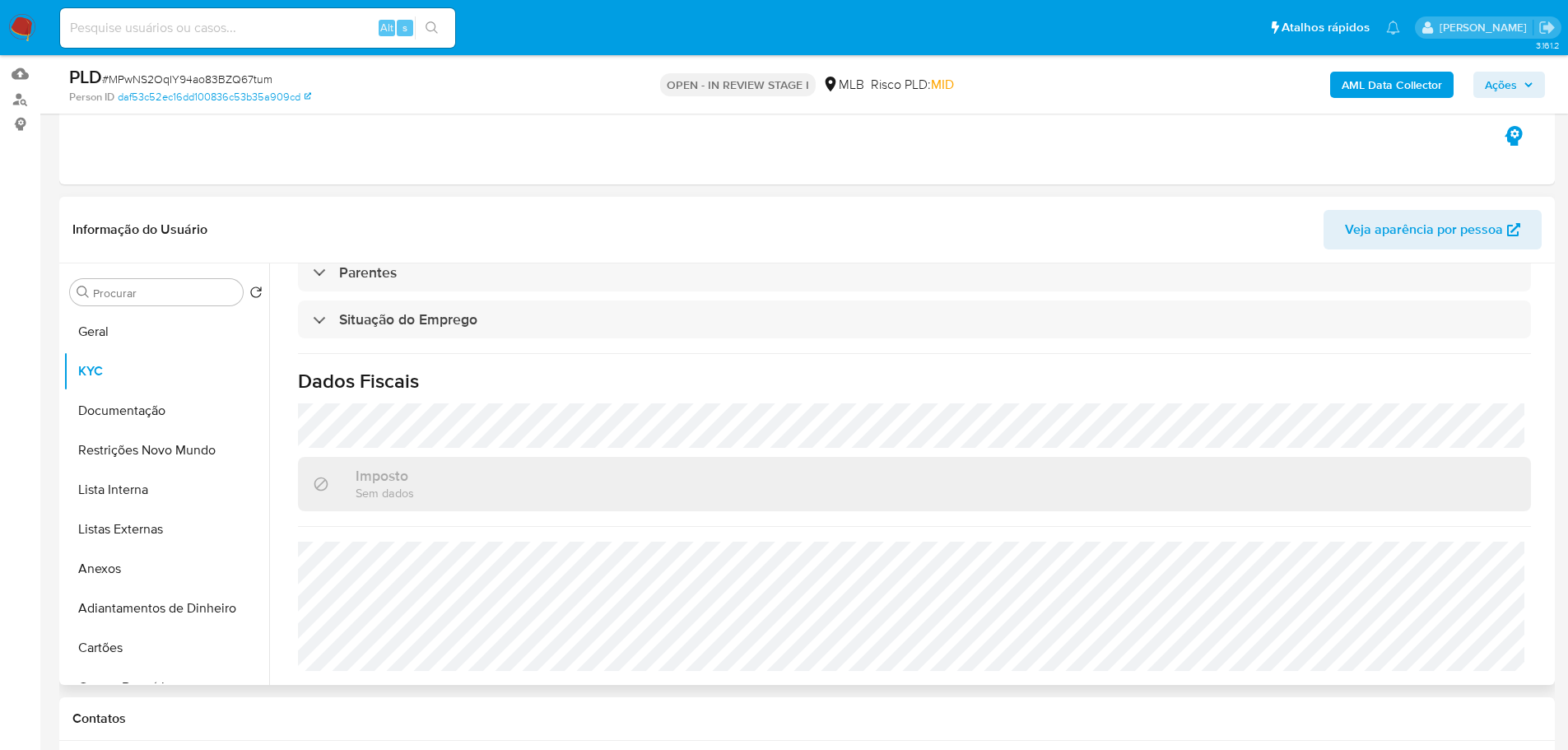
scroll to position [164, 0]
click at [120, 345] on button "Geral" at bounding box center [159, 331] width 193 height 39
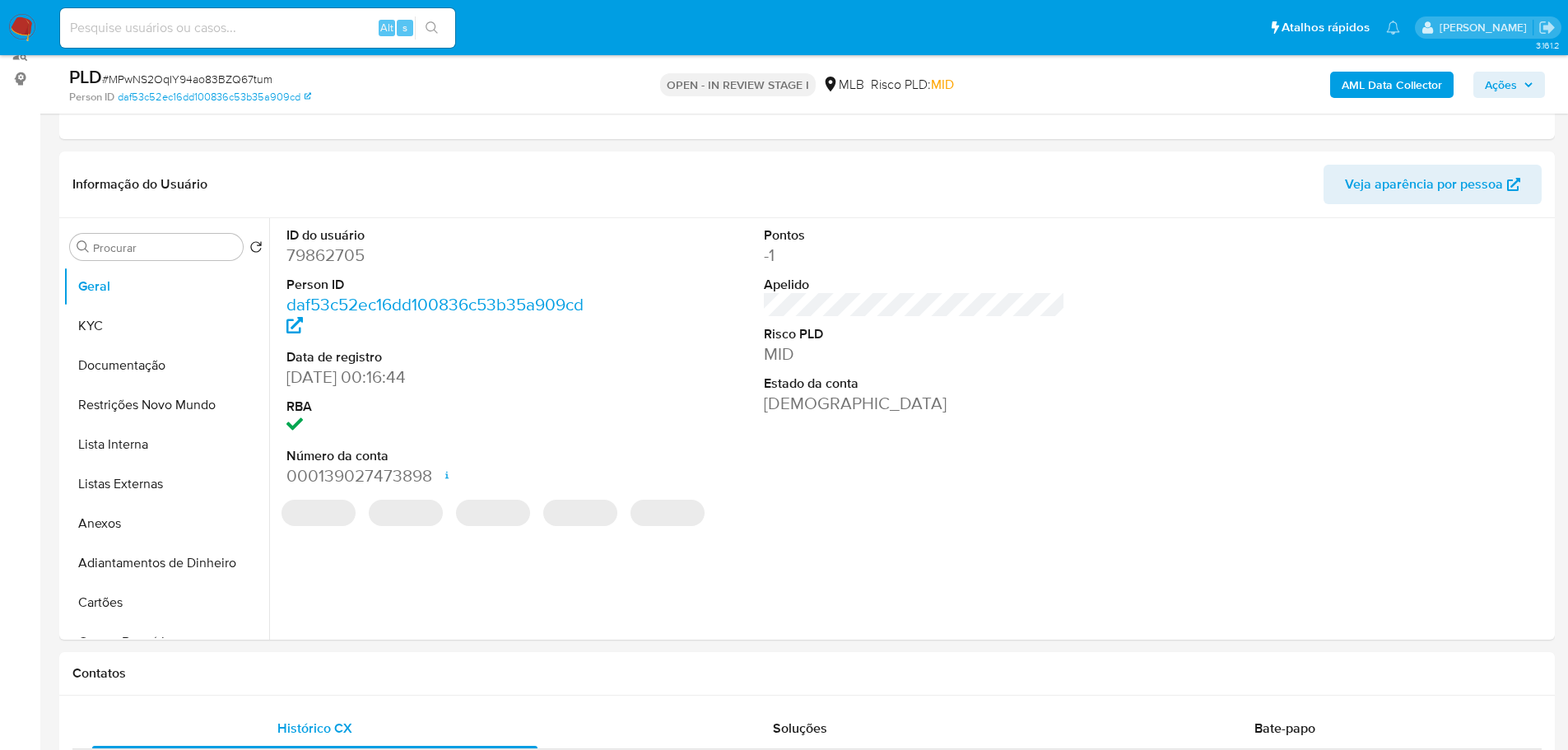
scroll to position [204, 0]
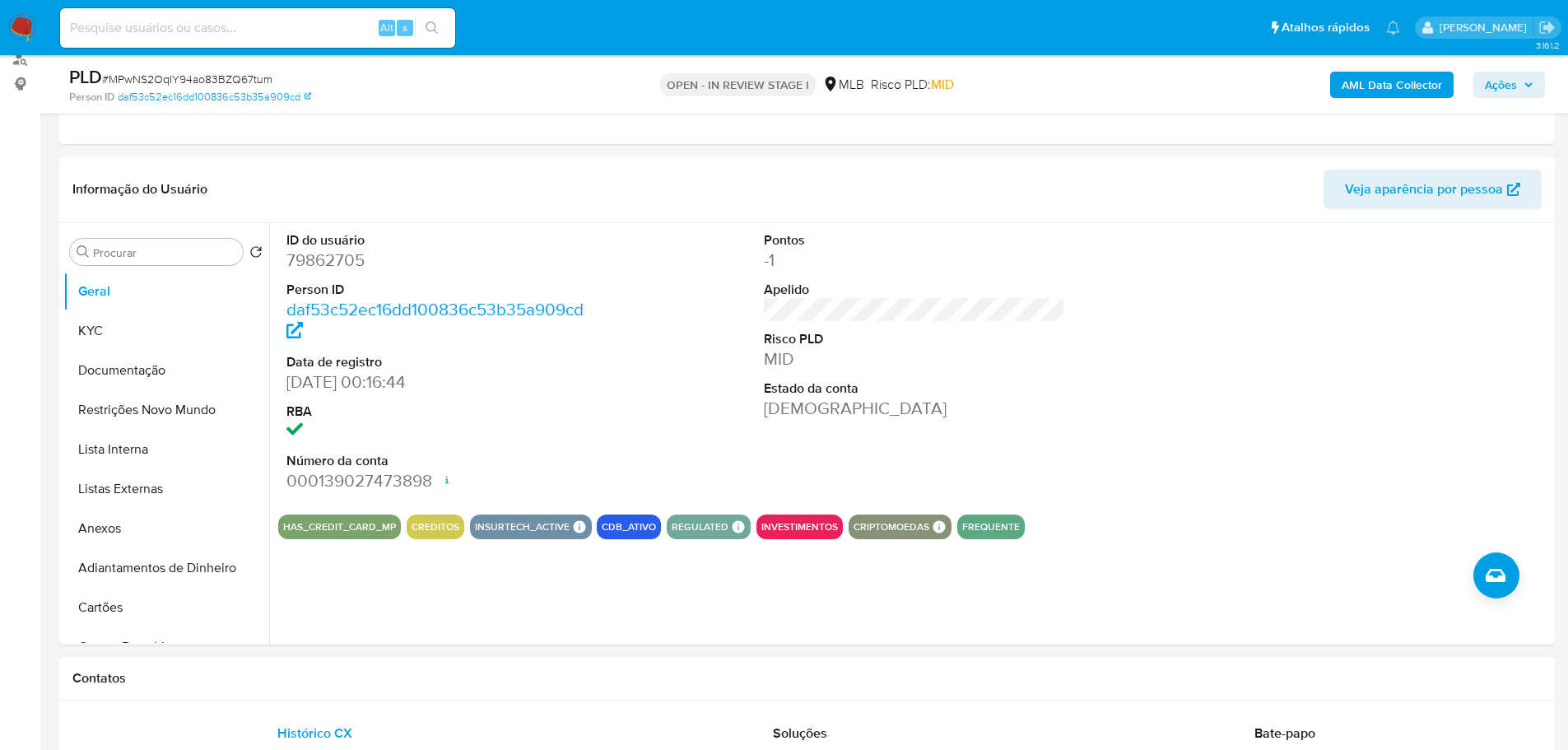
click at [113, 324] on button "KYC" at bounding box center [159, 331] width 193 height 39
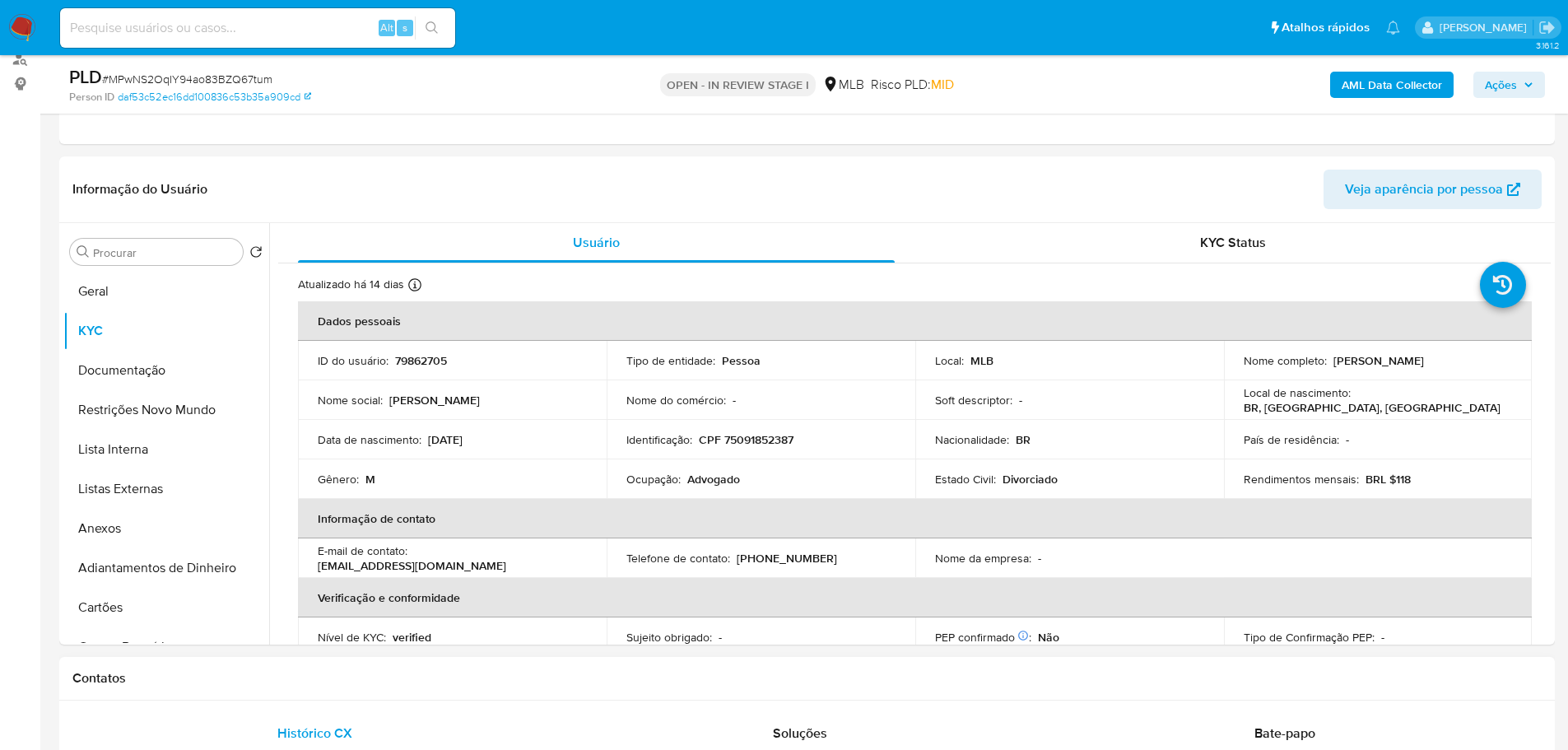
click at [366, 681] on h1 "Contatos" at bounding box center [807, 678] width 1469 height 16
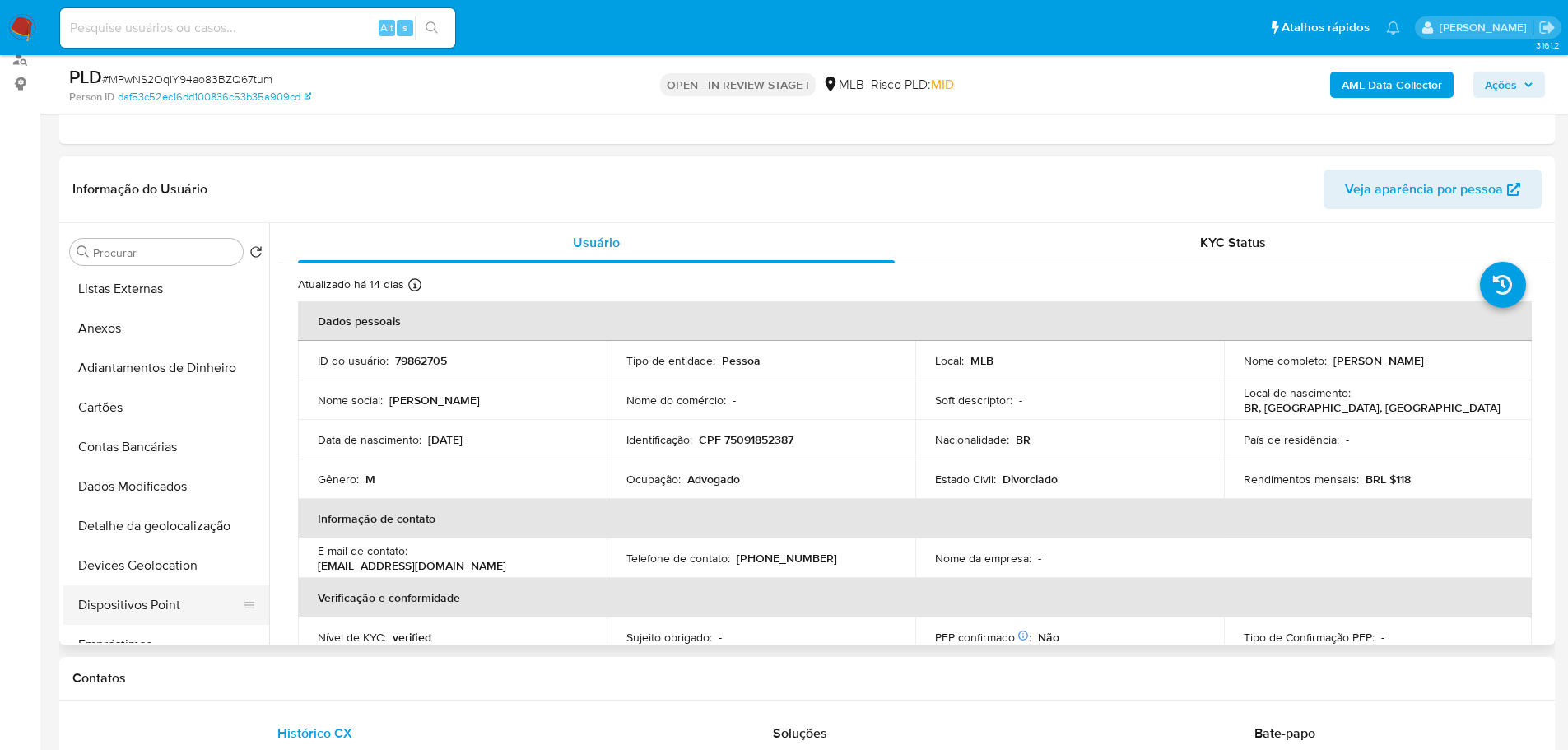
scroll to position [329, 0]
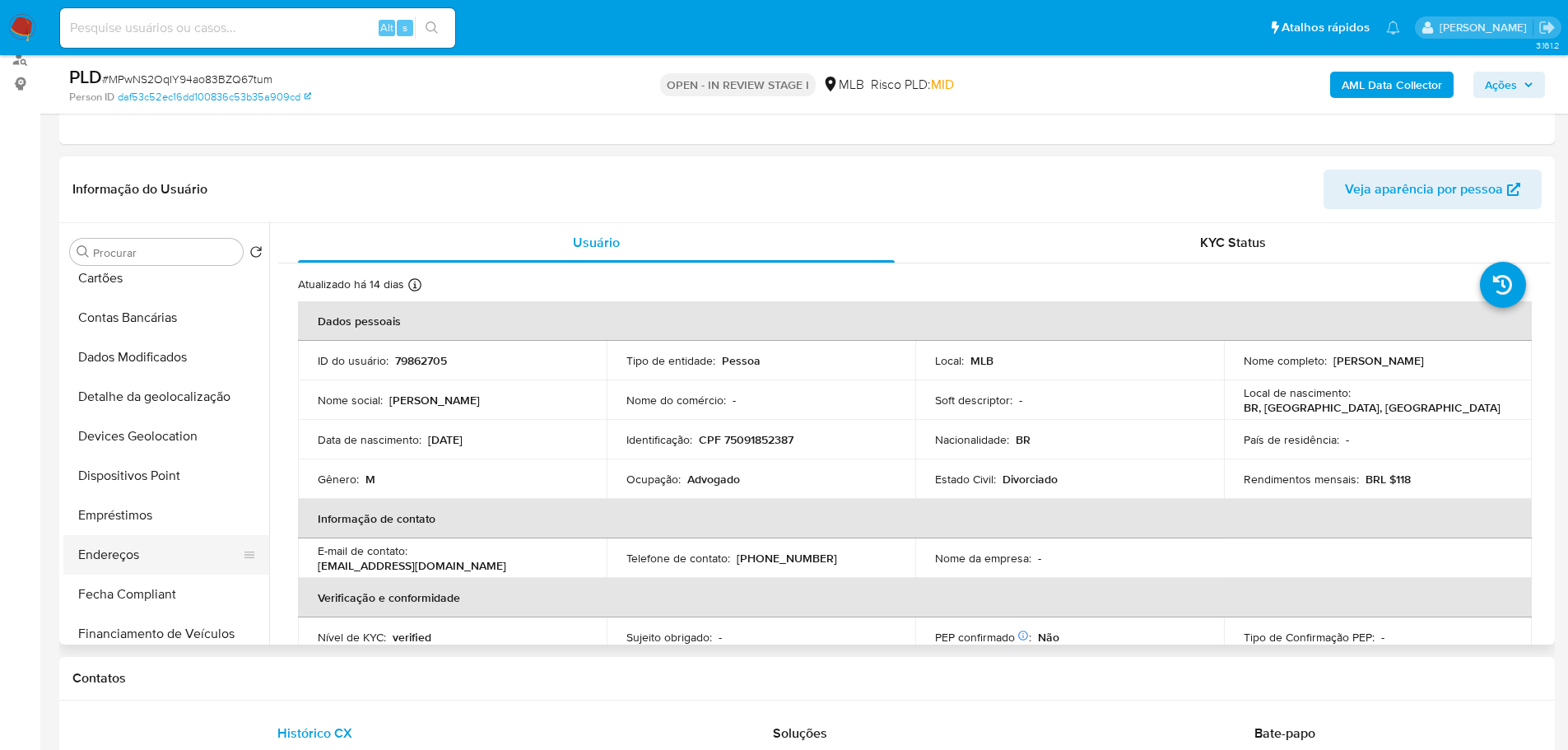
click at [142, 552] on button "Endereços" at bounding box center [159, 555] width 193 height 39
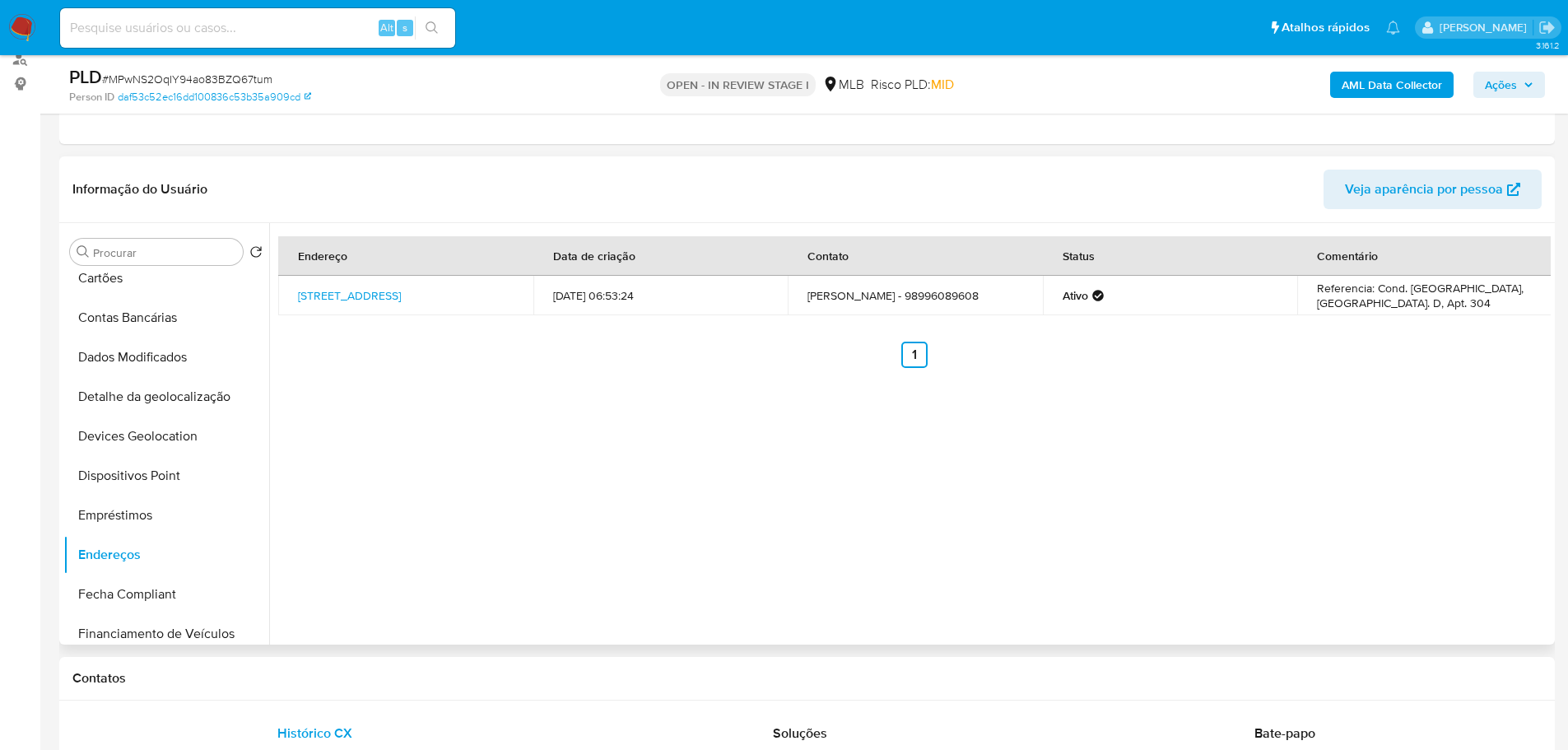
drag, startPoint x: 386, startPoint y: 704, endPoint x: 281, endPoint y: 636, distance: 125.1
click at [145, 397] on button "Detalhe da geolocalização" at bounding box center [159, 396] width 193 height 39
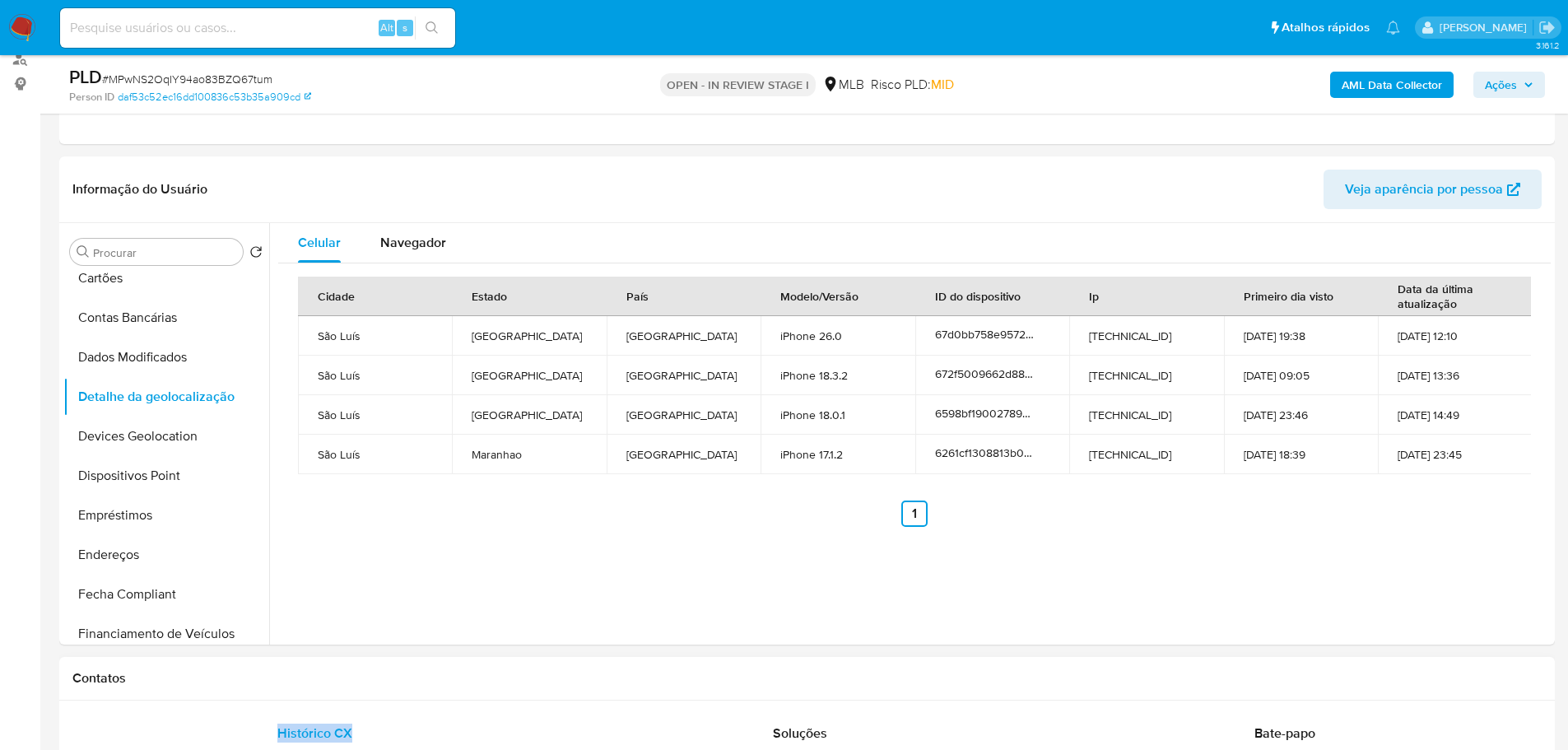
click at [352, 677] on h1 "Contatos" at bounding box center [807, 678] width 1469 height 16
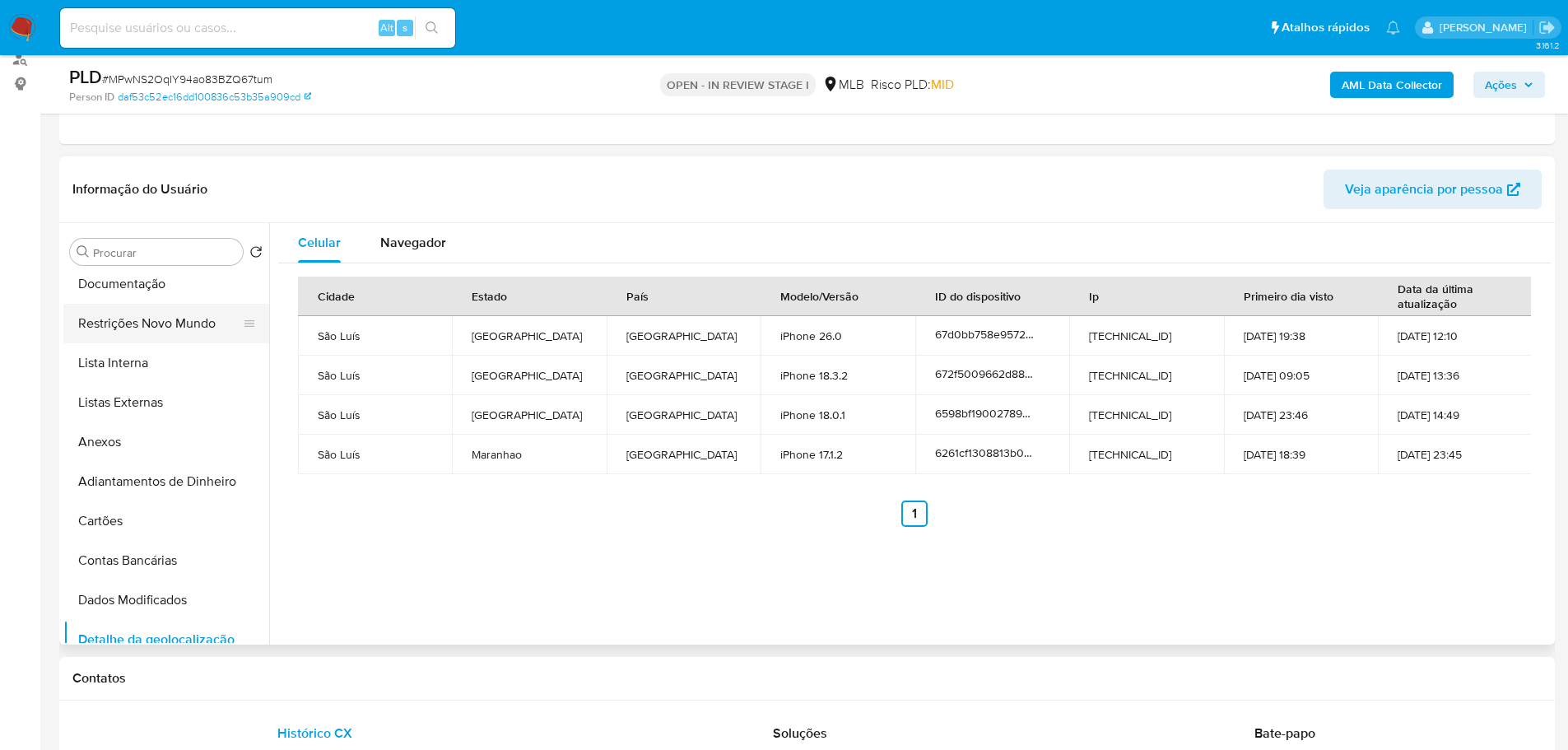
scroll to position [0, 0]
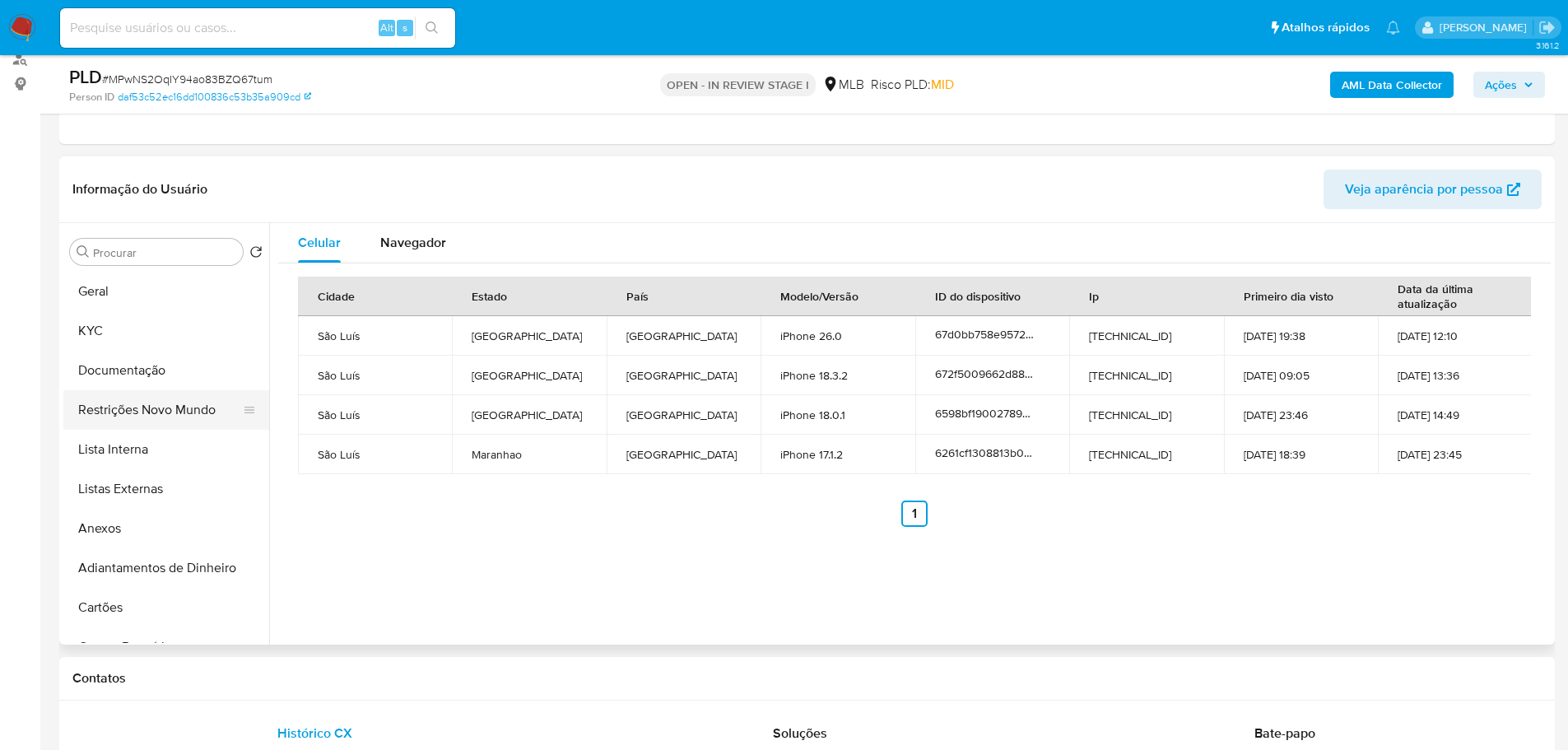
click at [137, 395] on button "Restrições Novo Mundo" at bounding box center [159, 409] width 193 height 39
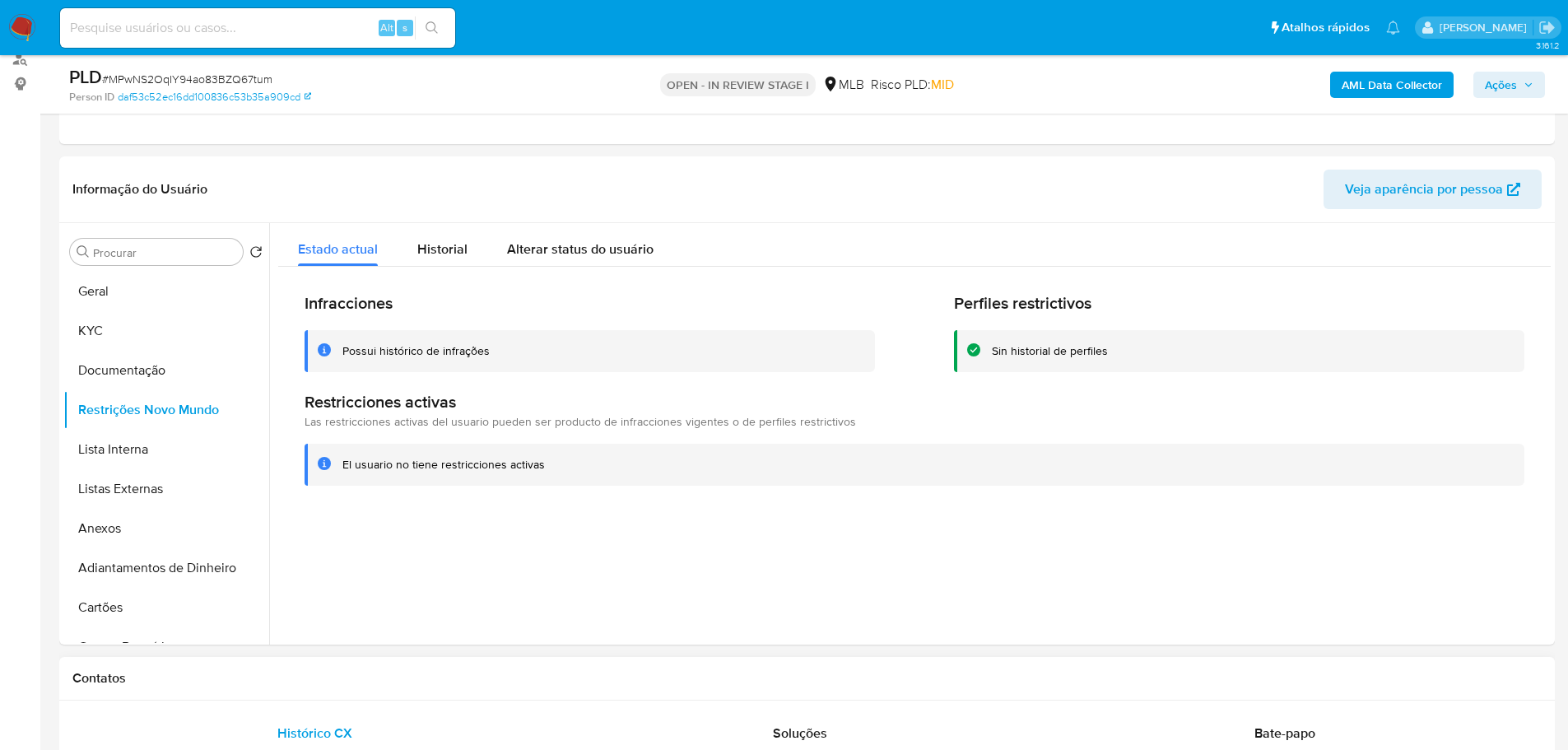
click at [342, 681] on h1 "Contatos" at bounding box center [807, 678] width 1469 height 16
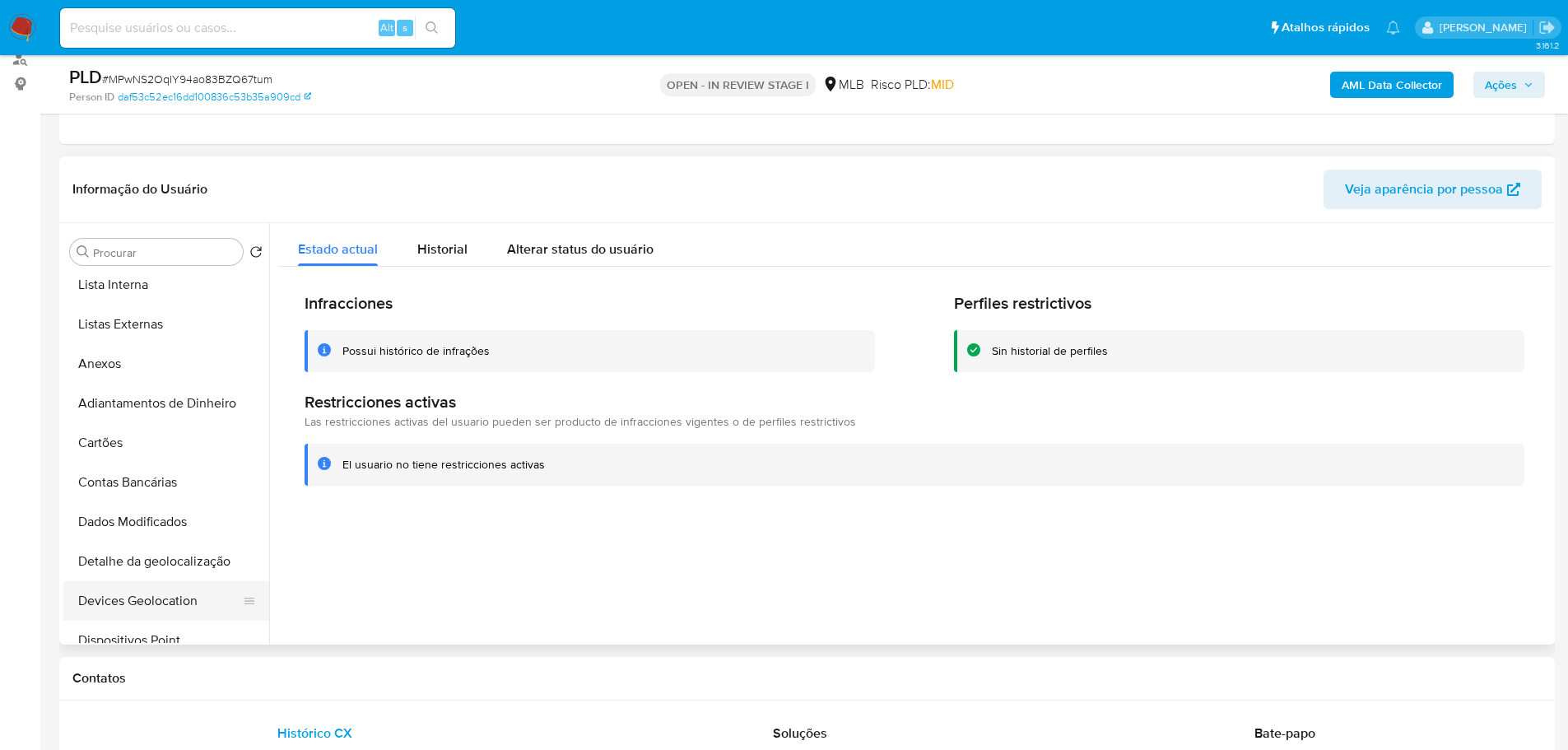
scroll to position [247, 0]
click at [147, 553] on button "Dispositivos Point" at bounding box center [159, 557] width 193 height 39
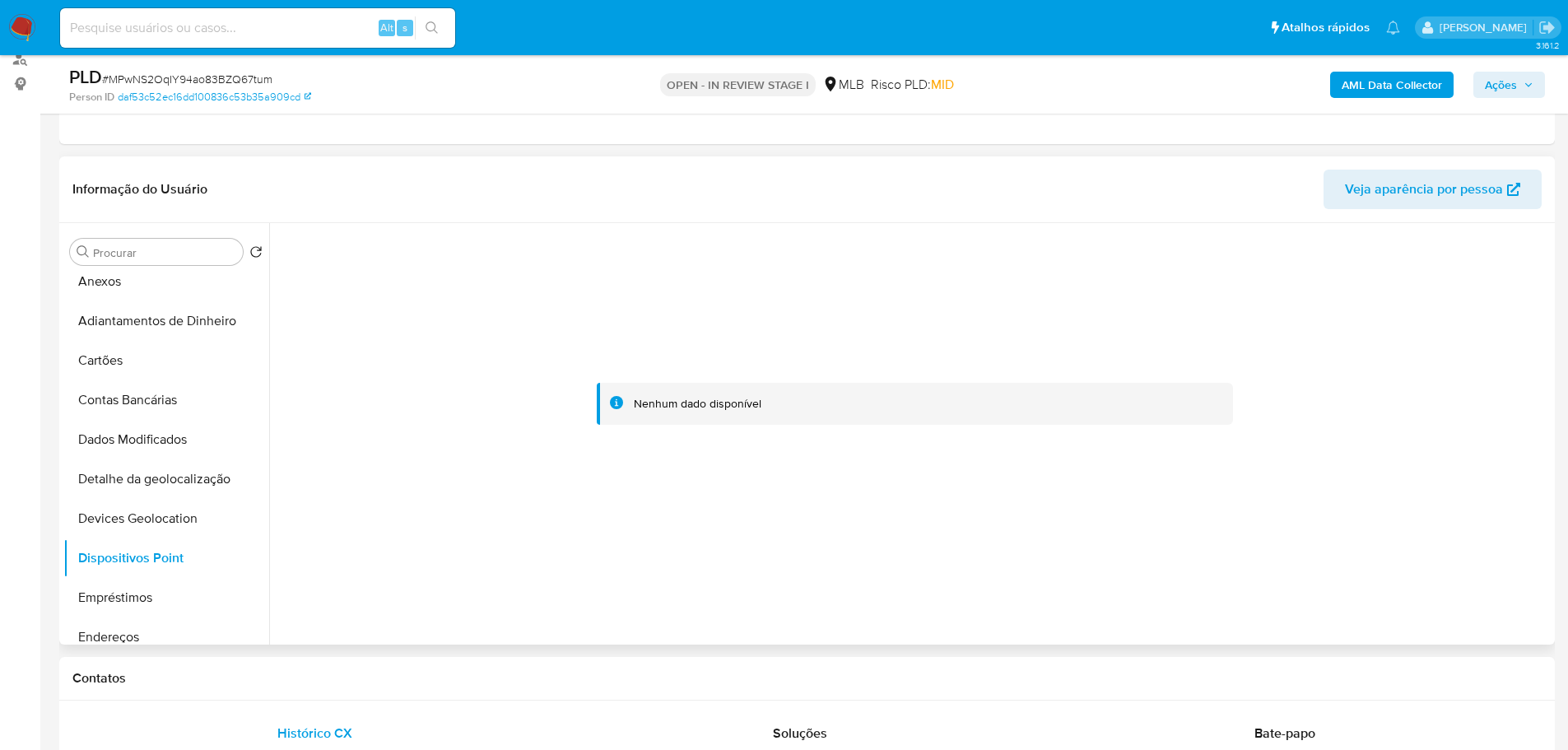
click at [524, 621] on div at bounding box center [910, 433] width 1282 height 421
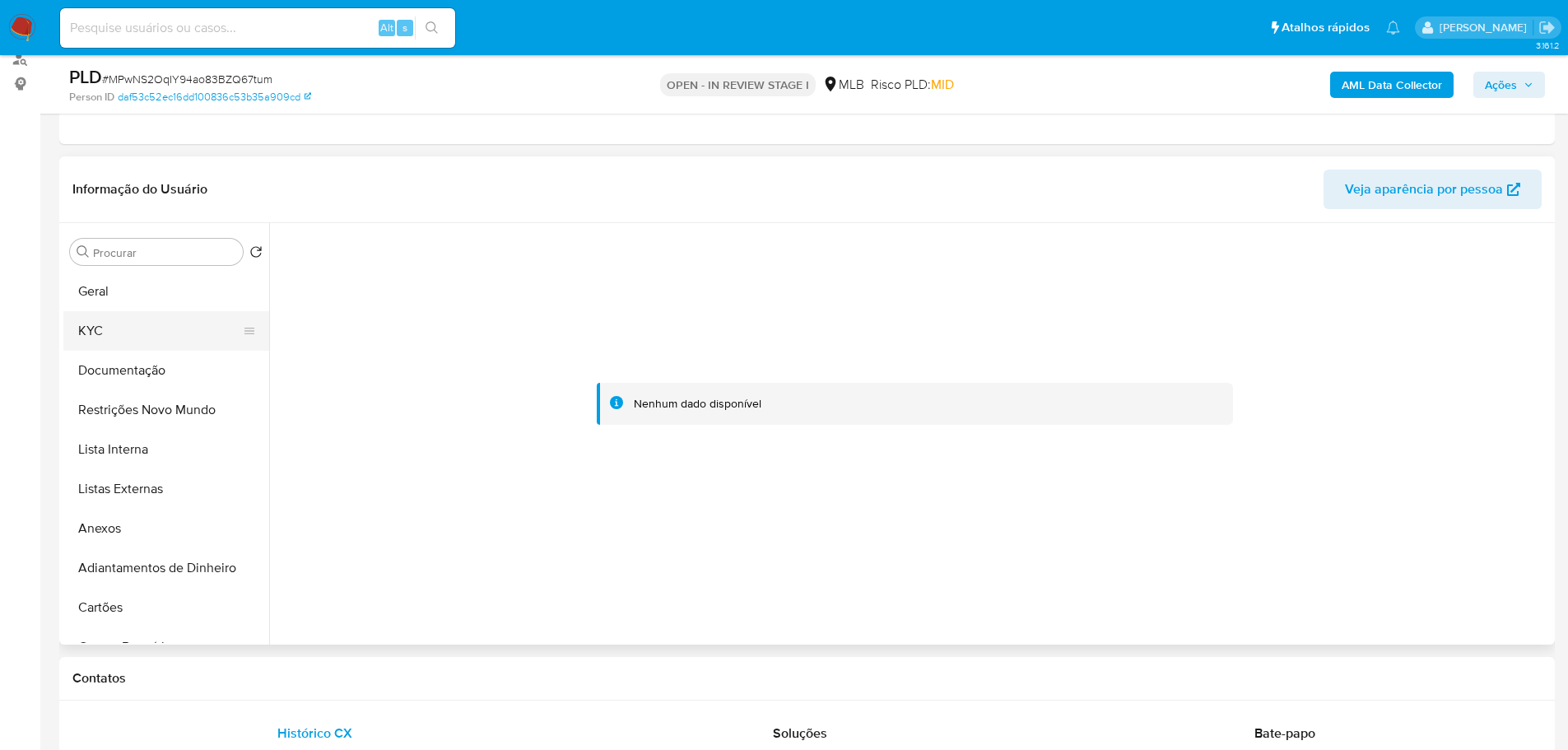
click at [110, 332] on button "KYC" at bounding box center [159, 331] width 193 height 39
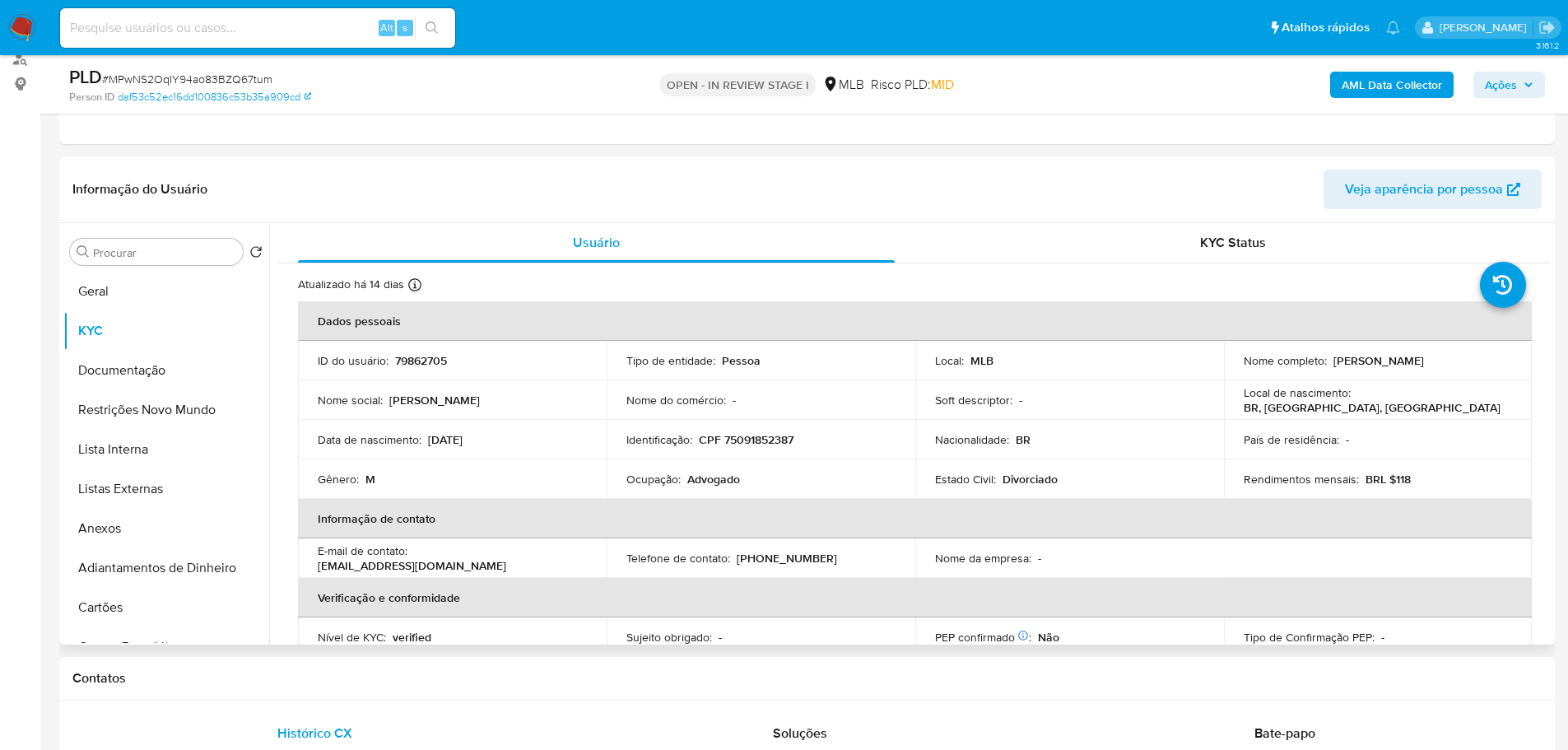
click at [767, 444] on p "CPF 75091852387" at bounding box center [747, 439] width 95 height 15
copy p "75091852387"
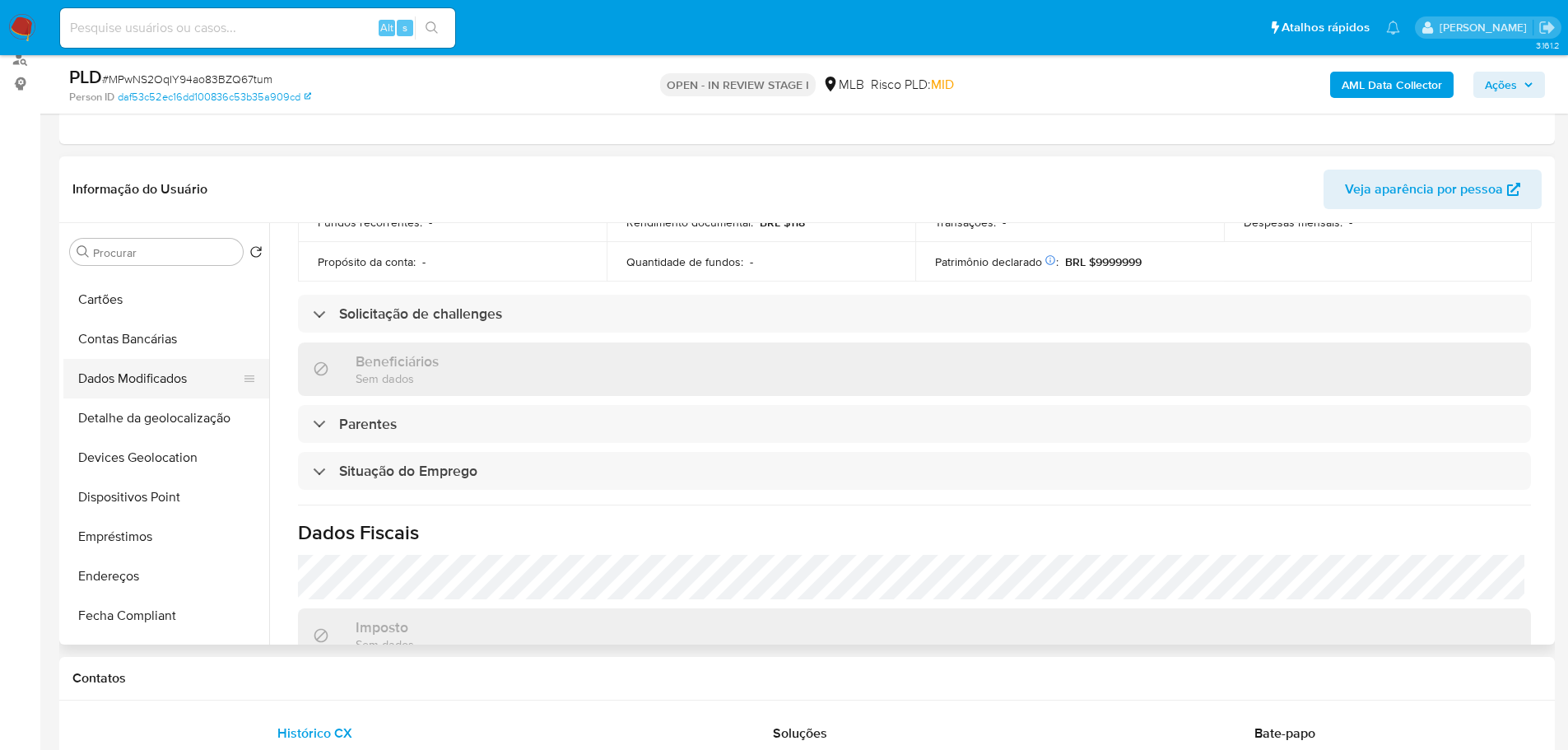
scroll to position [411, 0]
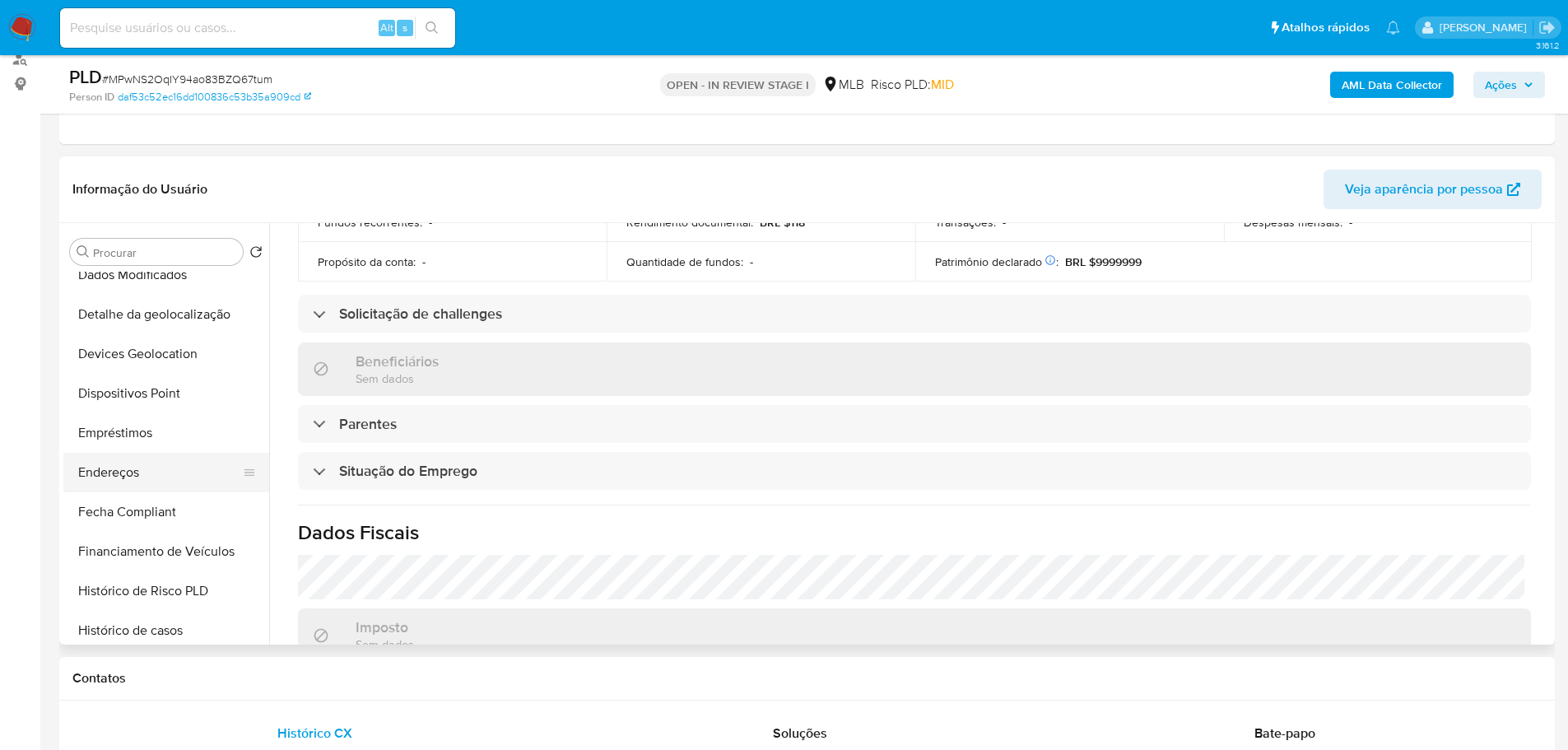
click at [126, 465] on button "Endereços" at bounding box center [159, 471] width 193 height 39
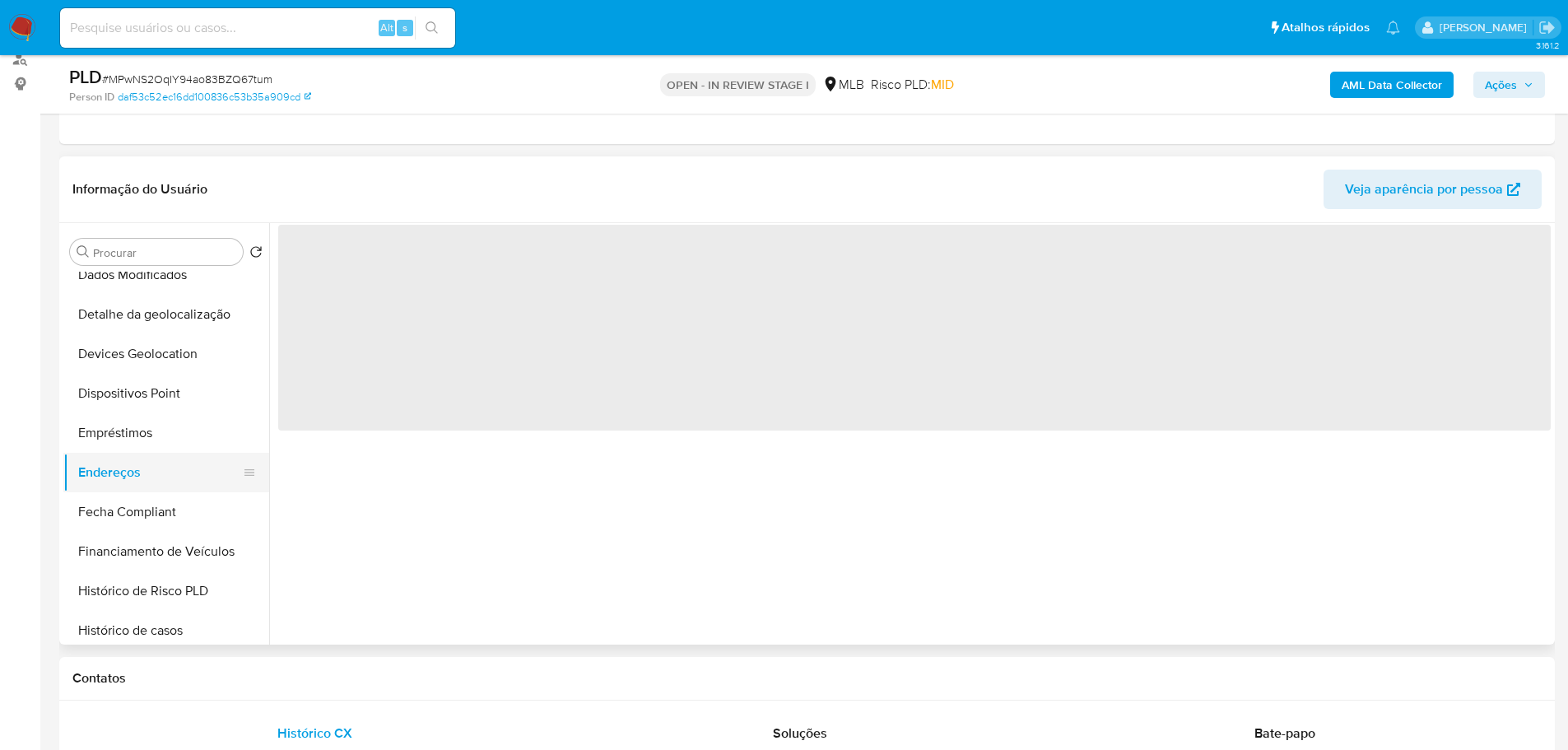
scroll to position [0, 0]
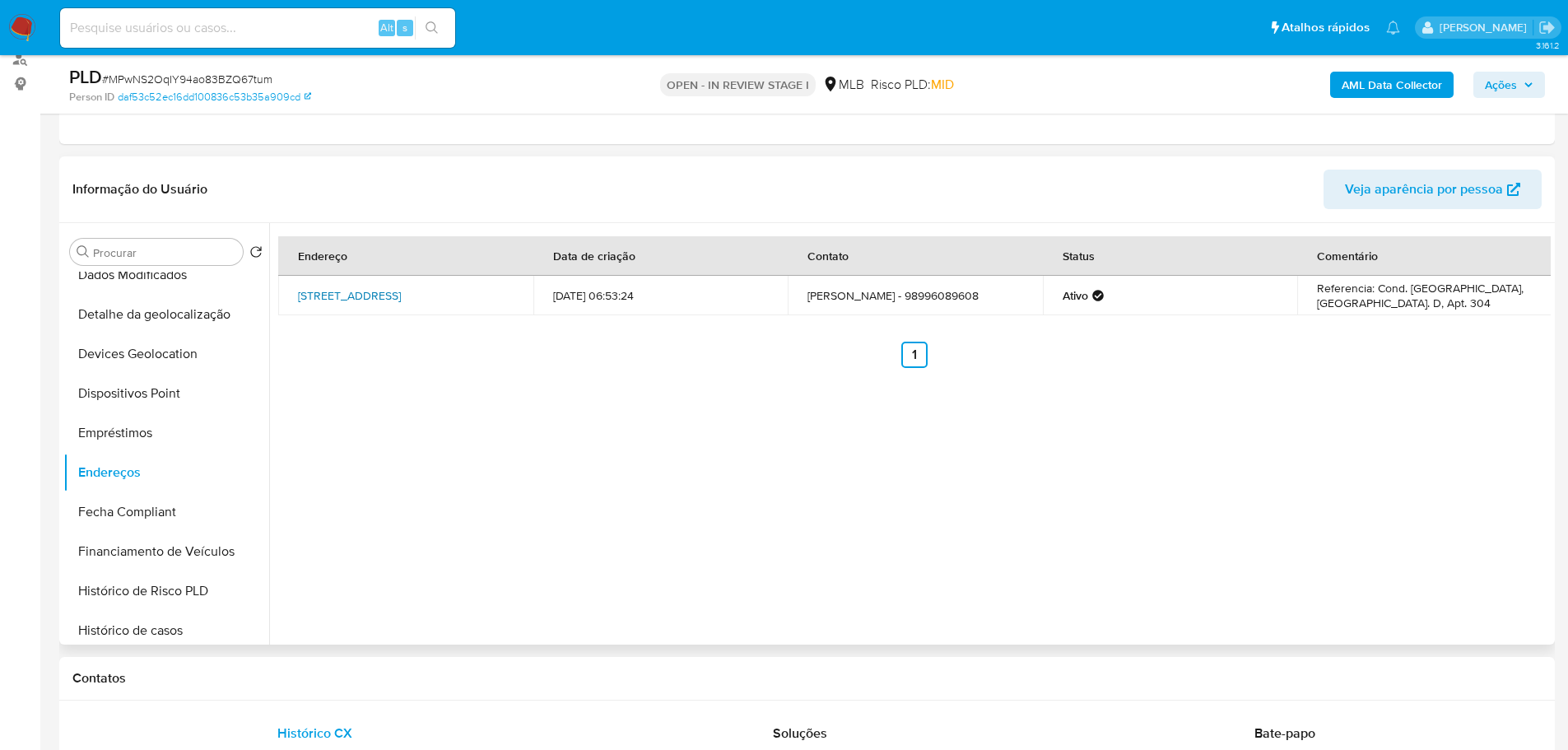
click at [356, 291] on link "Rua Das Siriemas 1, São Luís, Maranhão, 65075390, Brasil 1" at bounding box center [349, 295] width 103 height 16
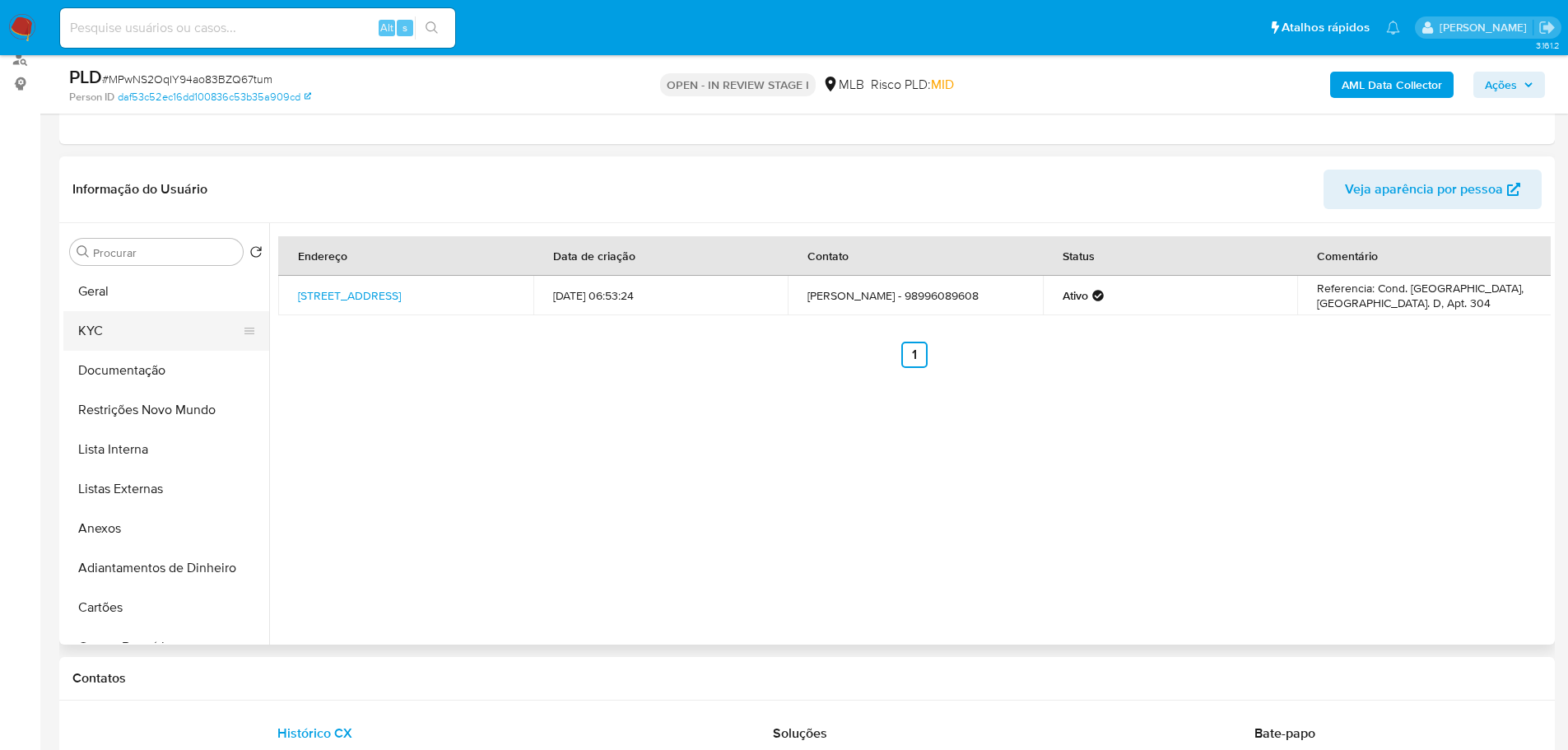
click at [98, 327] on button "KYC" at bounding box center [159, 331] width 193 height 39
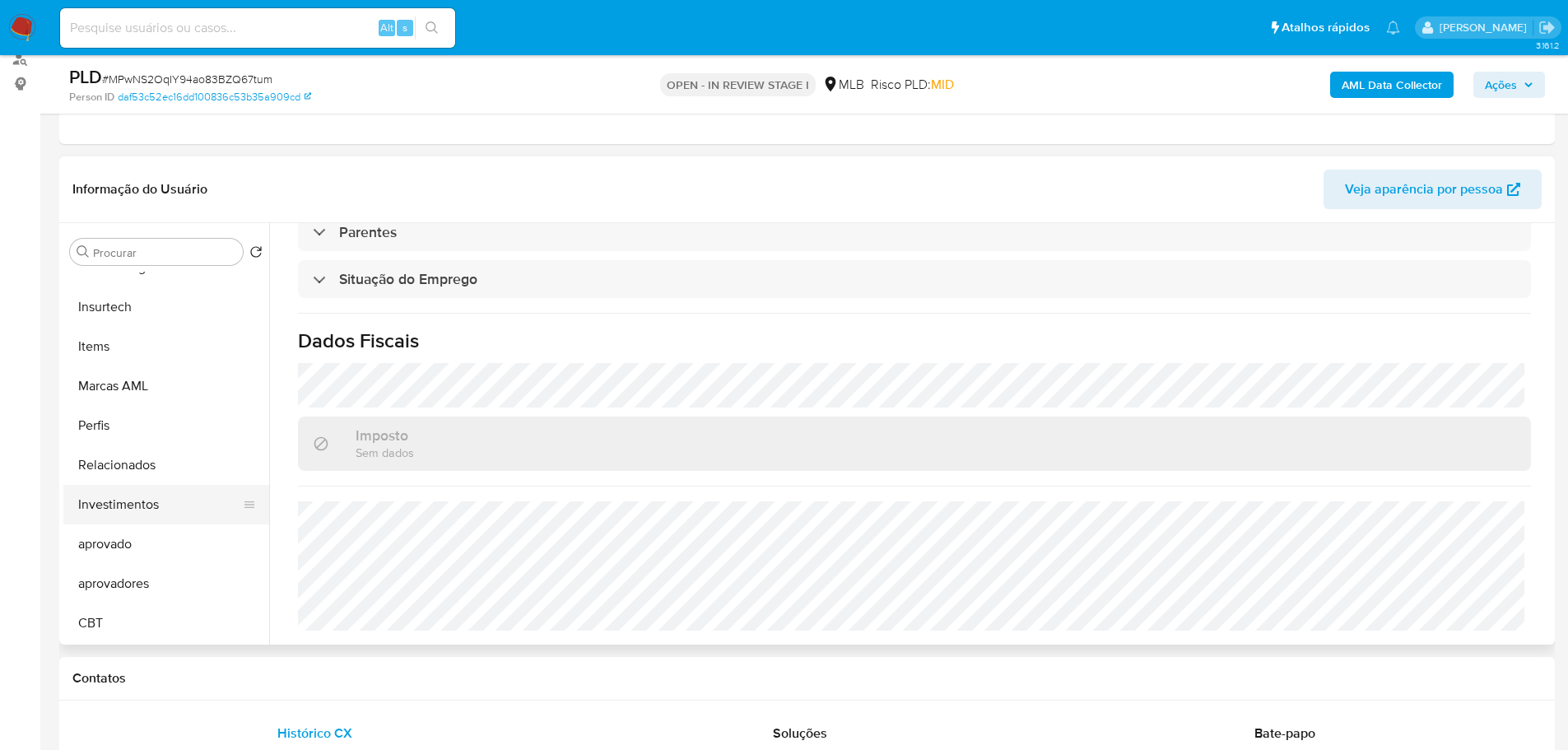
scroll to position [360, 0]
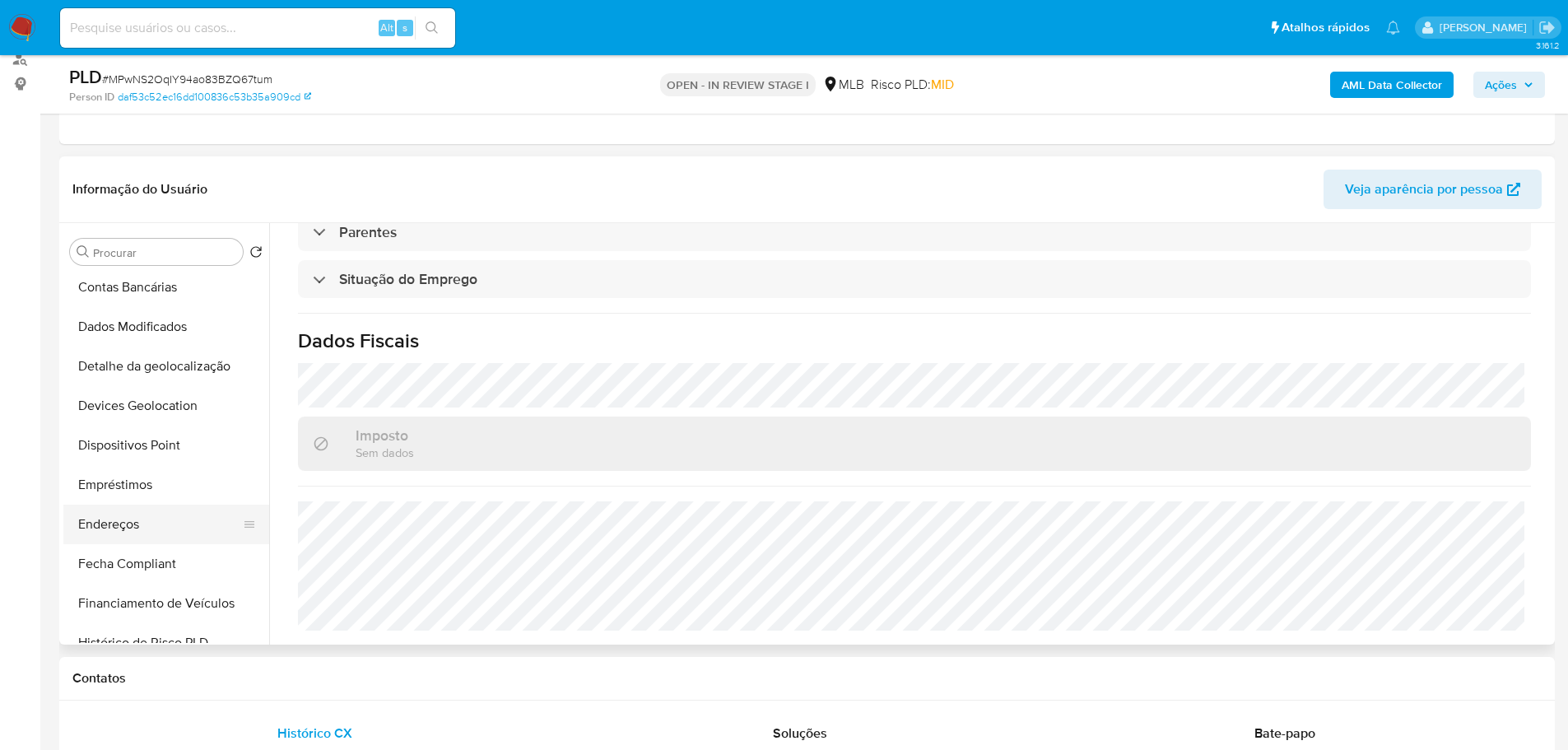
click at [154, 518] on button "Endereços" at bounding box center [159, 523] width 193 height 39
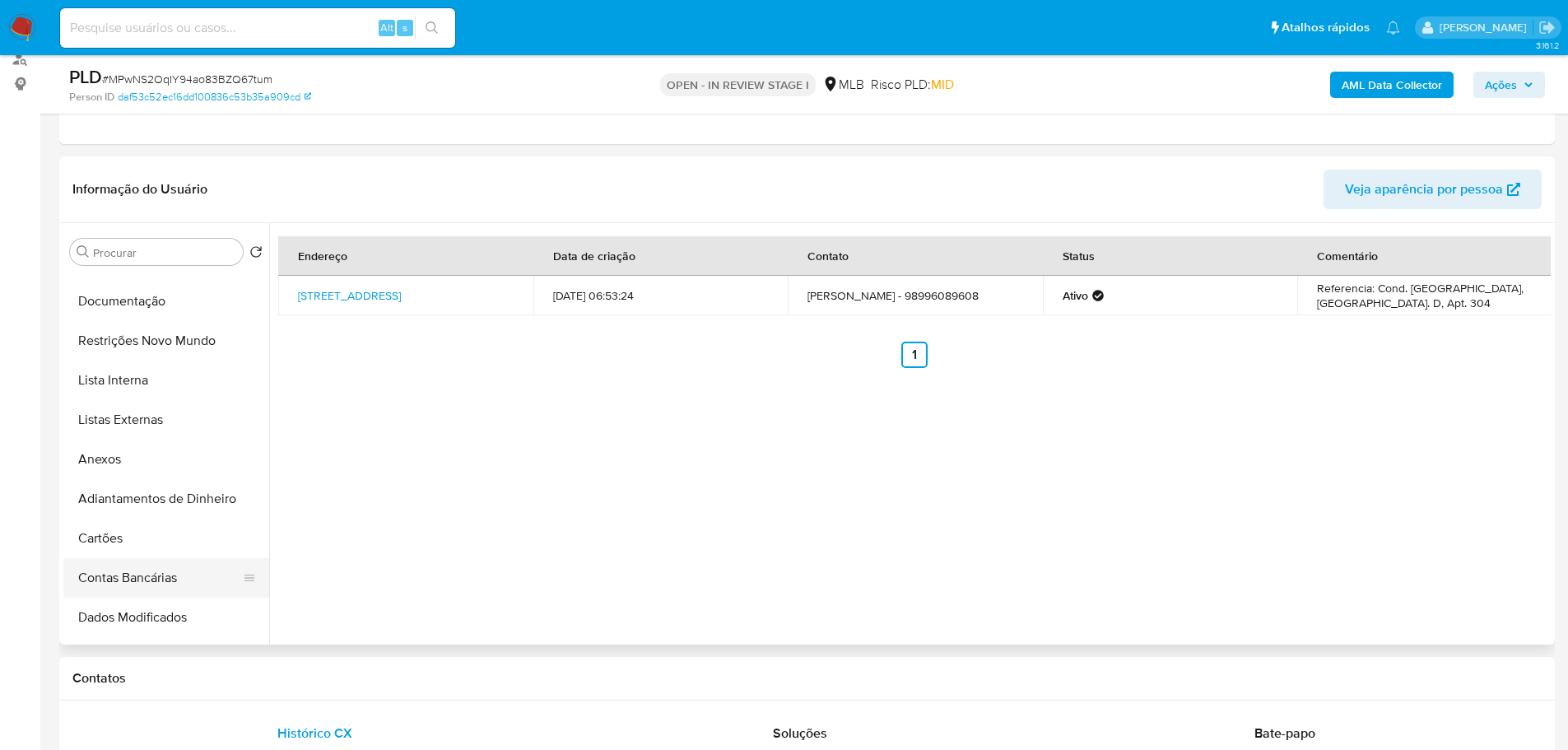
scroll to position [0, 0]
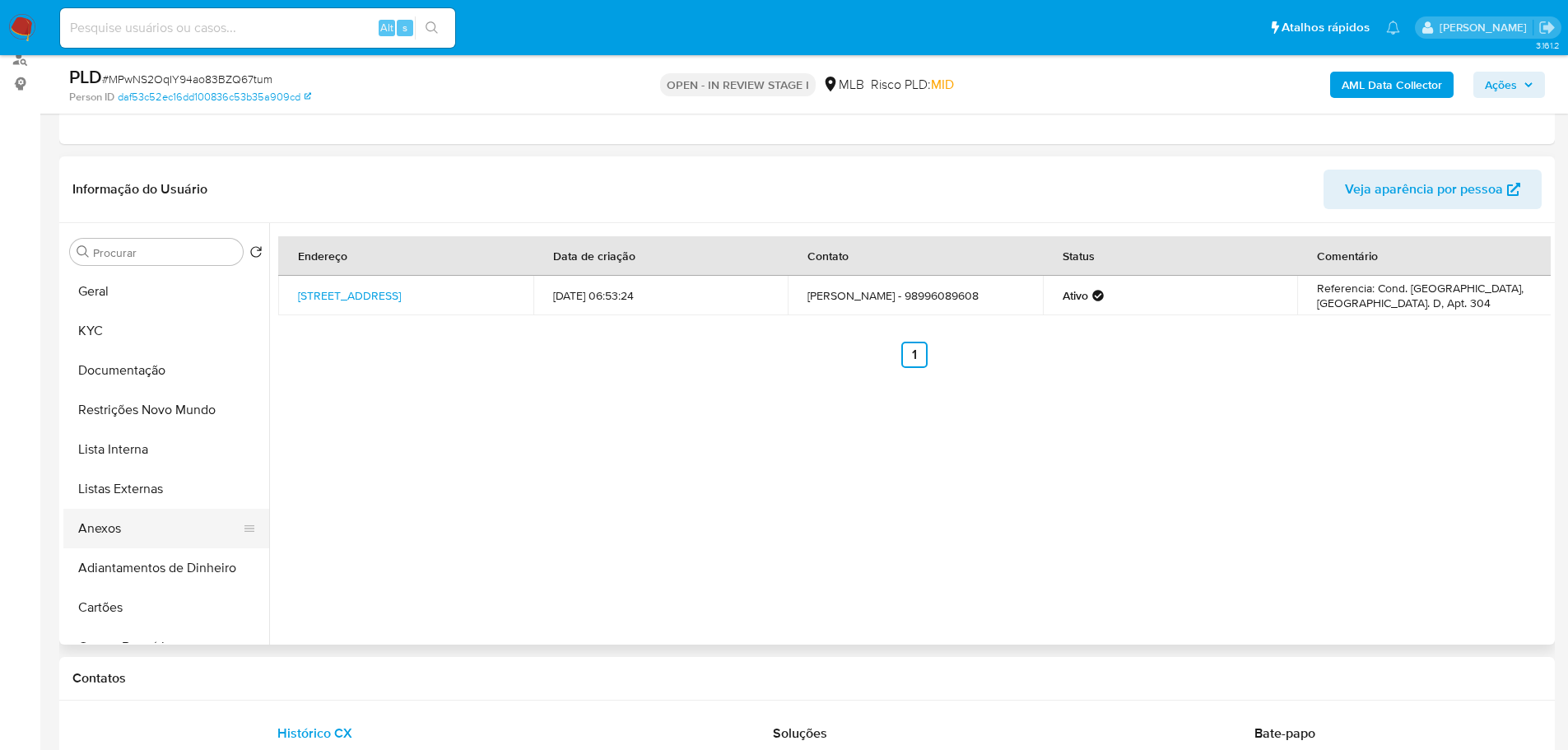
click at [132, 539] on button "Anexos" at bounding box center [159, 528] width 193 height 39
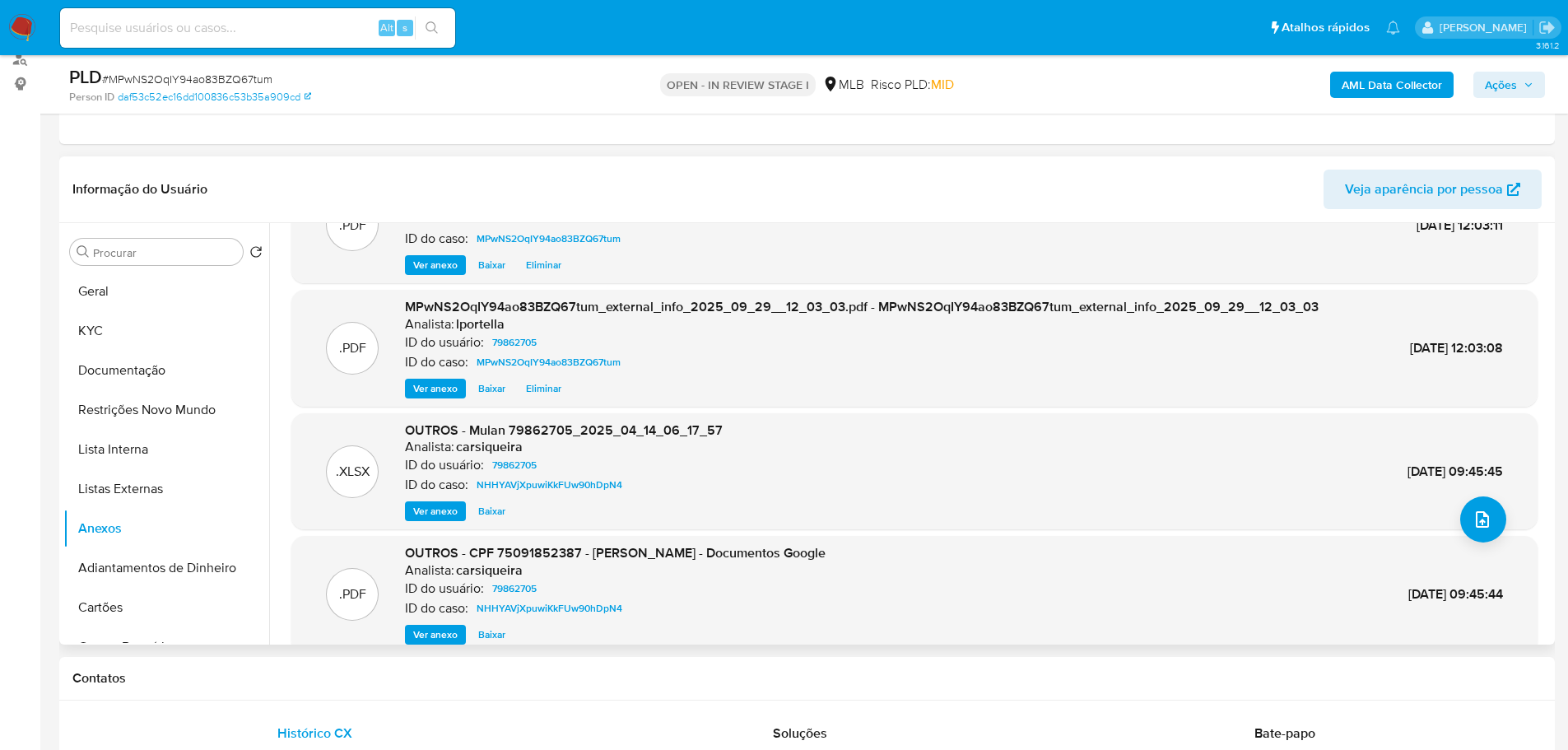
scroll to position [138, 0]
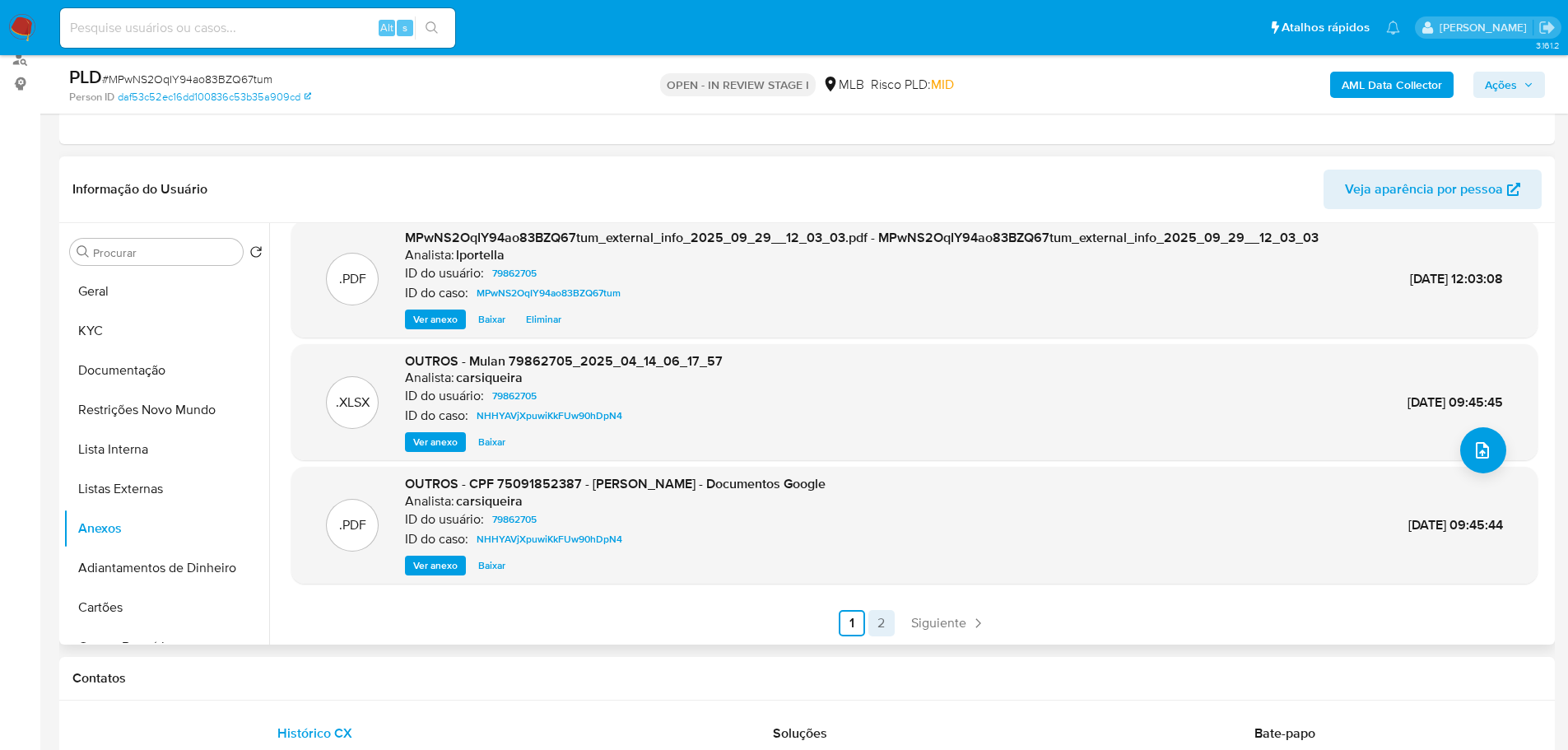
click at [881, 625] on link "2" at bounding box center [881, 623] width 26 height 26
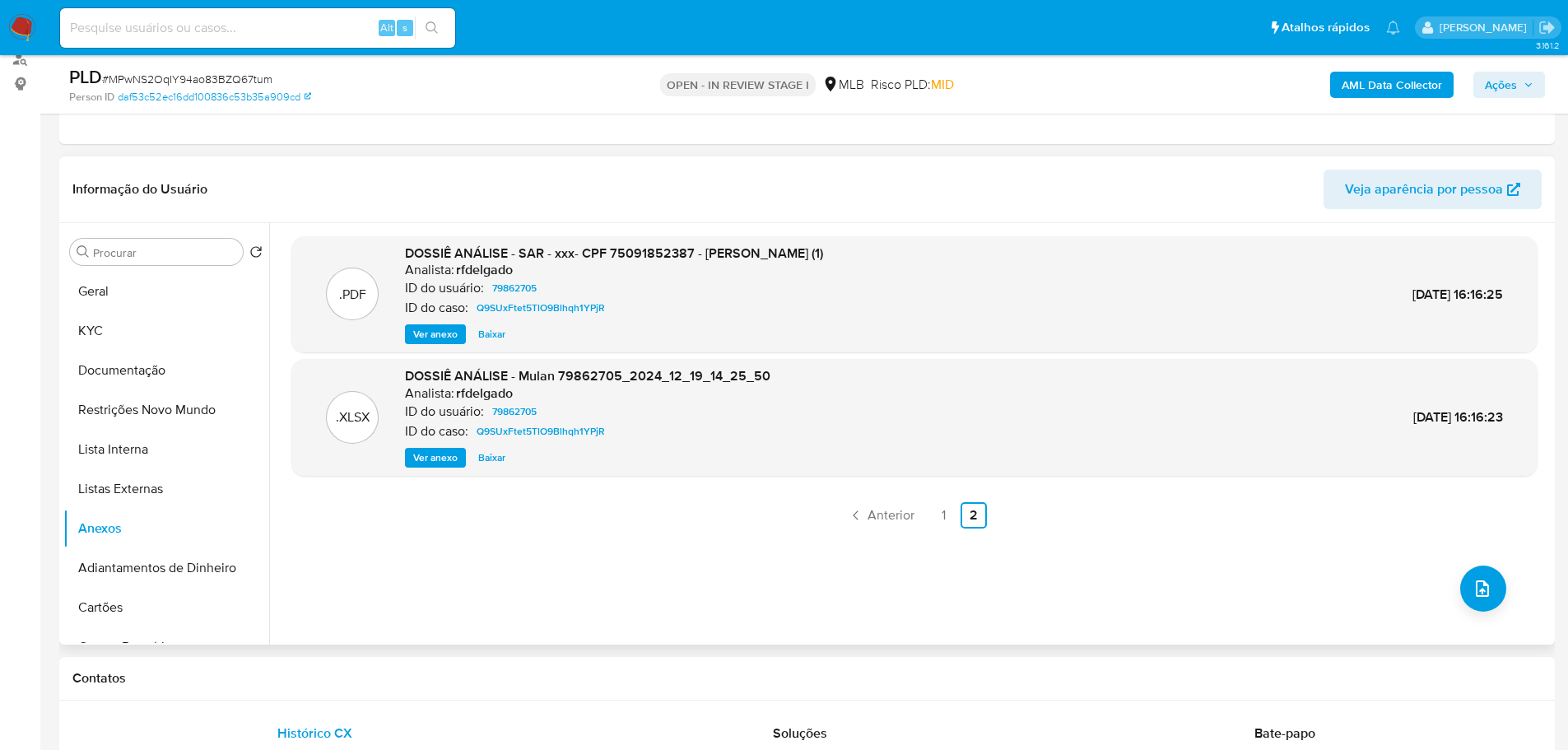
click at [434, 327] on span "Ver anexo" at bounding box center [435, 334] width 45 height 16
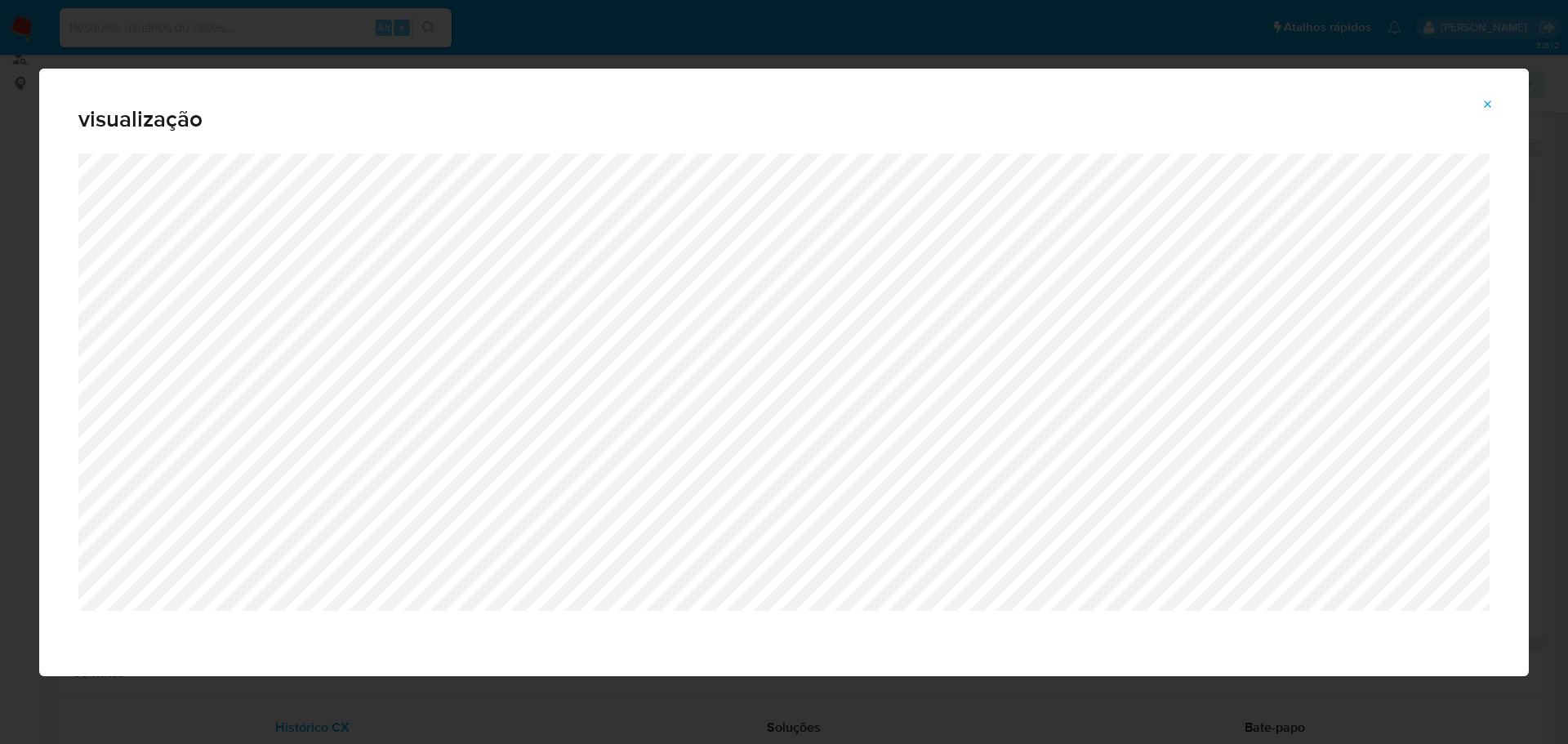
click at [1486, 102] on icon "Attachment preview" at bounding box center [1488, 104] width 7 height 7
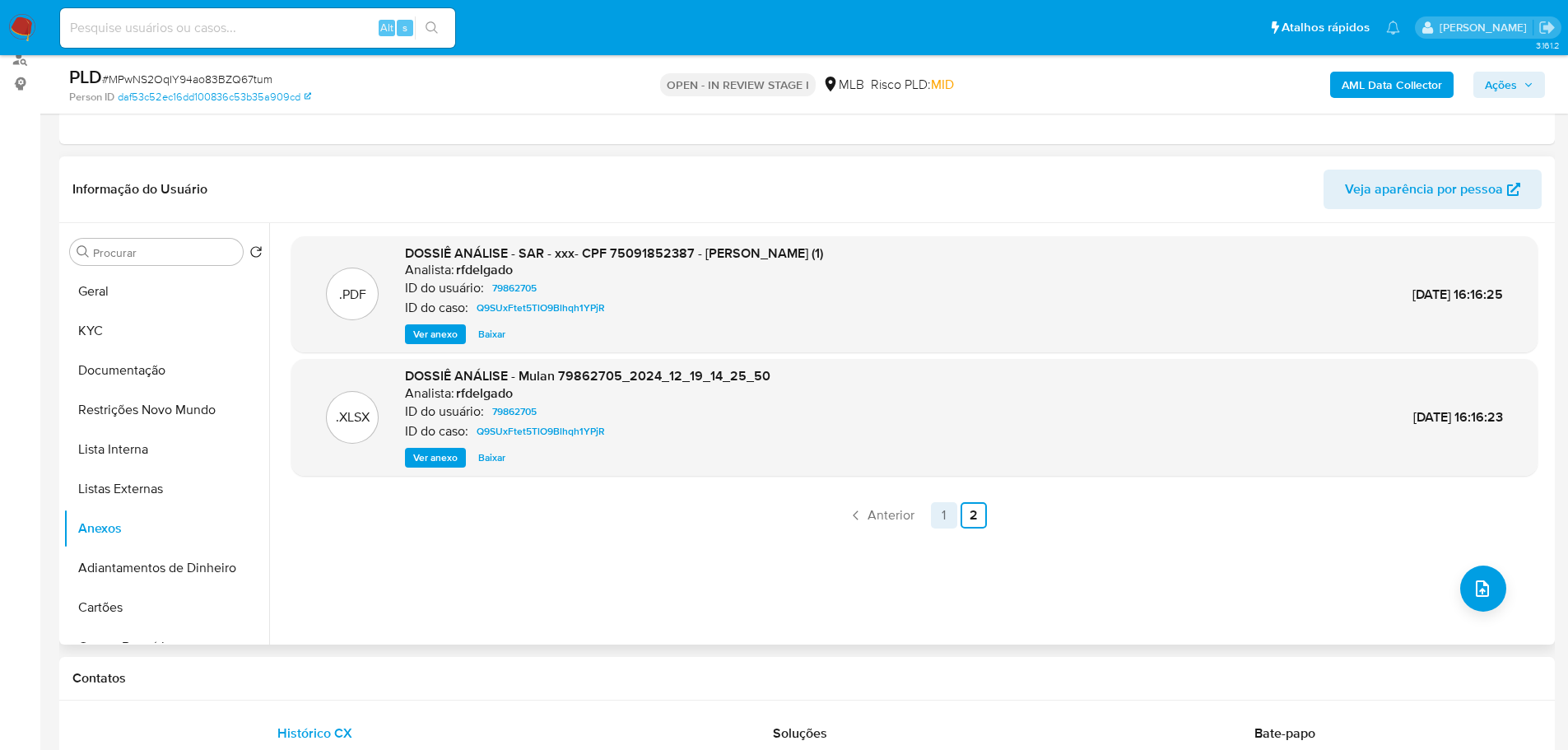
click at [950, 508] on link "1" at bounding box center [944, 515] width 26 height 26
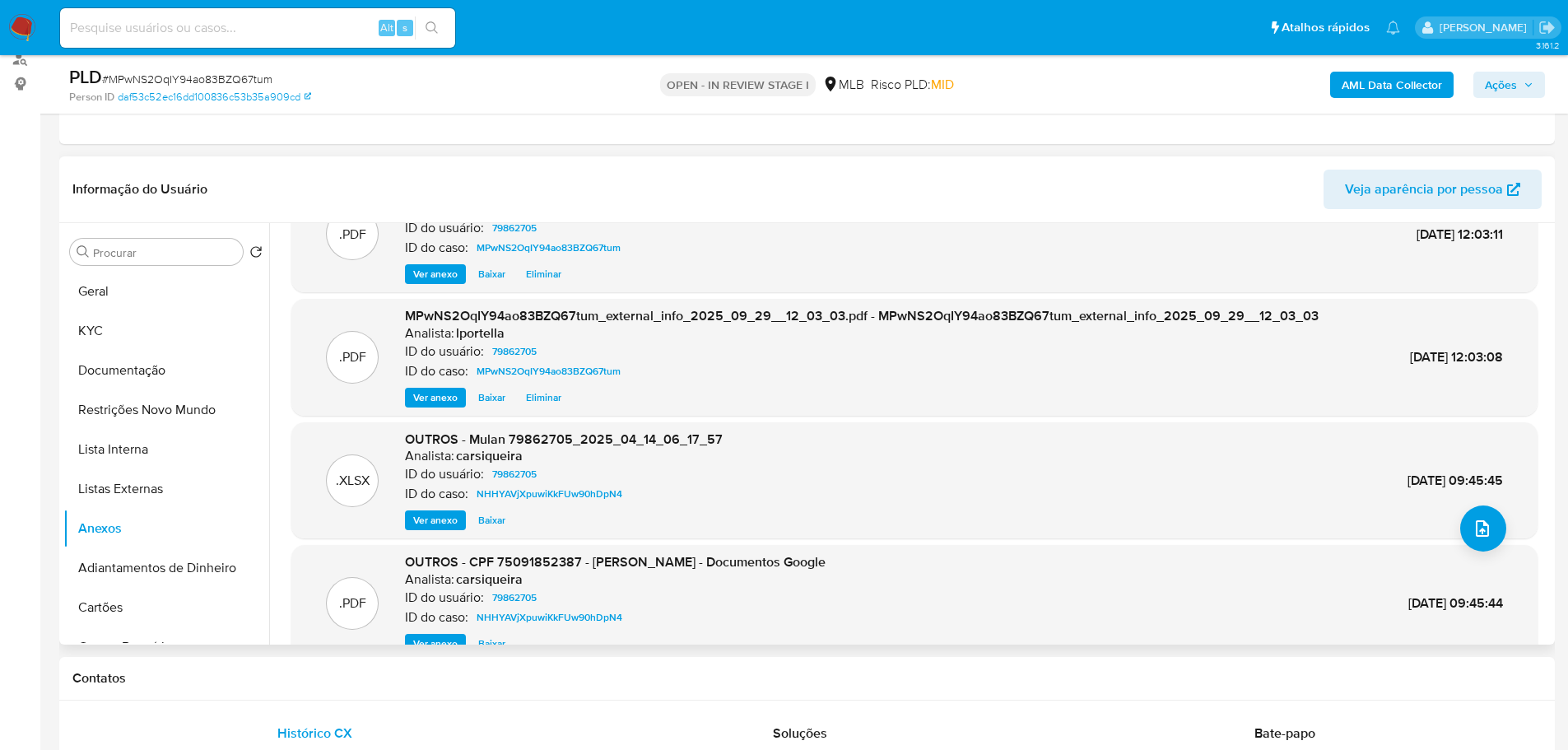
scroll to position [138, 0]
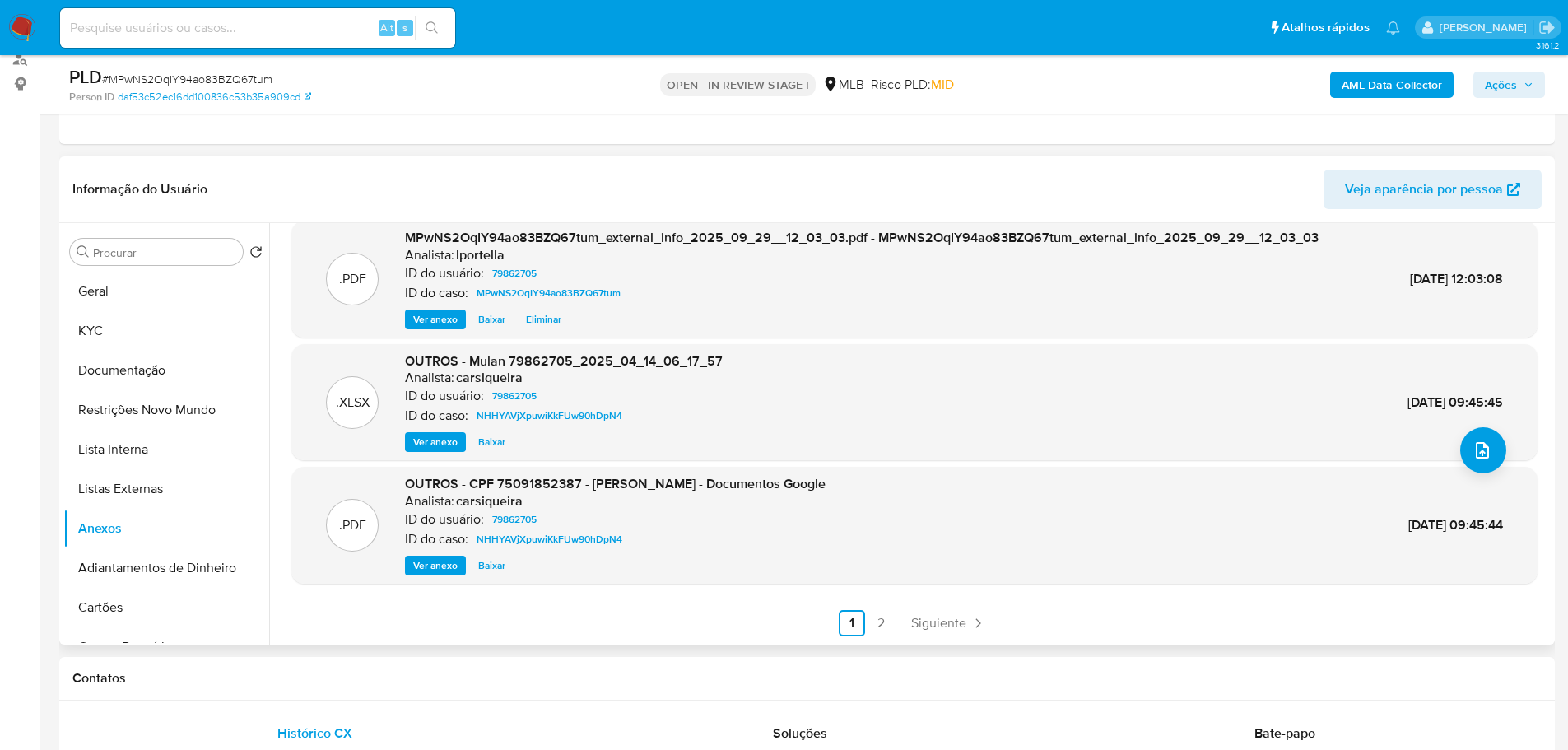
click at [436, 569] on span "Ver anexo" at bounding box center [435, 565] width 45 height 16
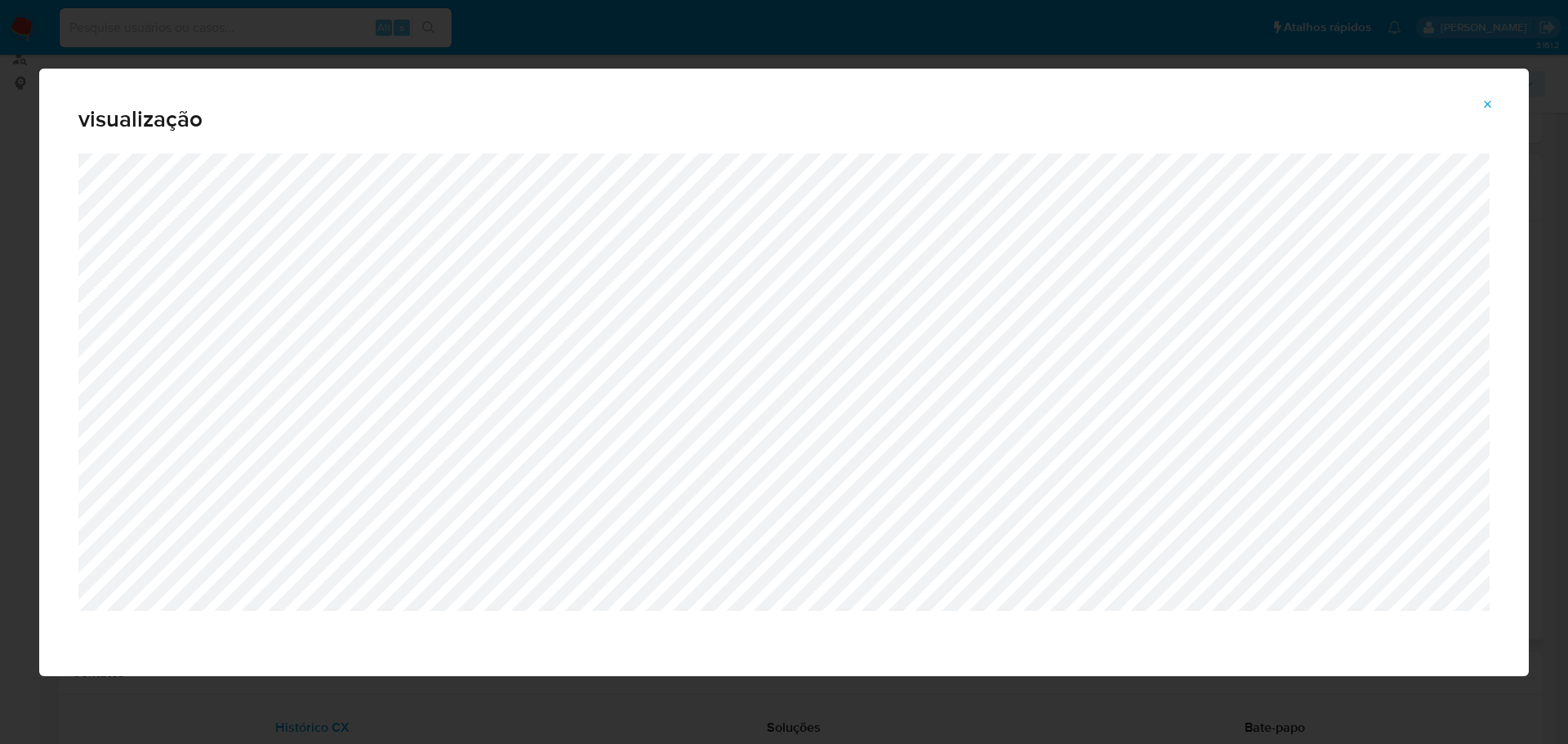
click at [1096, 45] on div "visualização" at bounding box center [784, 372] width 1568 height 744
click at [1487, 104] on icon "Attachment preview" at bounding box center [1488, 104] width 7 height 7
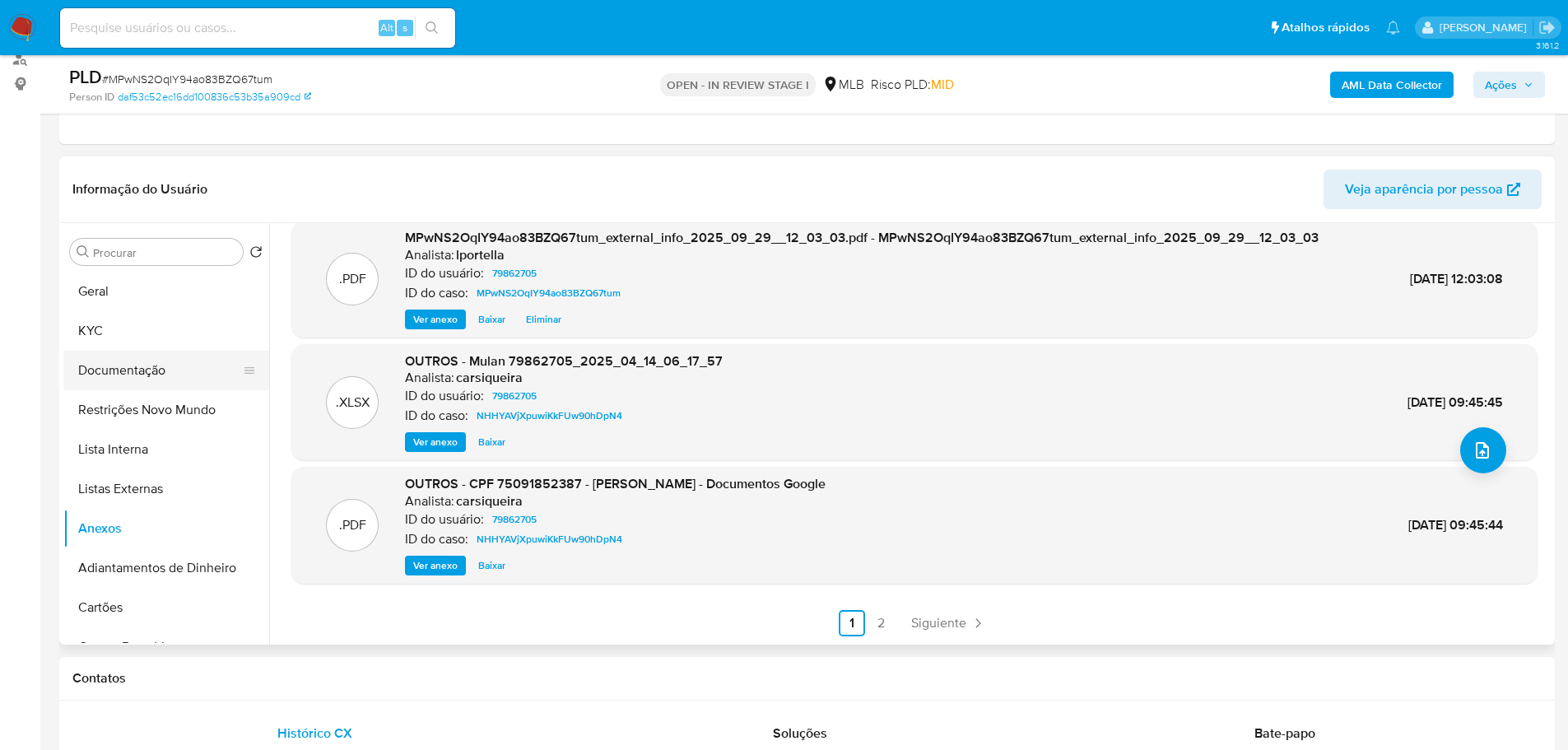
click at [119, 370] on button "Documentação" at bounding box center [159, 370] width 193 height 39
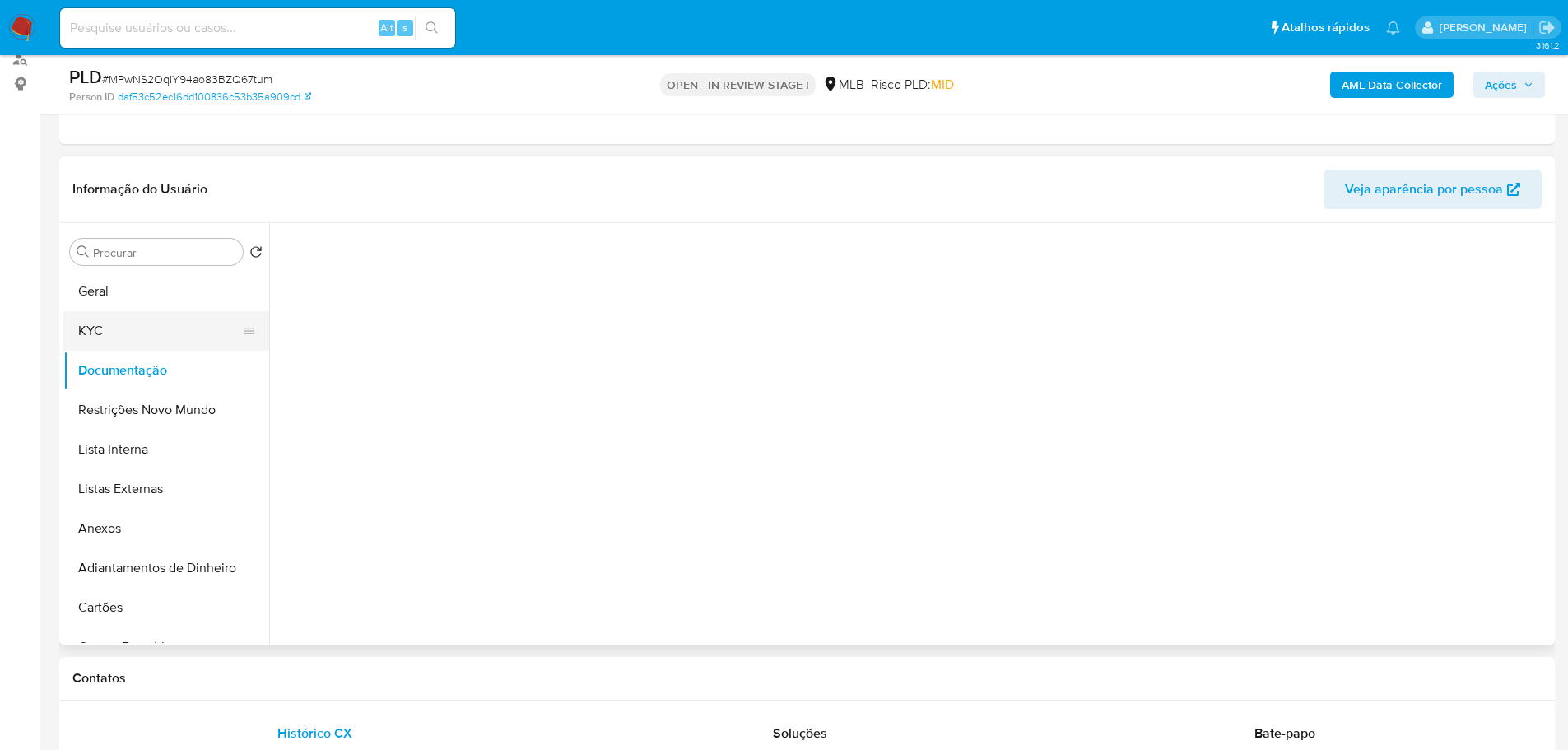
scroll to position [0, 0]
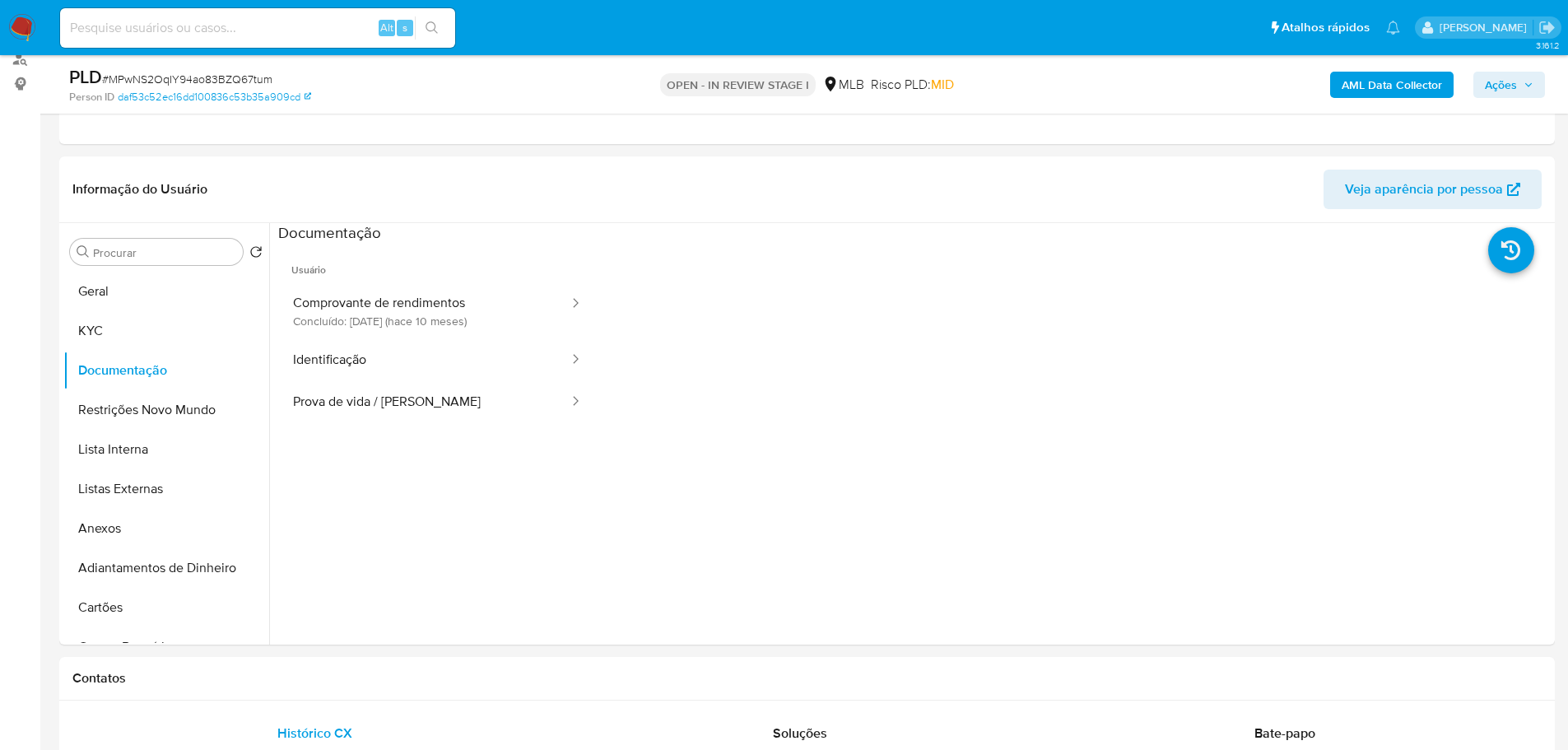
click at [352, 280] on span "Usuário" at bounding box center [437, 263] width 319 height 39
click at [359, 355] on button "Identificação" at bounding box center [424, 360] width 292 height 42
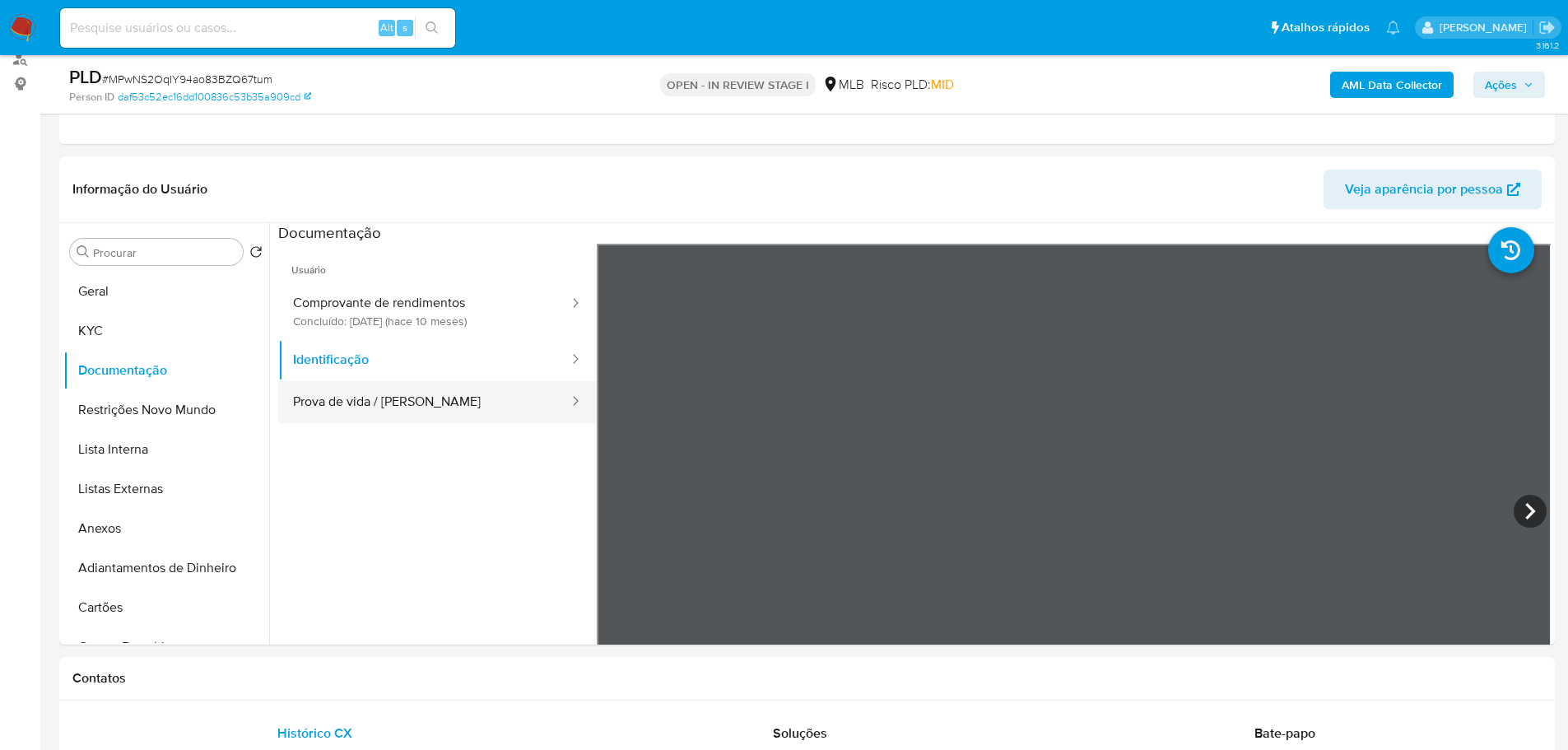
click at [391, 405] on button "Prova de vida / Selfie" at bounding box center [424, 402] width 292 height 42
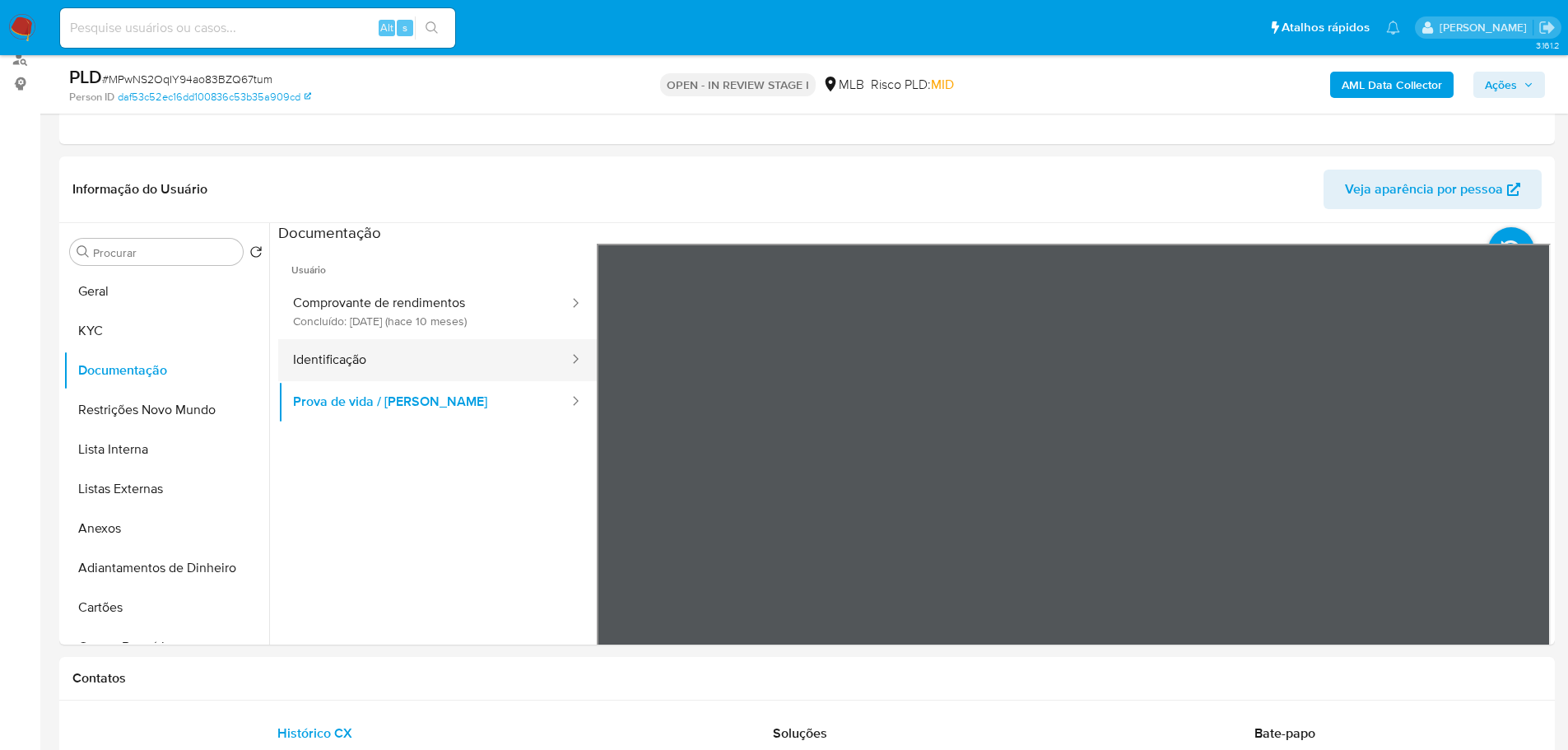
click at [390, 372] on button "Identificação" at bounding box center [424, 360] width 292 height 42
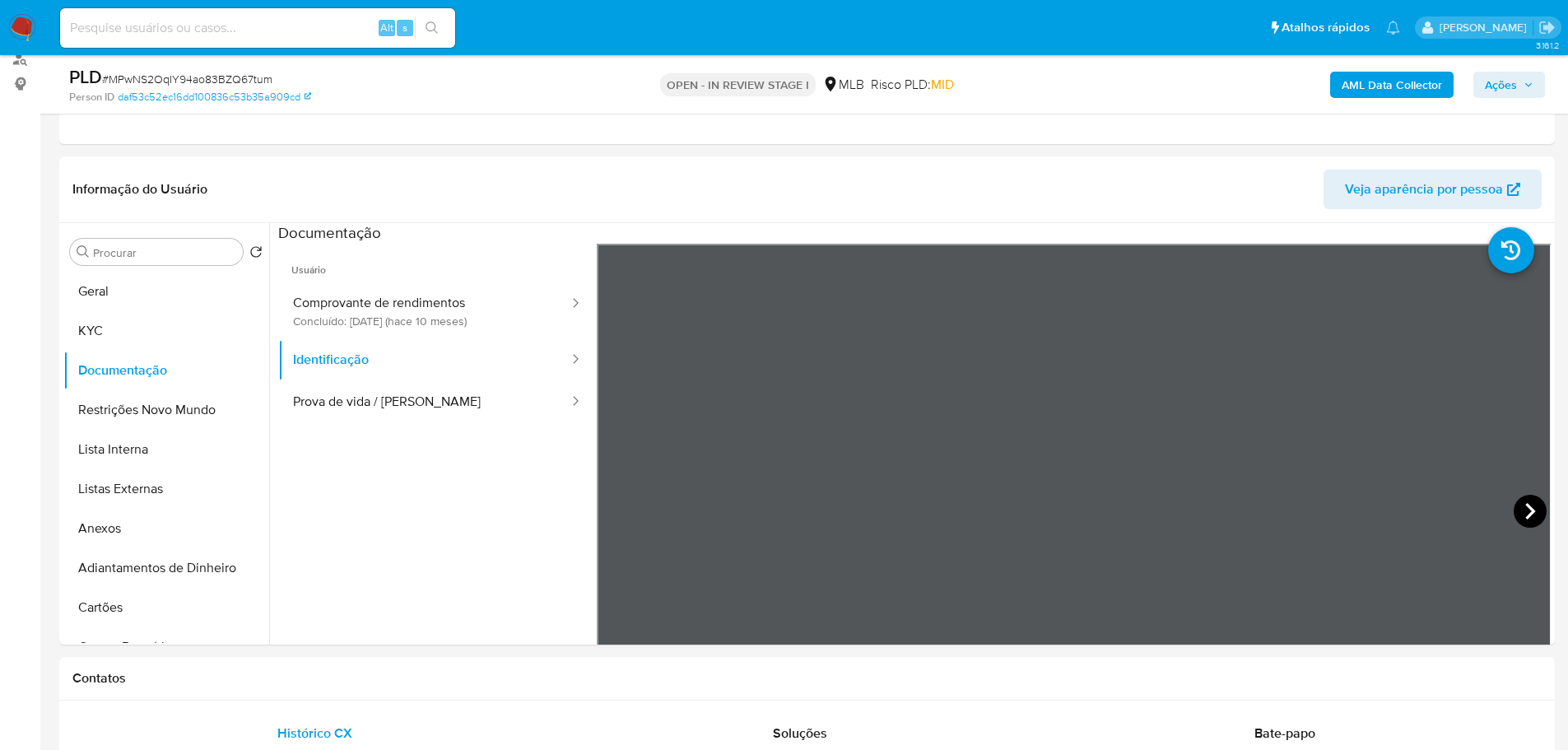
click at [1514, 516] on icon at bounding box center [1531, 511] width 33 height 33
click at [96, 334] on button "KYC" at bounding box center [159, 331] width 193 height 39
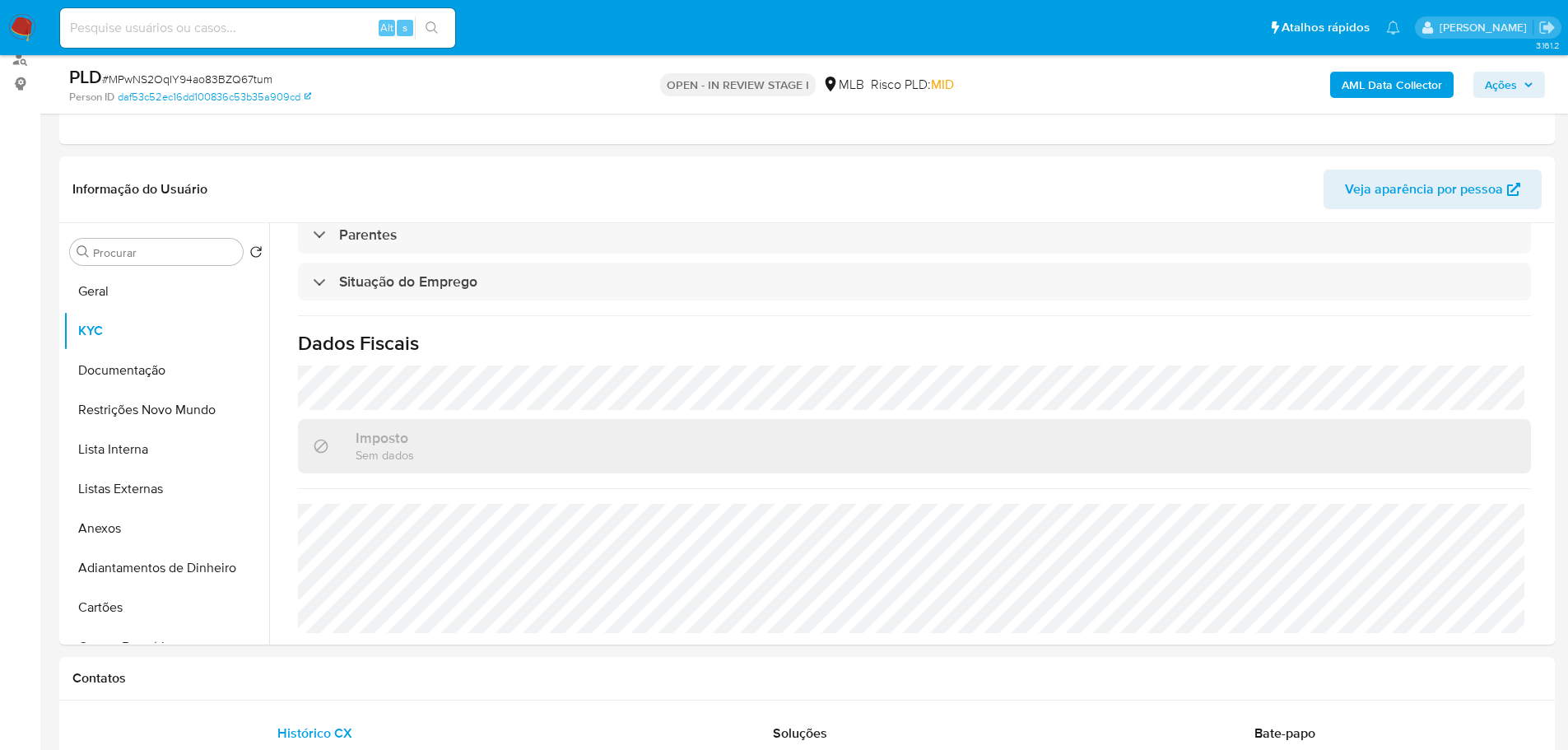
scroll to position [685, 0]
drag, startPoint x: 1523, startPoint y: 86, endPoint x: 1508, endPoint y: 89, distance: 15.3
click at [1522, 86] on span "Ações" at bounding box center [1509, 84] width 48 height 23
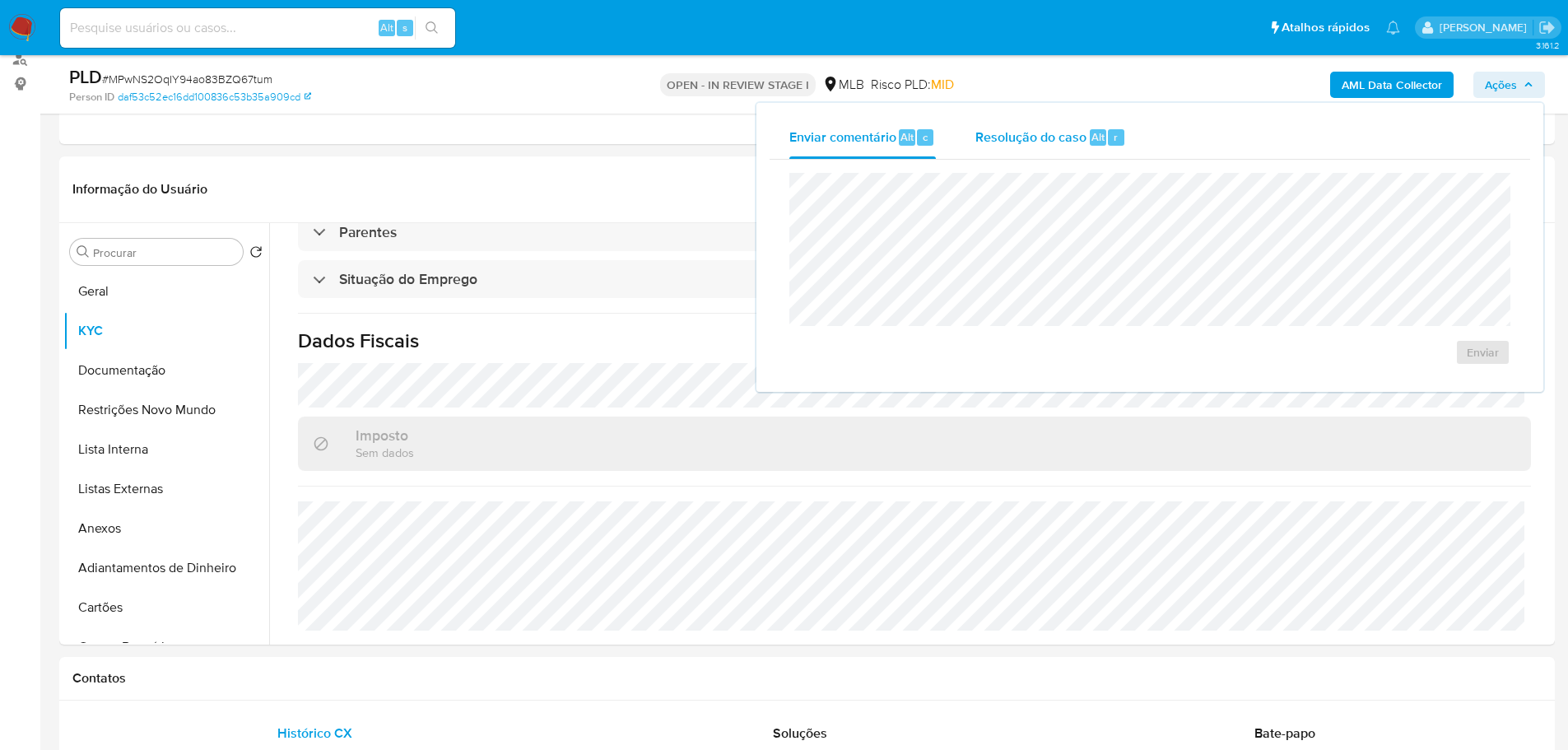
click at [1024, 141] on span "Resolução do caso" at bounding box center [1032, 136] width 111 height 19
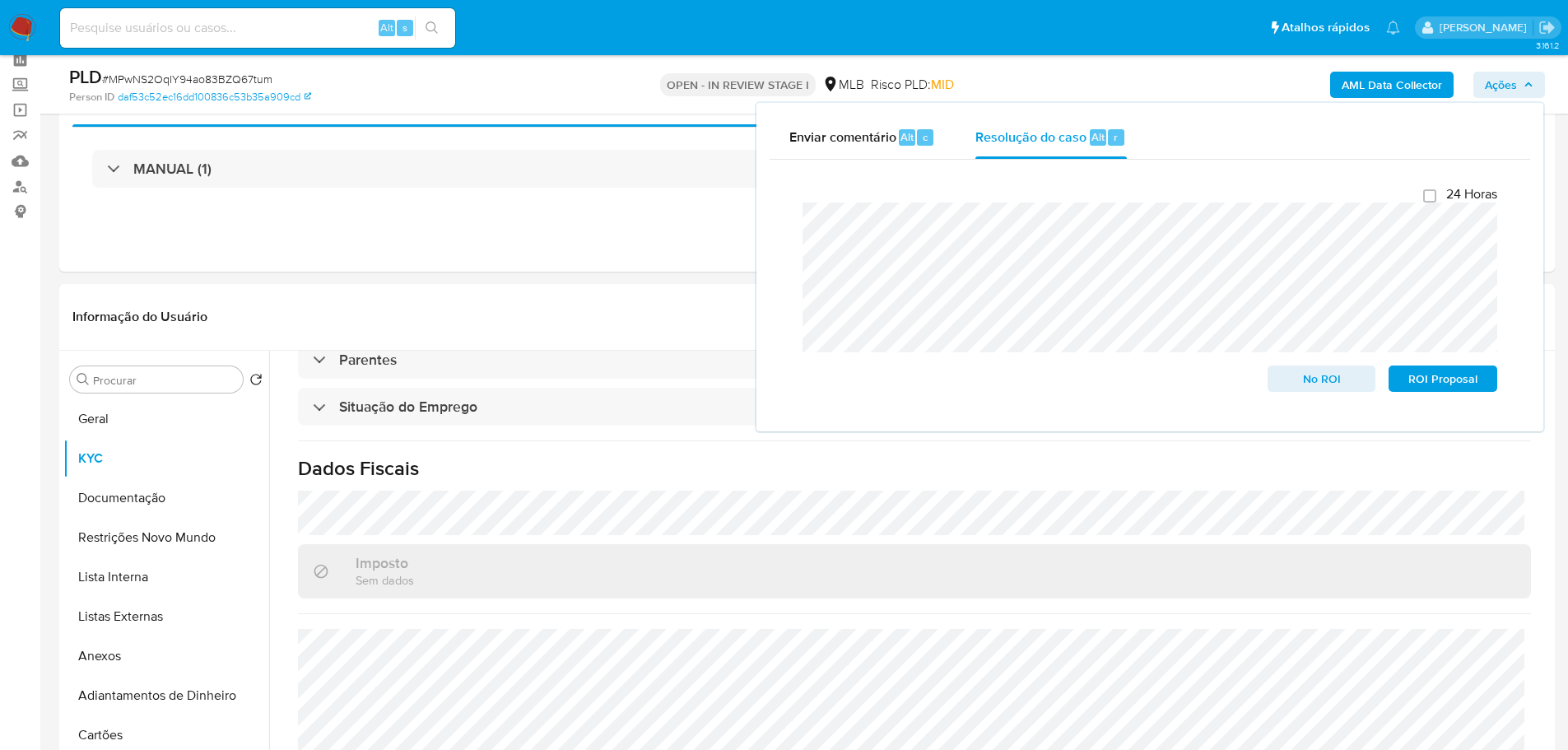
scroll to position [0, 0]
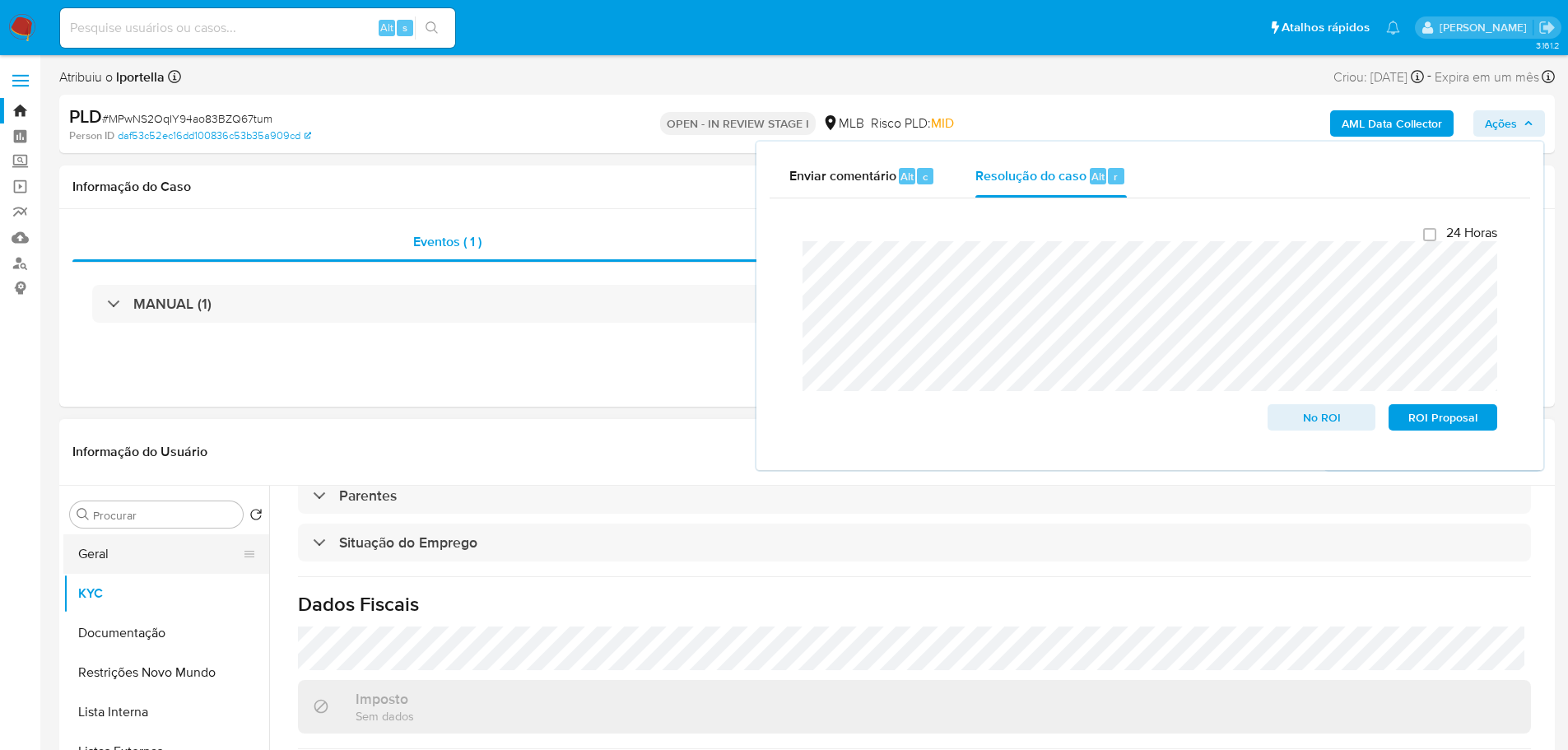
click at [158, 538] on button "Geral" at bounding box center [159, 554] width 193 height 39
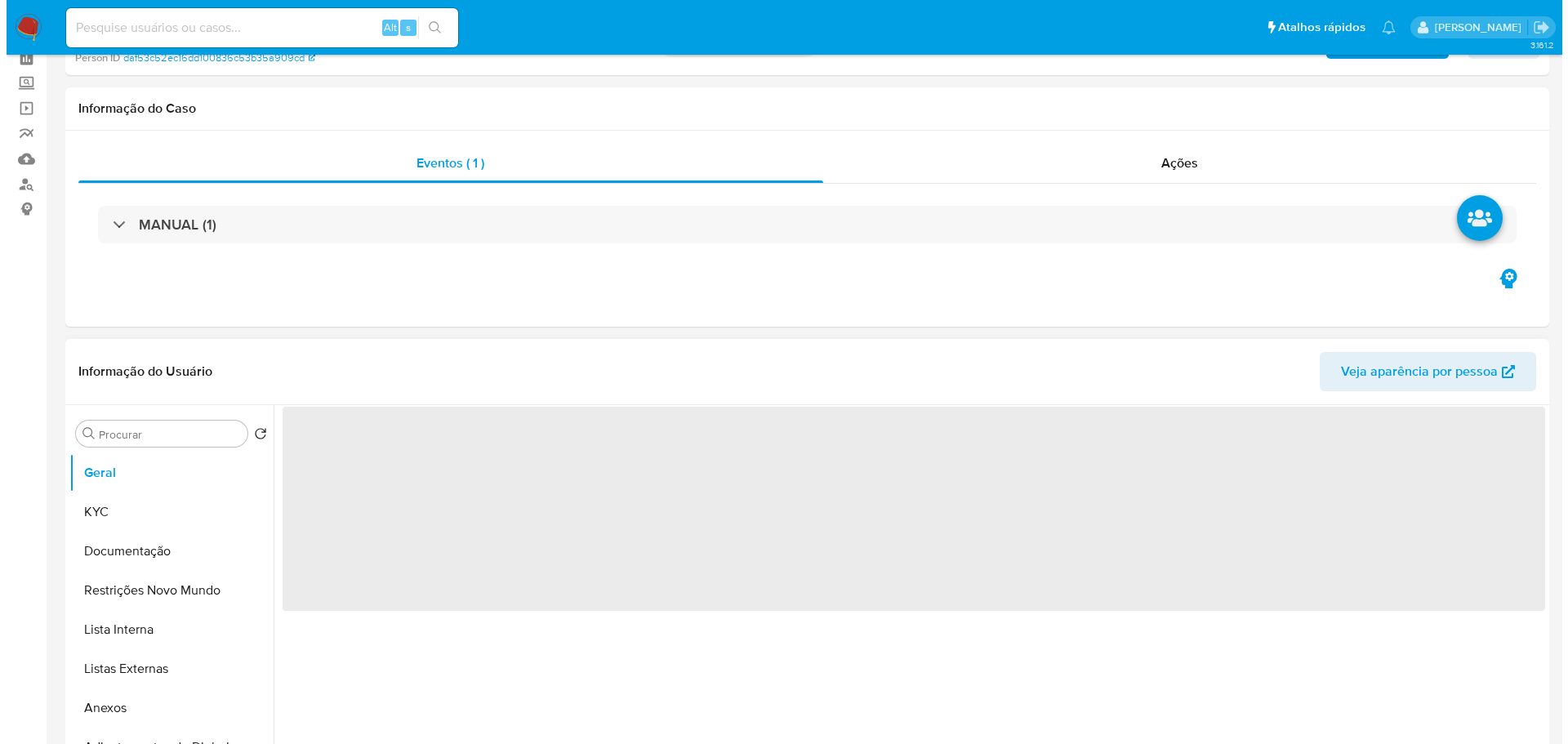
scroll to position [163, 0]
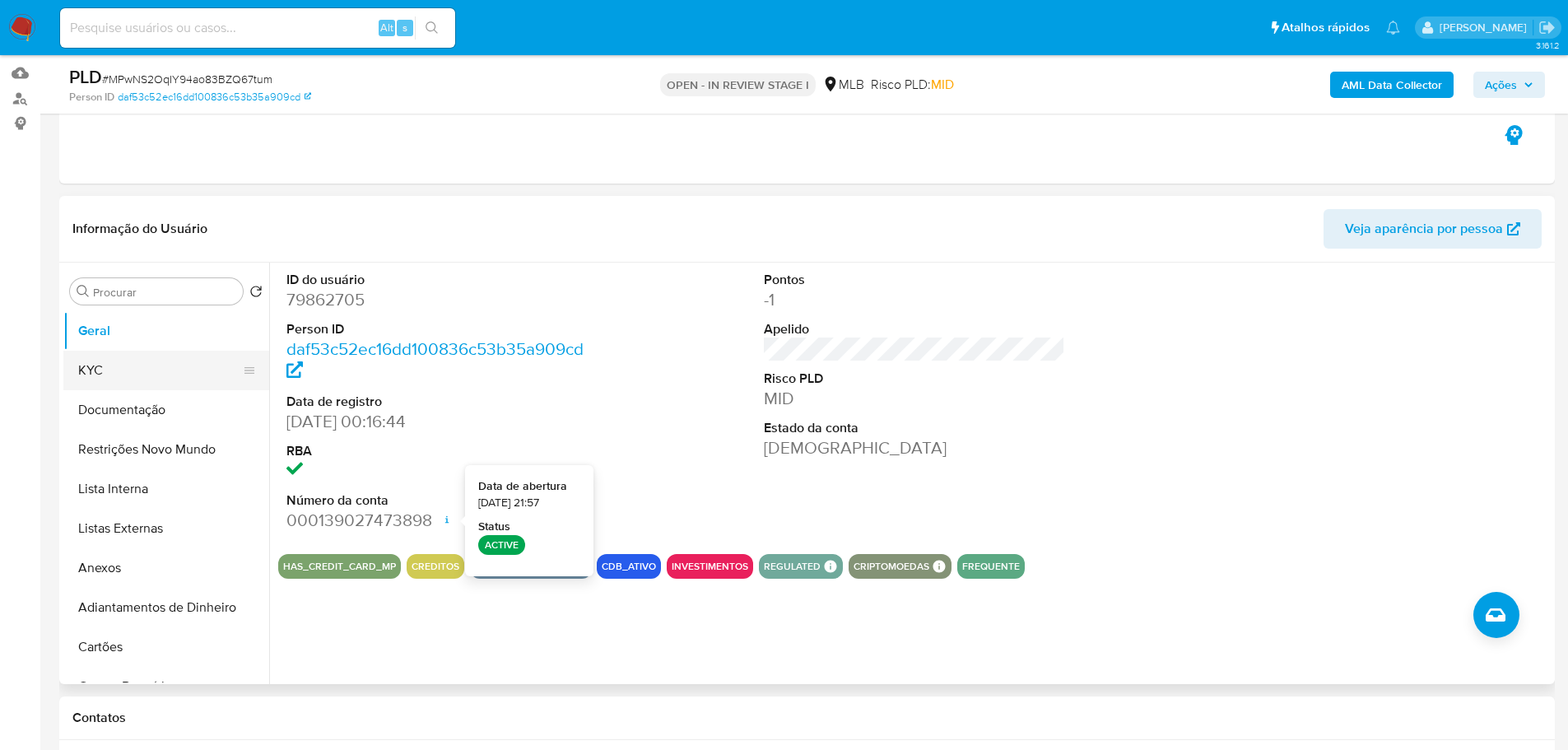
click at [171, 367] on button "KYC" at bounding box center [159, 370] width 193 height 39
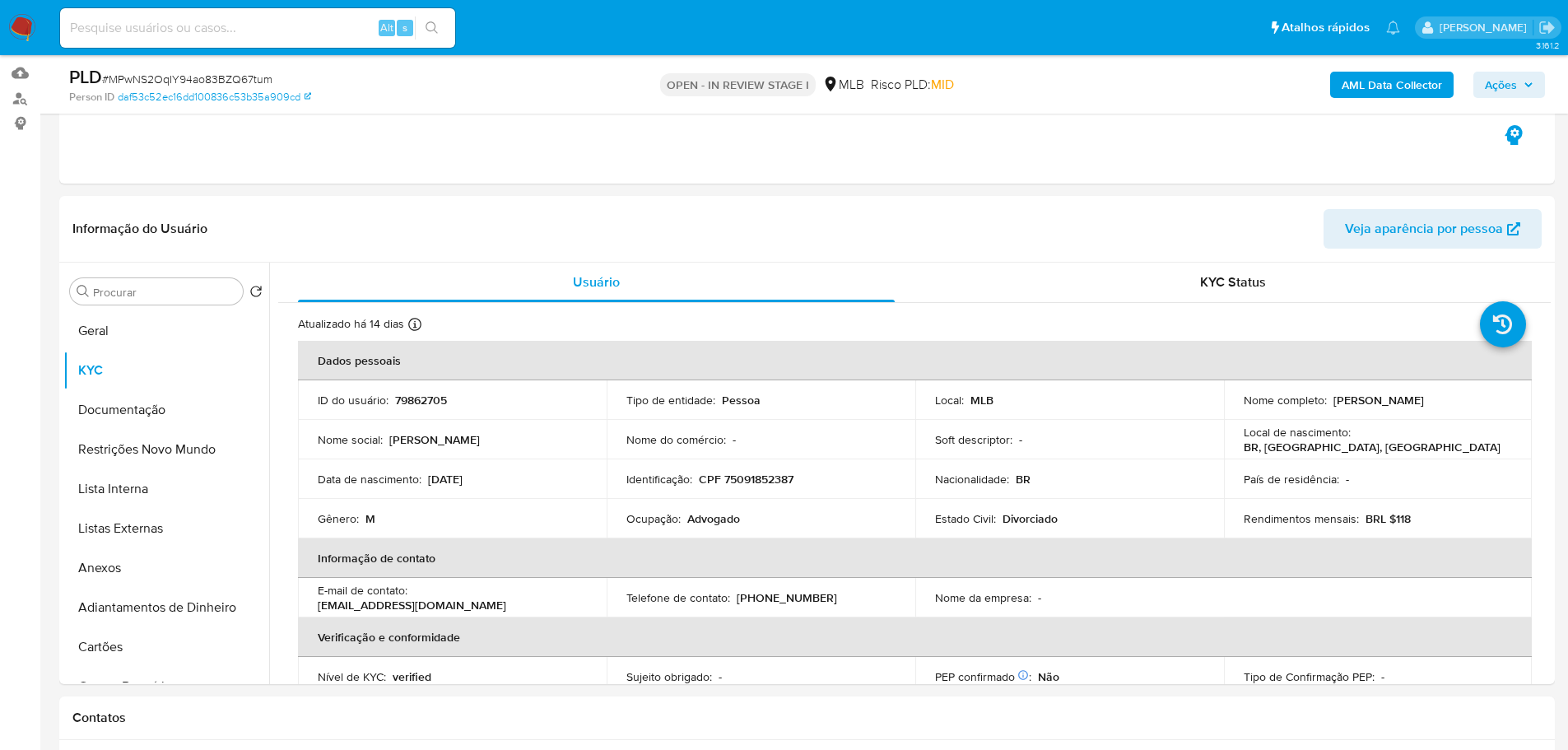
click at [1549, 86] on div "PLD # MPwNS2OqIY94ao83BZQ67tum Person ID daf53c52ec16dd100836c53b35a909cd OPEN …" at bounding box center [807, 84] width 1496 height 58
drag, startPoint x: 1515, startPoint y: 83, endPoint x: 1470, endPoint y: 88, distance: 45.3
click at [1514, 83] on span "Ações" at bounding box center [1500, 84] width 32 height 26
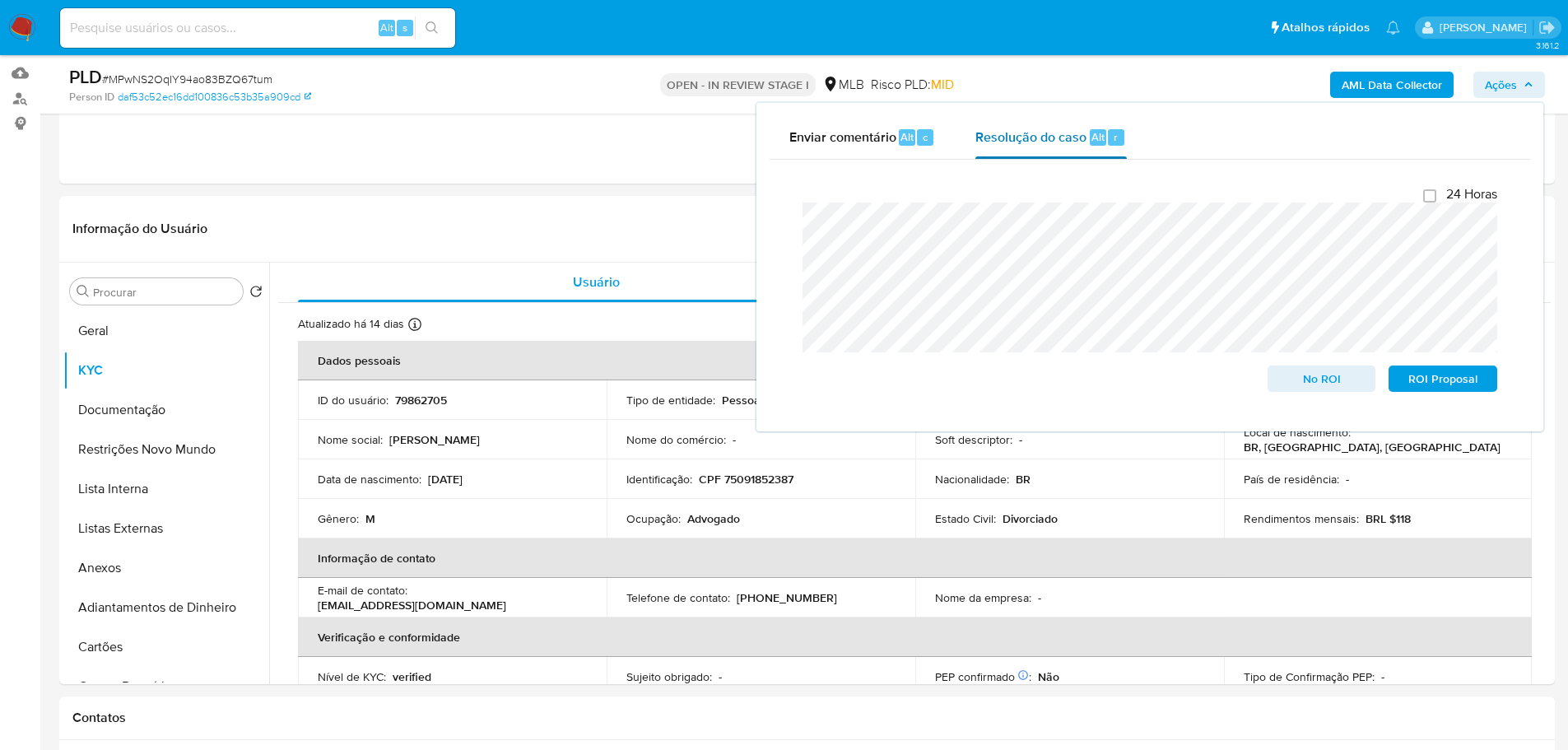
click at [1056, 142] on span "Resolução do caso" at bounding box center [1032, 136] width 111 height 19
click at [110, 337] on button "Geral" at bounding box center [159, 331] width 193 height 39
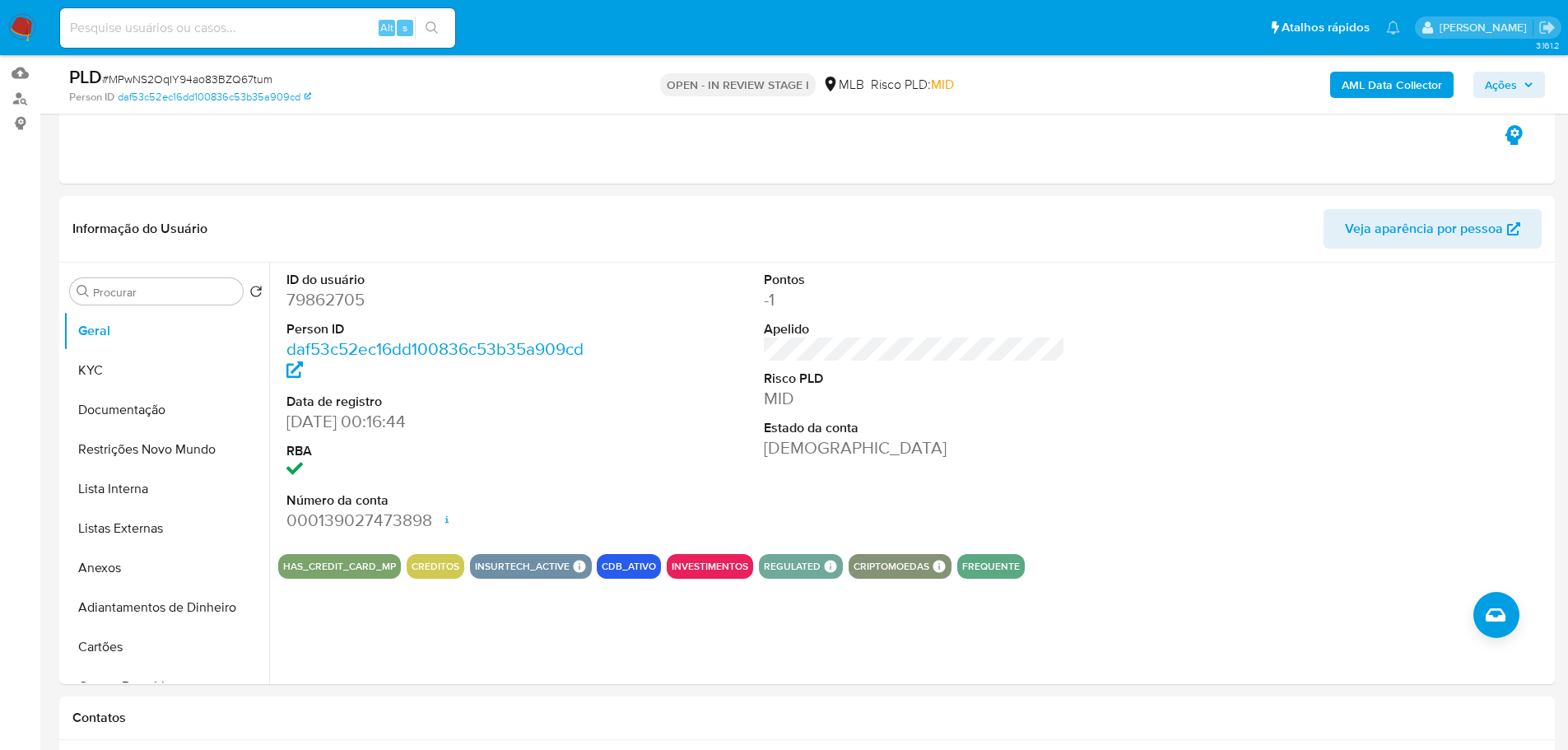
click at [1522, 80] on span "Ações" at bounding box center [1509, 84] width 48 height 23
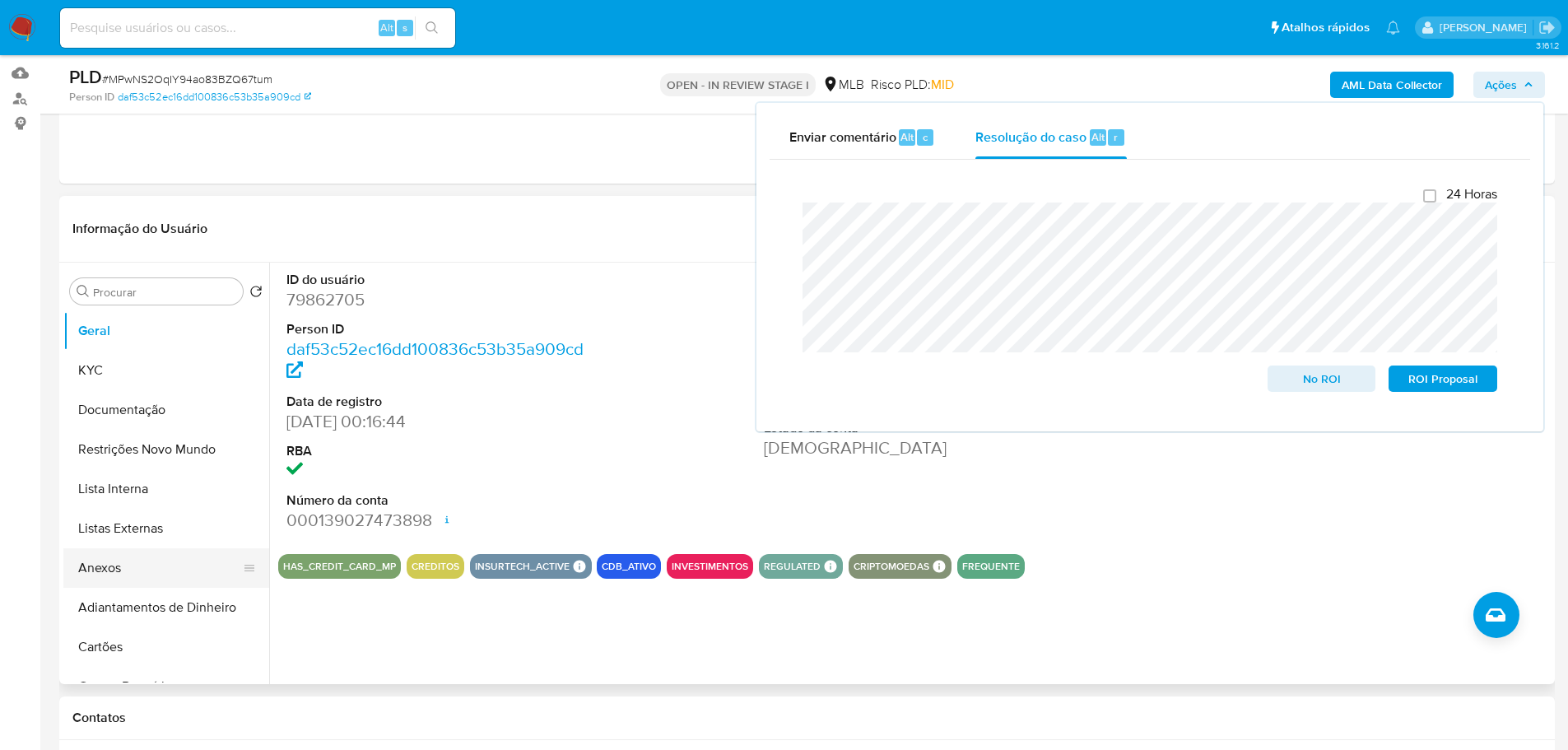
click at [151, 555] on button "Anexos" at bounding box center [159, 567] width 193 height 39
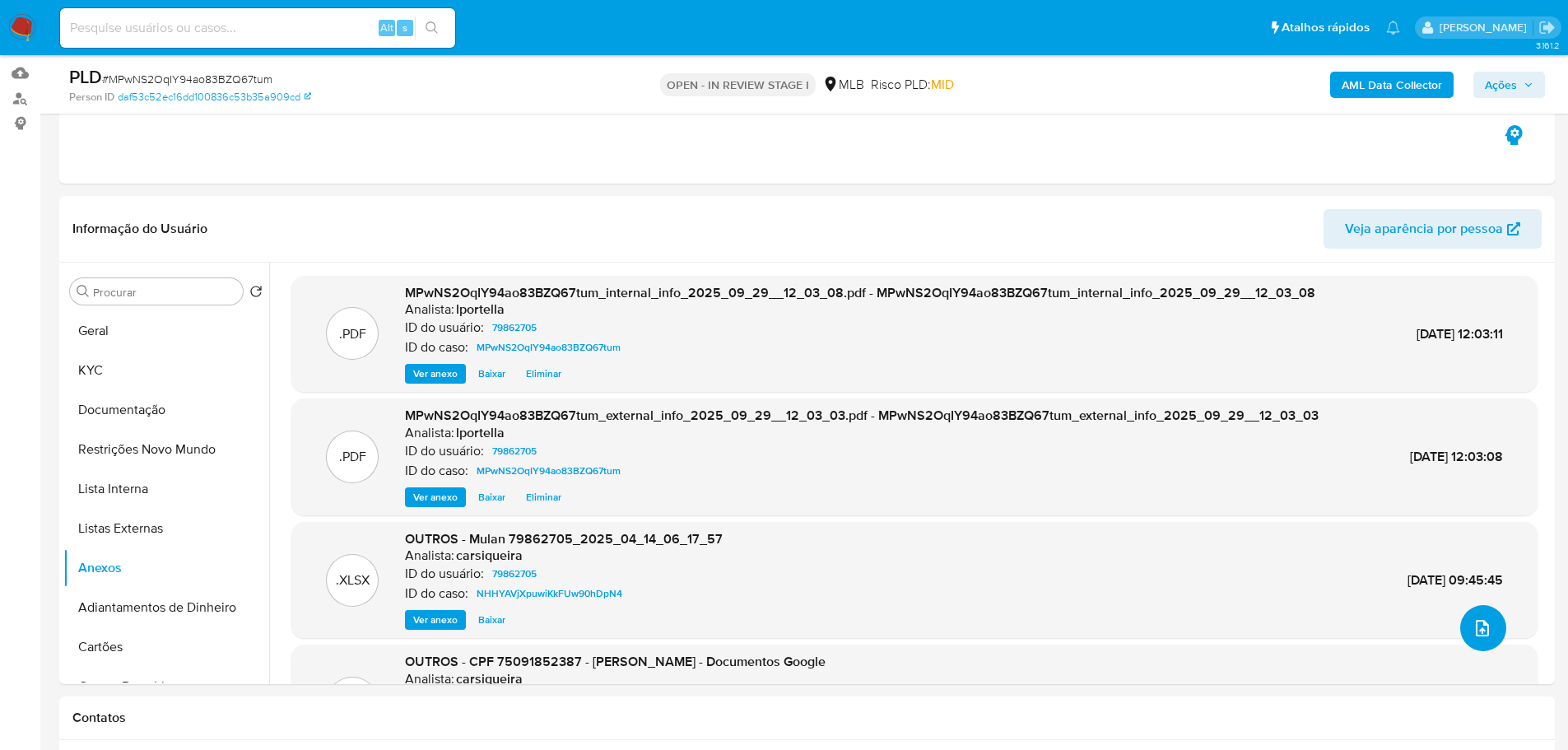
click at [1476, 632] on icon "upload-file" at bounding box center [1482, 628] width 13 height 16
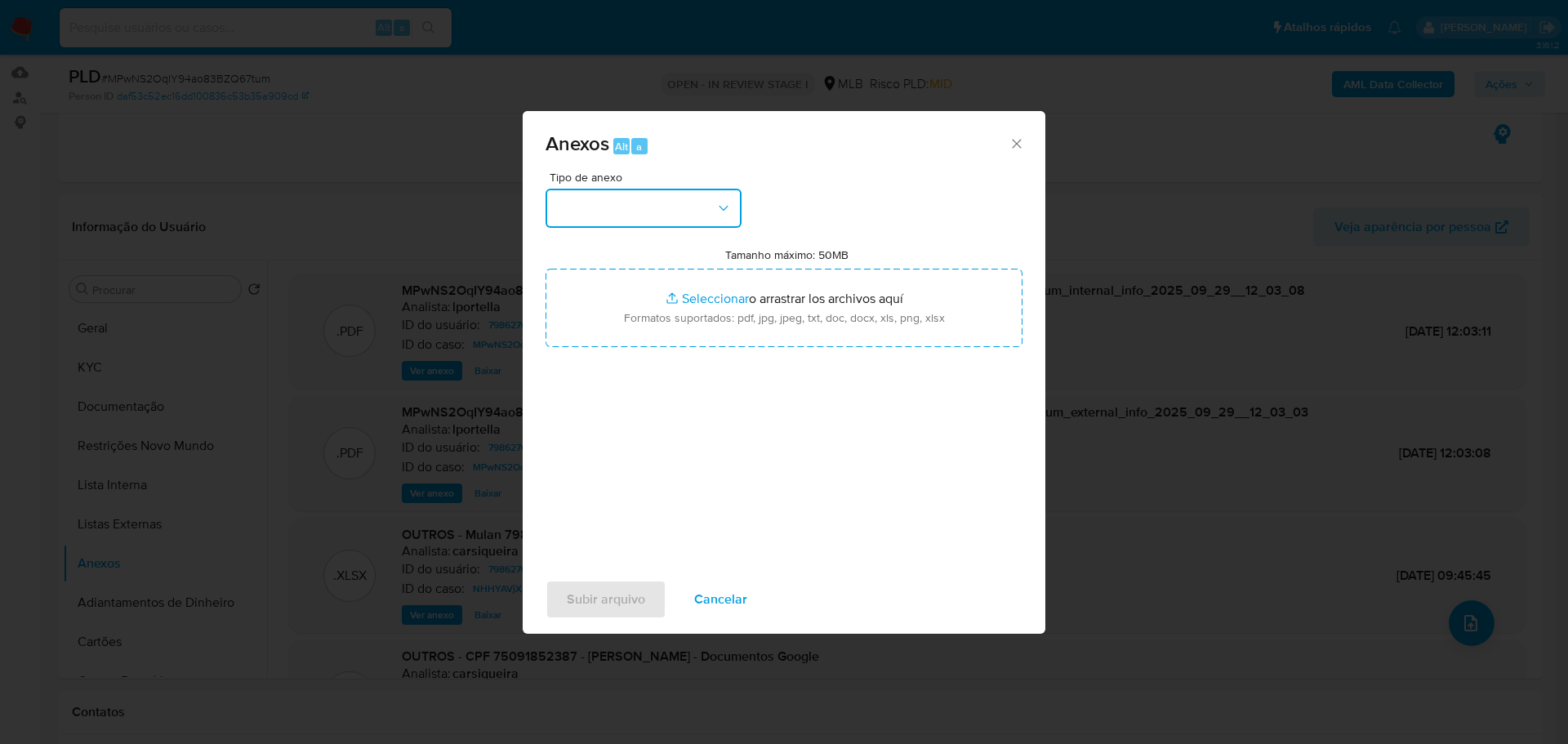
click at [565, 209] on button "button" at bounding box center [644, 208] width 196 height 39
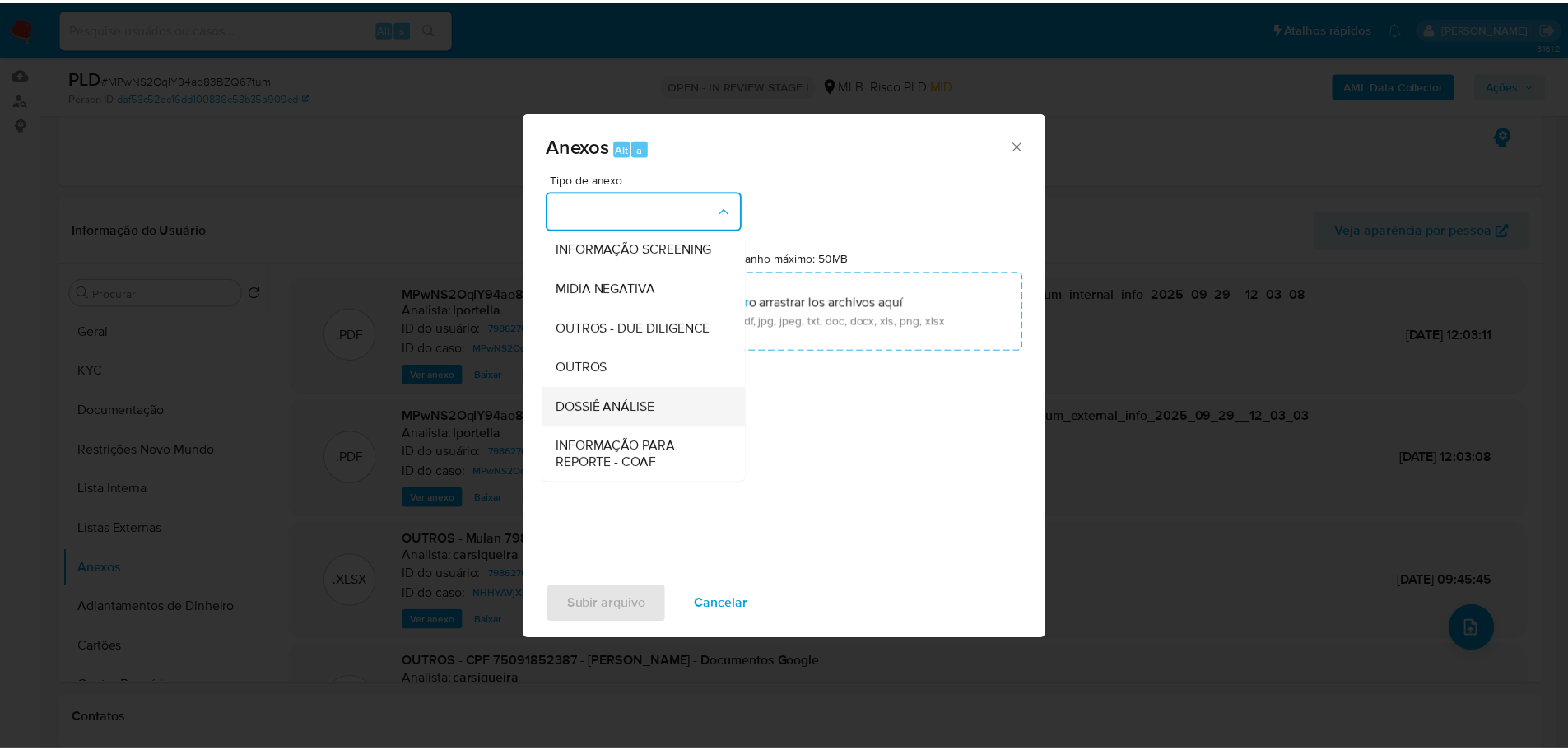
scroll to position [253, 0]
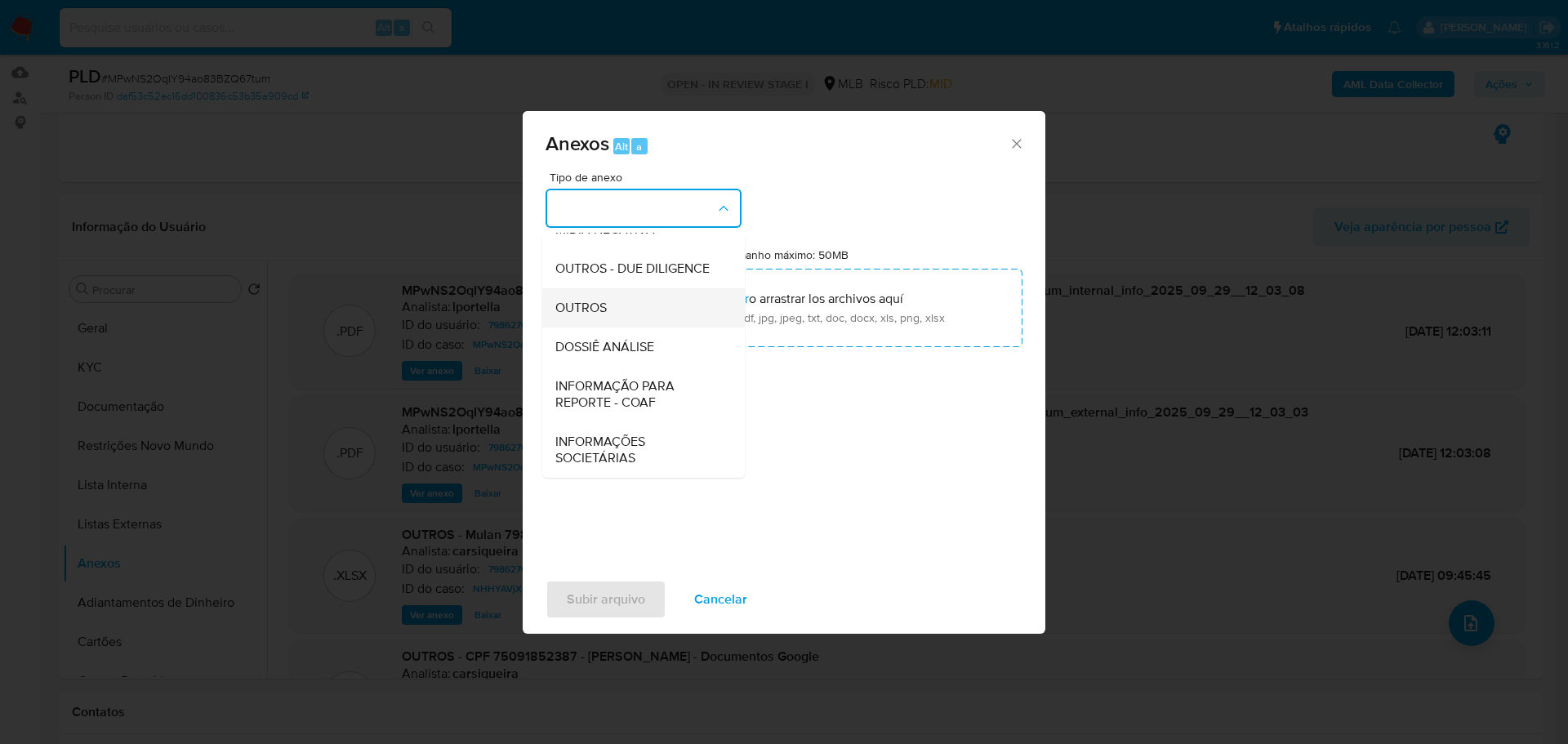
click at [608, 306] on div "OUTROS" at bounding box center [639, 307] width 167 height 39
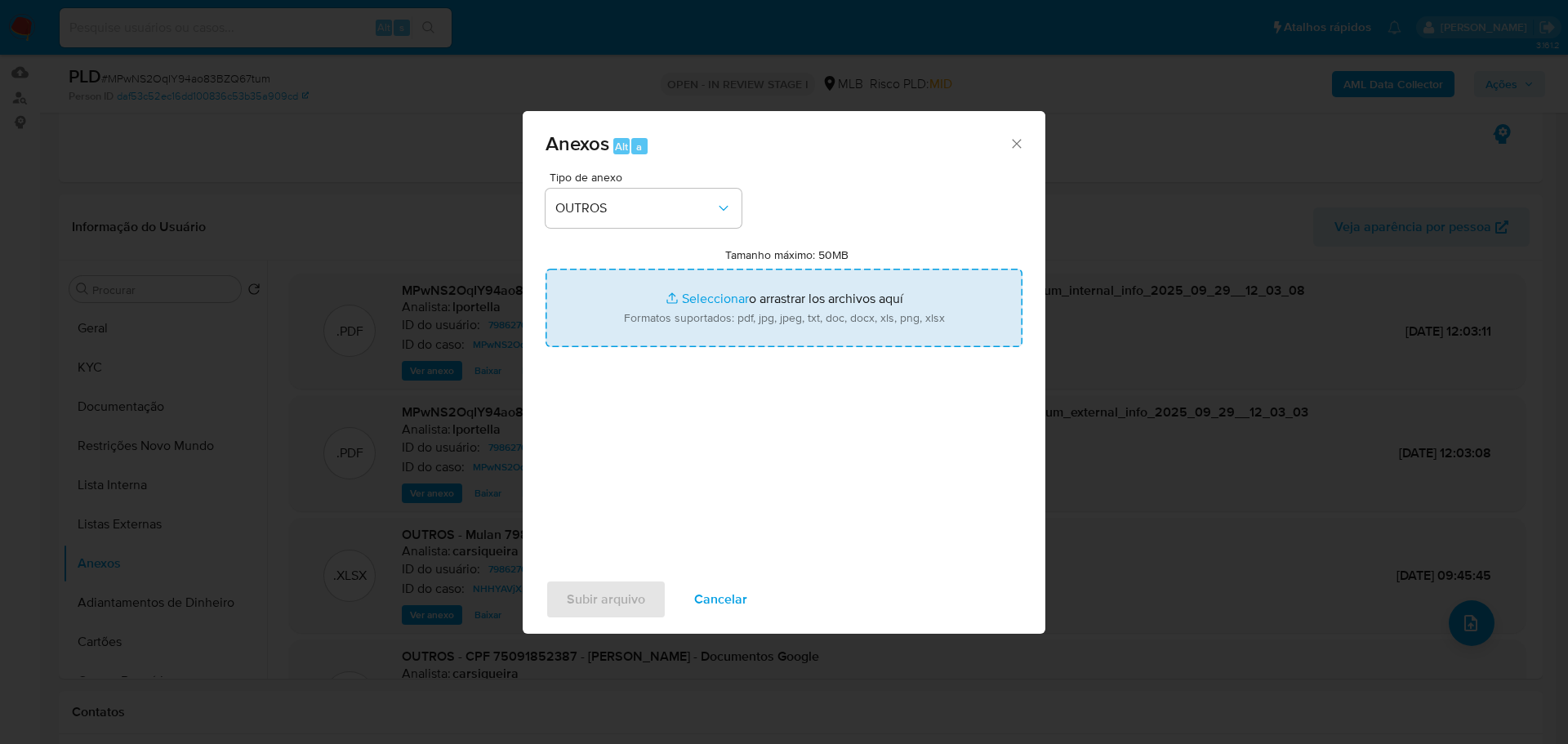
type input "C:\fakepath\Mulan 79862705_2025_09_29_10_28_06.xlsx"
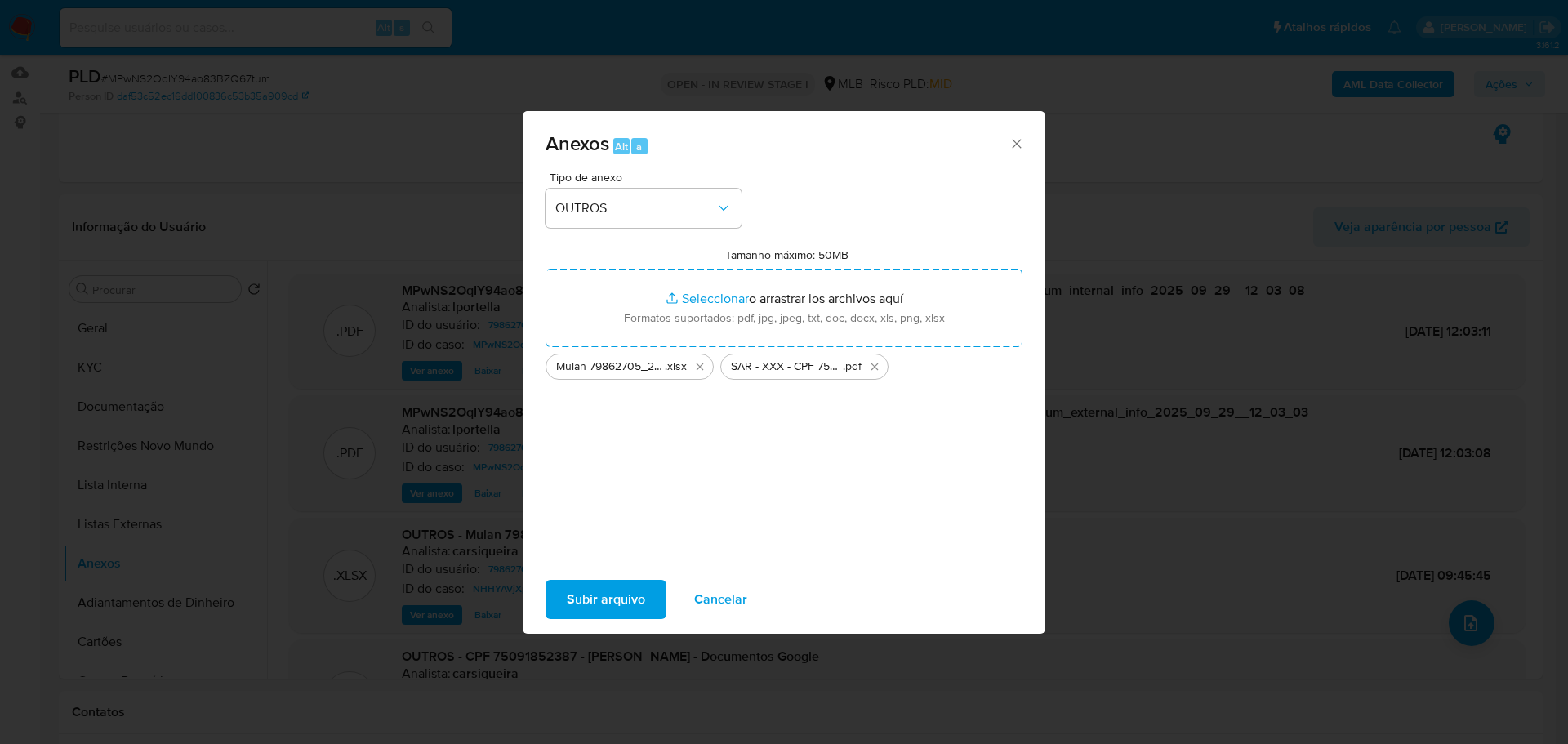
click at [605, 609] on span "Subir arquivo" at bounding box center [605, 599] width 78 height 36
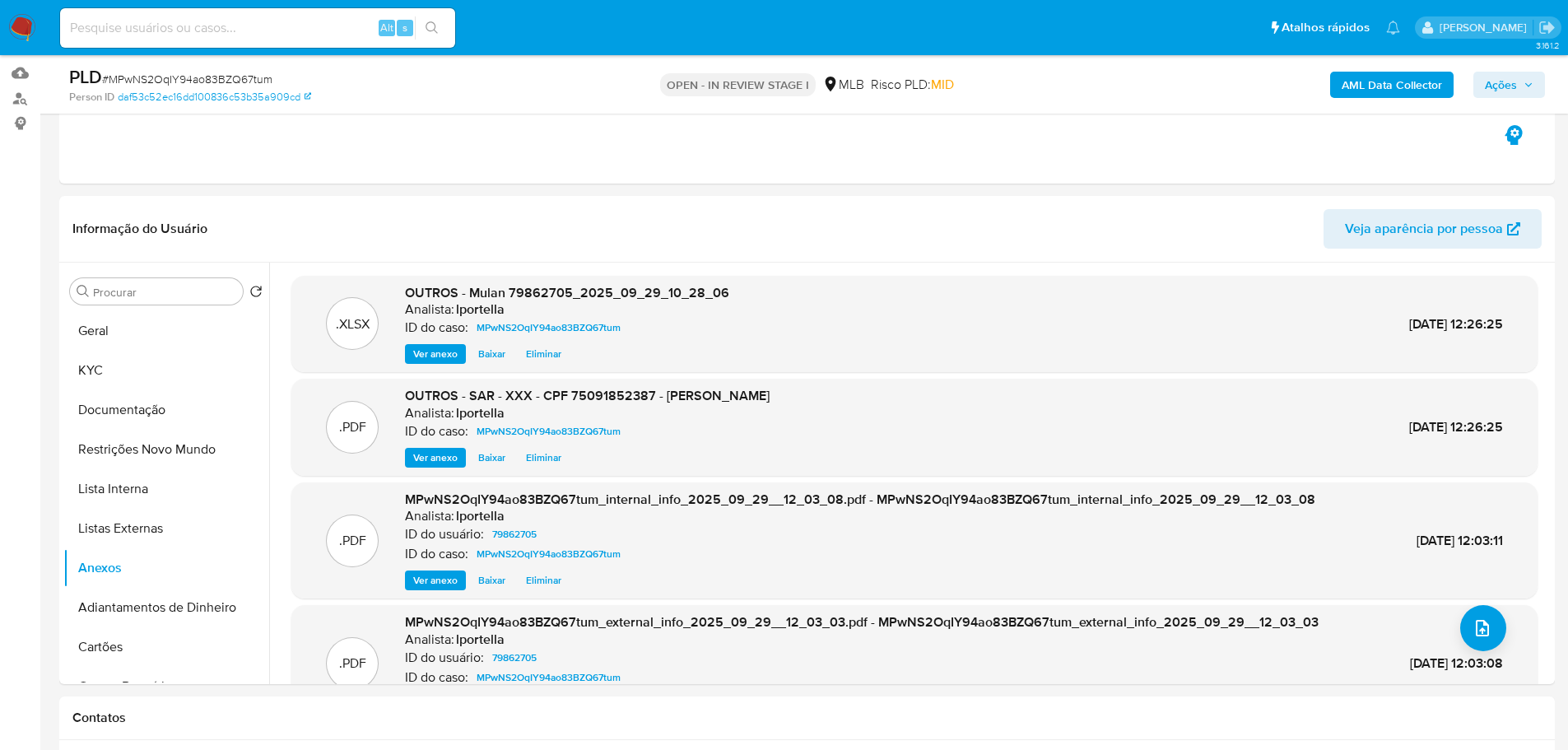
click at [1511, 87] on span "Ações" at bounding box center [1500, 84] width 32 height 26
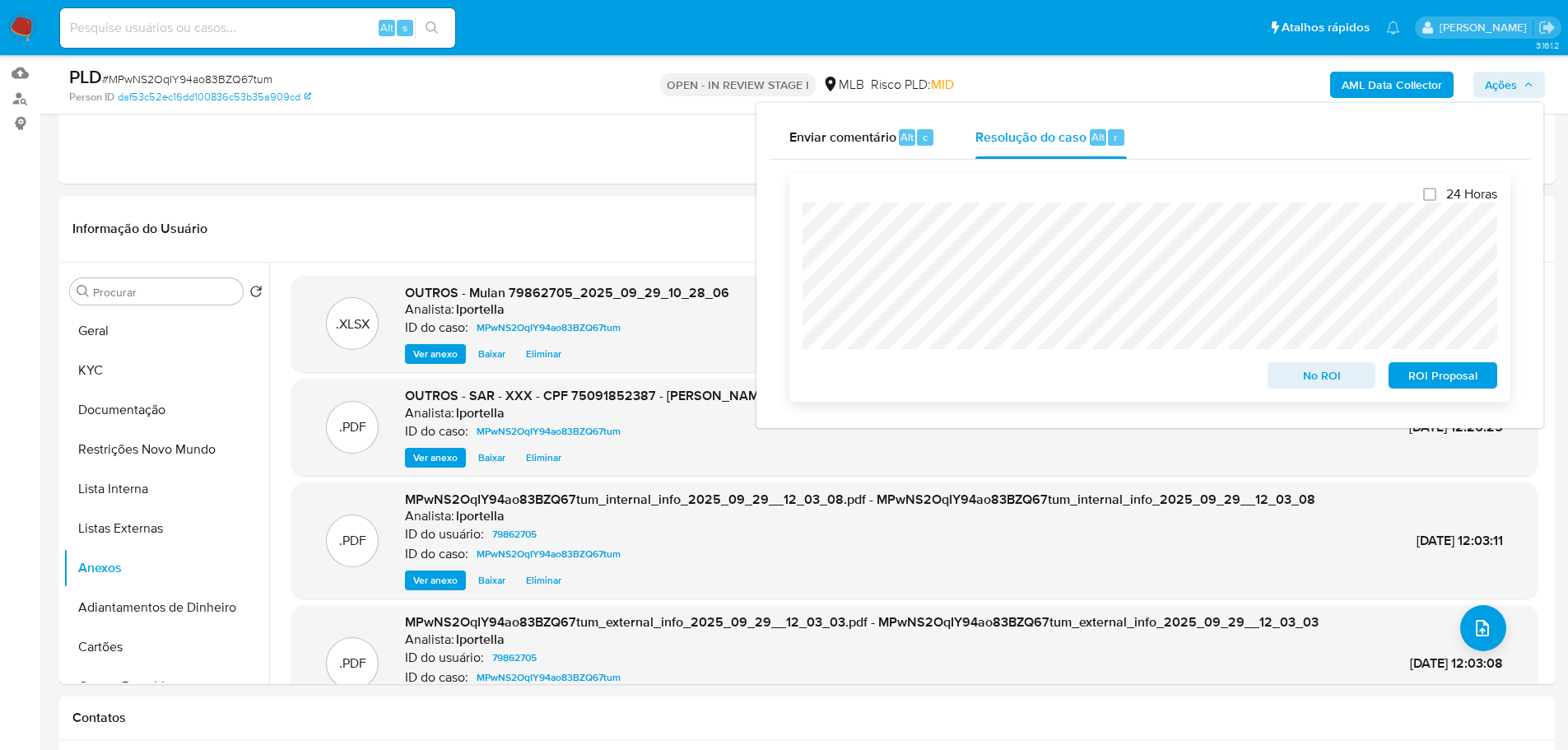
click at [1452, 383] on span "ROI Proposal" at bounding box center [1443, 375] width 86 height 23
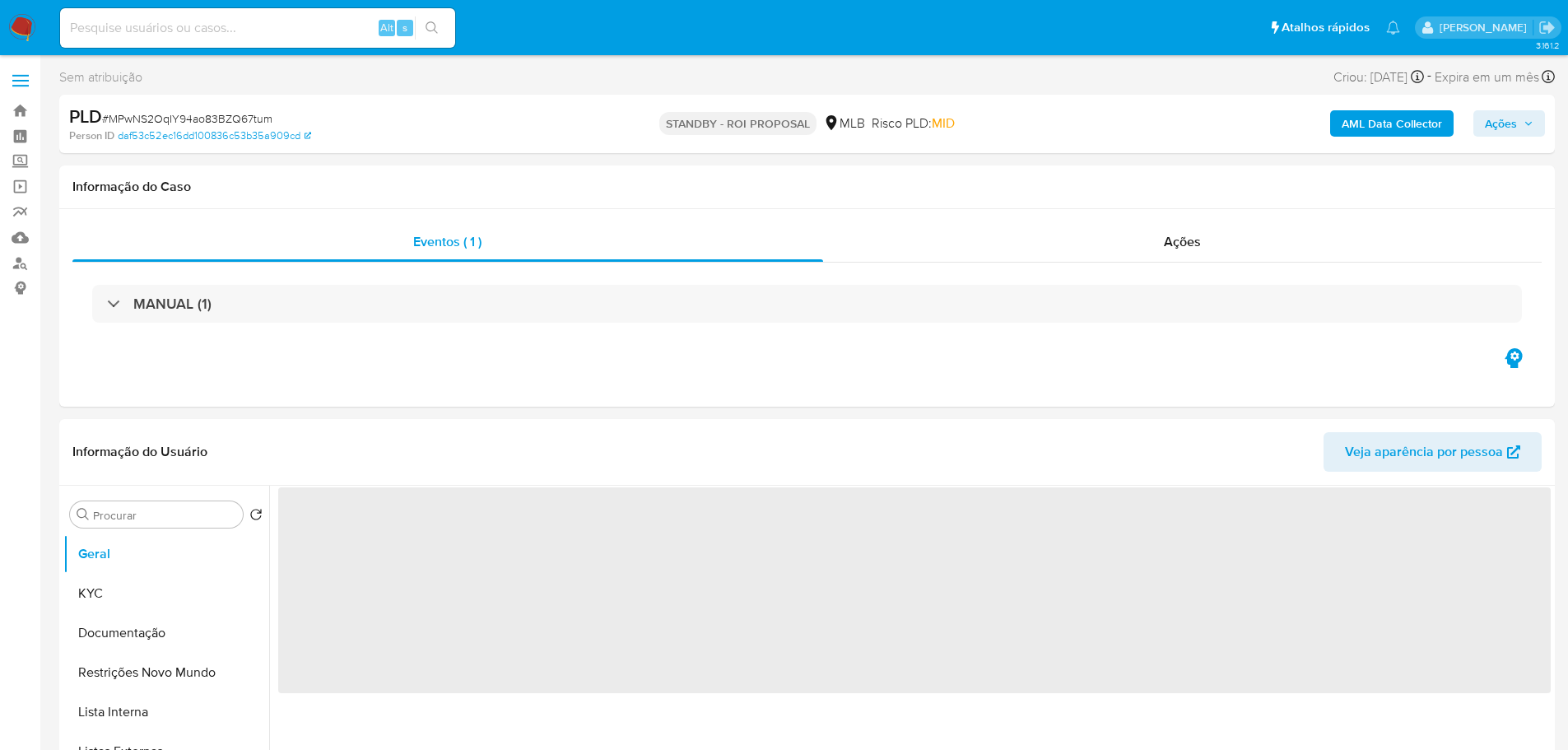
select select "10"
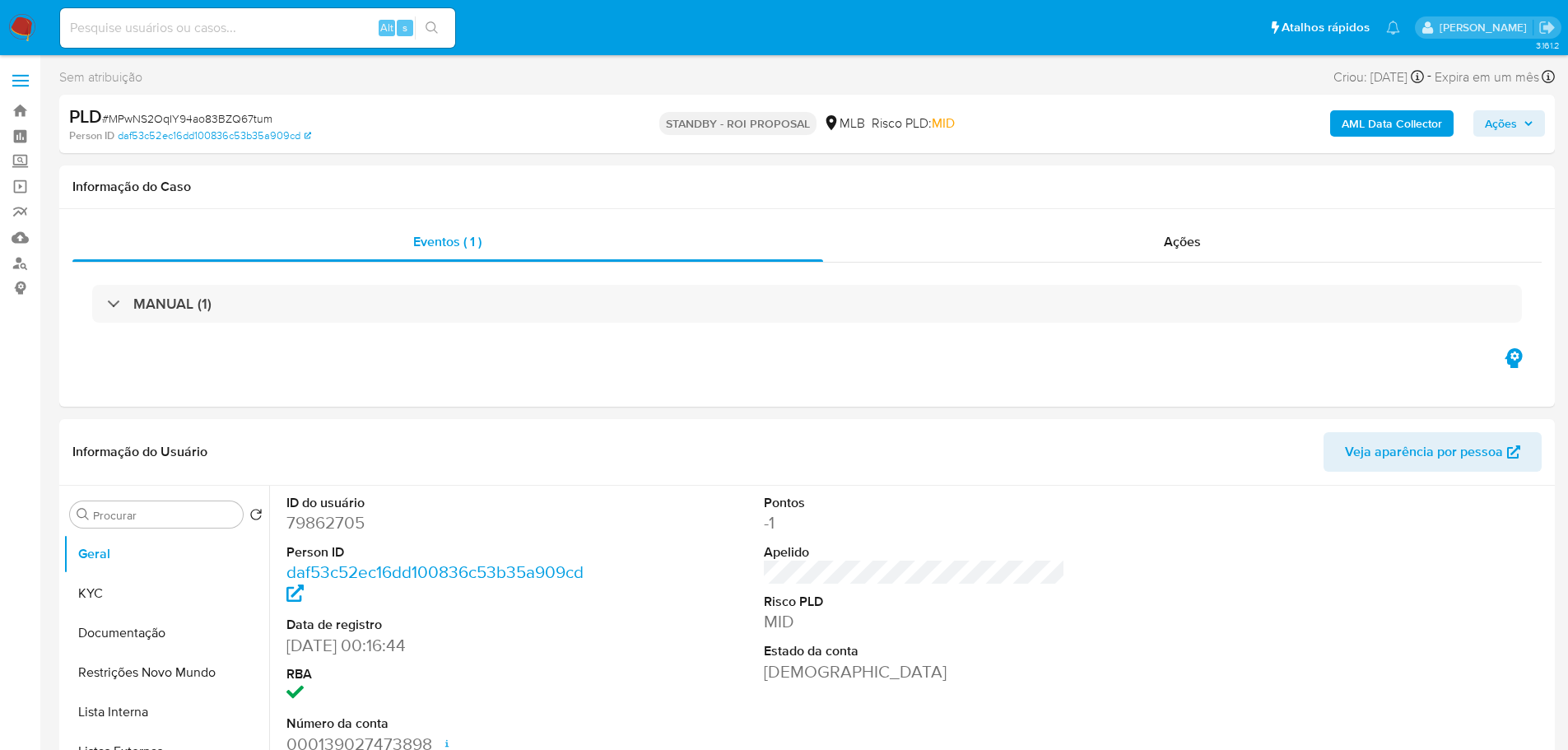
click at [195, 121] on span "# MPwNS2OqIY94ao83BZQ67tum" at bounding box center [187, 119] width 170 height 16
copy span "MPwNS2OqIY94ao83BZQ67tum"
click at [23, 23] on img at bounding box center [22, 27] width 28 height 28
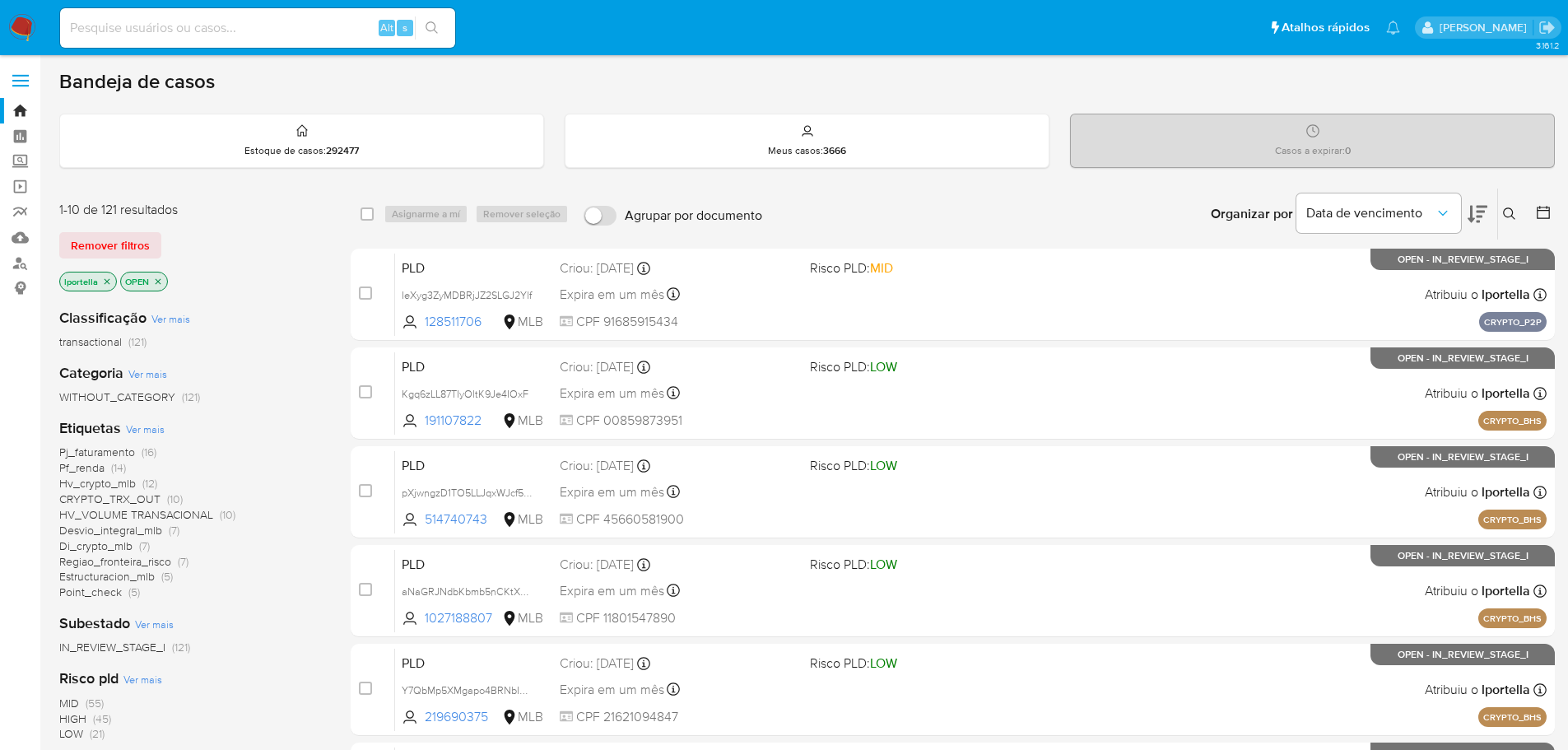
click at [114, 44] on div "Alt s" at bounding box center [258, 27] width 395 height 39
click at [121, 36] on input at bounding box center [258, 27] width 395 height 21
paste input "MPwNS2OqIY94ao83BZQ67tum"
type input "MPwNS2OqIY94ao83BZQ67tum"
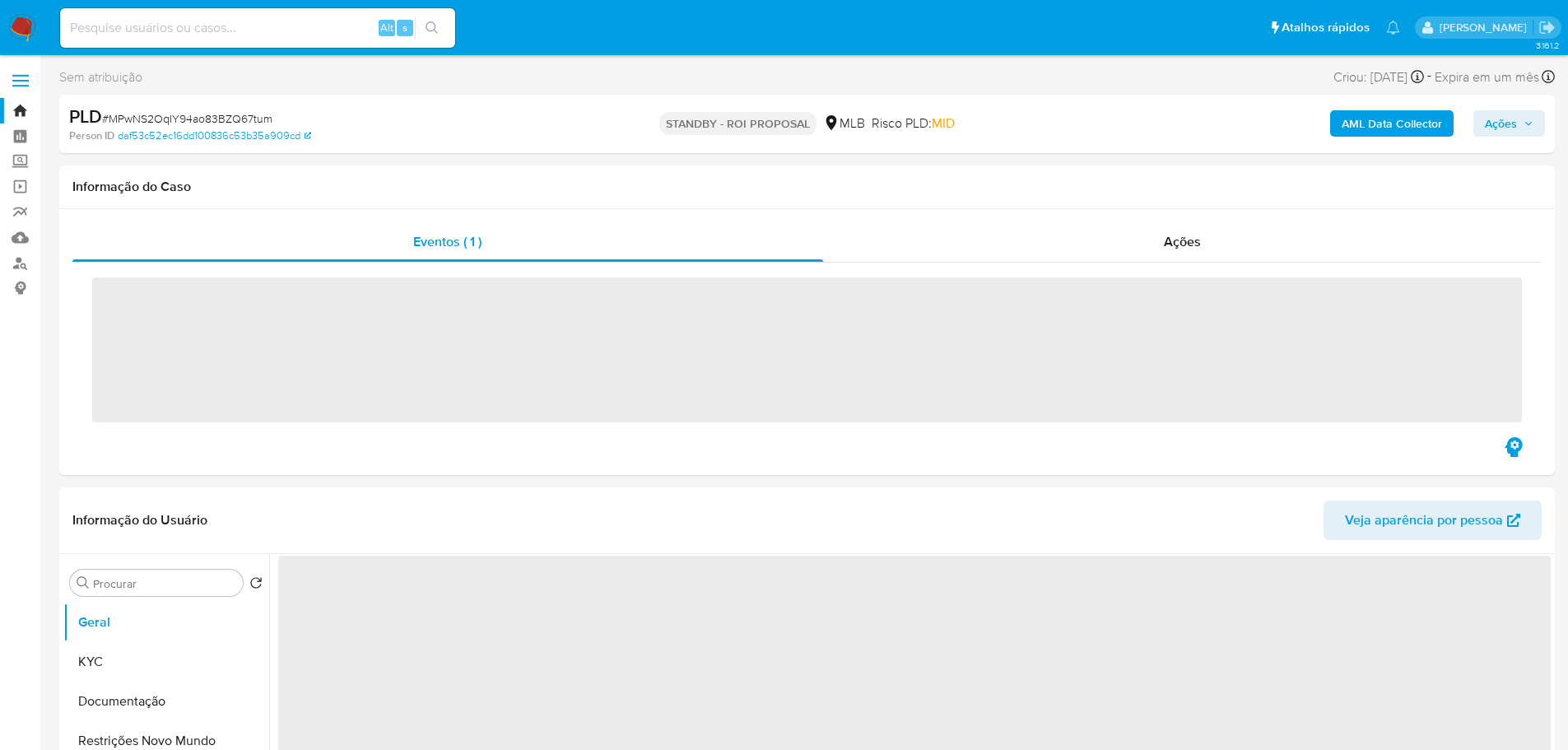
click at [25, 22] on img at bounding box center [22, 27] width 28 height 28
